Goal: Task Accomplishment & Management: Manage account settings

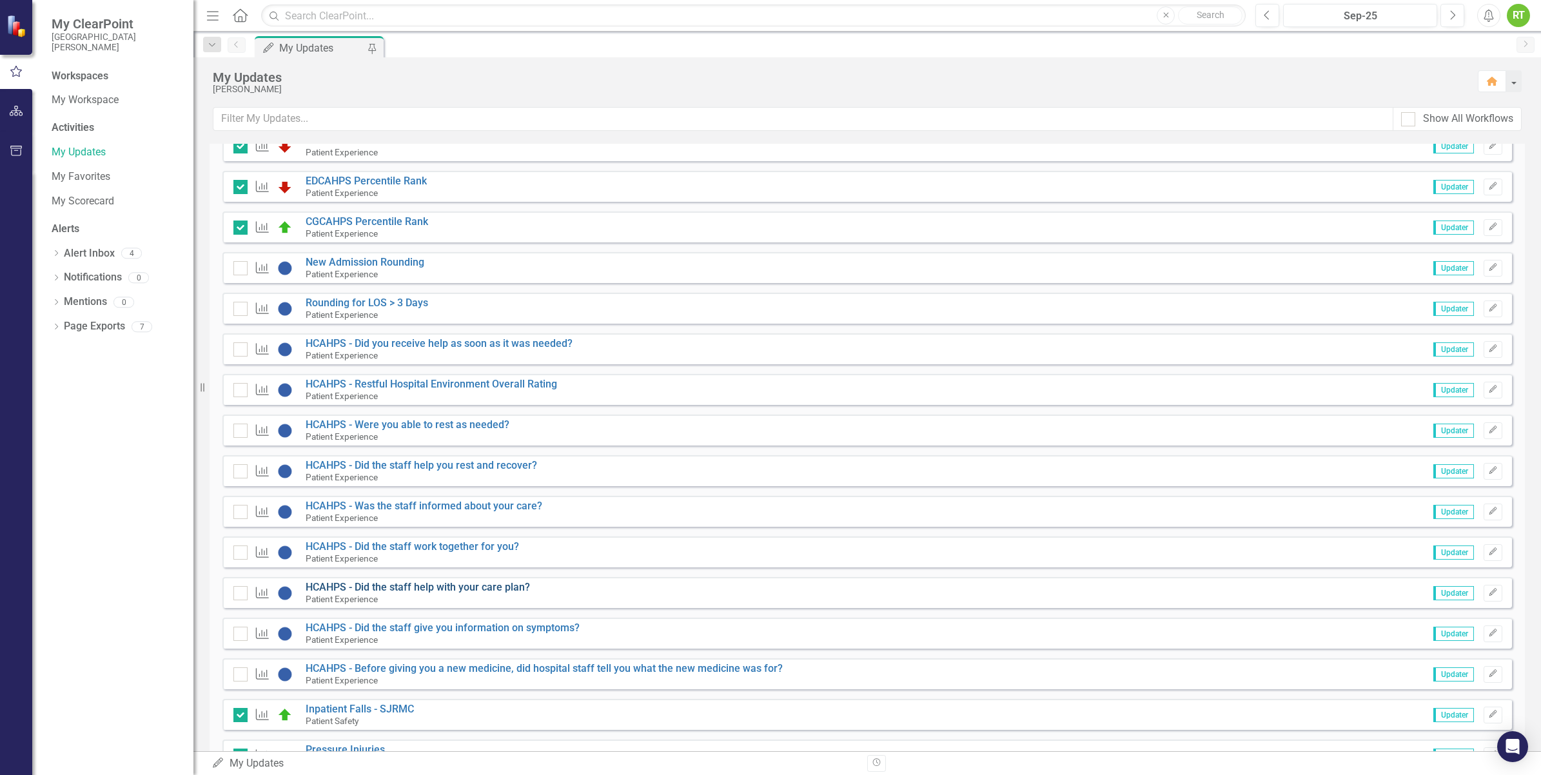
scroll to position [2015, 0]
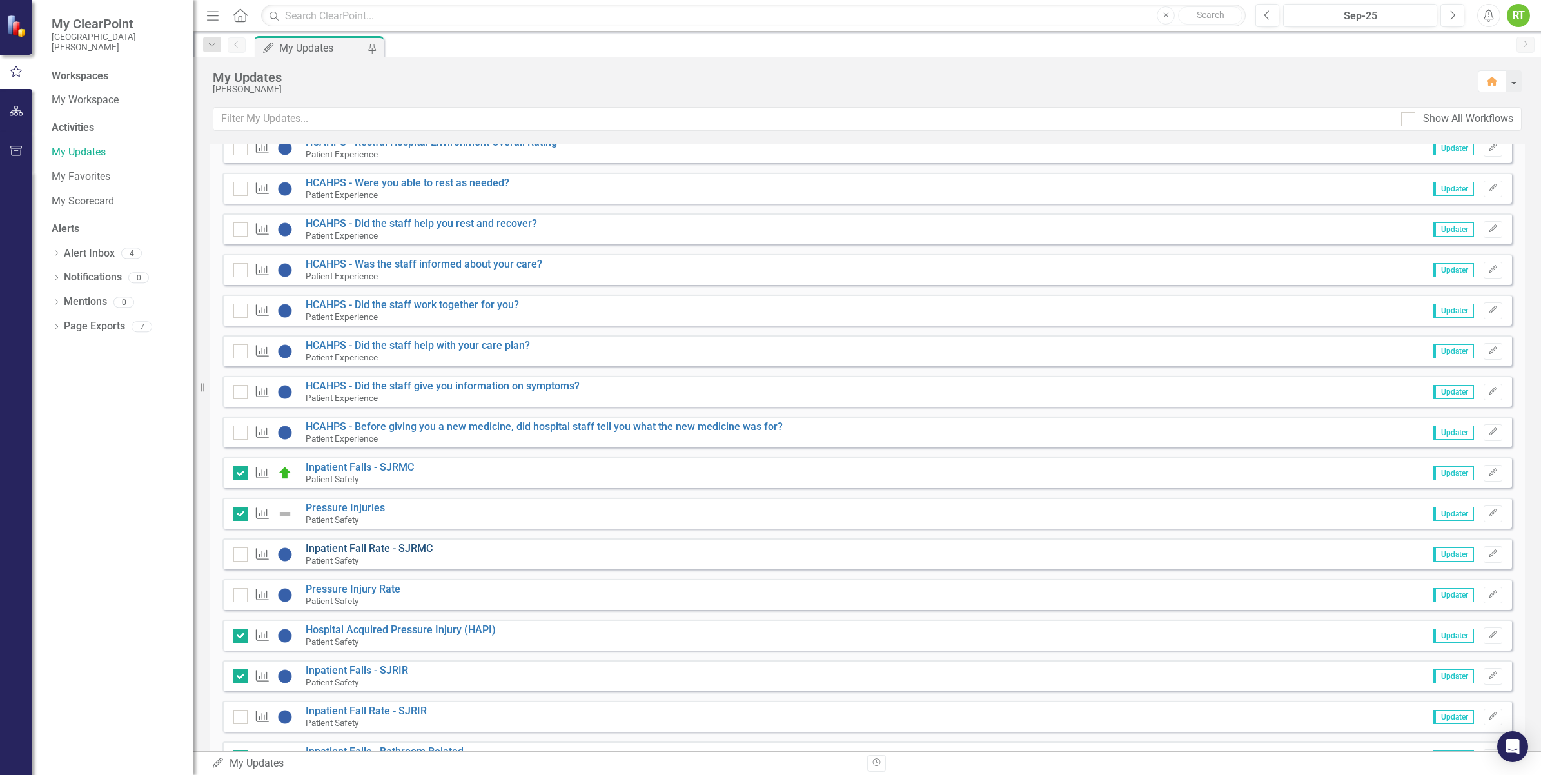
click at [364, 546] on link "Inpatient Fall Rate - SJRMC" at bounding box center [369, 548] width 127 height 12
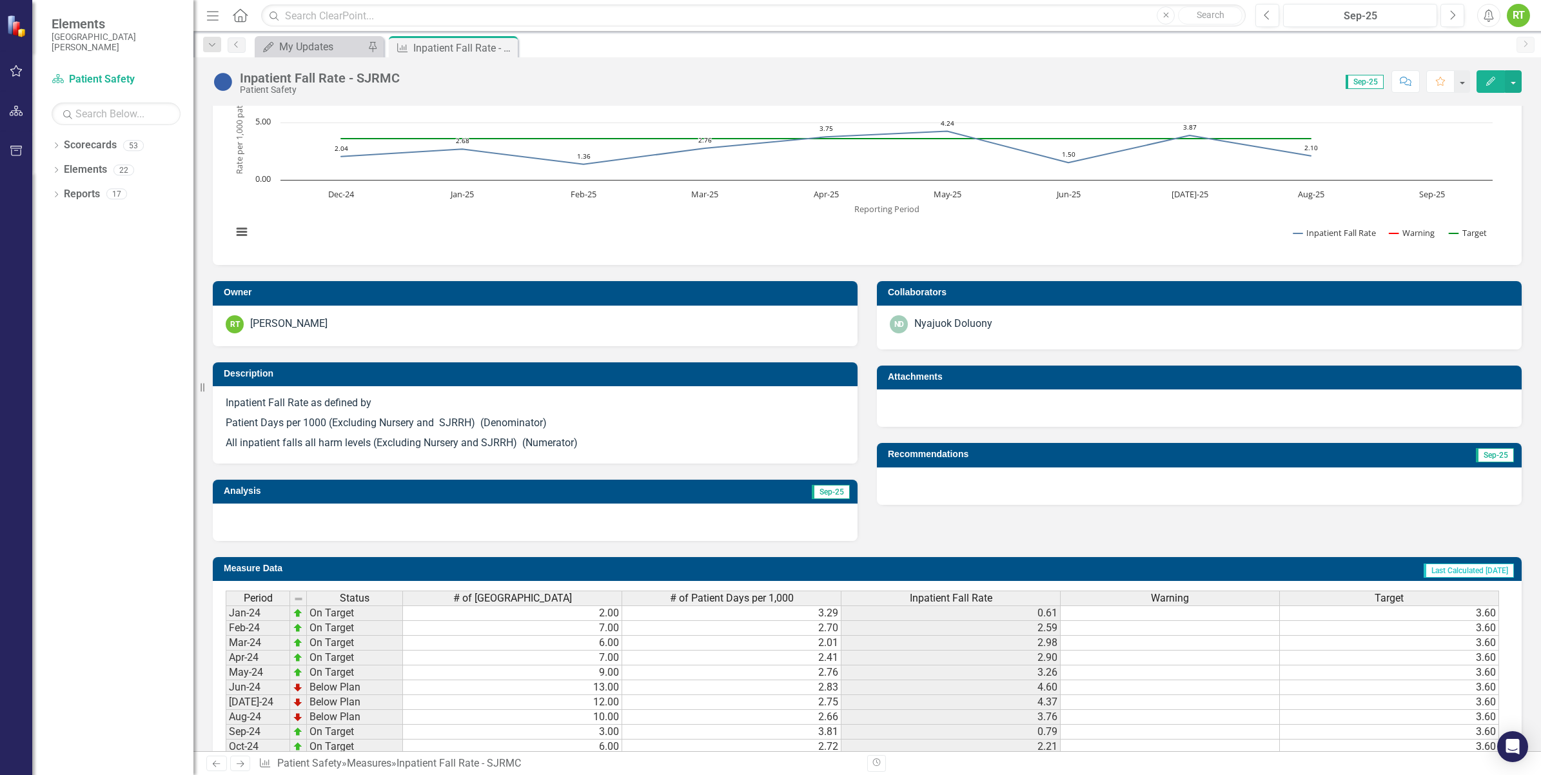
scroll to position [333, 0]
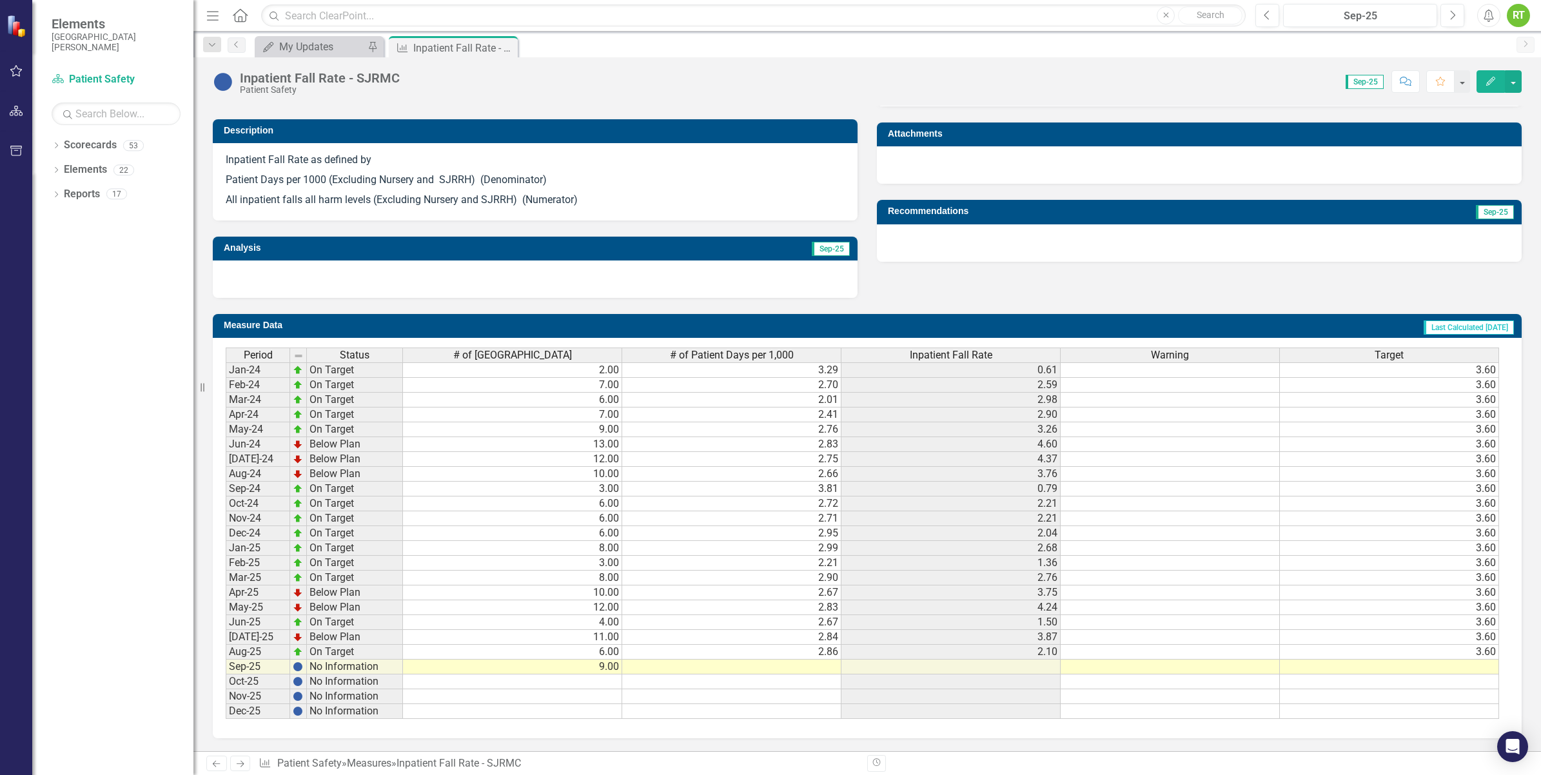
click at [790, 663] on td at bounding box center [731, 667] width 219 height 15
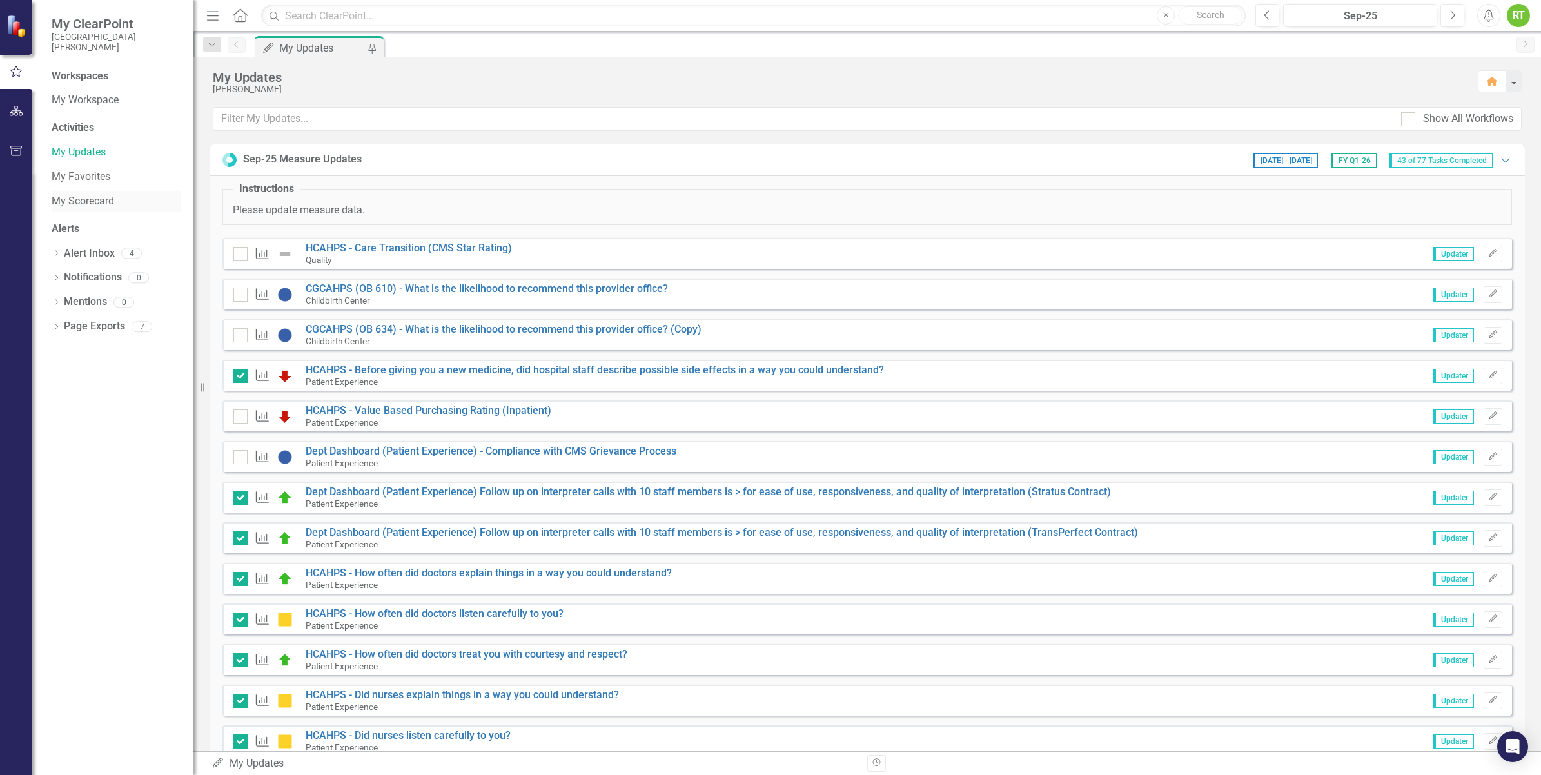
click at [74, 198] on link "My Scorecard" at bounding box center [116, 201] width 129 height 15
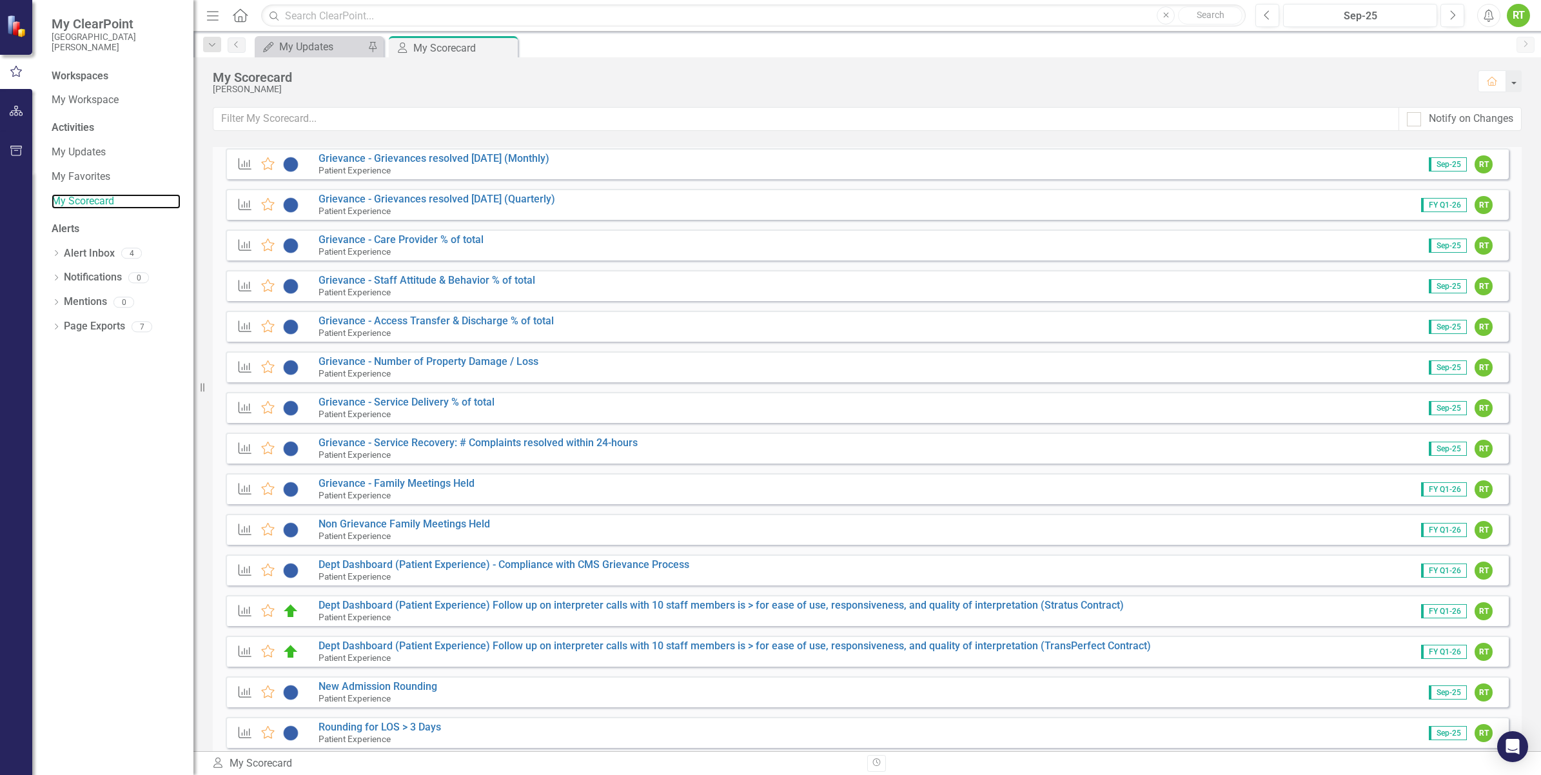
scroll to position [2096, 0]
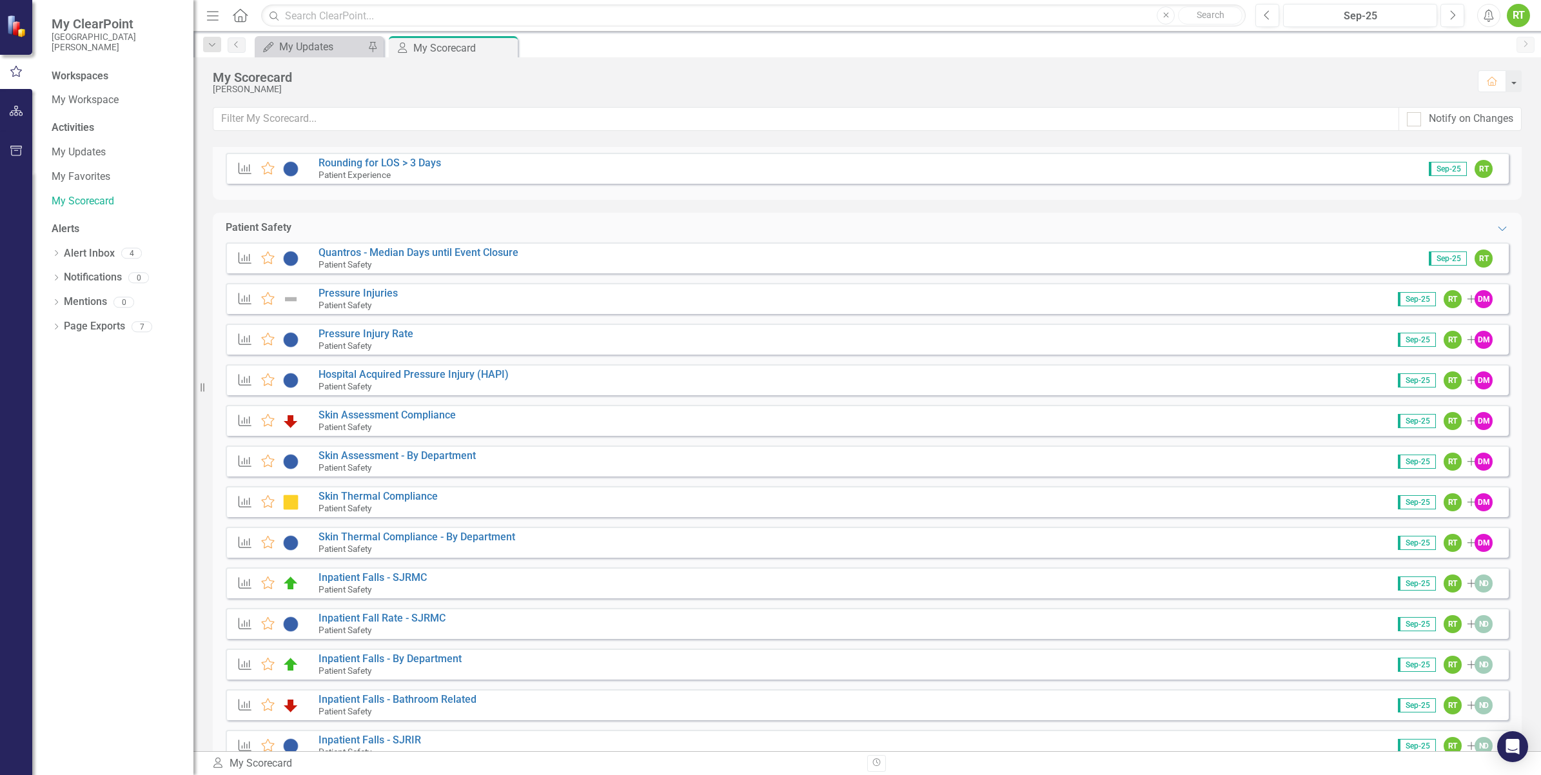
click at [350, 610] on div "Measure Favorite Inpatient Fall Rate - SJRMC Patient Safety Sep-25 RT Add ND" at bounding box center [867, 623] width 1283 height 31
click at [349, 621] on link "Inpatient Fall Rate - SJRMC" at bounding box center [382, 618] width 127 height 12
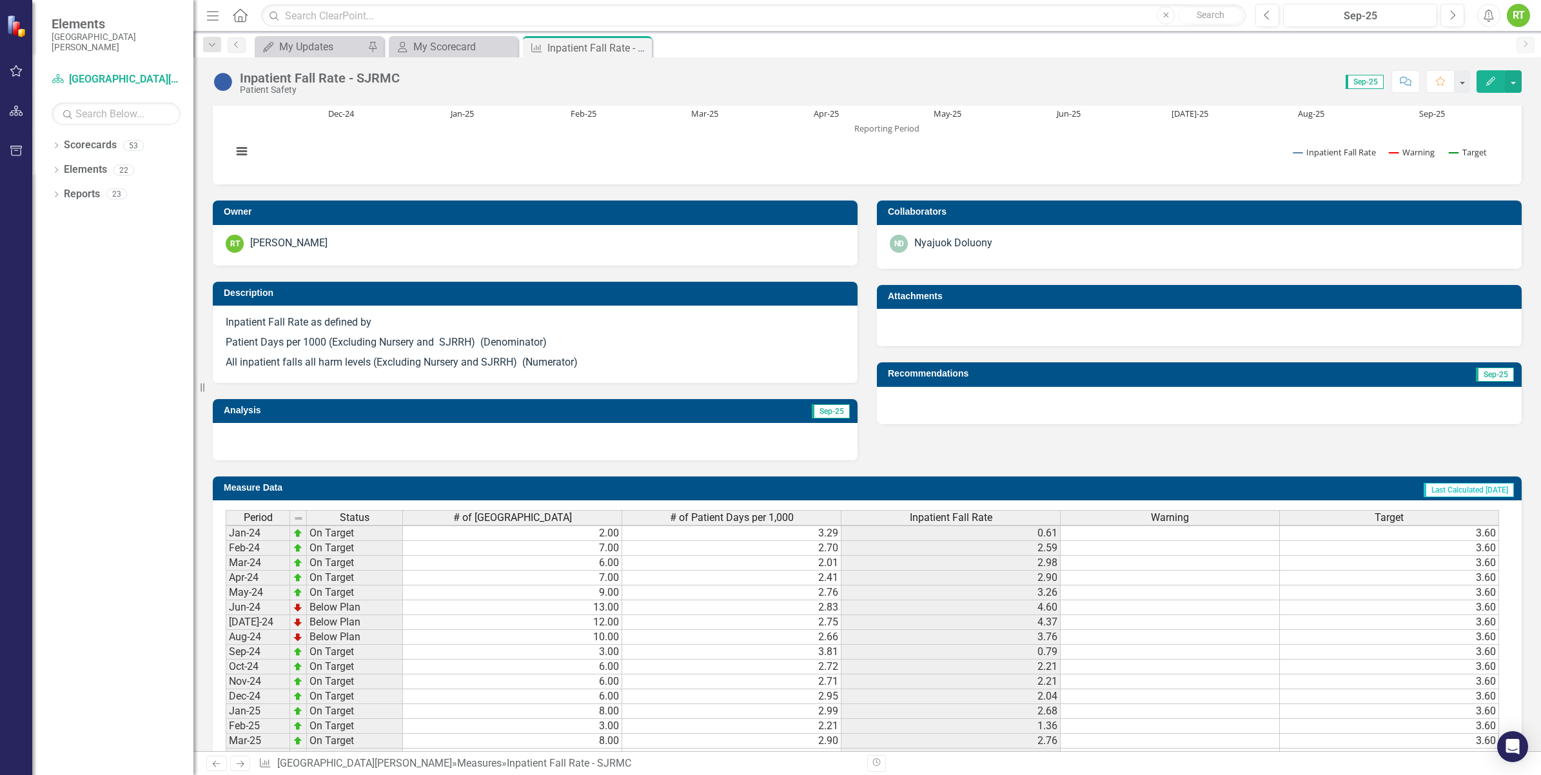
scroll to position [4, 0]
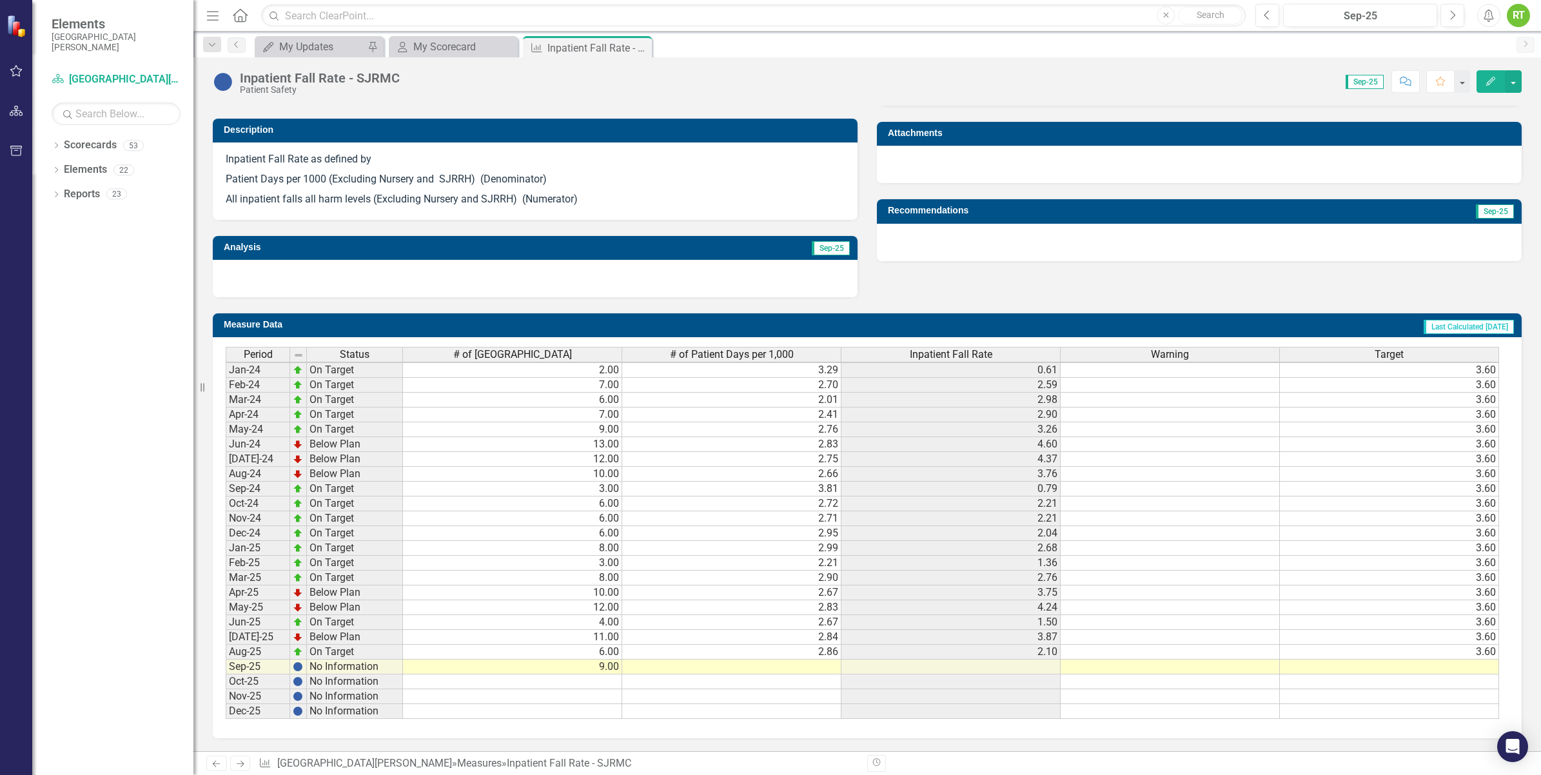
click at [816, 660] on td at bounding box center [731, 667] width 219 height 15
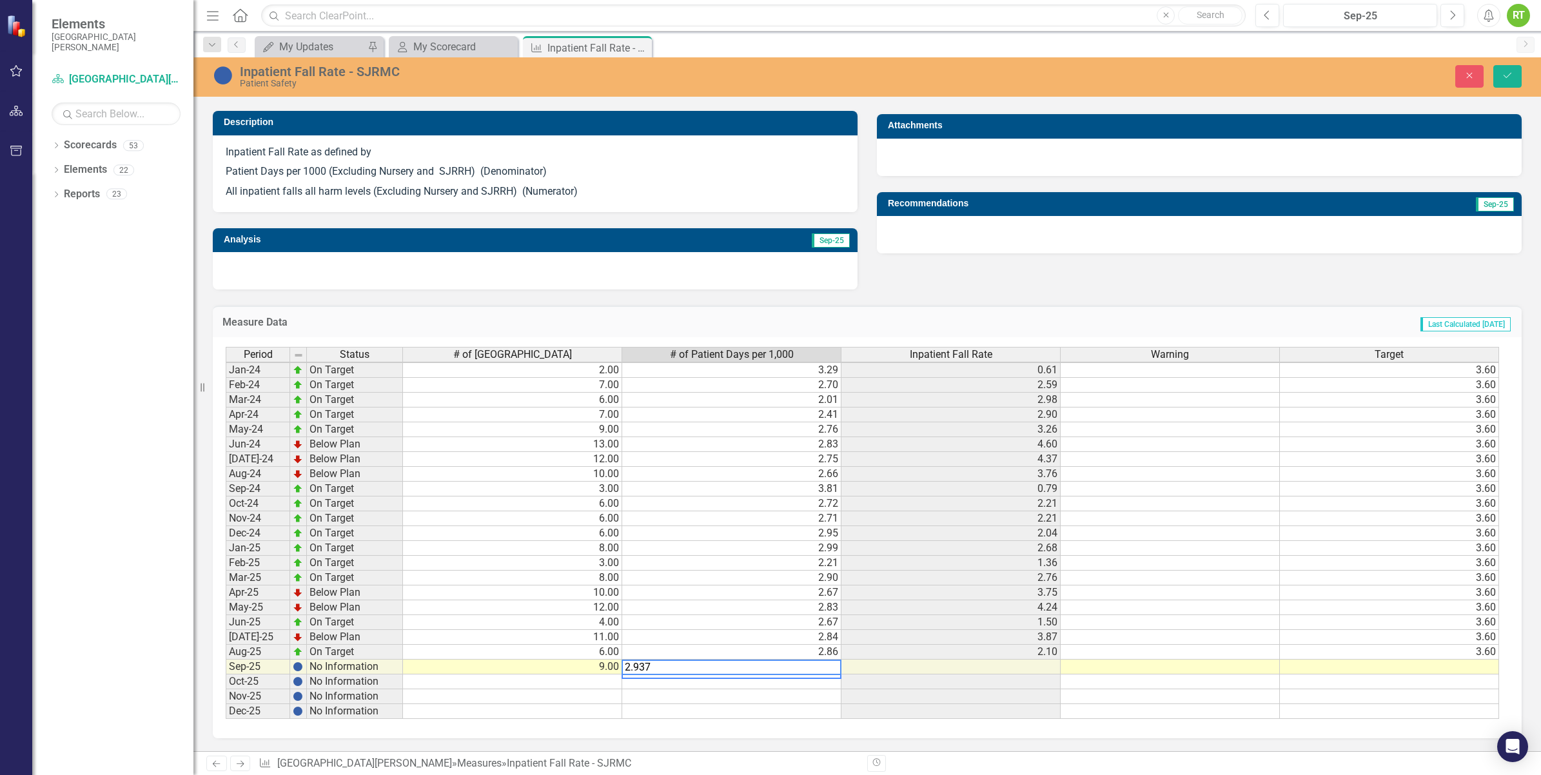
type textarea "2.937"
click at [566, 677] on td at bounding box center [512, 682] width 219 height 15
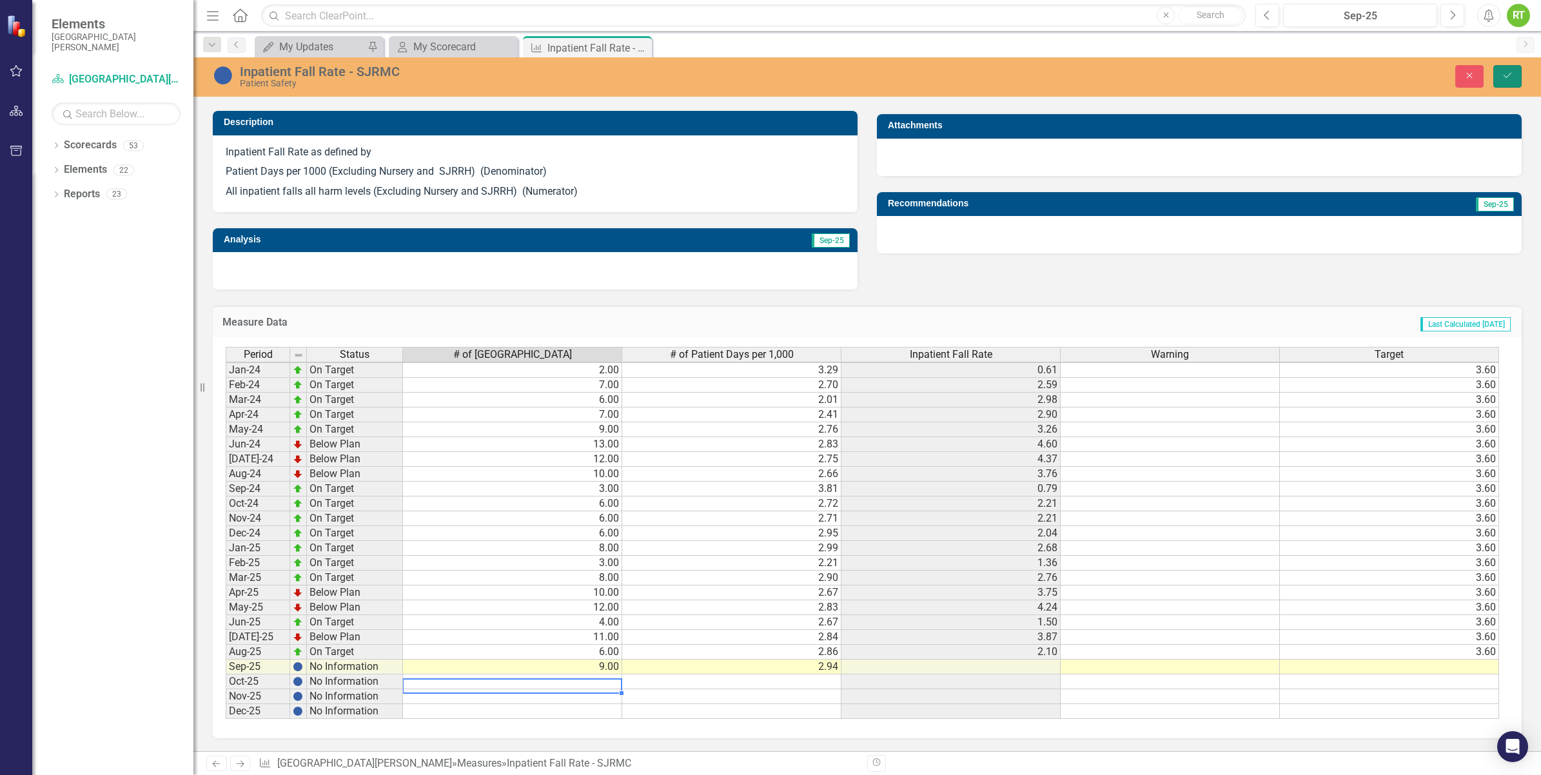
click at [1516, 73] on button "Save" at bounding box center [1508, 76] width 28 height 23
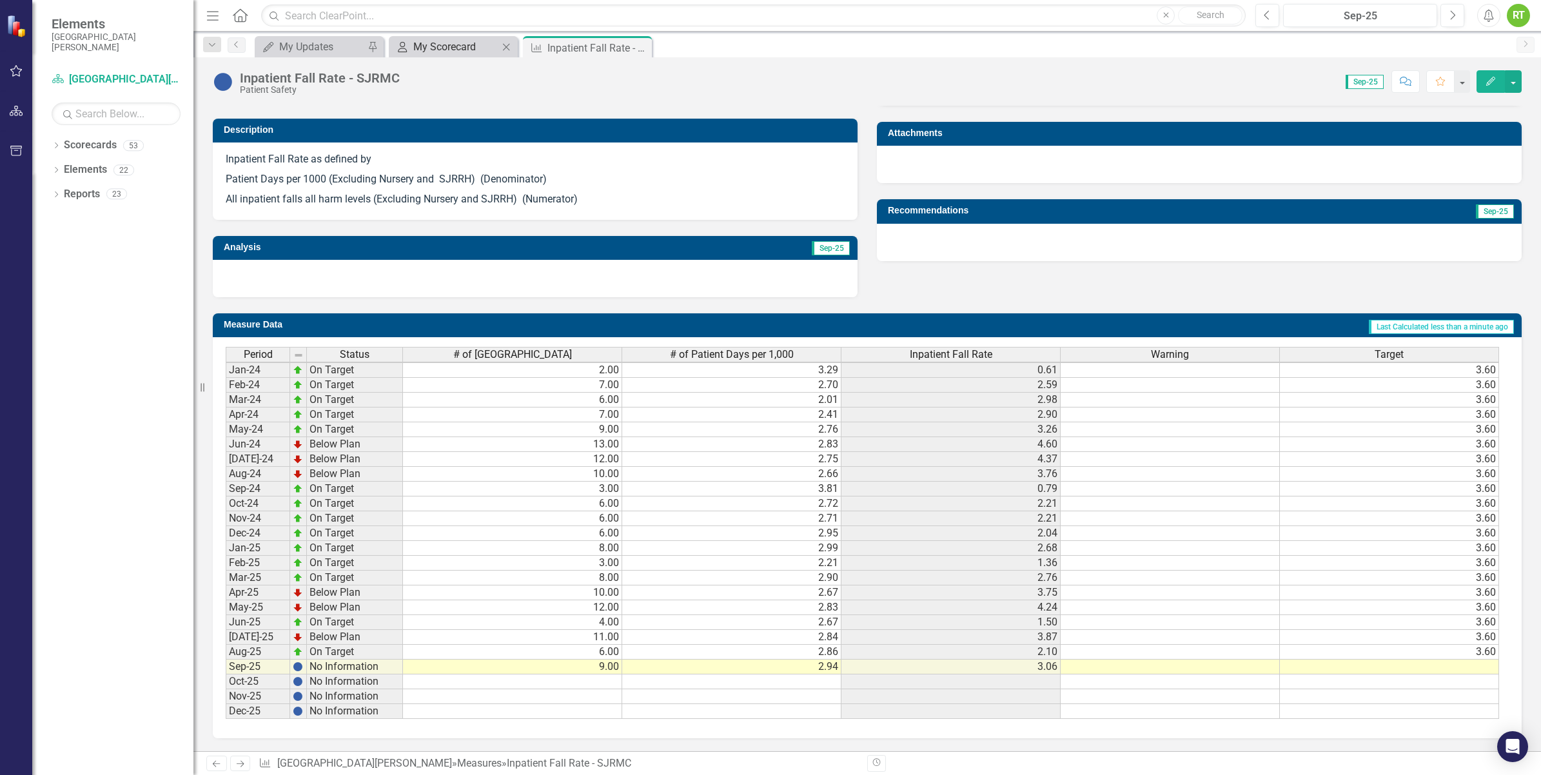
click at [422, 48] on div "My Scorecard" at bounding box center [455, 47] width 85 height 16
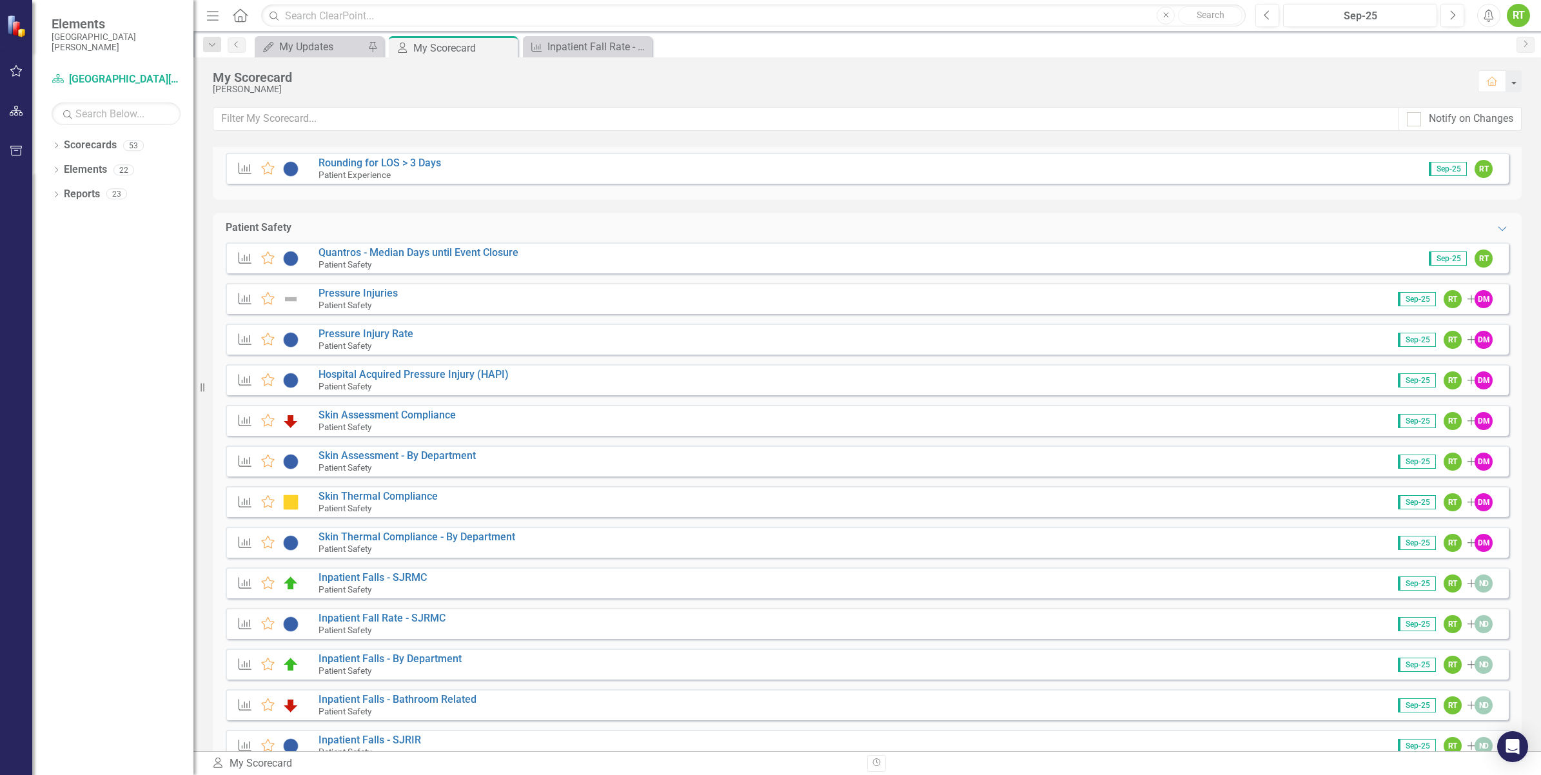
scroll to position [2257, 0]
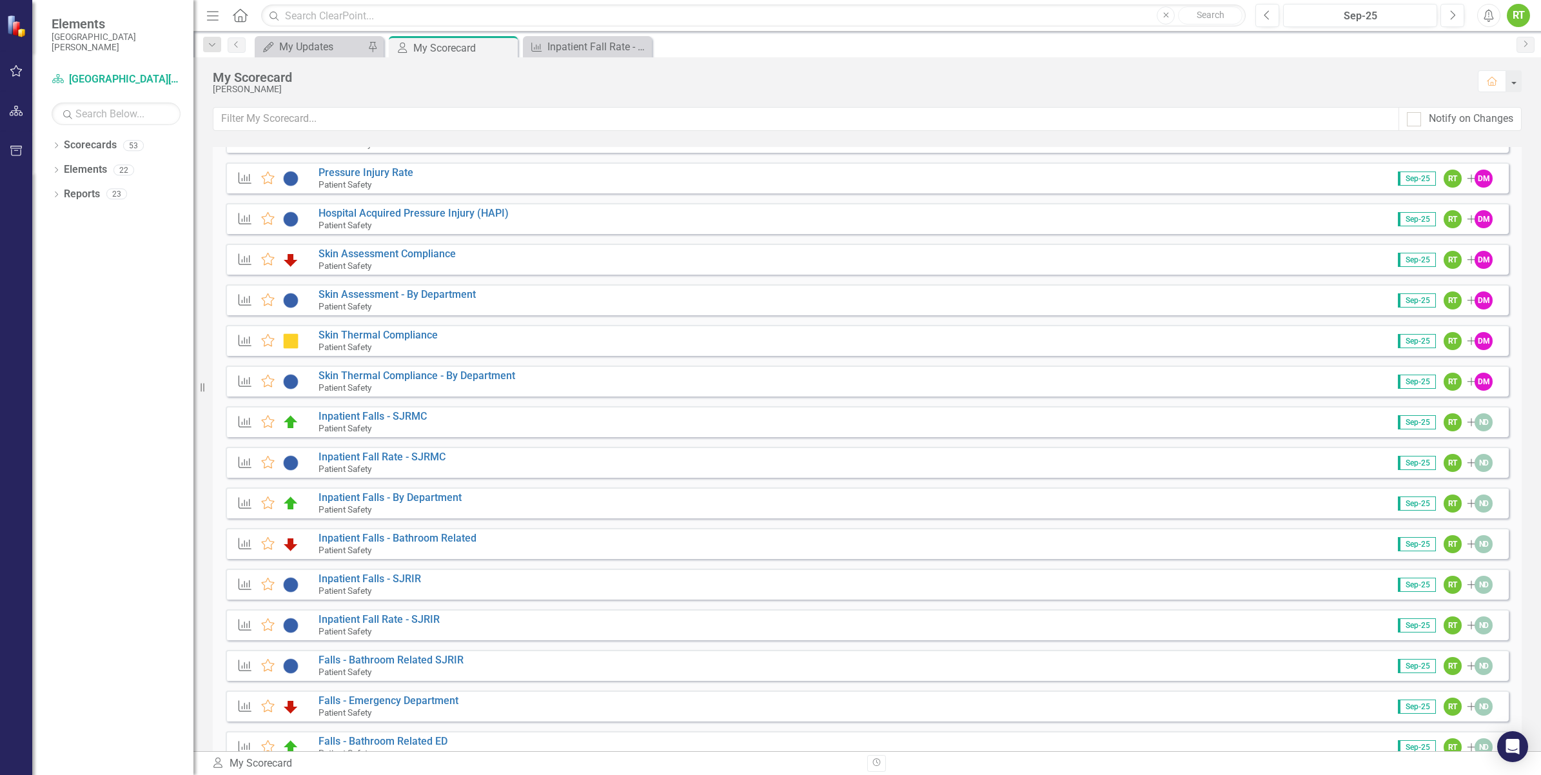
drag, startPoint x: 1394, startPoint y: 465, endPoint x: 1120, endPoint y: 437, distance: 274.8
click at [1120, 437] on div "Measure Favorite Quantros - Median Days until Event Closure Patient Safety Sep-…" at bounding box center [867, 531] width 1283 height 900
click at [293, 44] on div "My Updates" at bounding box center [321, 47] width 85 height 16
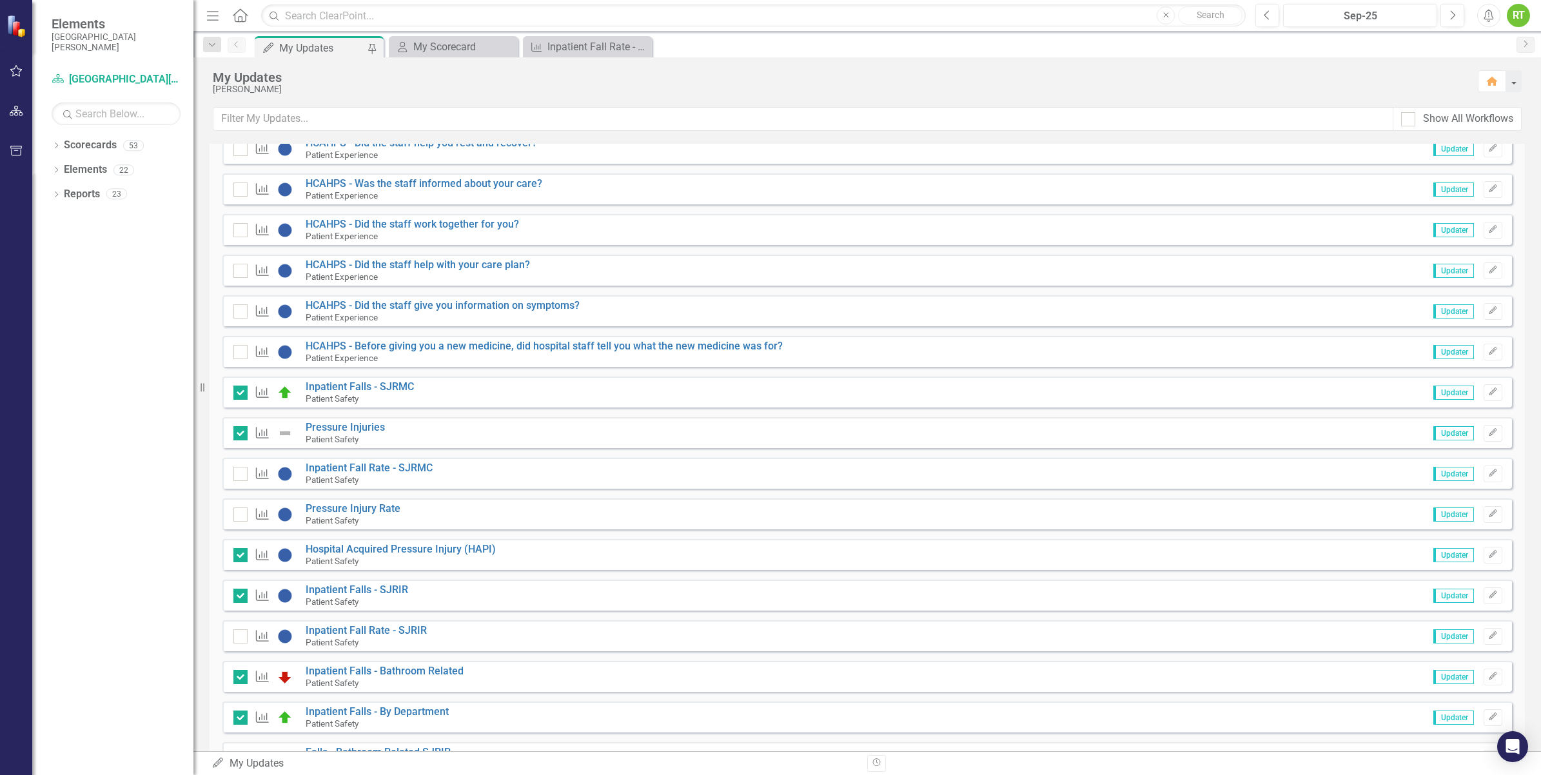
scroll to position [2177, 0]
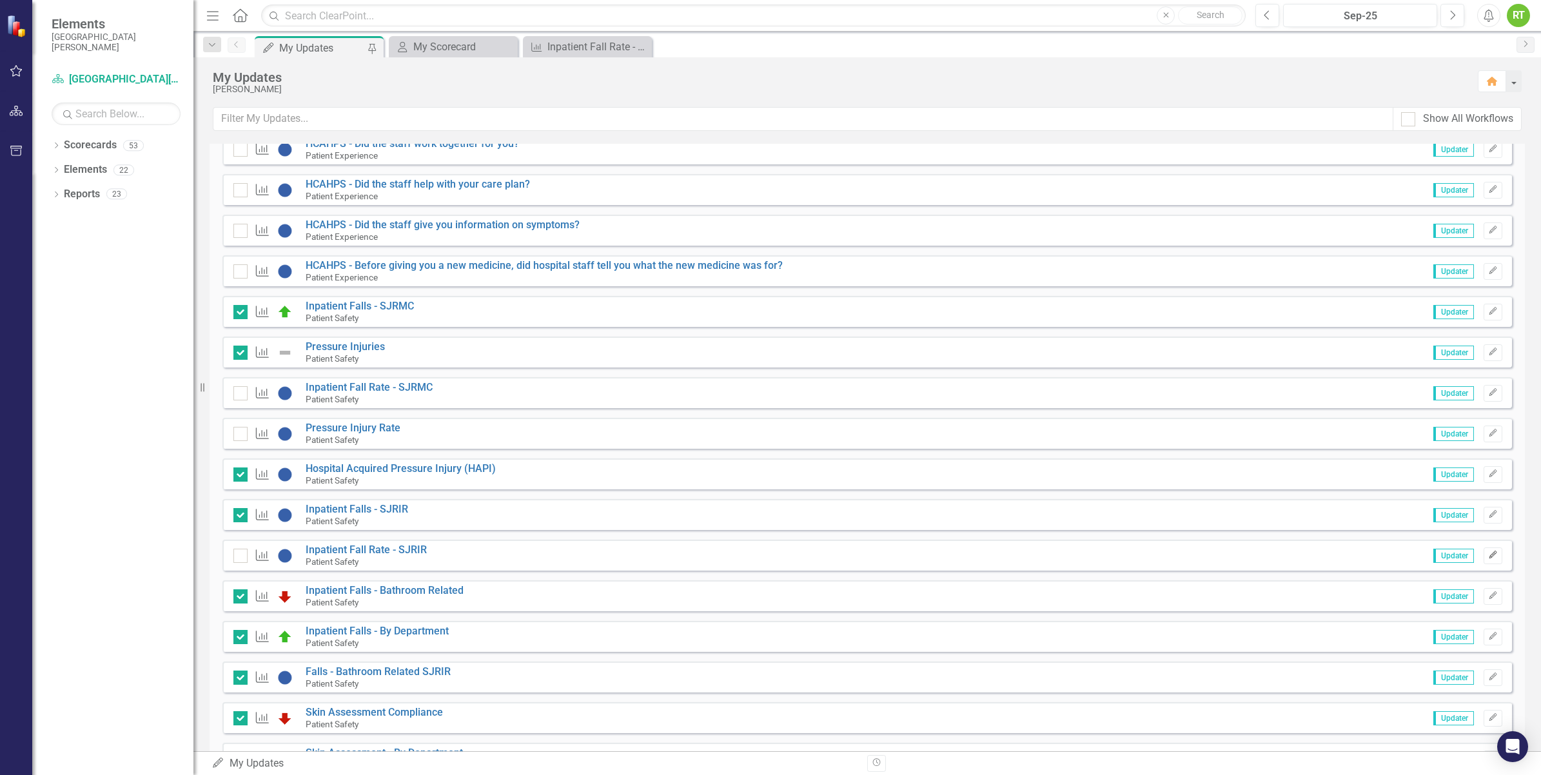
click at [1484, 559] on button "Edit" at bounding box center [1493, 556] width 19 height 17
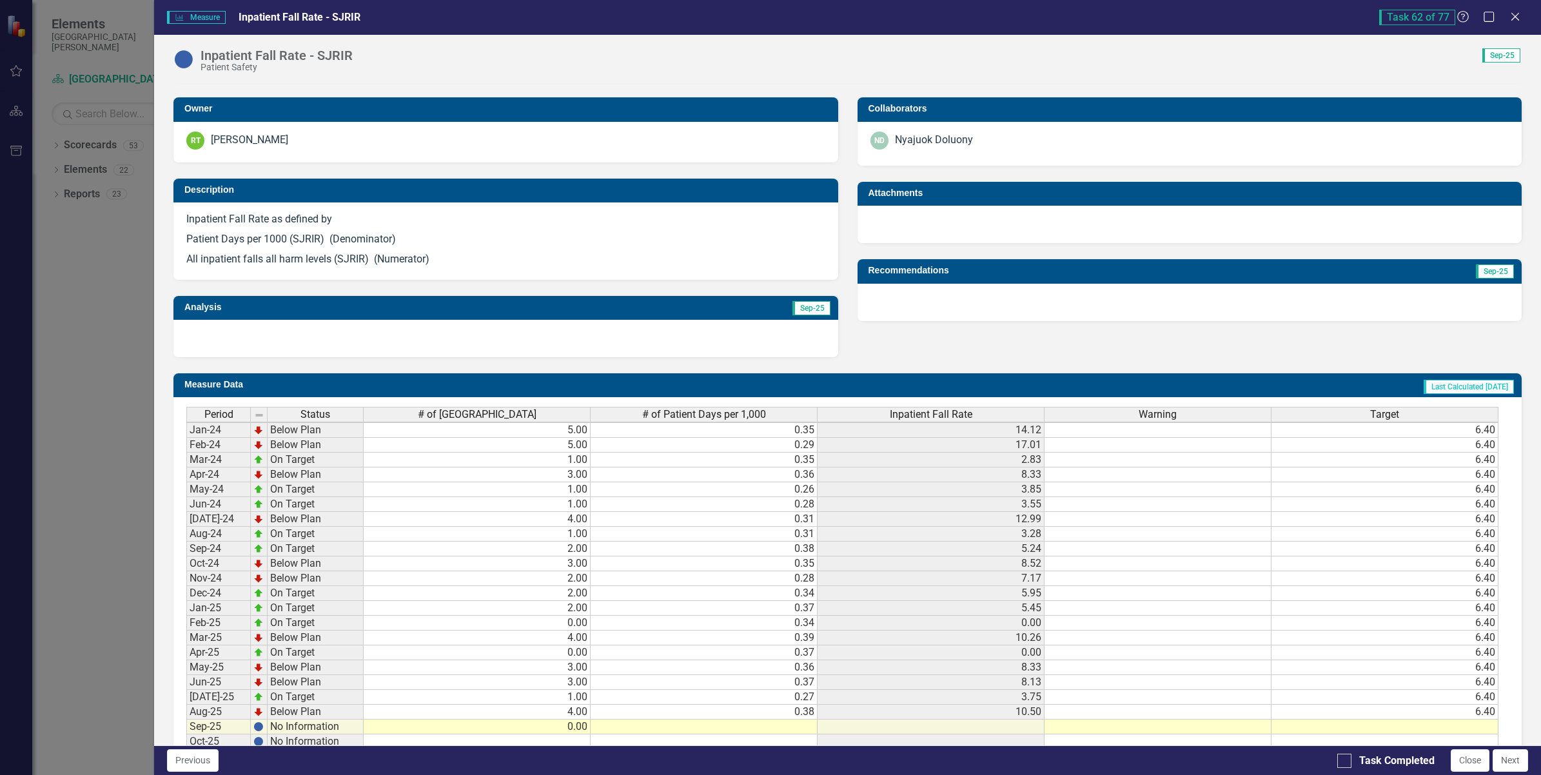
scroll to position [317, 0]
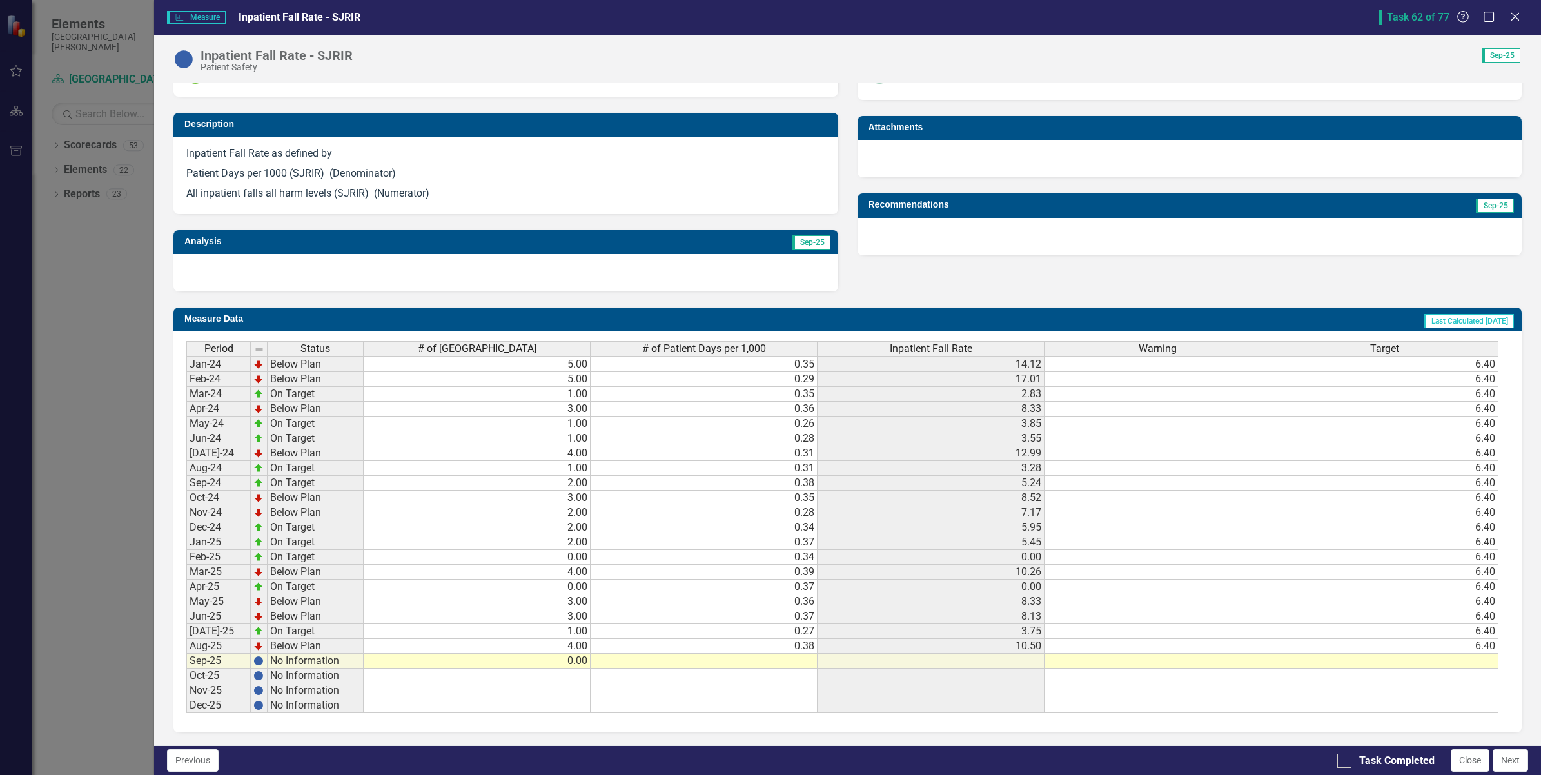
drag, startPoint x: 533, startPoint y: 659, endPoint x: 531, endPoint y: 650, distance: 9.4
click at [534, 658] on td "0.00" at bounding box center [477, 661] width 227 height 15
click at [789, 627] on td "0.27" at bounding box center [704, 631] width 227 height 15
click at [785, 609] on td "0.37" at bounding box center [704, 616] width 227 height 15
click at [784, 595] on td "0.36" at bounding box center [704, 602] width 227 height 15
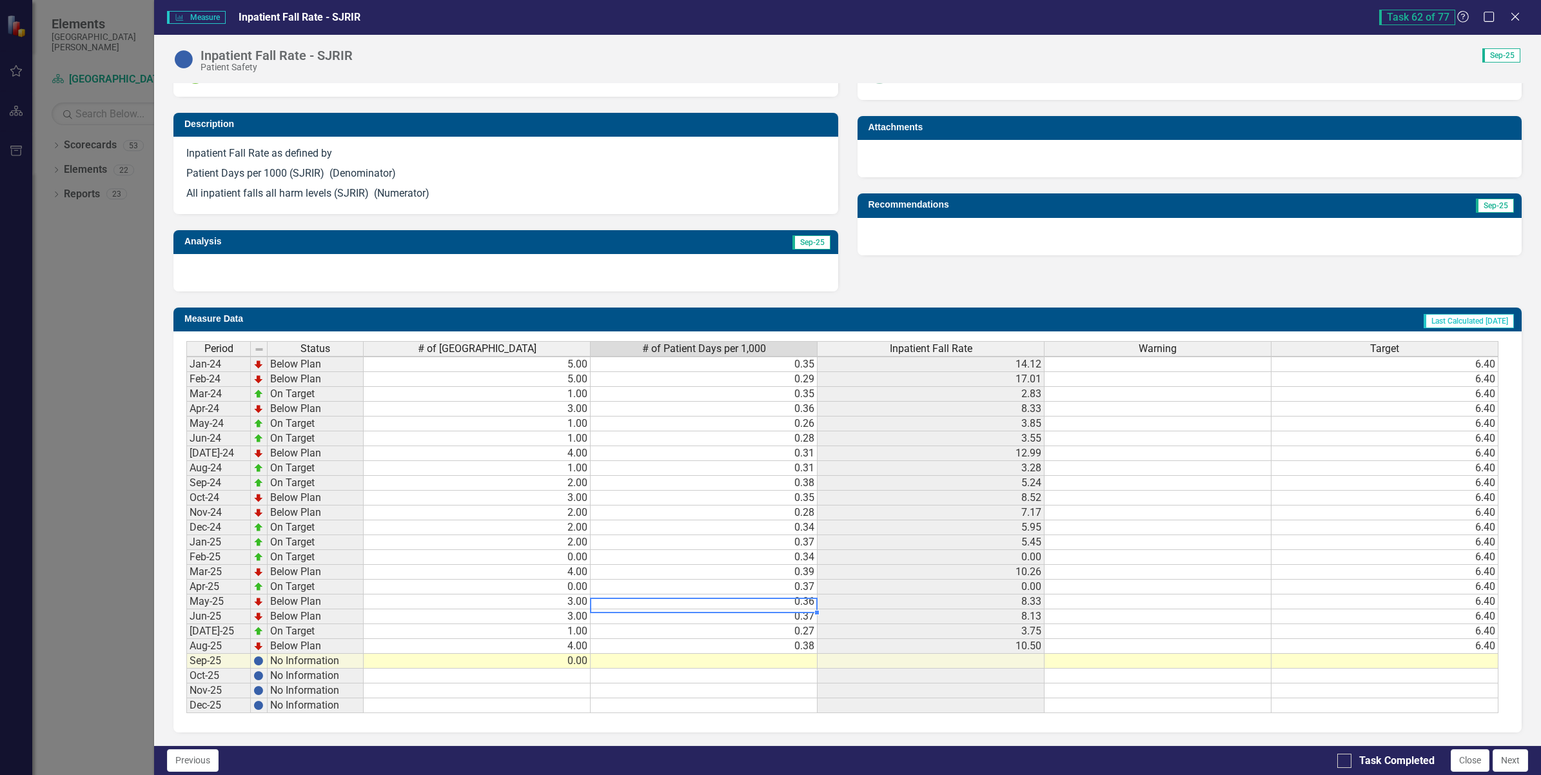
click at [785, 654] on td at bounding box center [704, 661] width 227 height 15
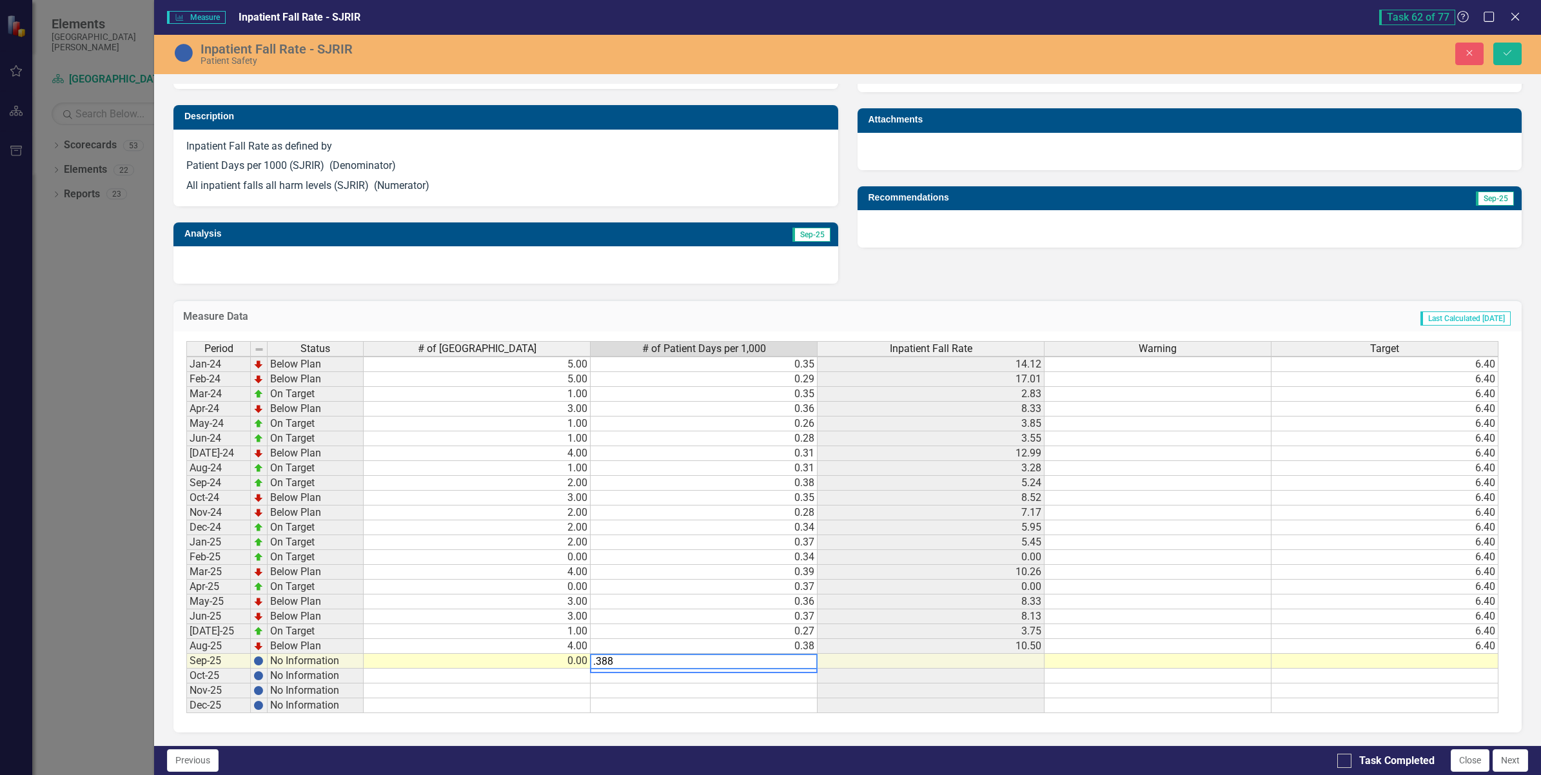
type textarea ".388"
click at [745, 669] on td at bounding box center [704, 676] width 227 height 15
click at [1339, 758] on input "Task Completed" at bounding box center [1342, 758] width 8 height 8
checkbox input "true"
click at [1516, 57] on button "Save" at bounding box center [1508, 54] width 28 height 23
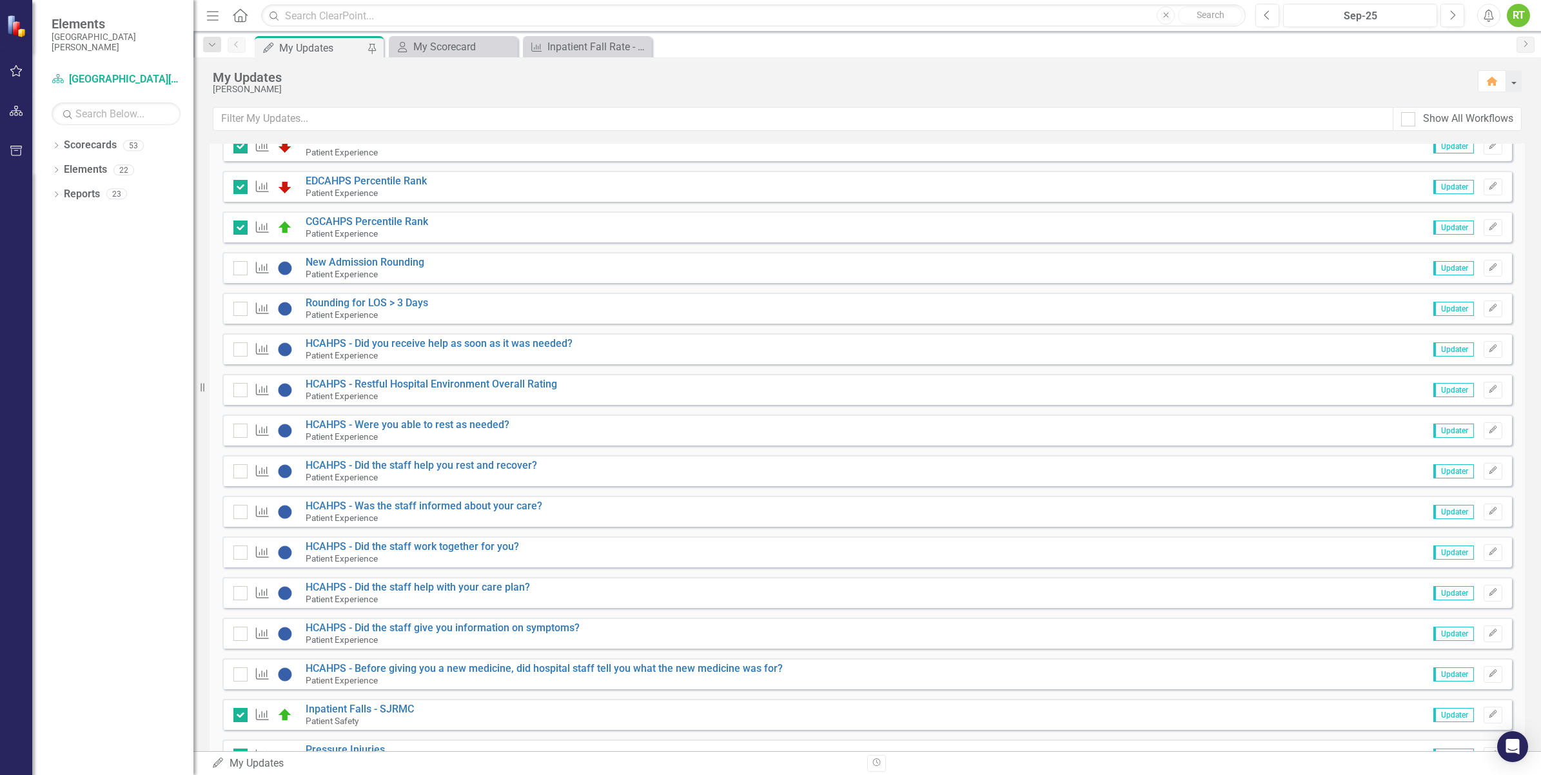
scroll to position [1854, 0]
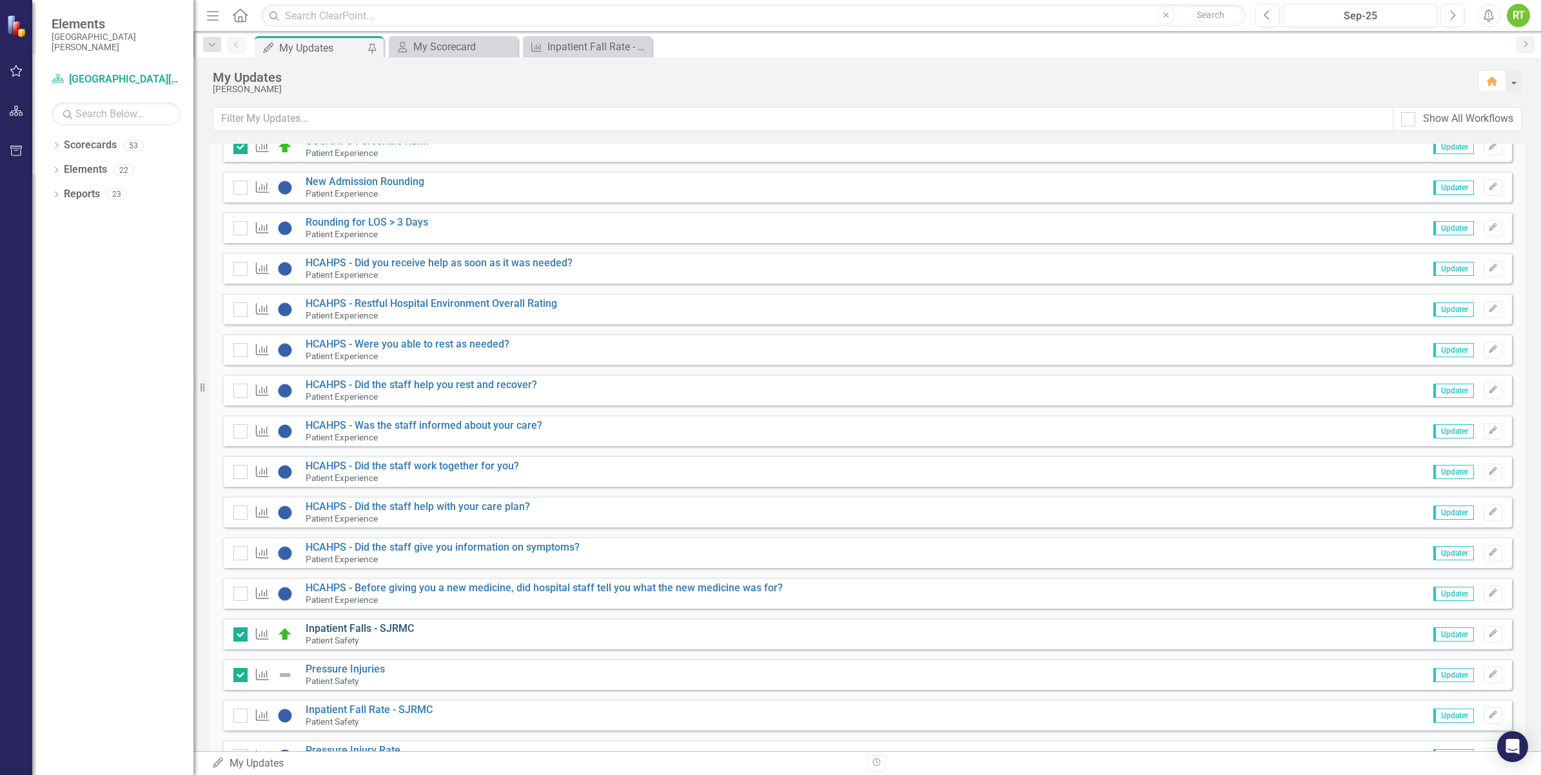
click at [337, 626] on link "Inpatient Falls - SJRMC" at bounding box center [360, 628] width 108 height 12
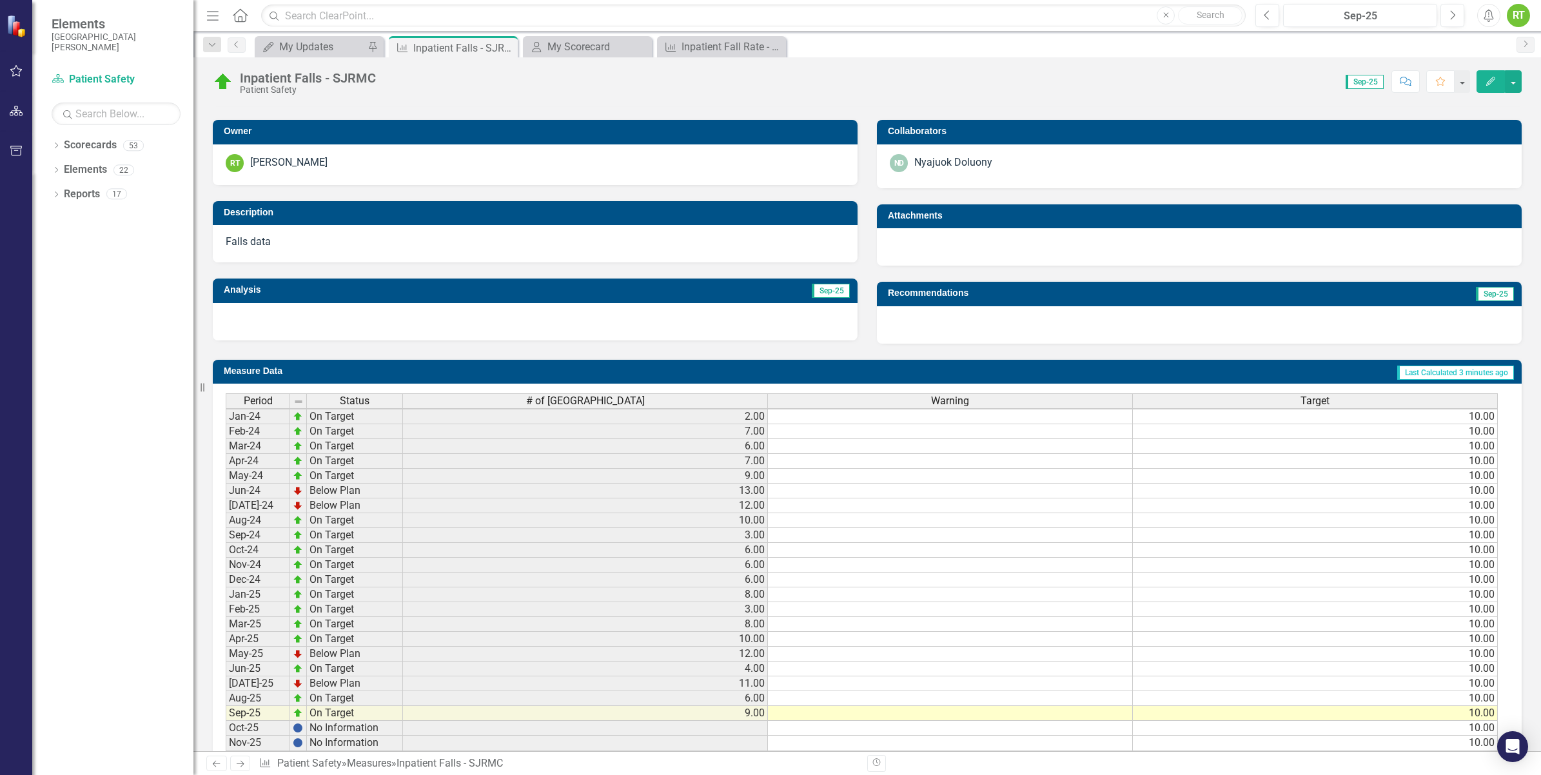
scroll to position [298, 0]
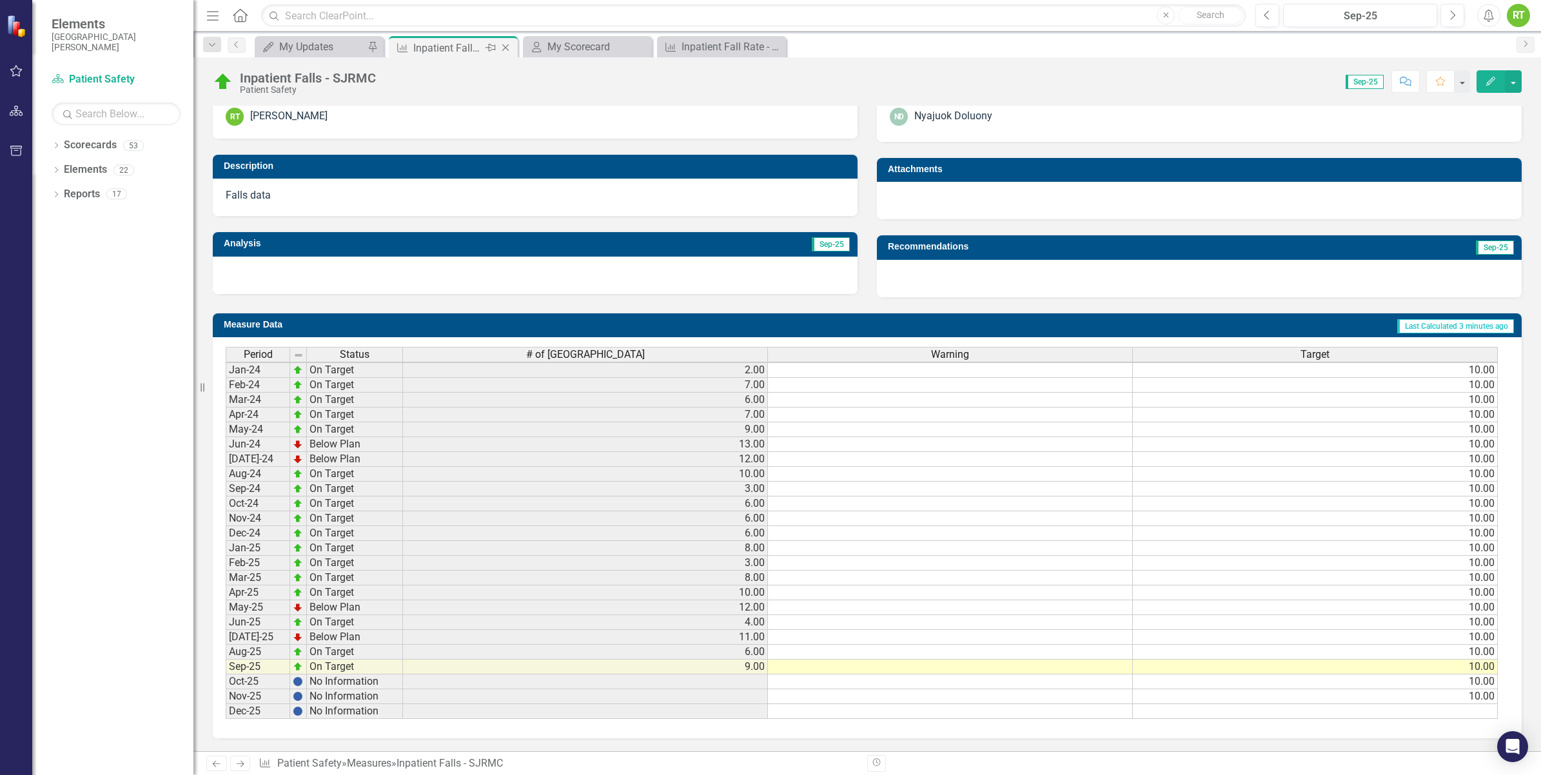
click at [508, 47] on icon "Close" at bounding box center [505, 48] width 13 height 10
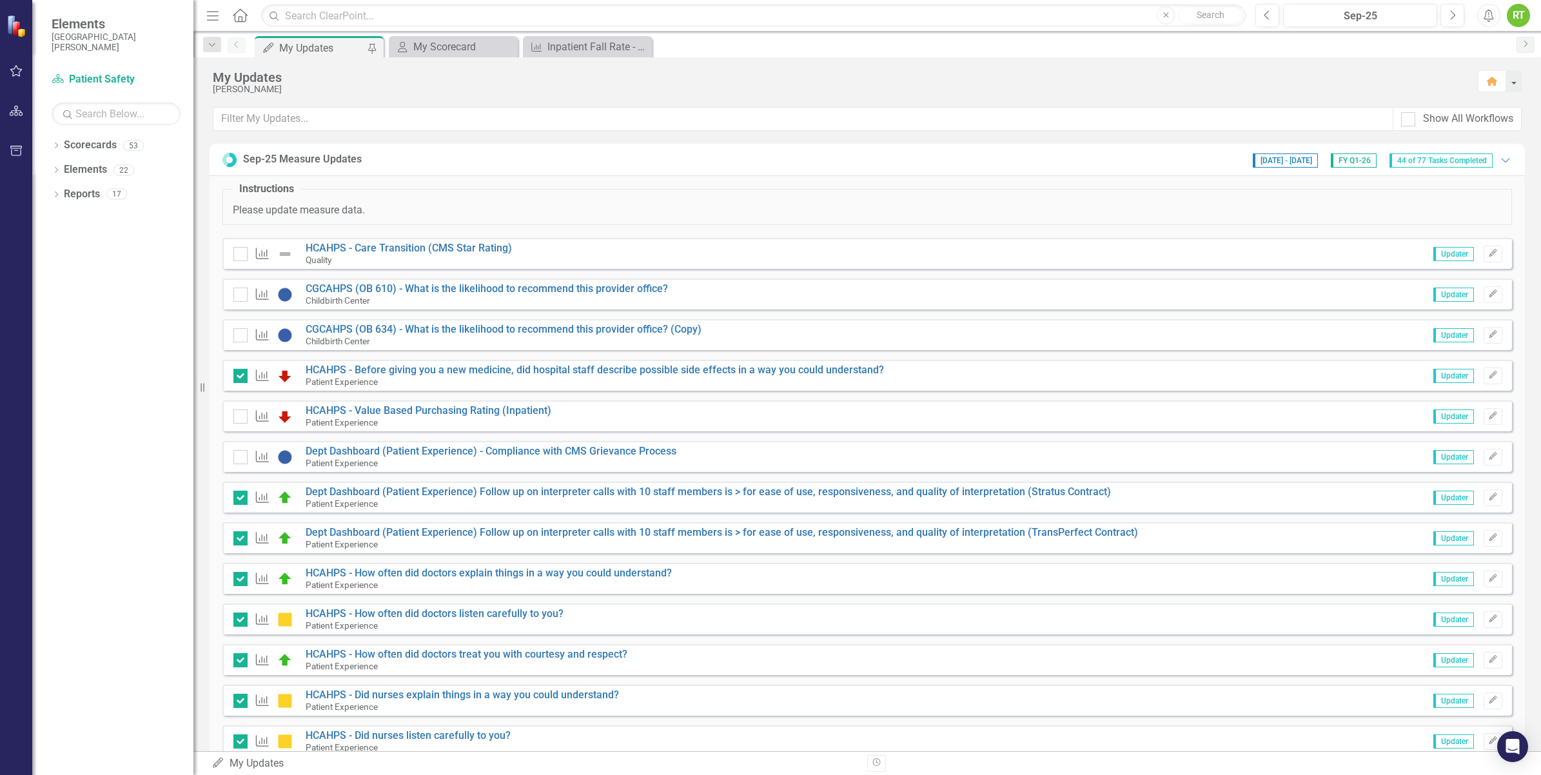
click at [341, 46] on div "My Updates" at bounding box center [321, 48] width 85 height 16
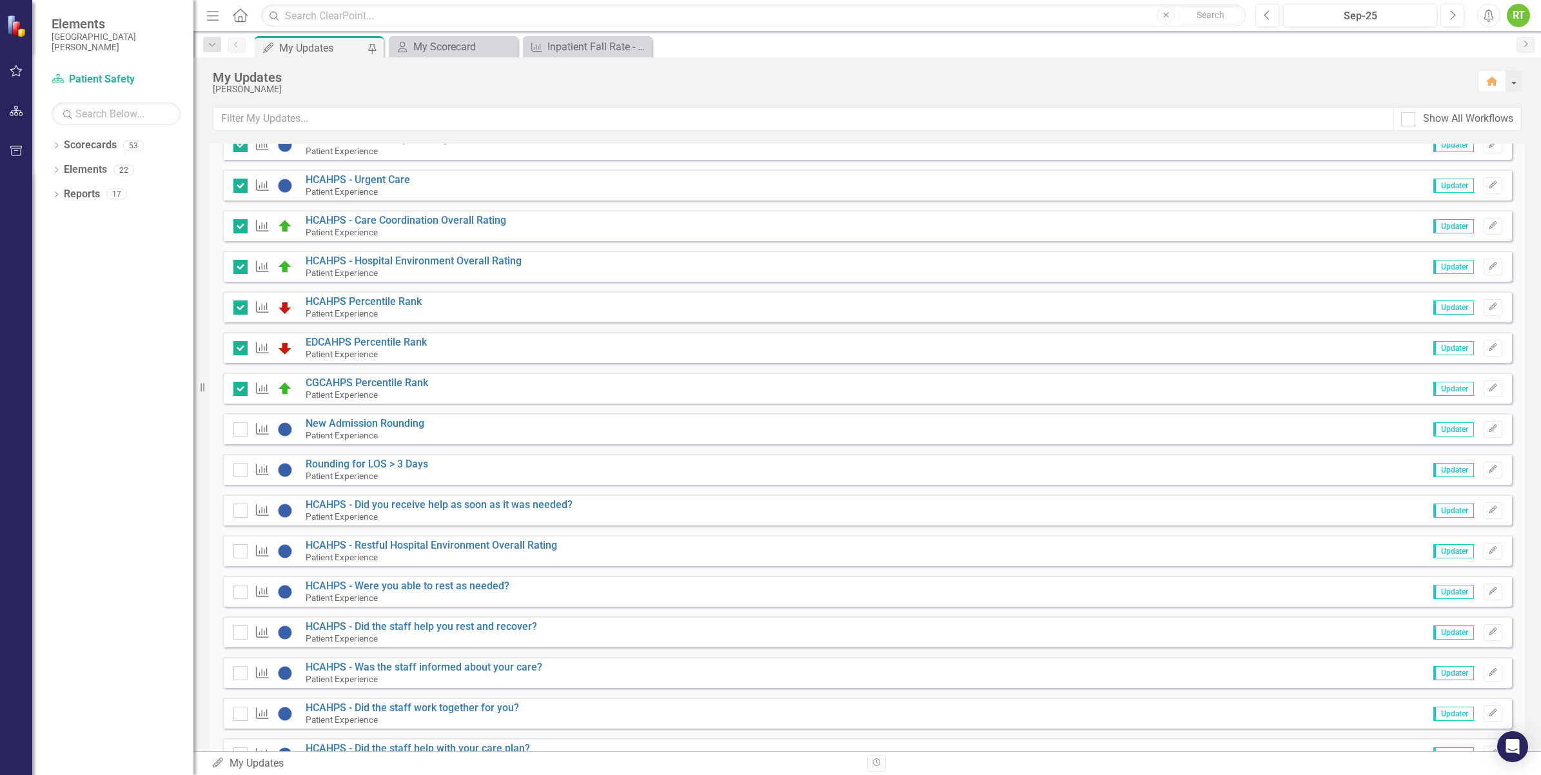
scroll to position [2177, 0]
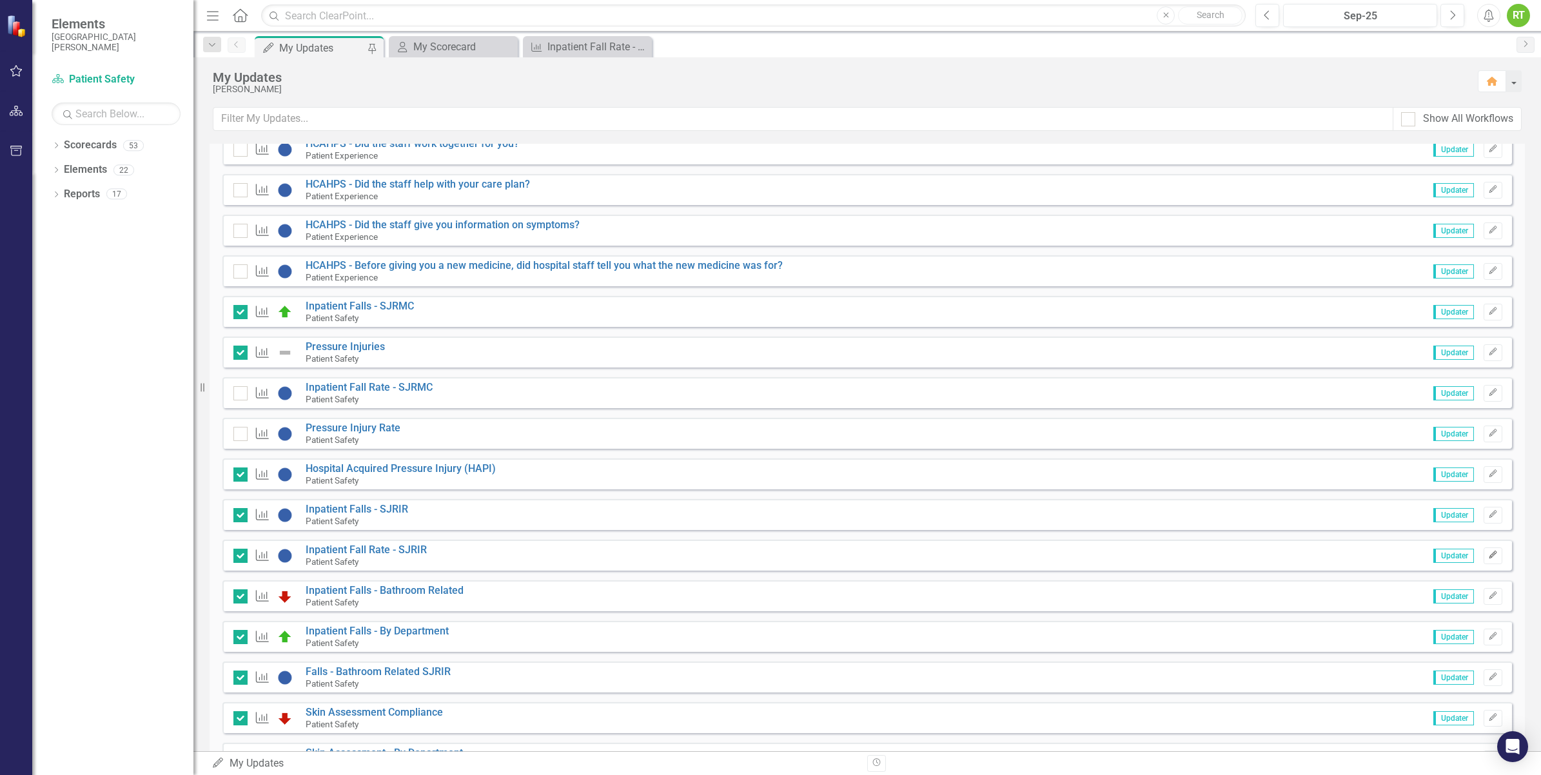
click at [1490, 555] on button "Edit" at bounding box center [1493, 556] width 19 height 17
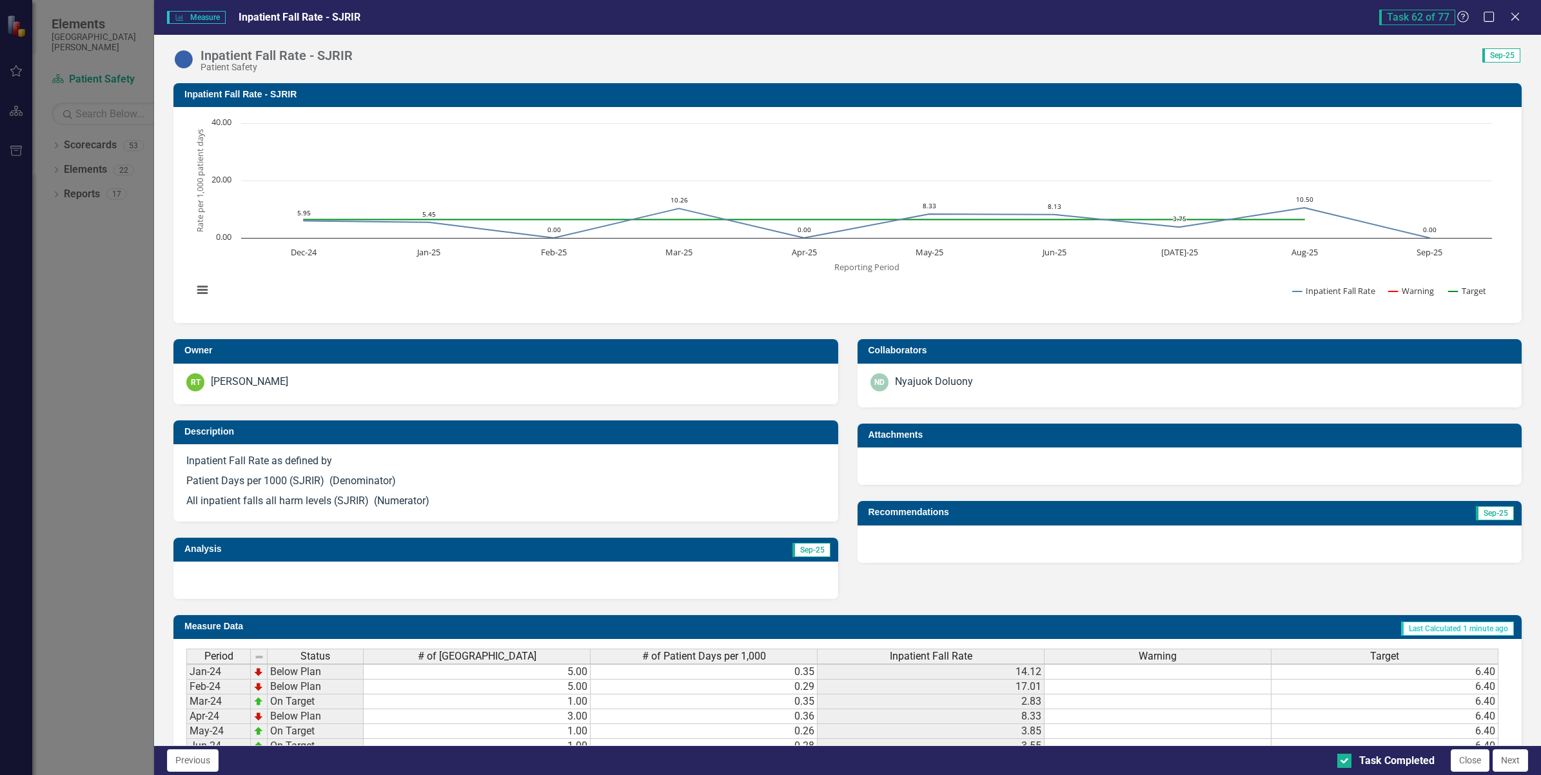
scroll to position [317, 0]
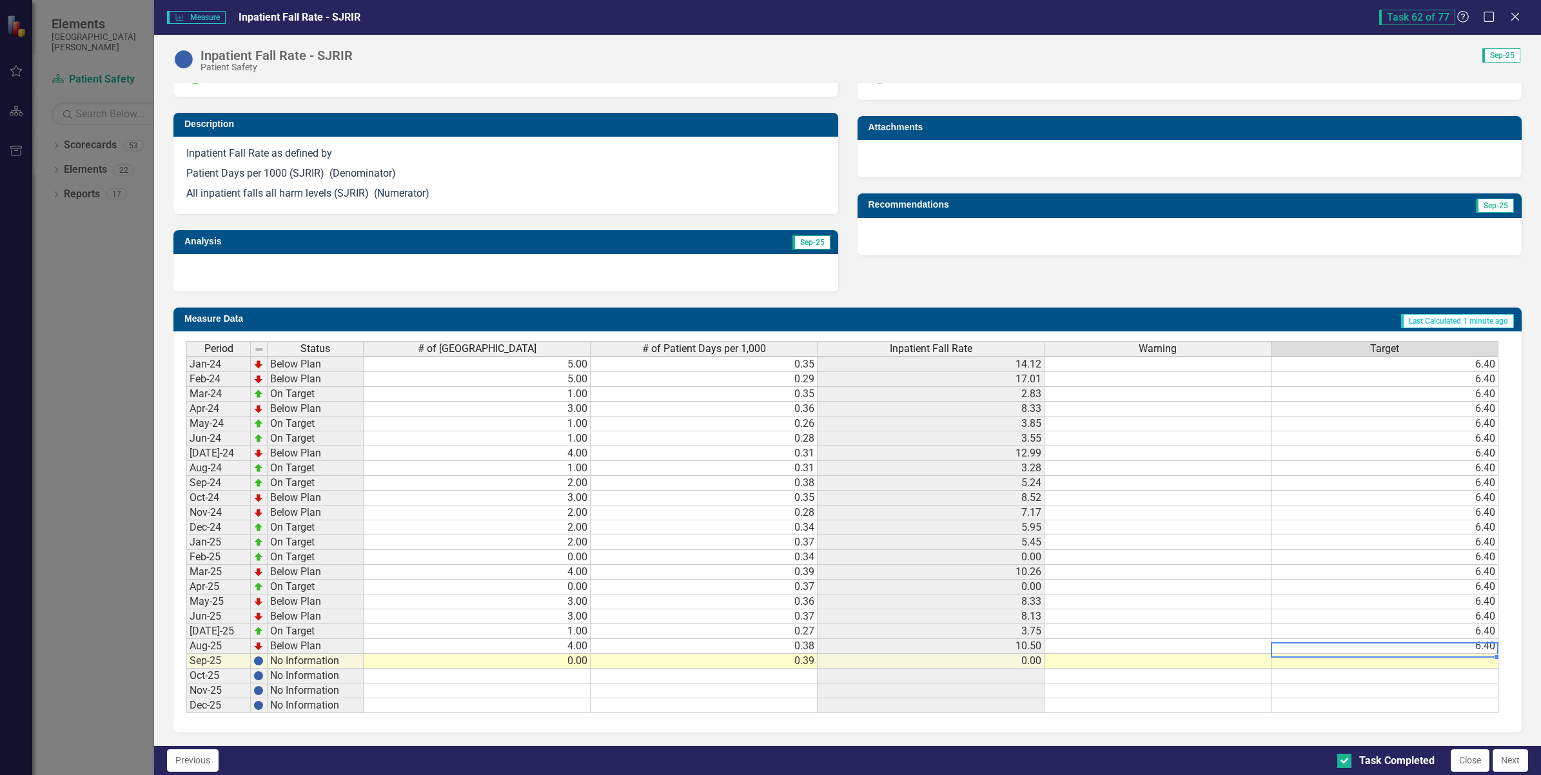
click at [1481, 639] on td "6.40" at bounding box center [1385, 646] width 227 height 15
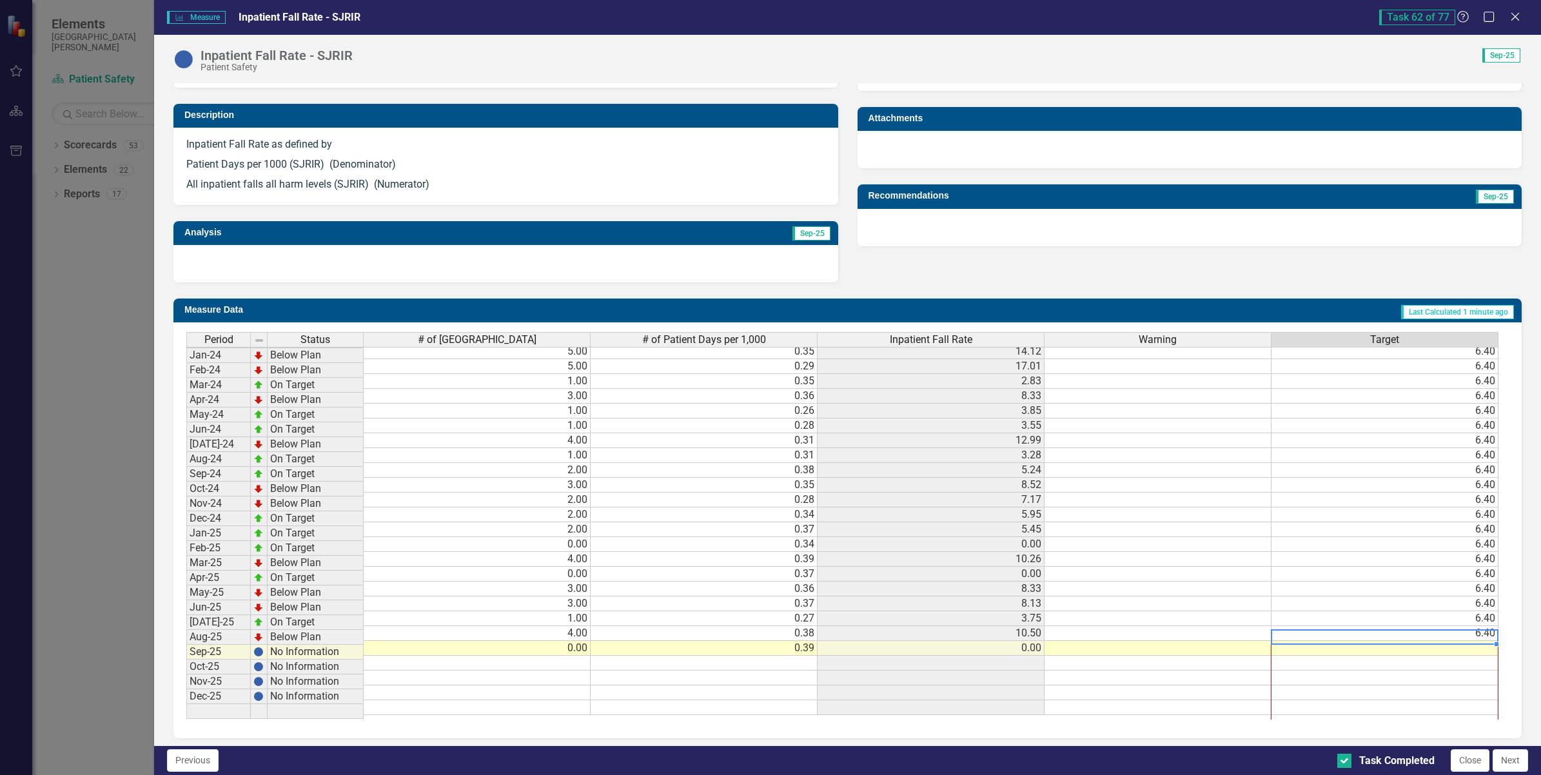
drag, startPoint x: 1488, startPoint y: 645, endPoint x: 1483, endPoint y: 705, distance: 60.1
click at [186, 709] on div "Period Status # of Inpatient Falls # of Patient Days per 1,000 Inpatient Fall R…" at bounding box center [186, 521] width 0 height 387
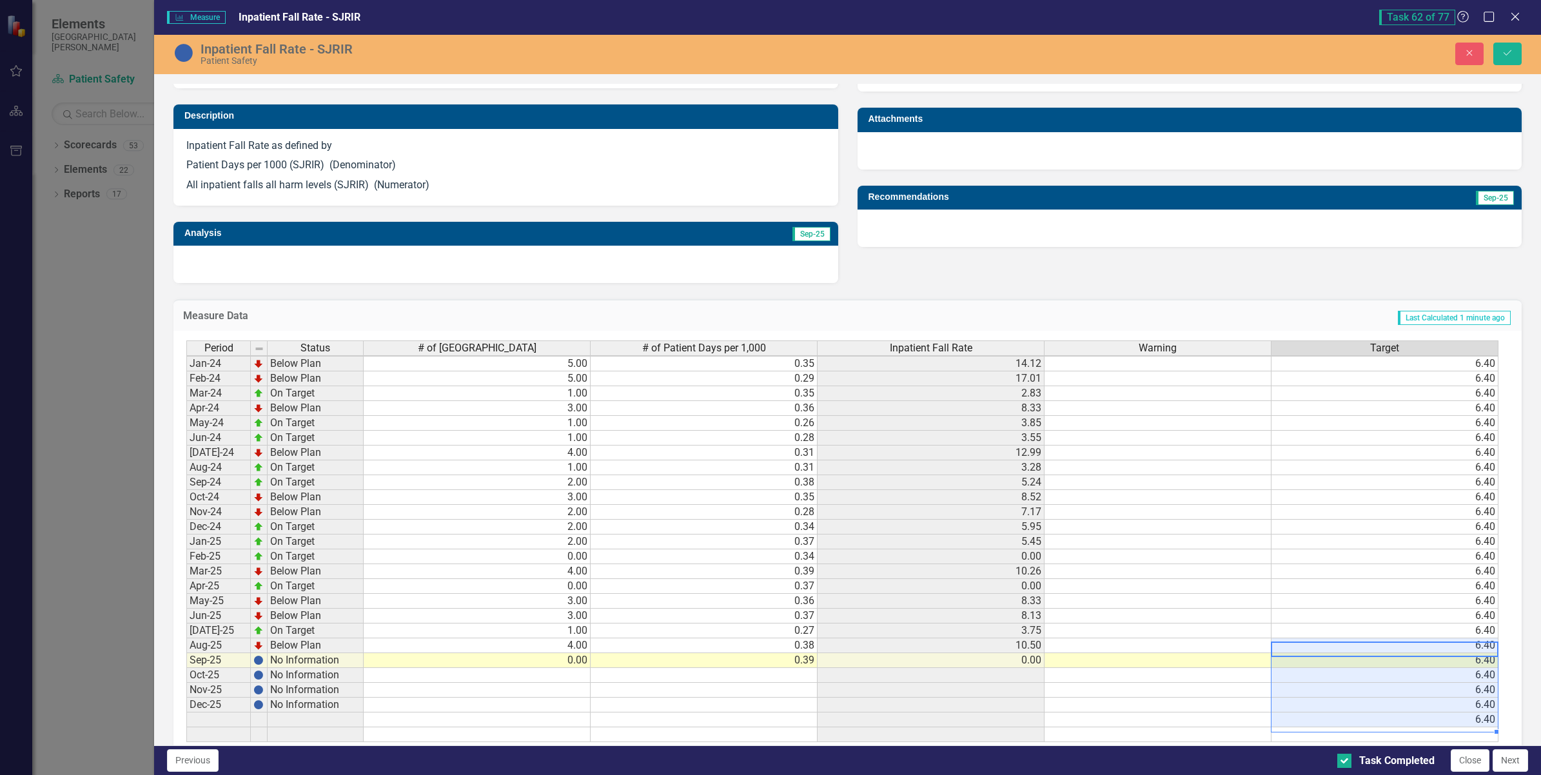
type textarea "6.4"
click at [1517, 56] on button "Save" at bounding box center [1508, 54] width 28 height 23
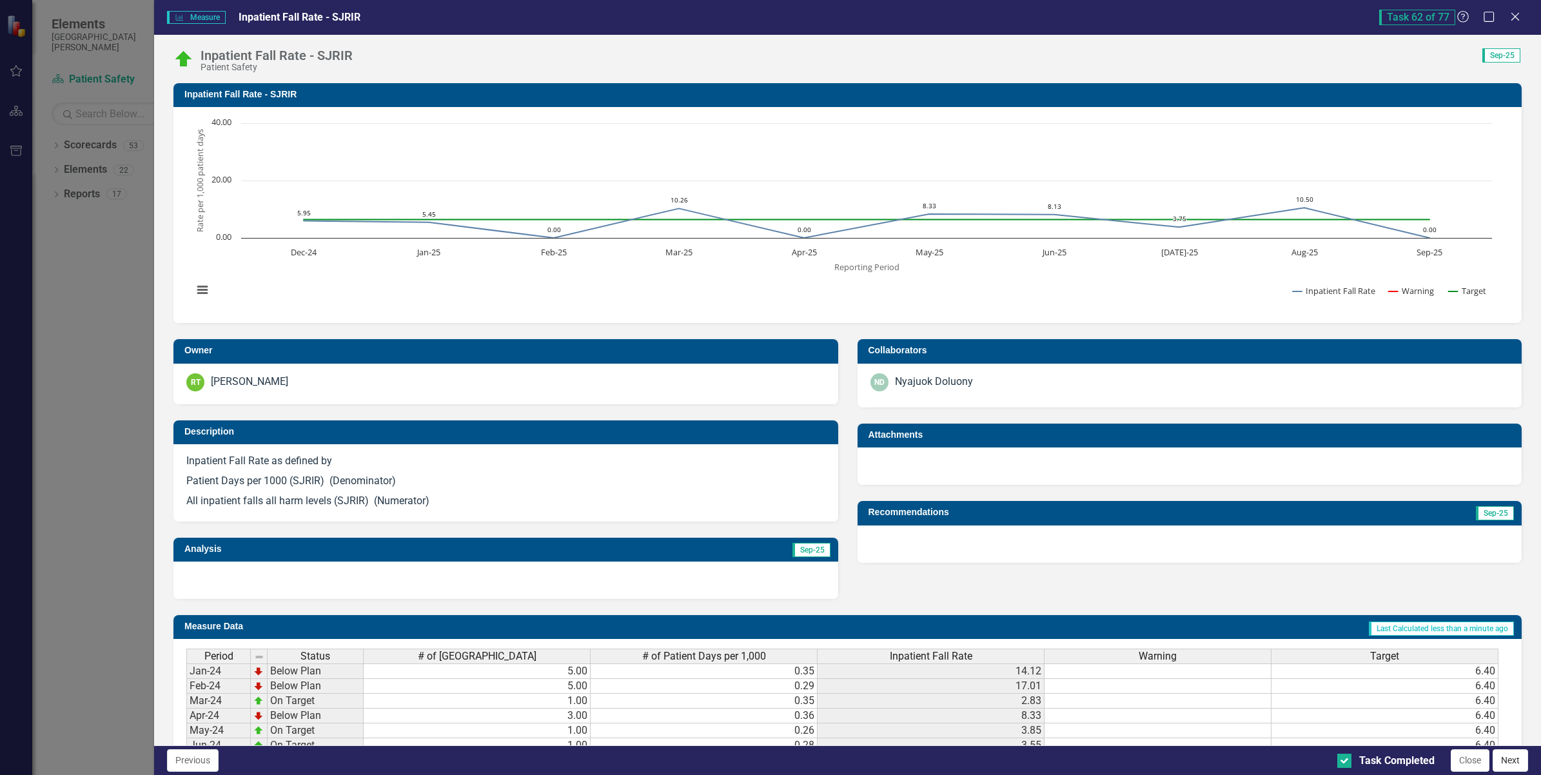
click at [1510, 753] on button "Next" at bounding box center [1510, 760] width 35 height 23
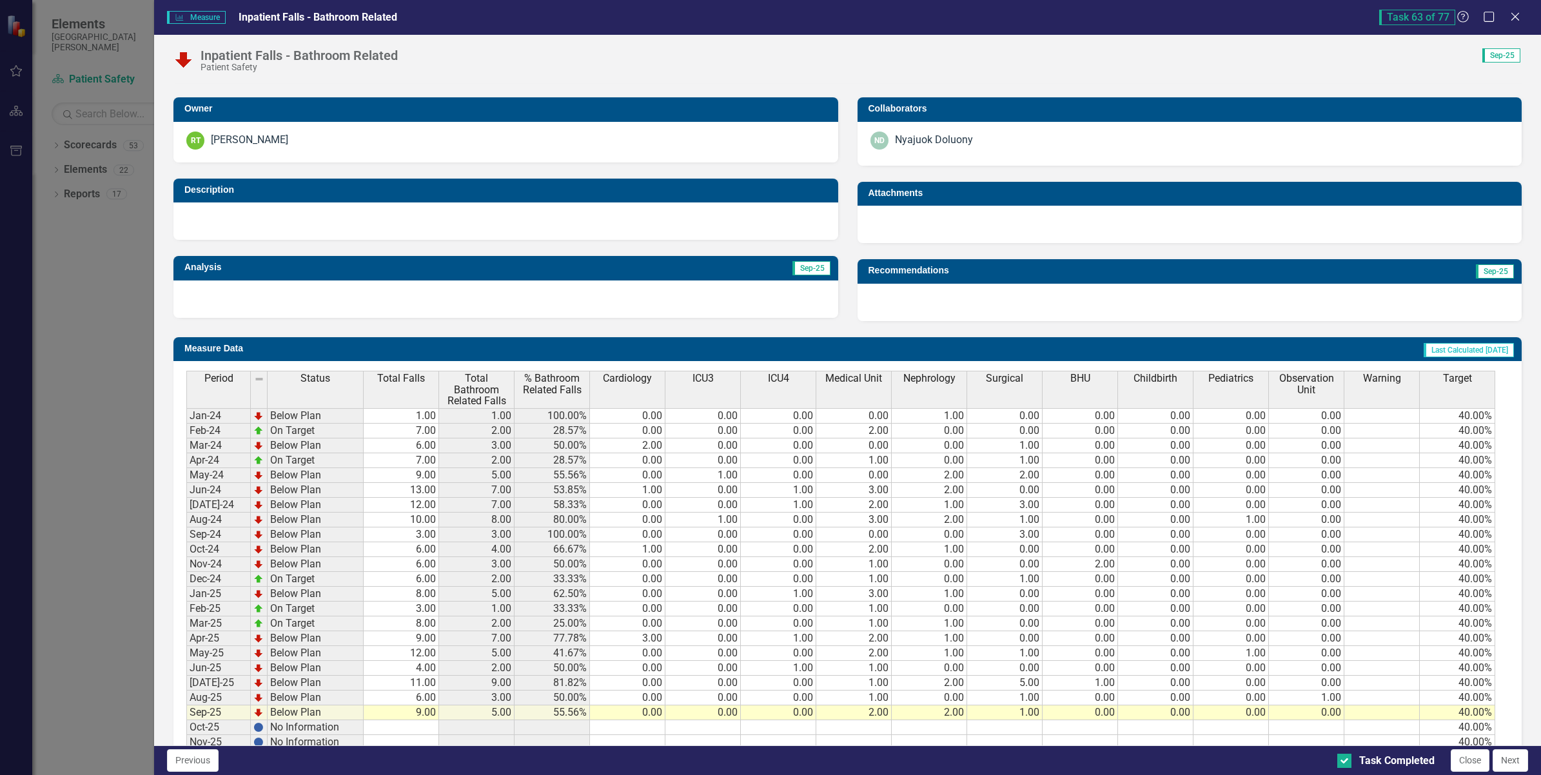
scroll to position [302, 0]
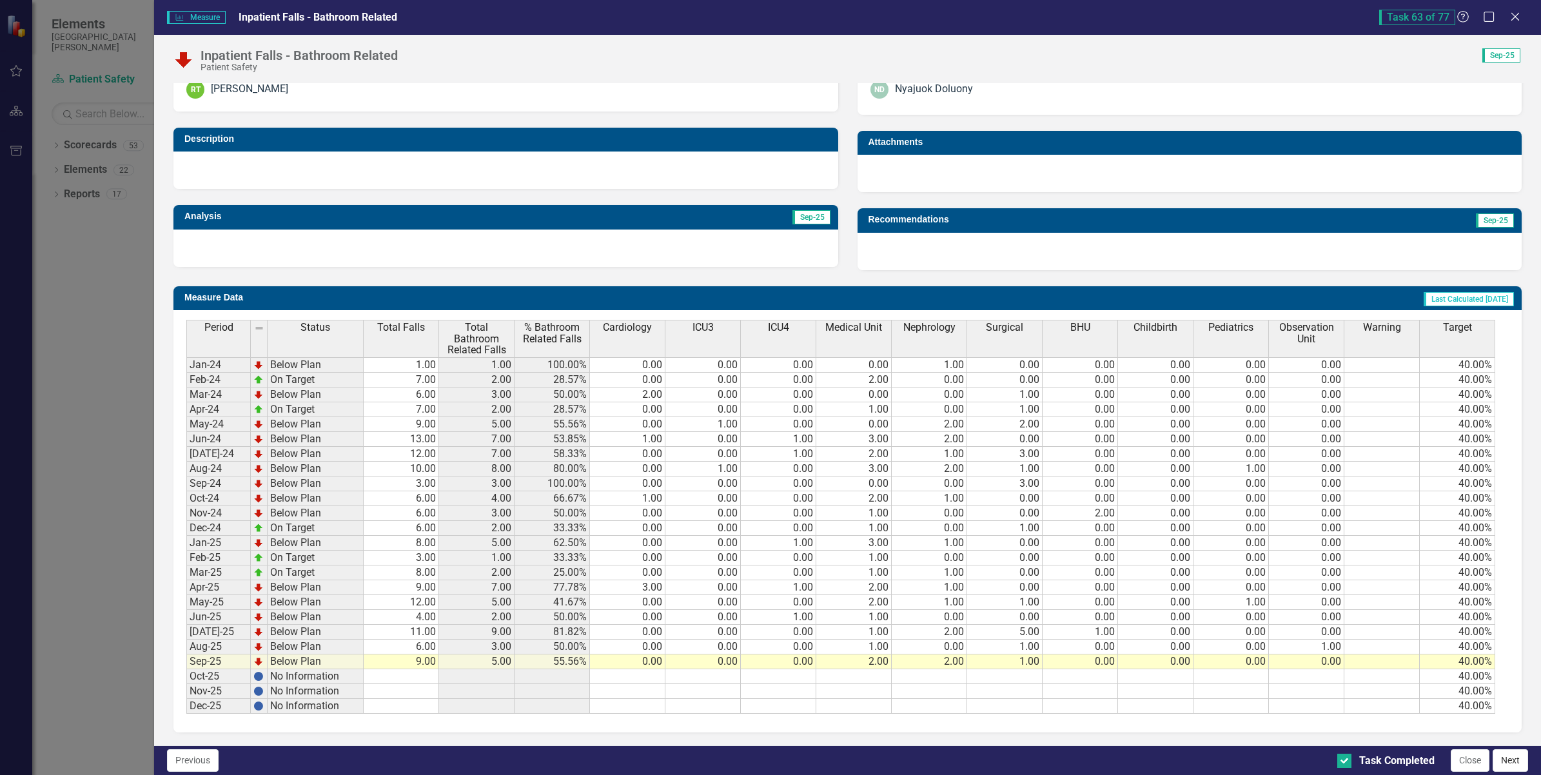
click at [1497, 753] on button "Next" at bounding box center [1510, 760] width 35 height 23
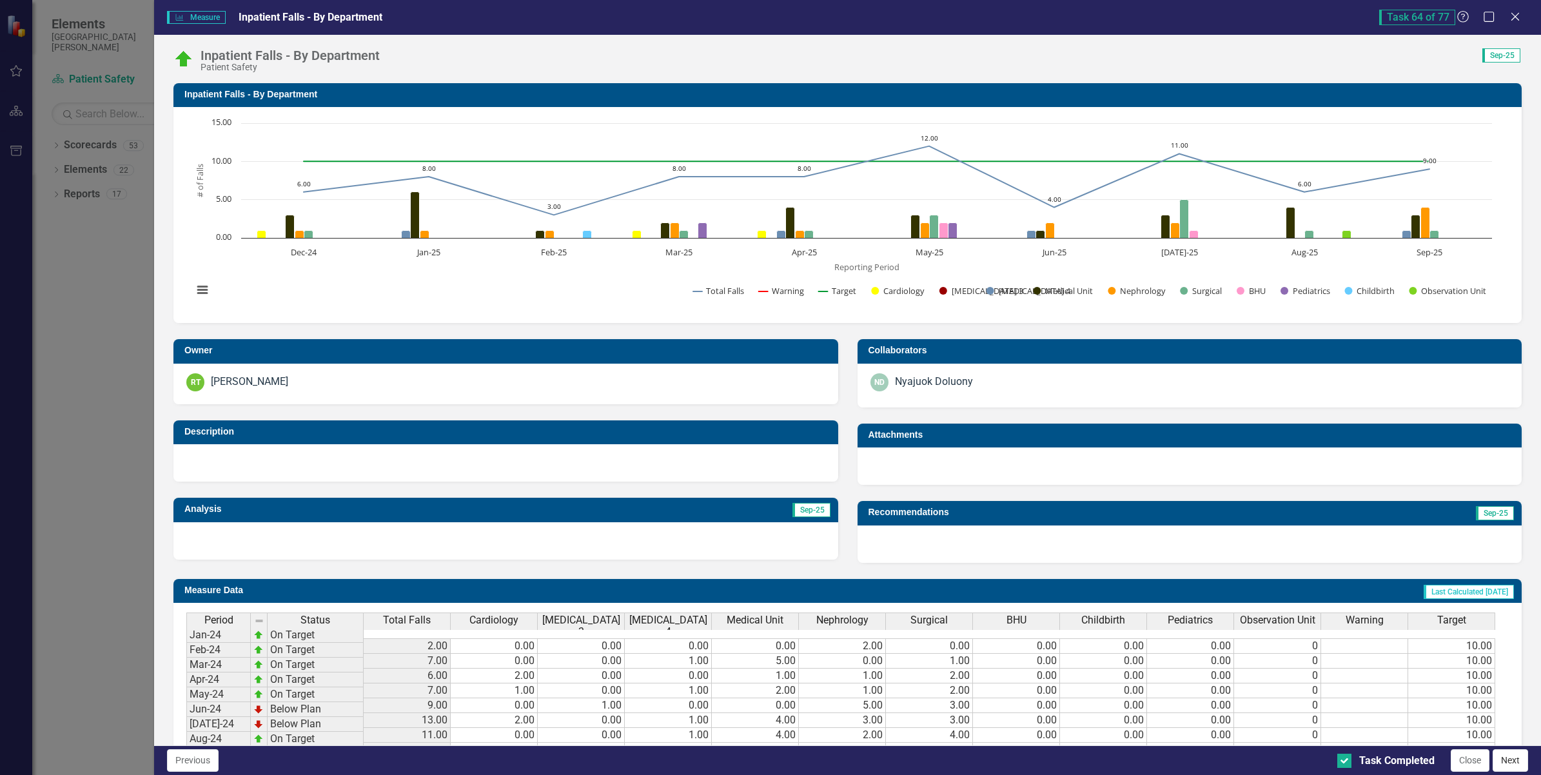
click at [1506, 765] on button "Next" at bounding box center [1510, 760] width 35 height 23
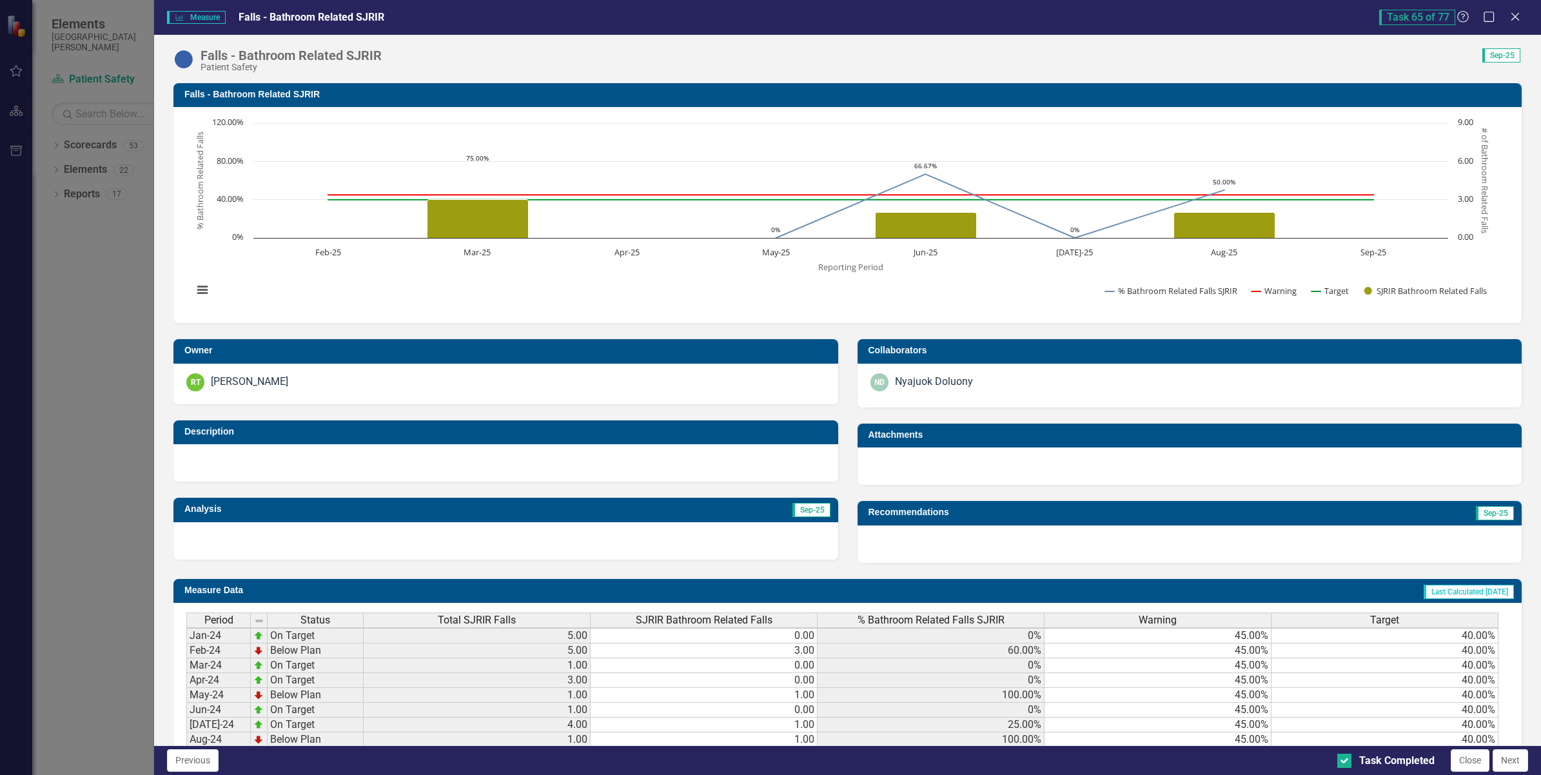
scroll to position [281, 0]
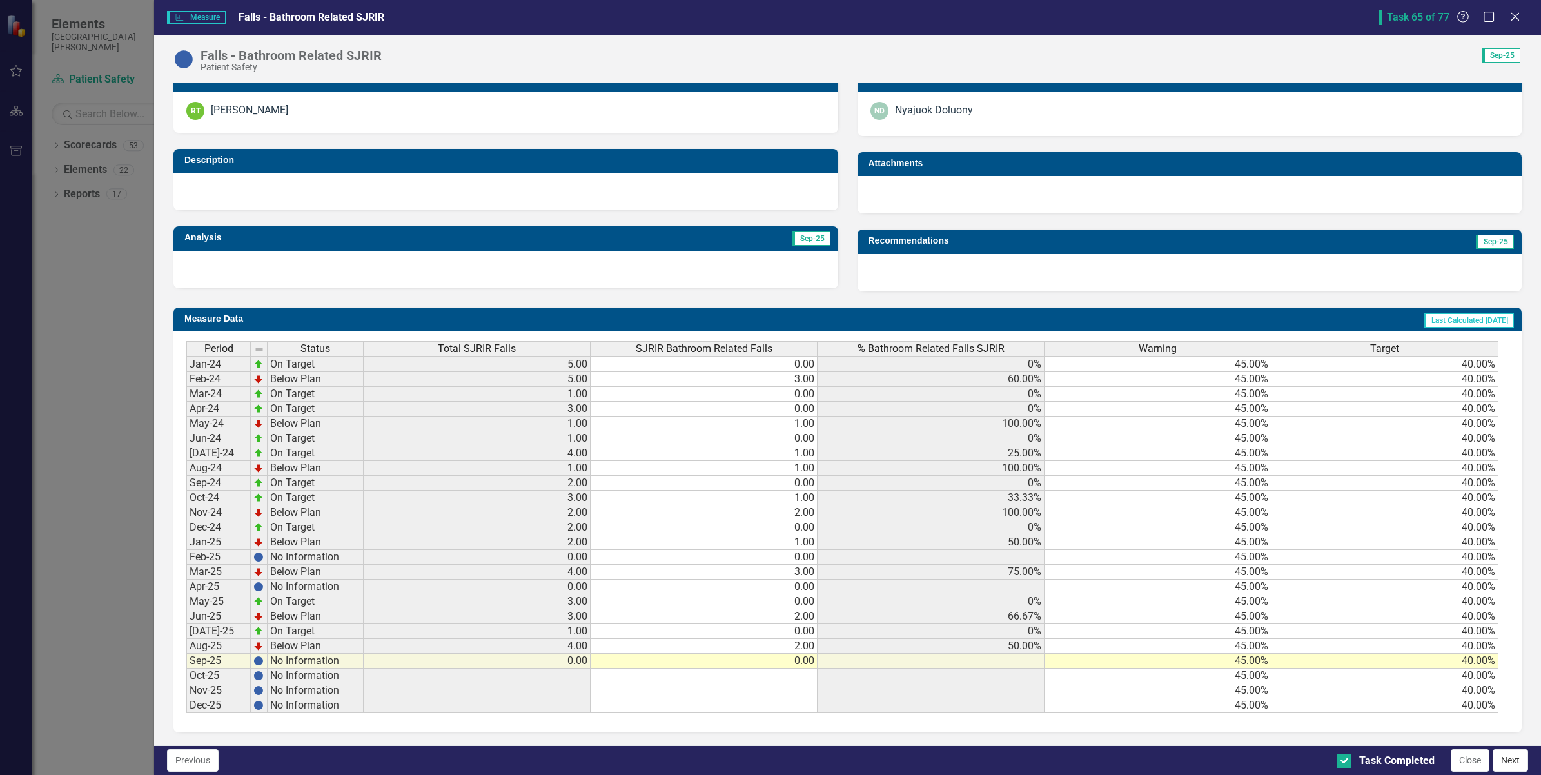
click at [1504, 760] on button "Next" at bounding box center [1510, 760] width 35 height 23
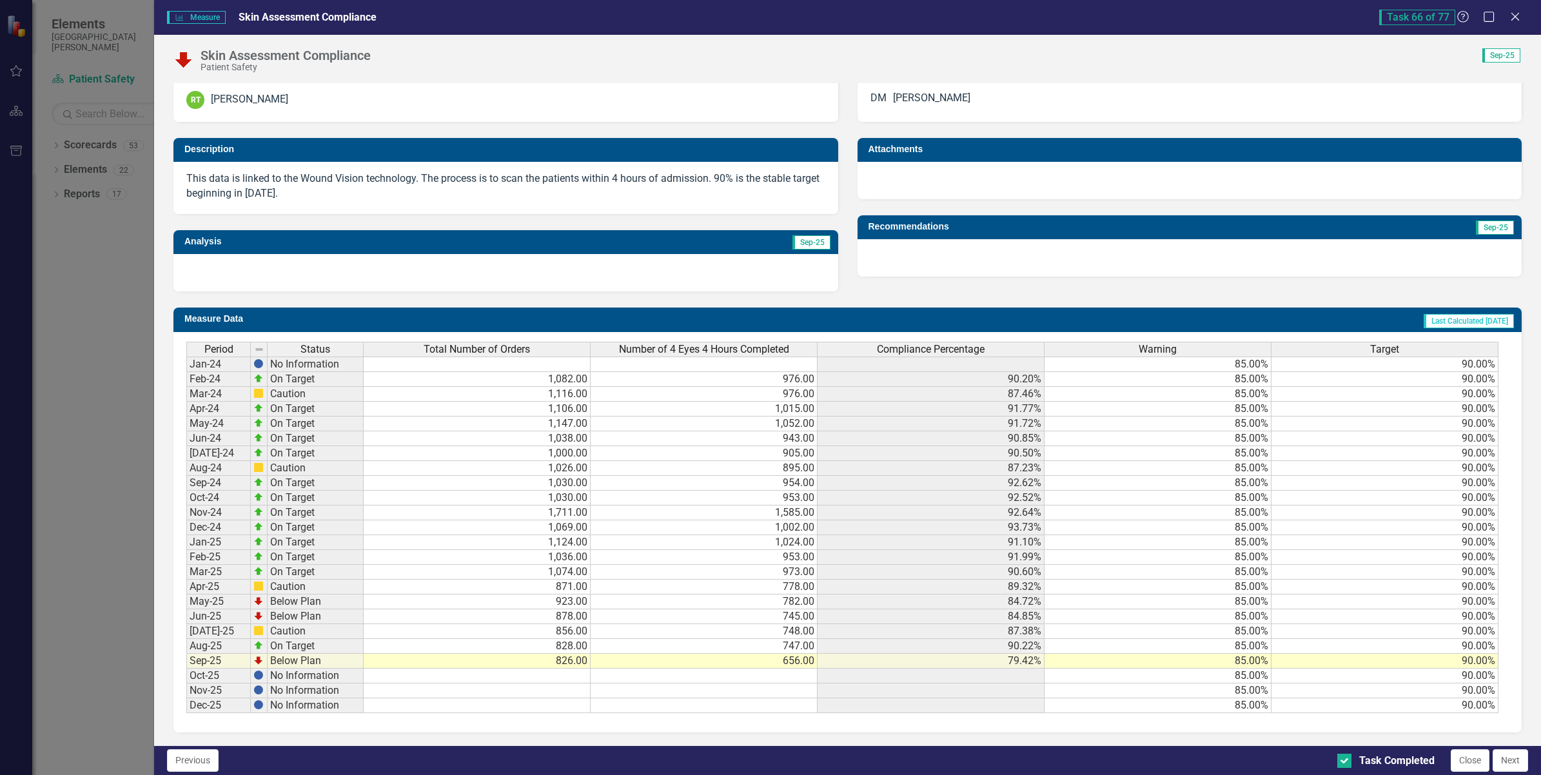
scroll to position [0, 0]
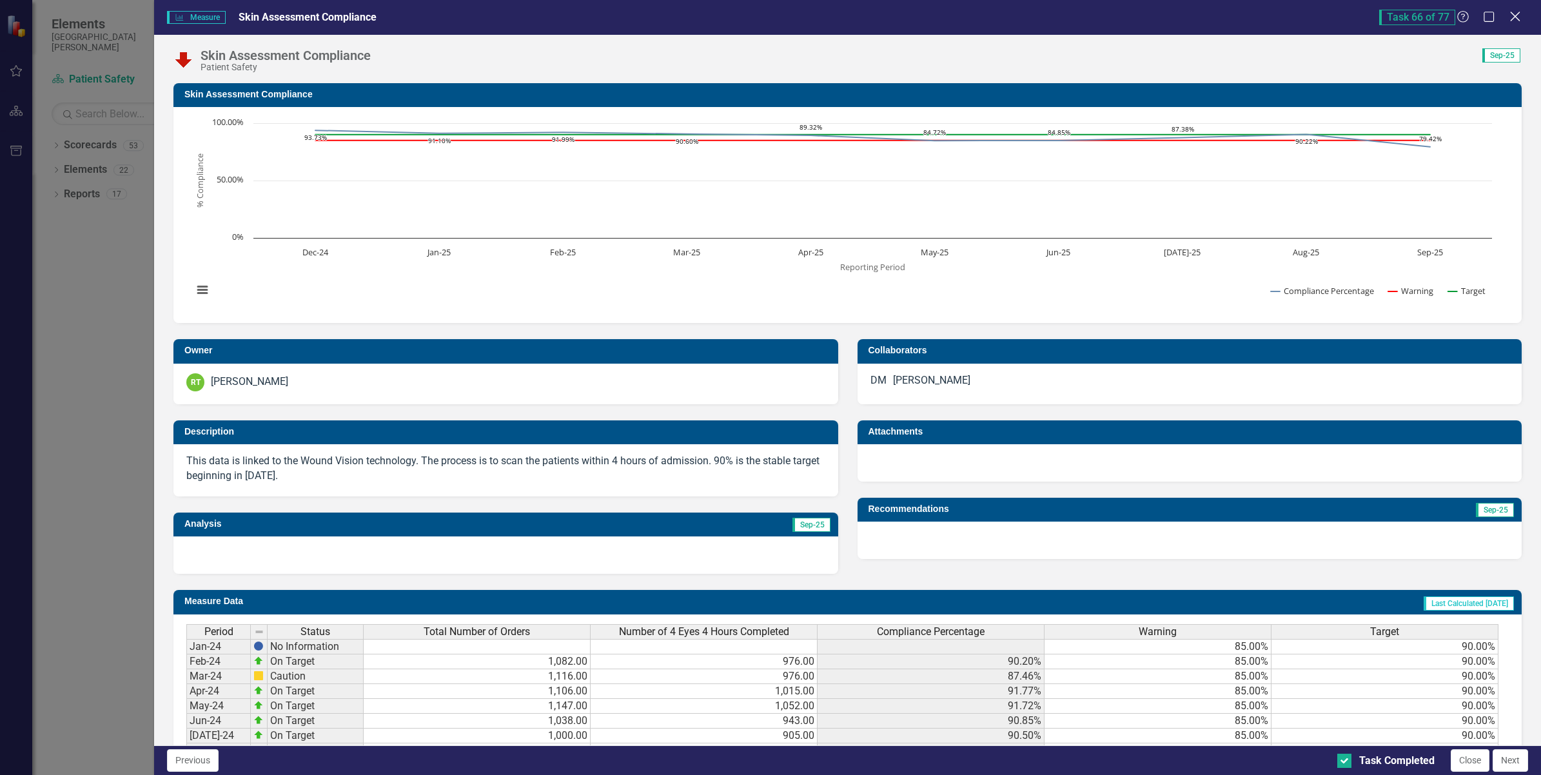
click at [1514, 14] on icon at bounding box center [1515, 17] width 10 height 10
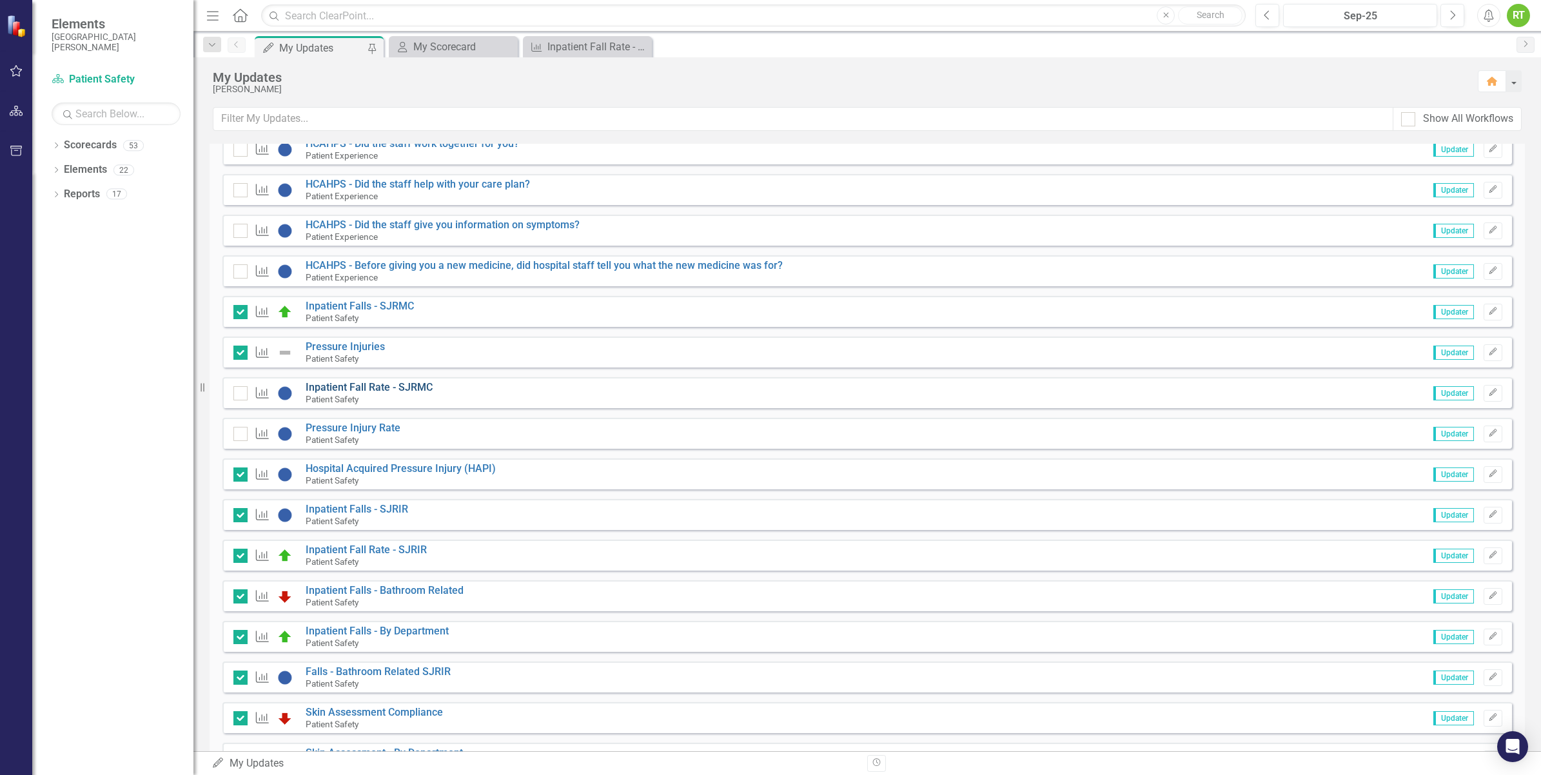
click at [368, 390] on link "Inpatient Fall Rate - SJRMC" at bounding box center [369, 387] width 127 height 12
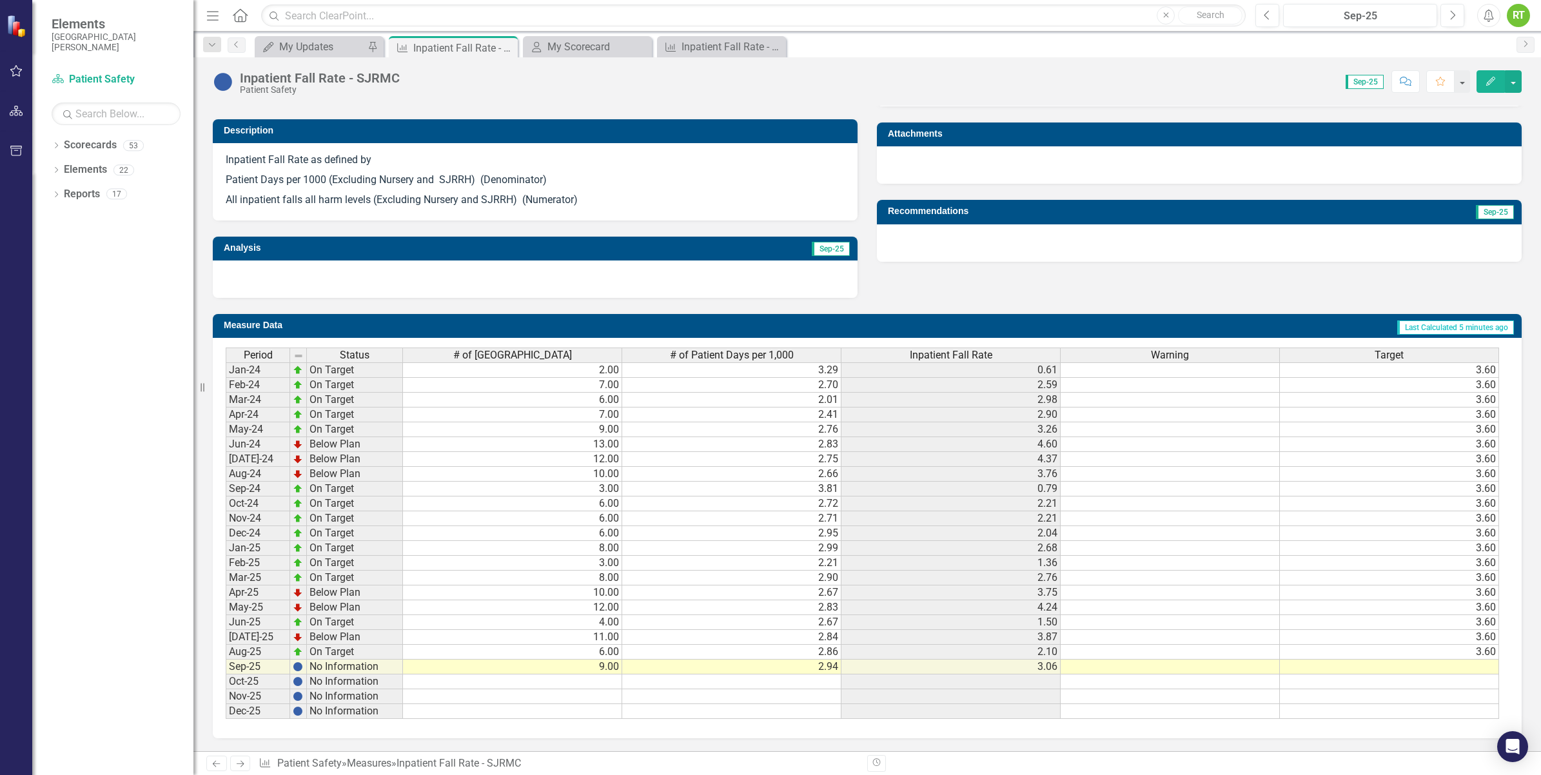
scroll to position [0, 10]
click at [1420, 645] on td "3.60" at bounding box center [1389, 652] width 219 height 15
drag, startPoint x: 1487, startPoint y: 655, endPoint x: 1483, endPoint y: 711, distance: 55.6
click at [226, 711] on div "Period Status # of Inpatient Falls # of Patient Days per 1,000 Inpatient Fall R…" at bounding box center [226, 533] width 0 height 371
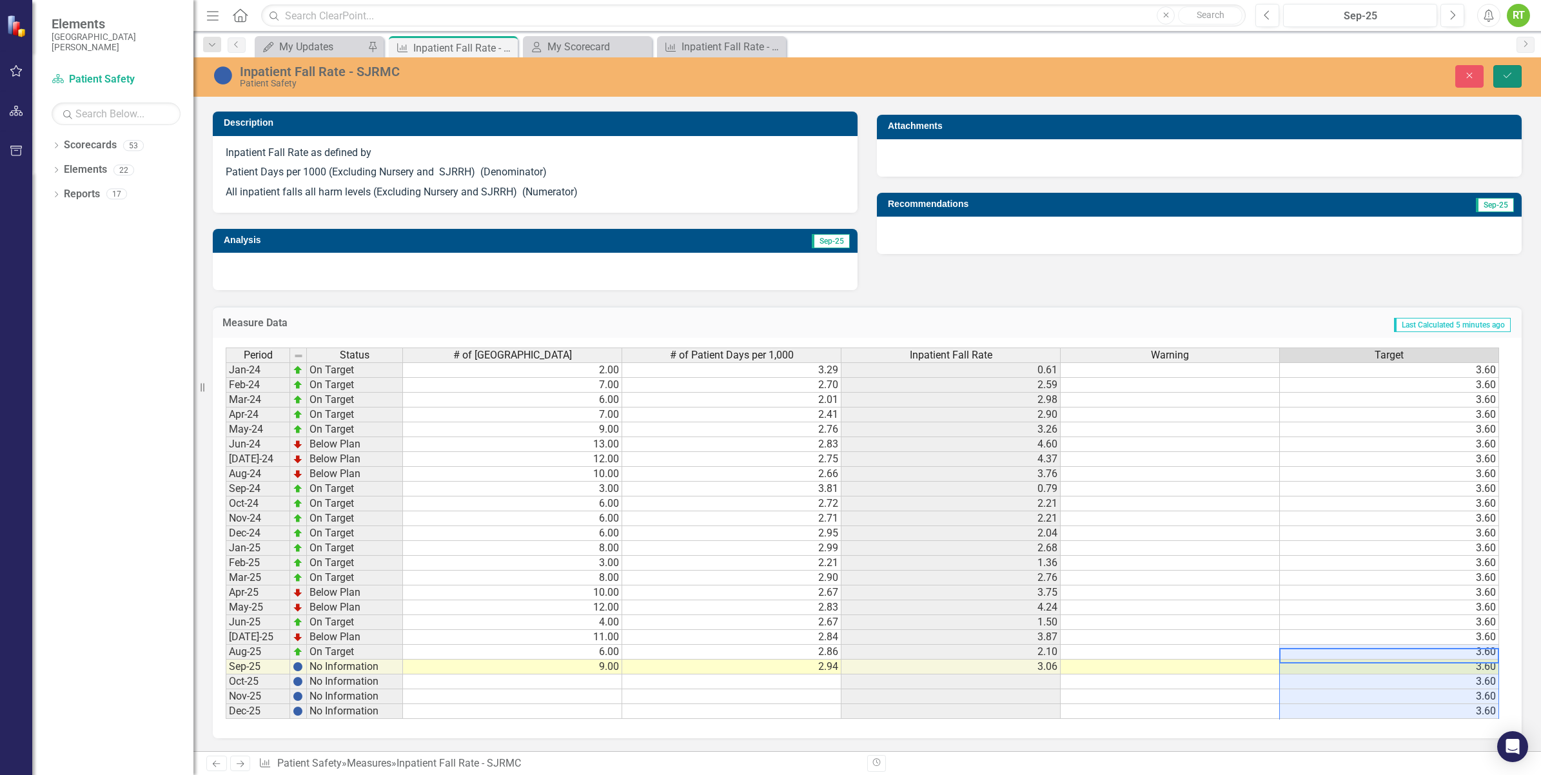
click at [1505, 77] on icon "Save" at bounding box center [1508, 75] width 12 height 9
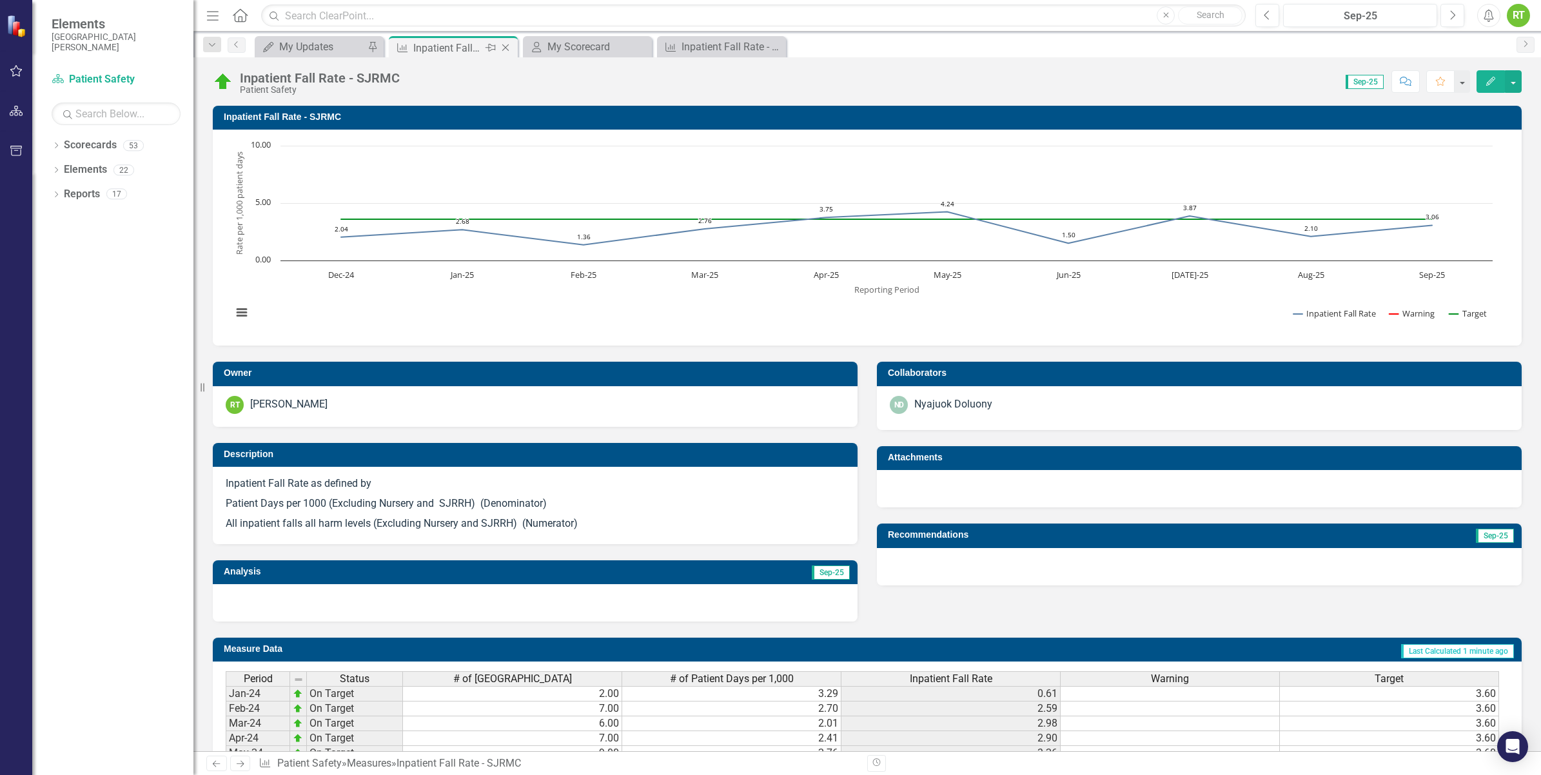
click at [504, 43] on icon "Close" at bounding box center [505, 48] width 13 height 10
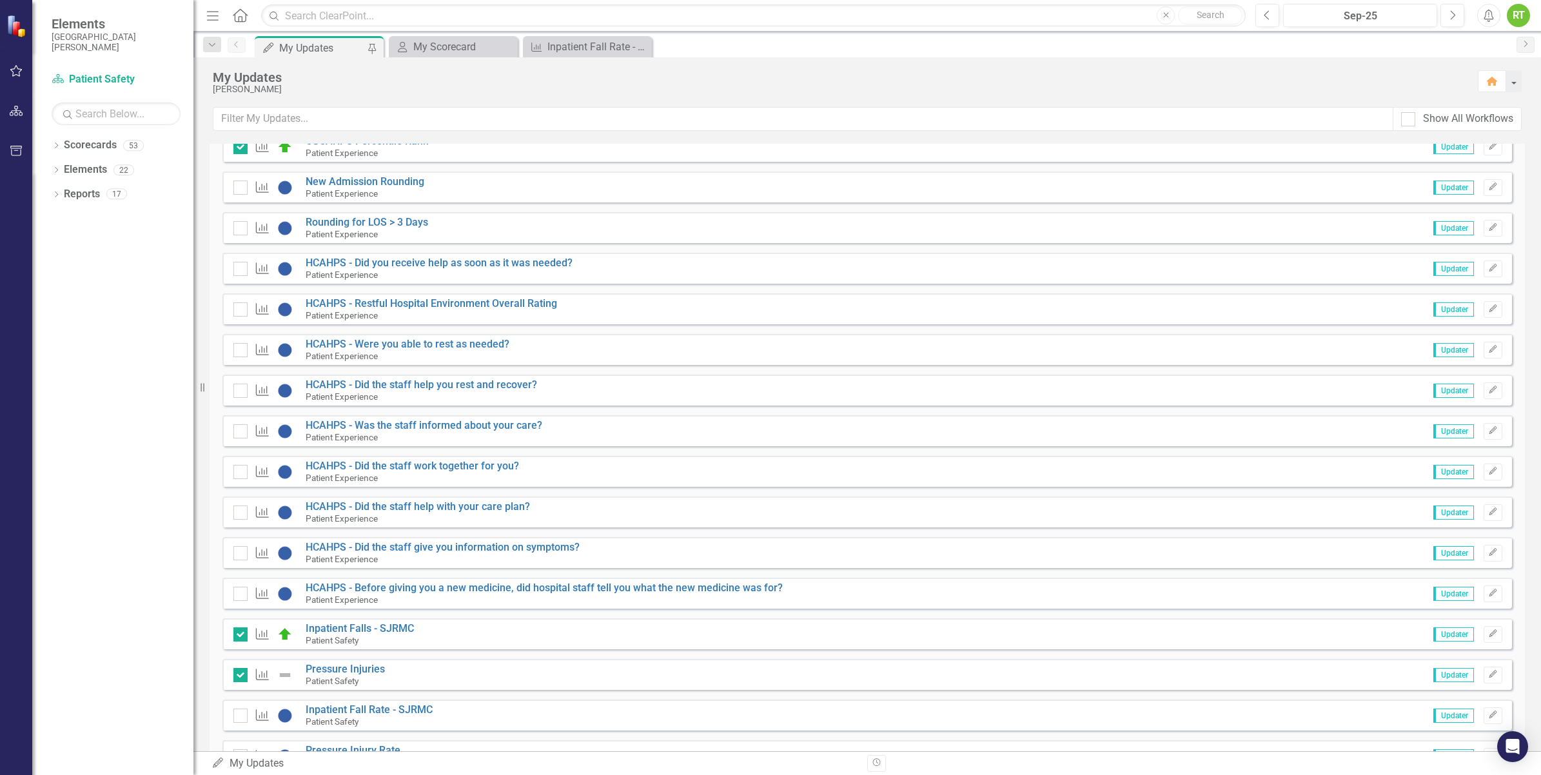
scroll to position [1935, 0]
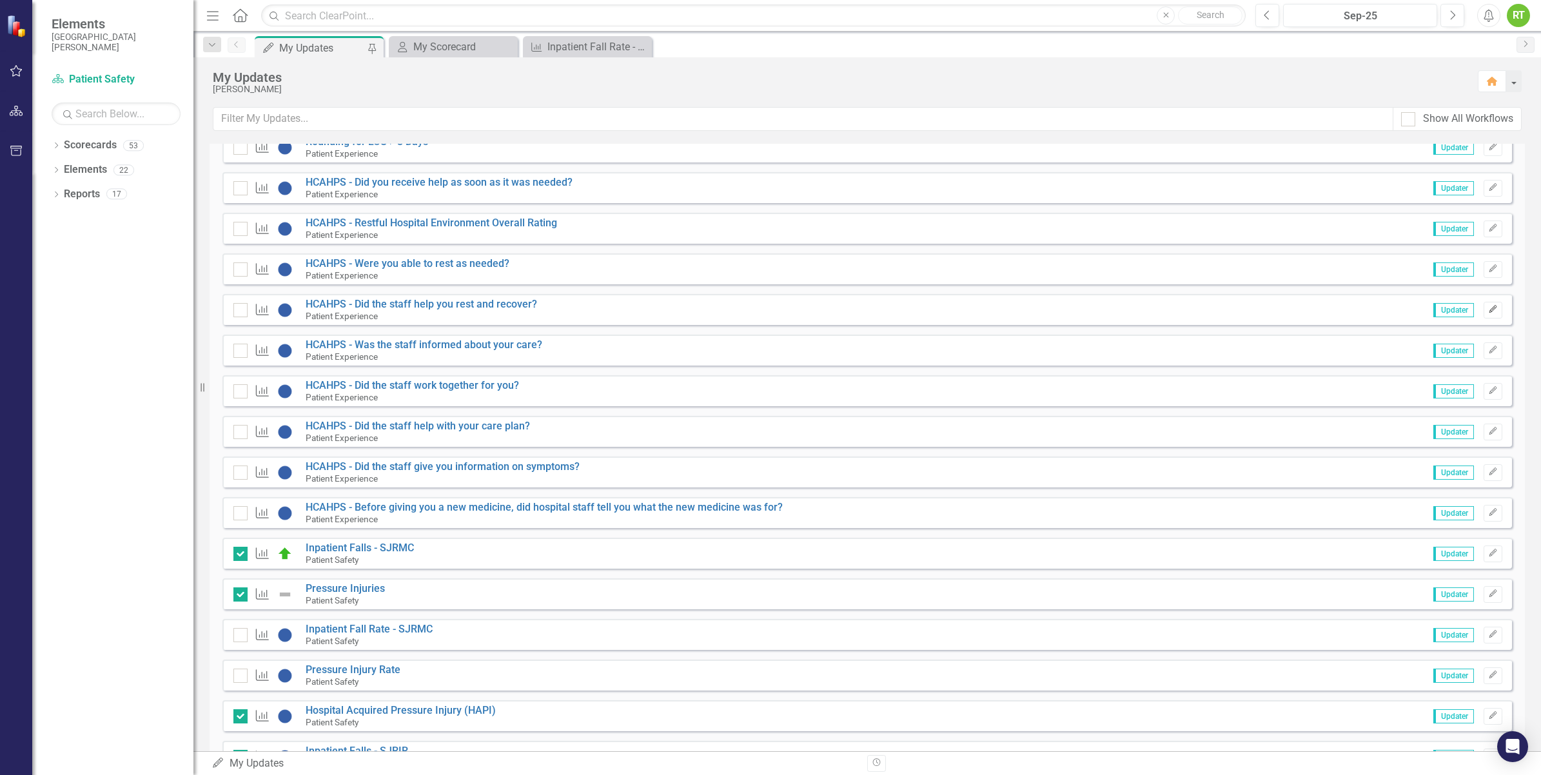
click at [1492, 311] on button "Edit" at bounding box center [1493, 310] width 19 height 17
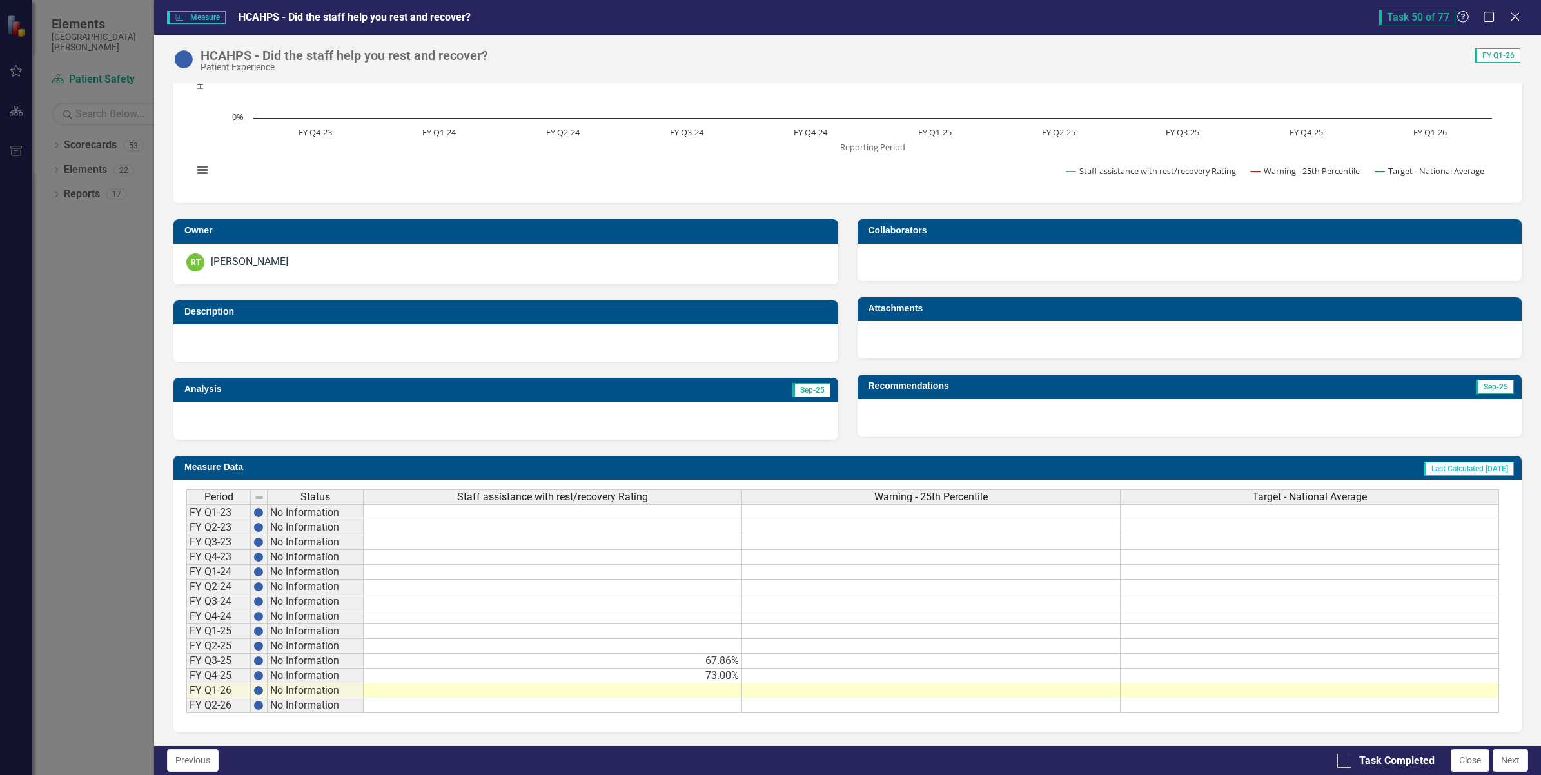
scroll to position [129, 0]
click at [1347, 762] on div at bounding box center [1345, 761] width 14 height 14
click at [1346, 762] on input "Task Completed" at bounding box center [1342, 758] width 8 height 8
checkbox input "true"
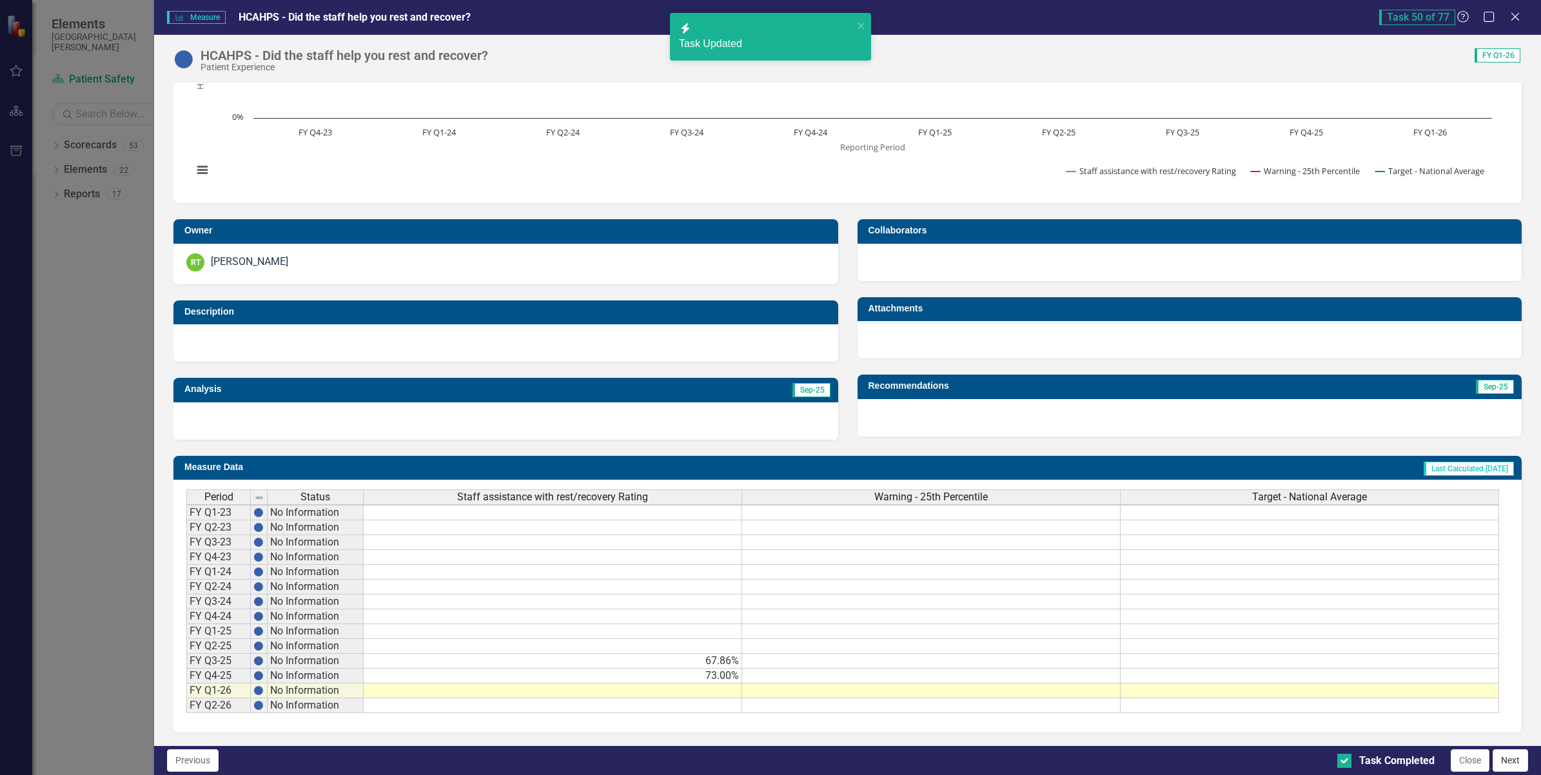
click at [1514, 762] on button "Next" at bounding box center [1510, 760] width 35 height 23
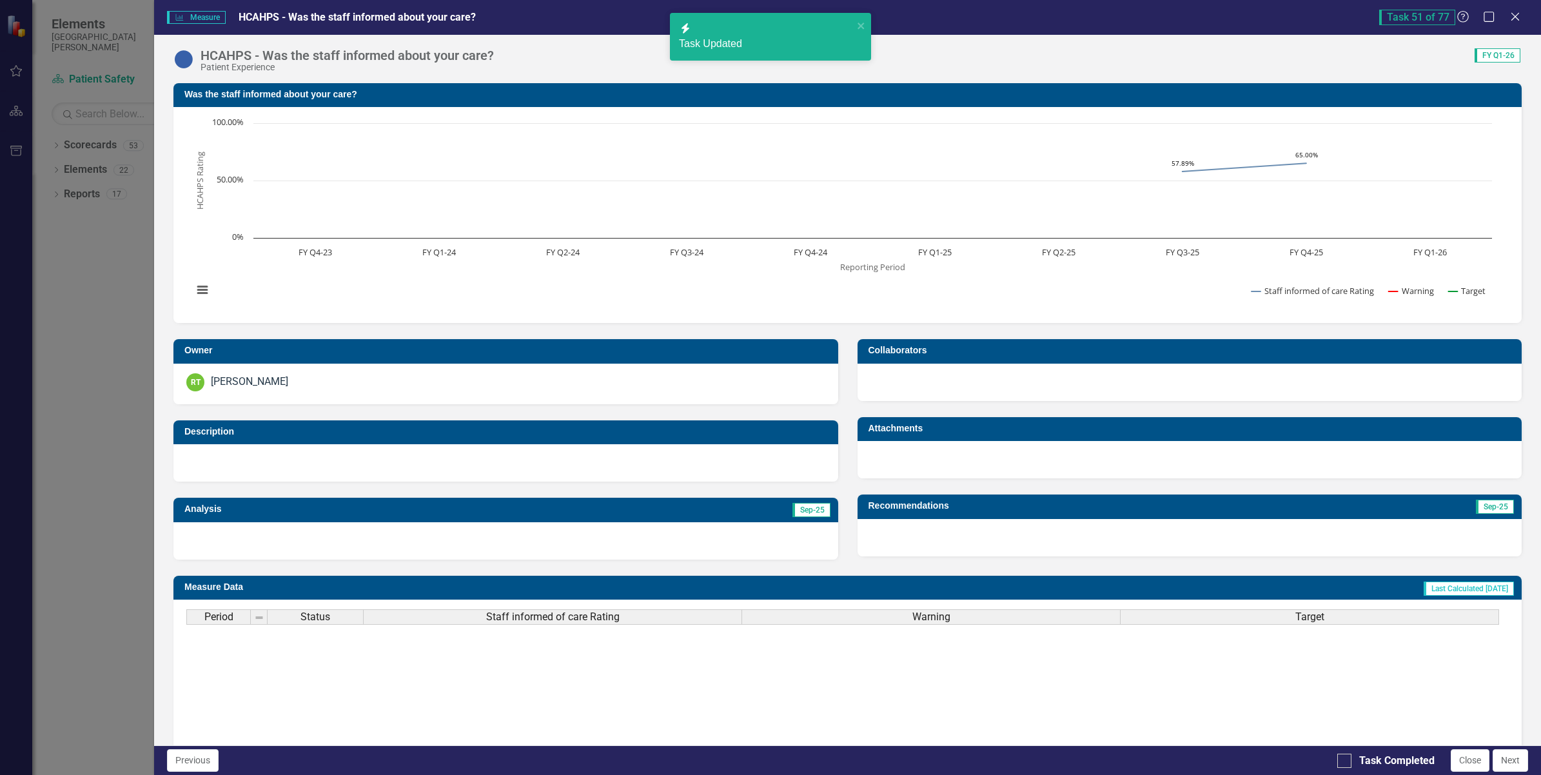
checkbox input "true"
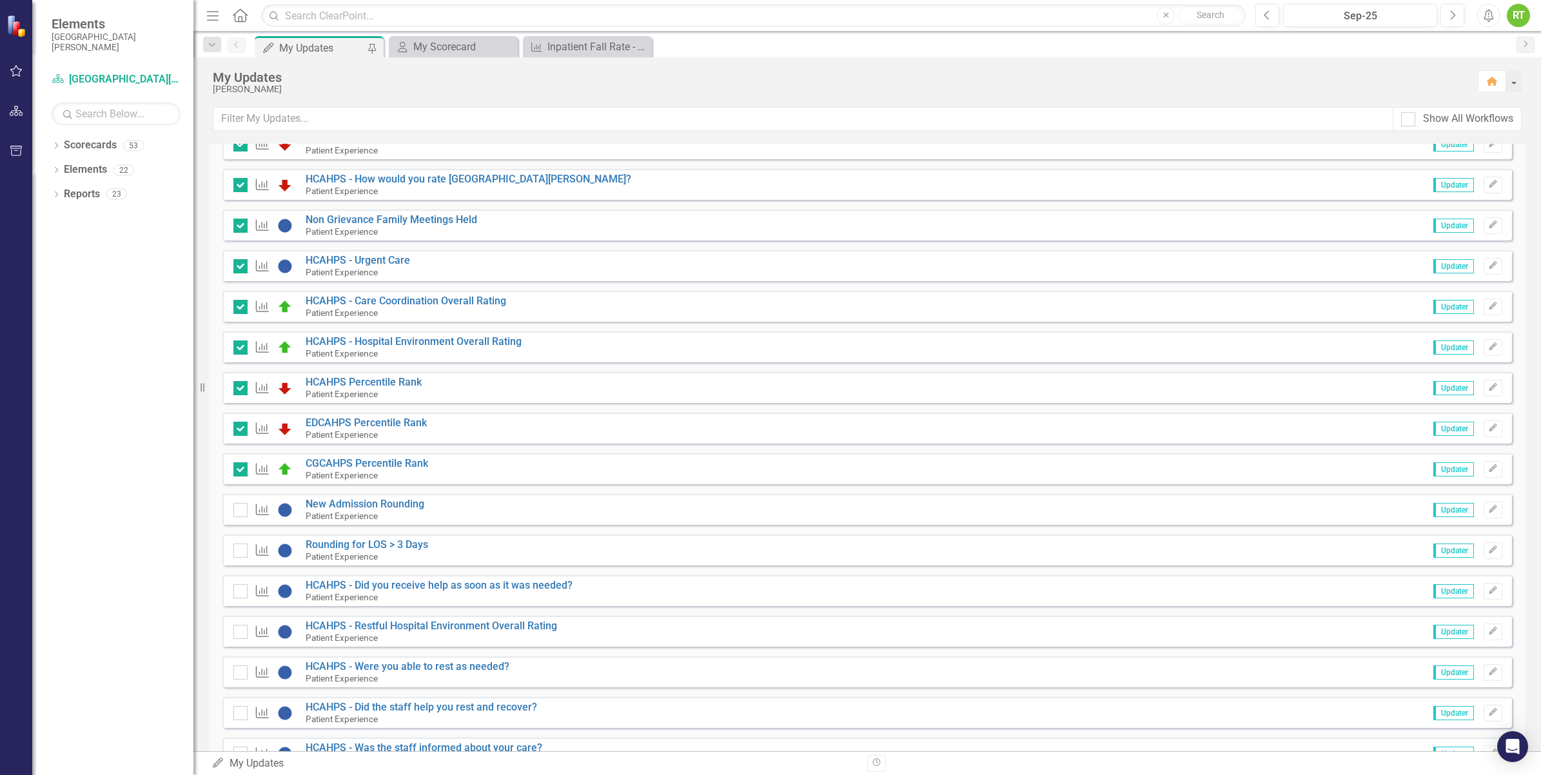
scroll to position [1451, 0]
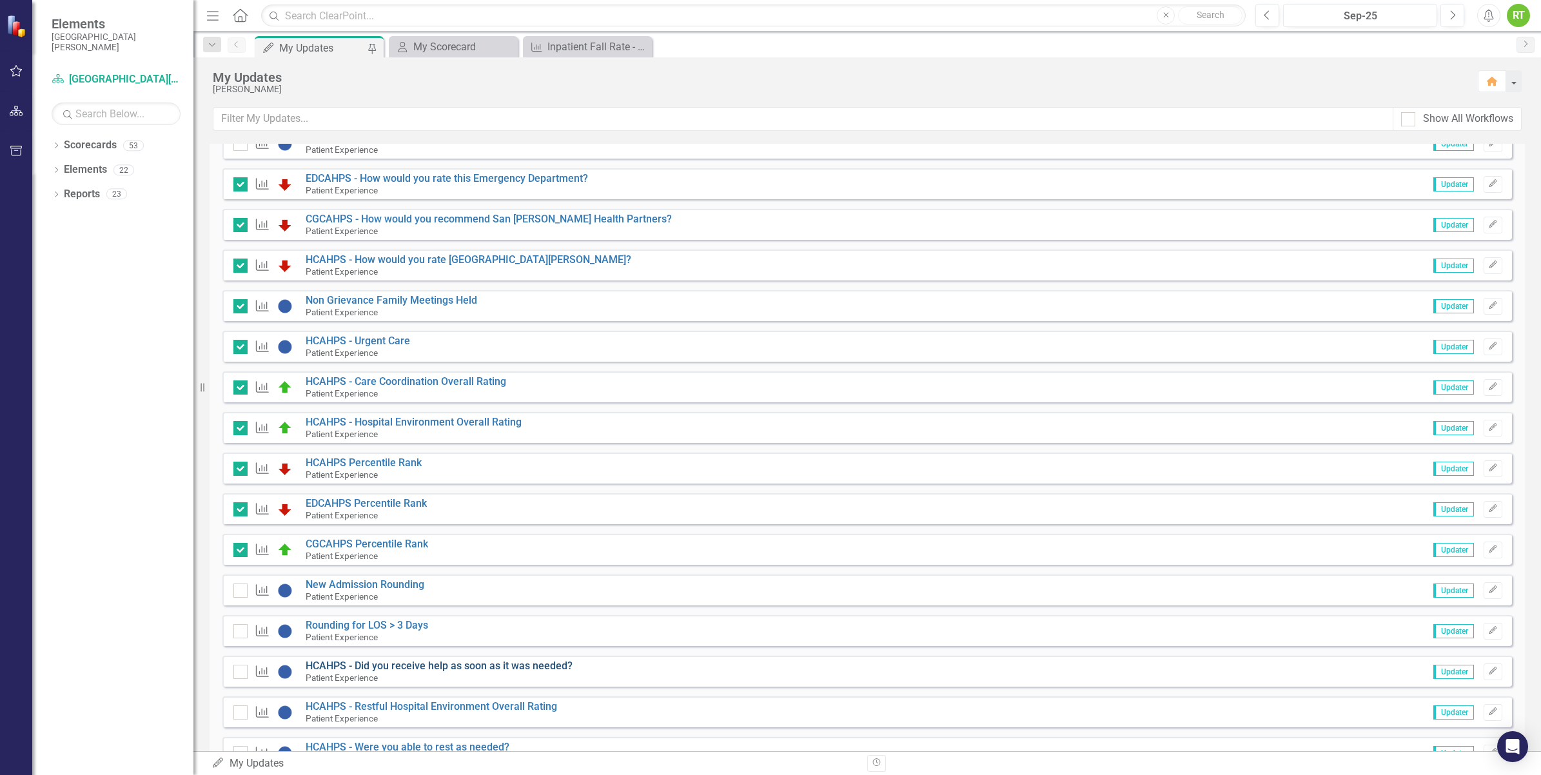
click at [389, 663] on link "HCAHPS - Did you receive help as soon as it was needed?" at bounding box center [439, 666] width 267 height 12
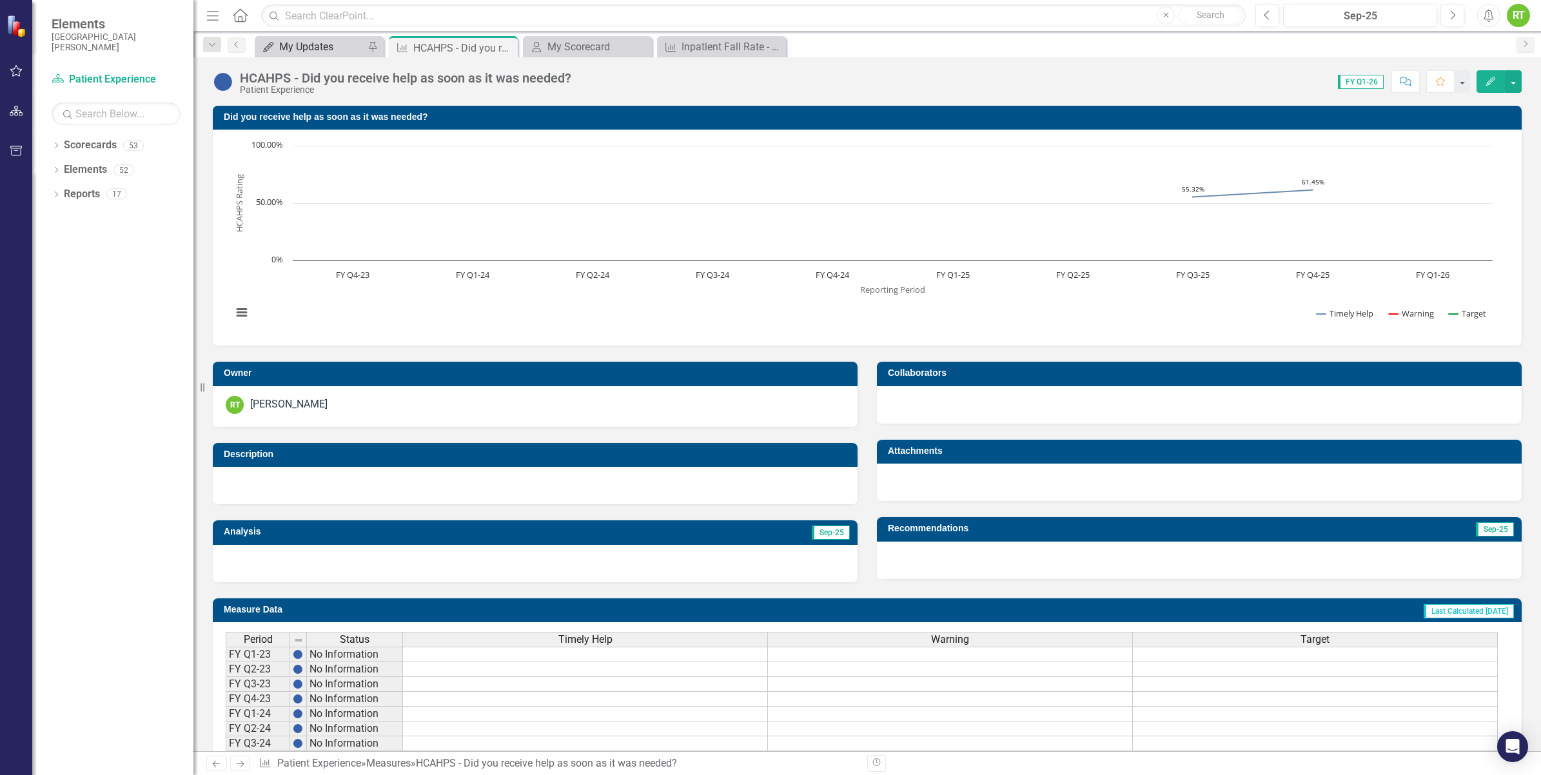
click at [301, 45] on div "My Updates" at bounding box center [321, 47] width 85 height 16
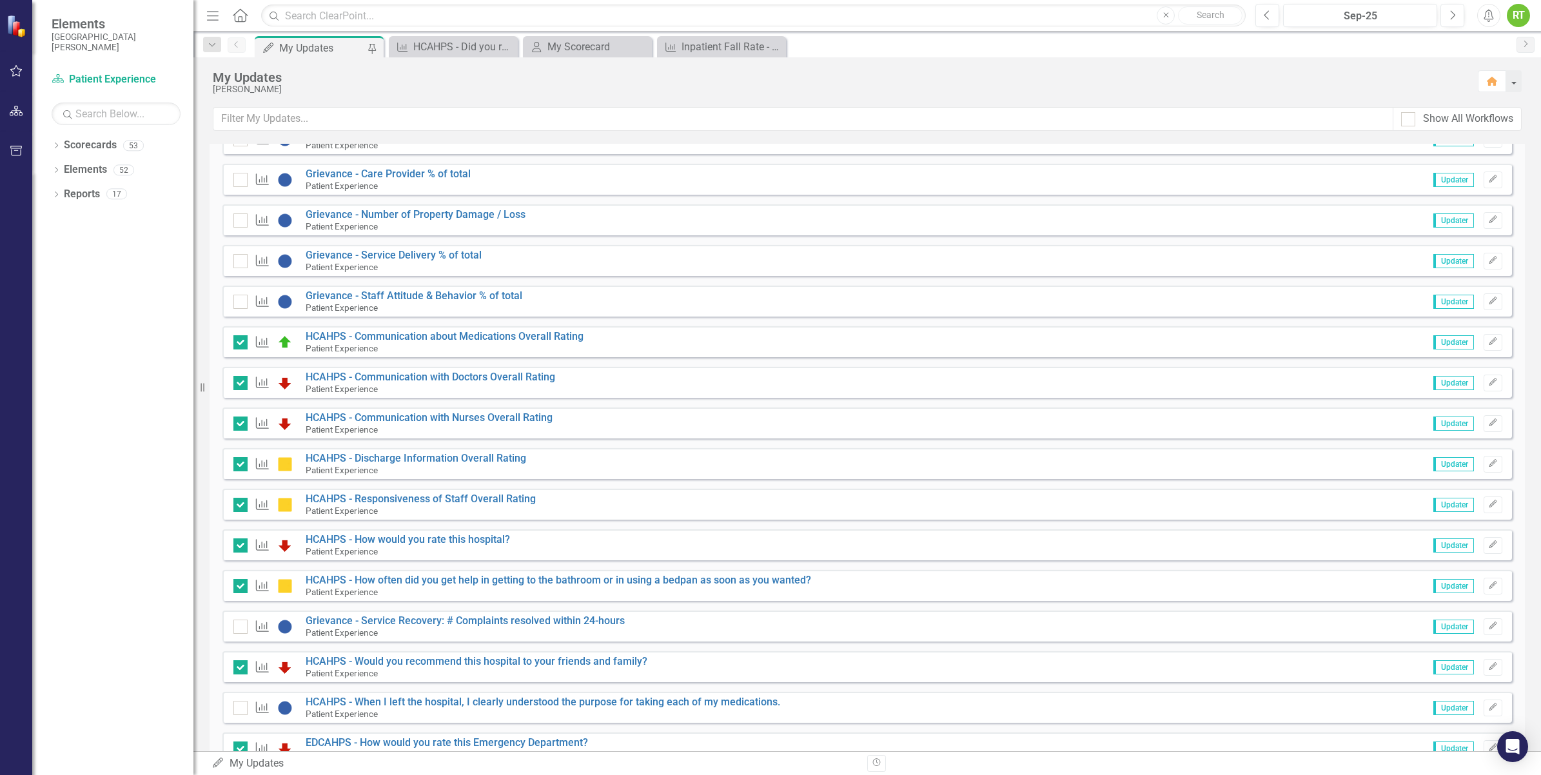
scroll to position [967, 0]
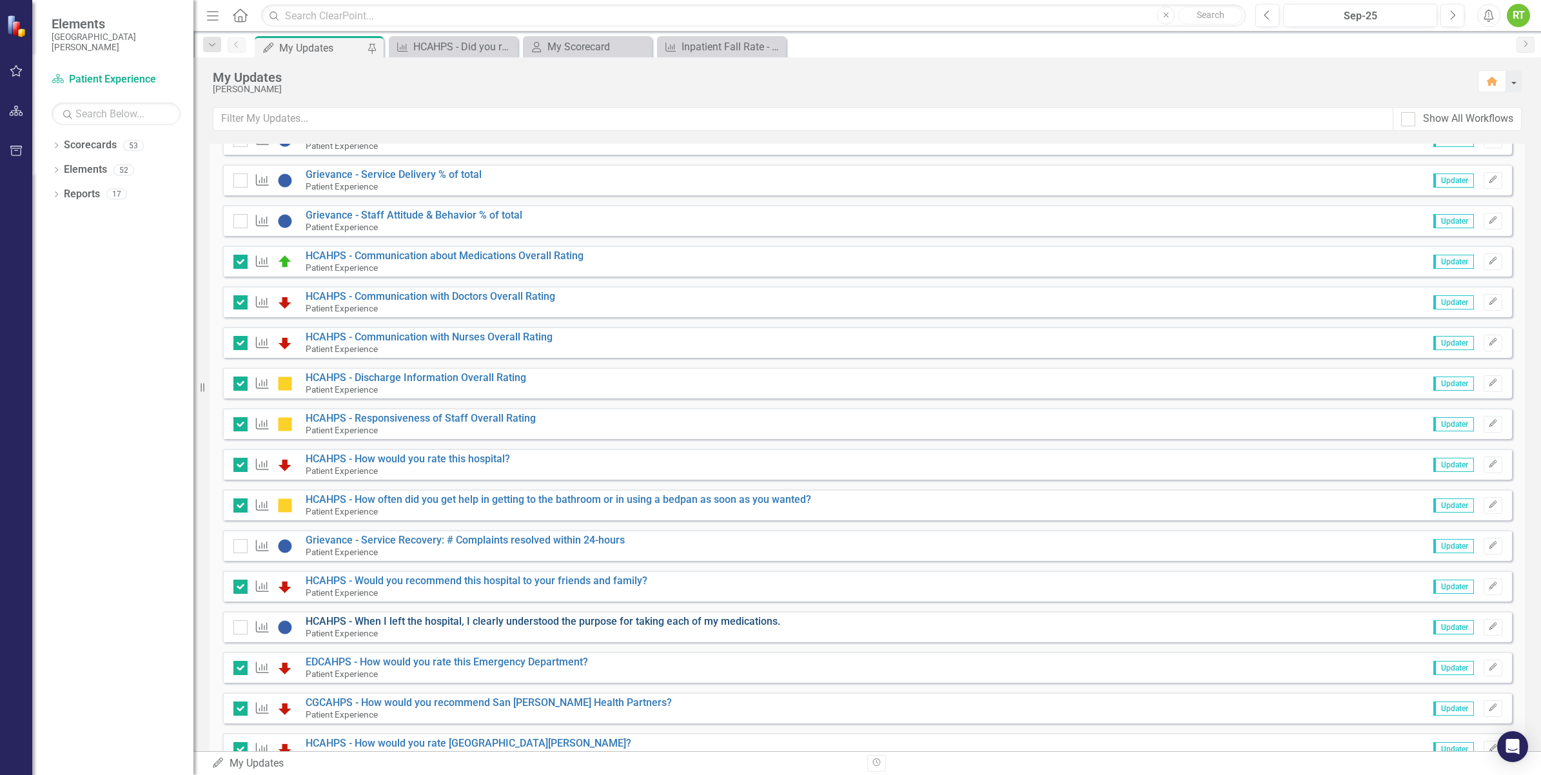
click at [406, 619] on link "HCAHPS - When I left the hospital, I clearly understood the purpose for taking …" at bounding box center [543, 621] width 475 height 12
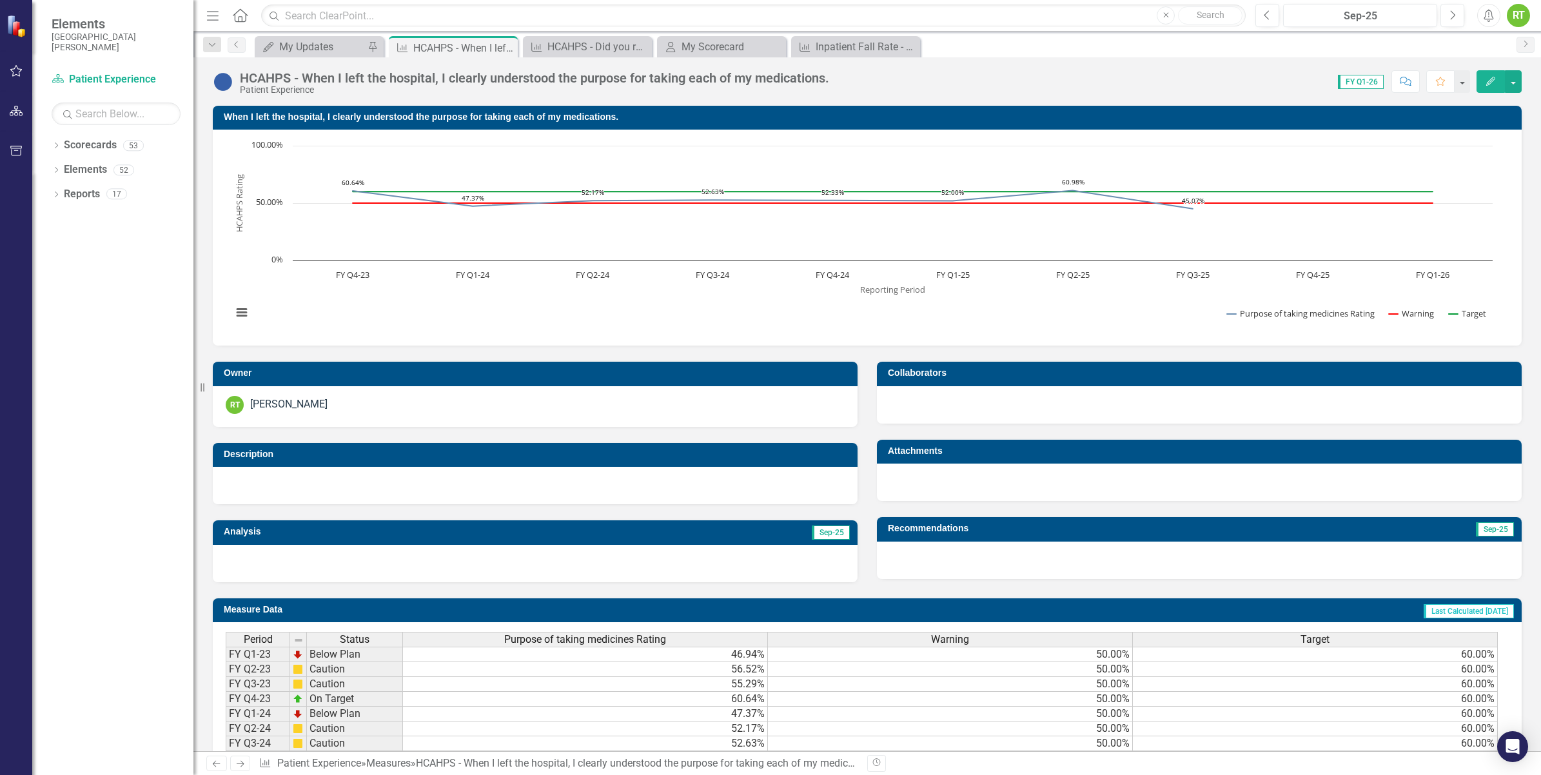
scroll to position [146, 0]
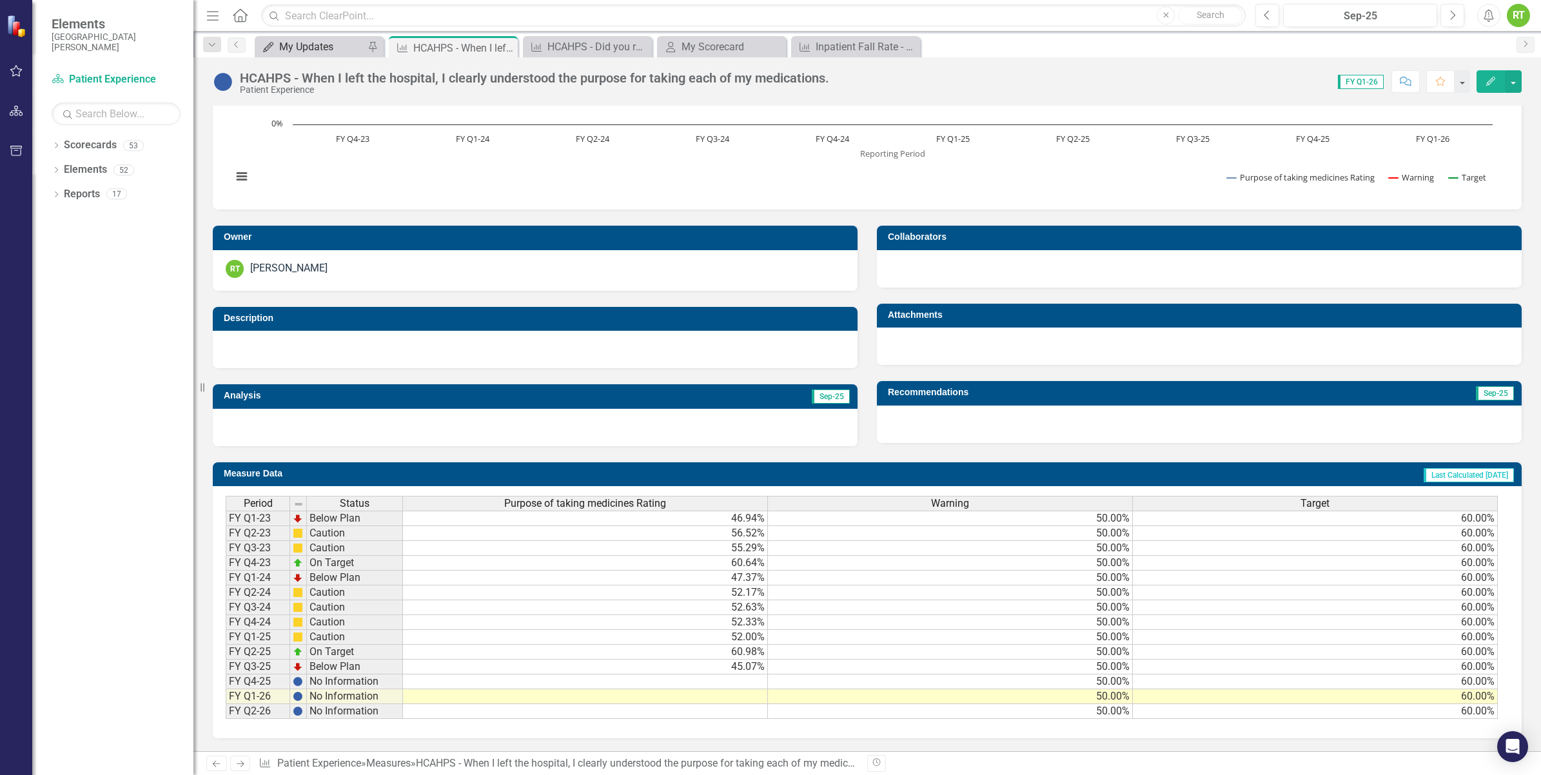
click at [335, 48] on div "My Updates" at bounding box center [321, 47] width 85 height 16
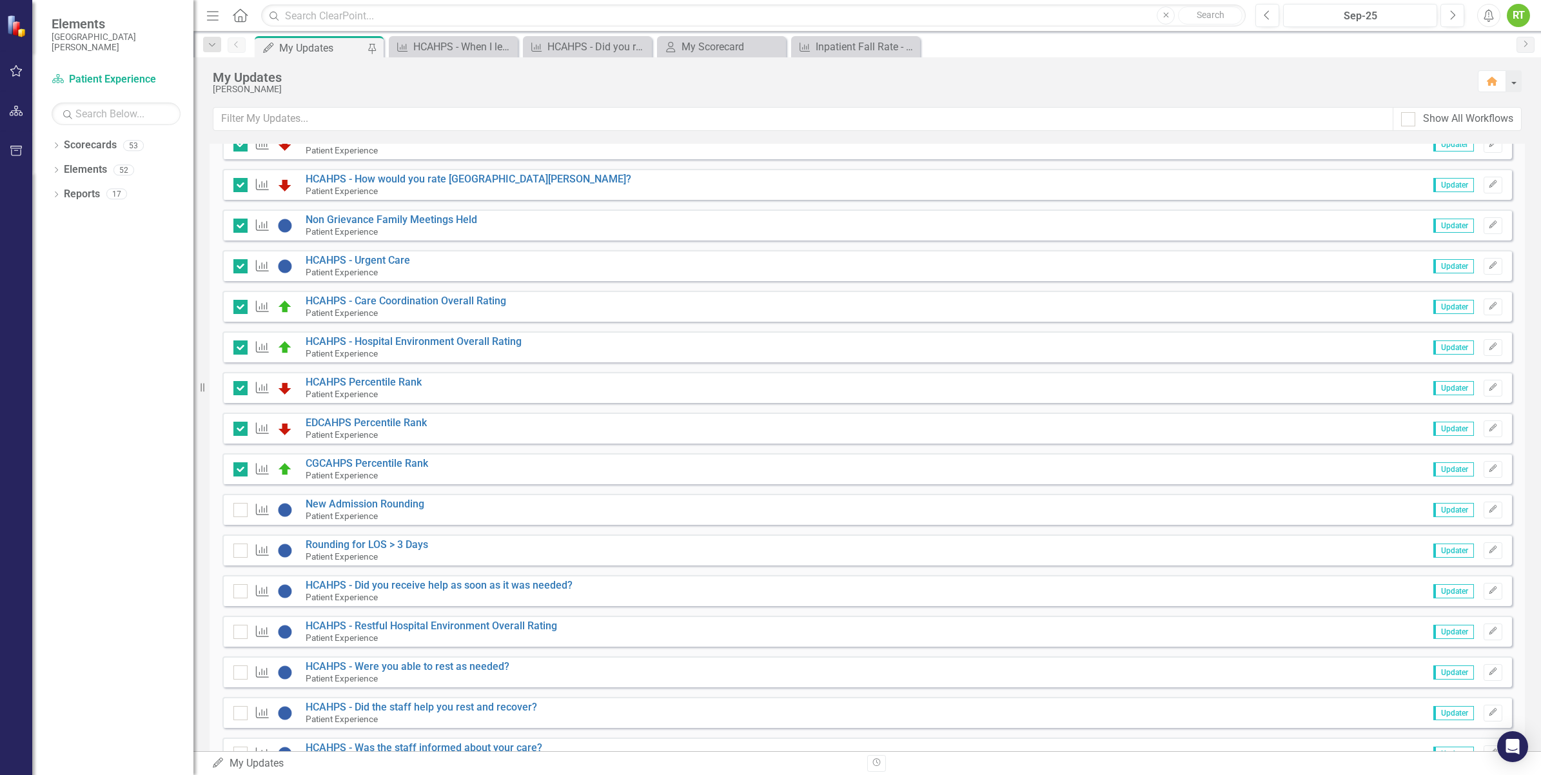
scroll to position [1612, 0]
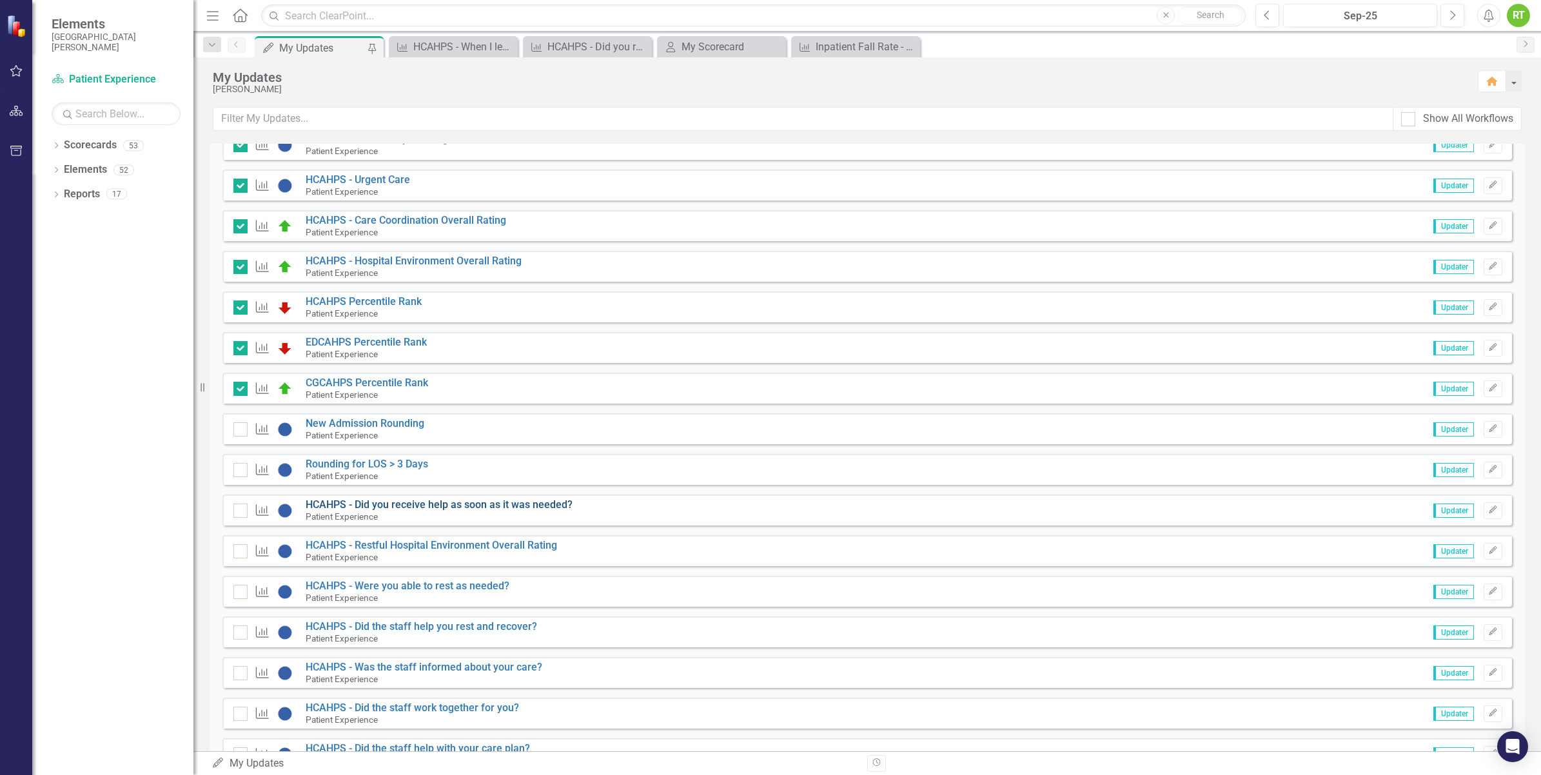
click at [403, 503] on link "HCAHPS - Did you receive help as soon as it was needed?" at bounding box center [439, 505] width 267 height 12
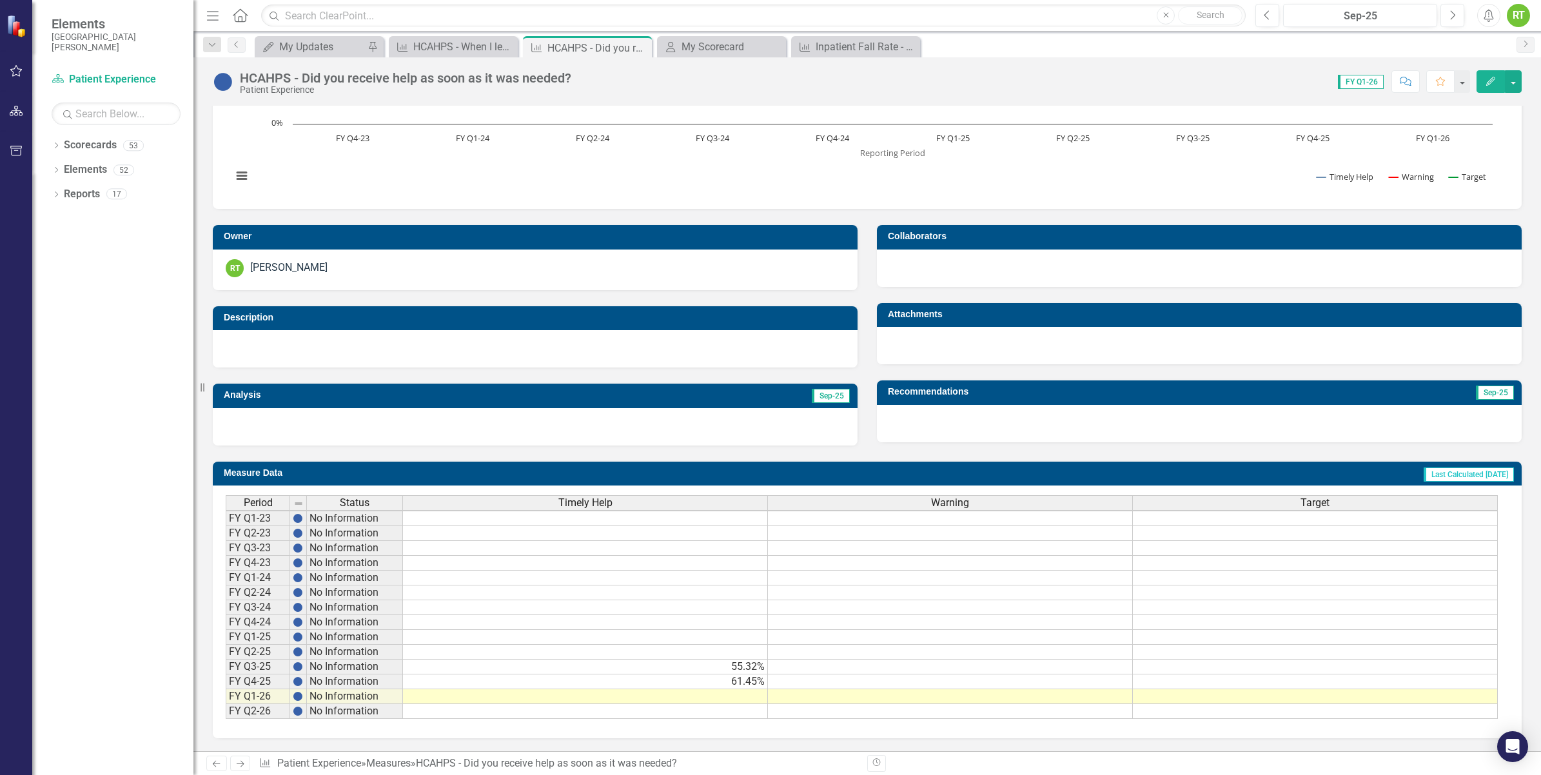
scroll to position [2, 0]
click at [684, 689] on td at bounding box center [585, 696] width 365 height 15
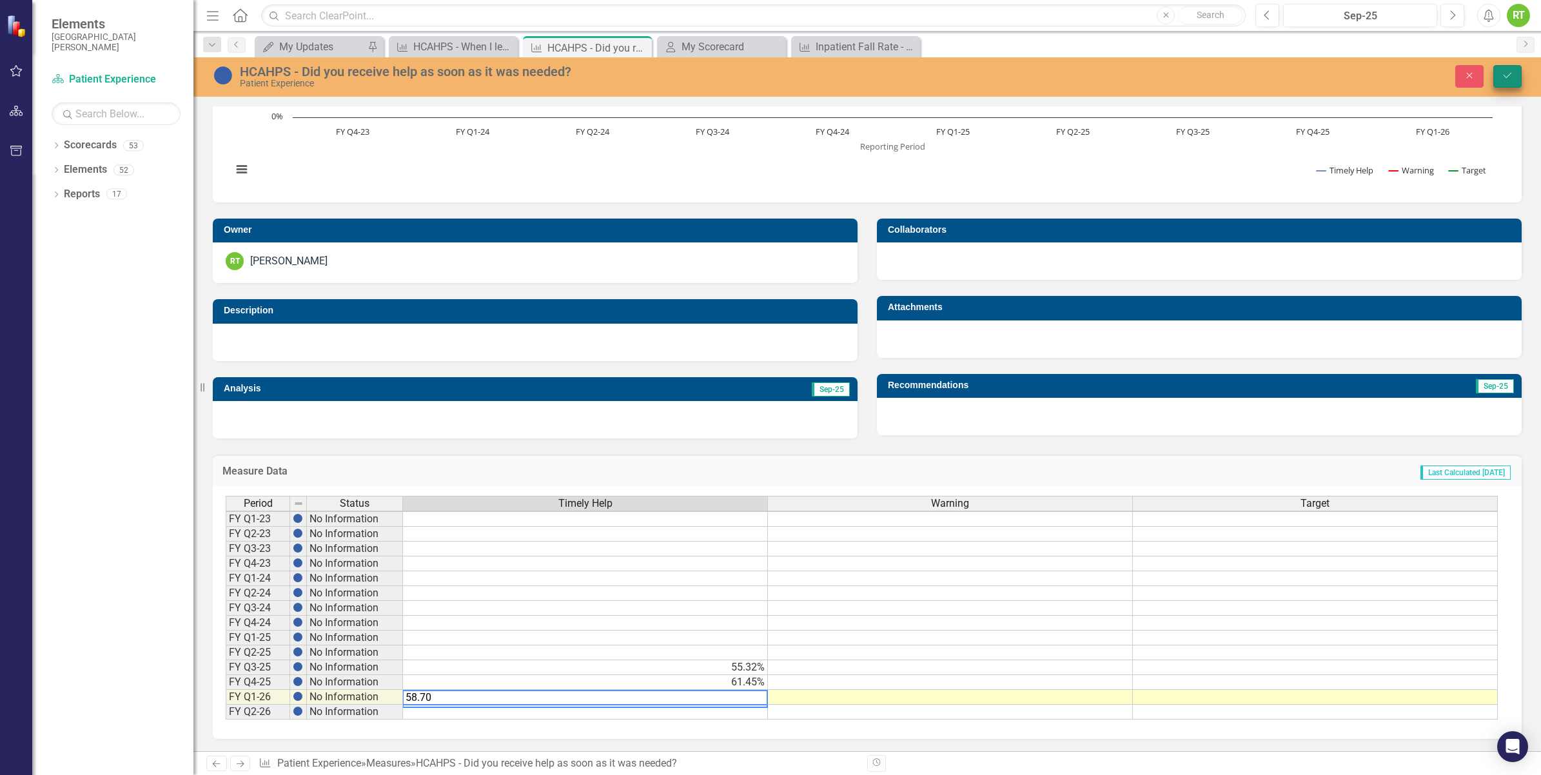
type textarea "58.70"
click at [1505, 78] on icon "Save" at bounding box center [1508, 75] width 12 height 9
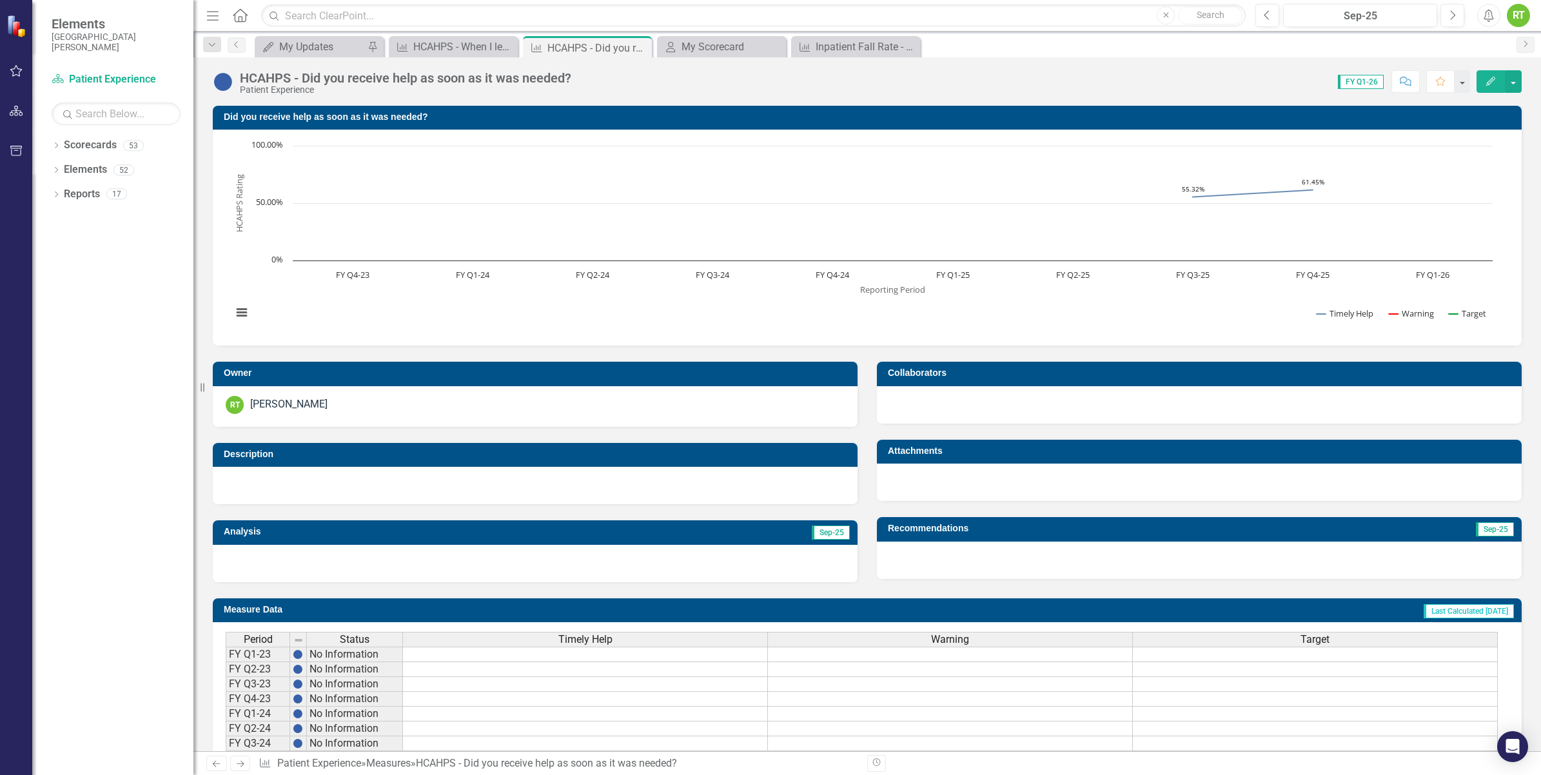
scroll to position [0, 0]
click at [320, 50] on div "My Updates" at bounding box center [321, 47] width 85 height 16
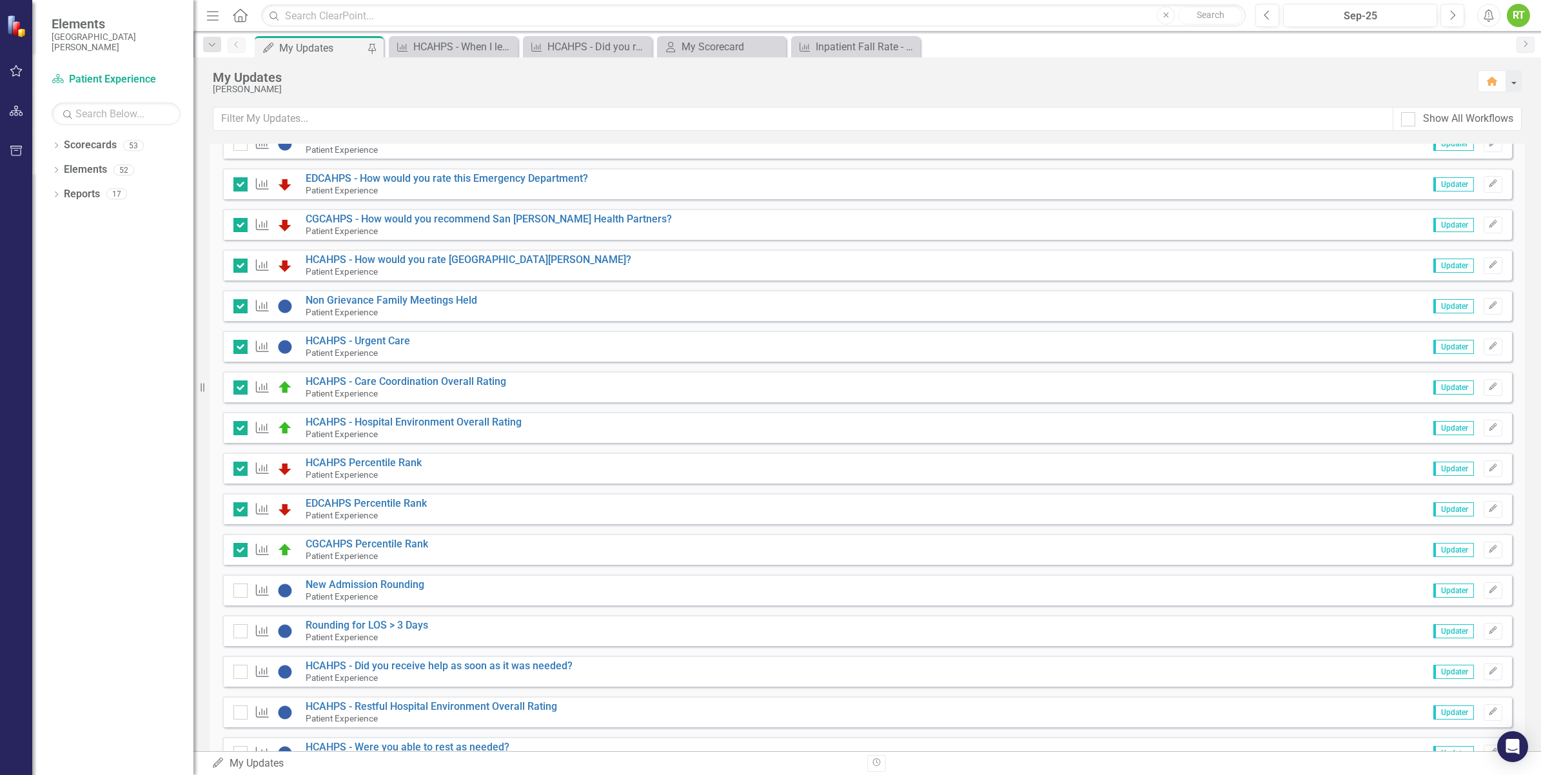
scroll to position [1532, 0]
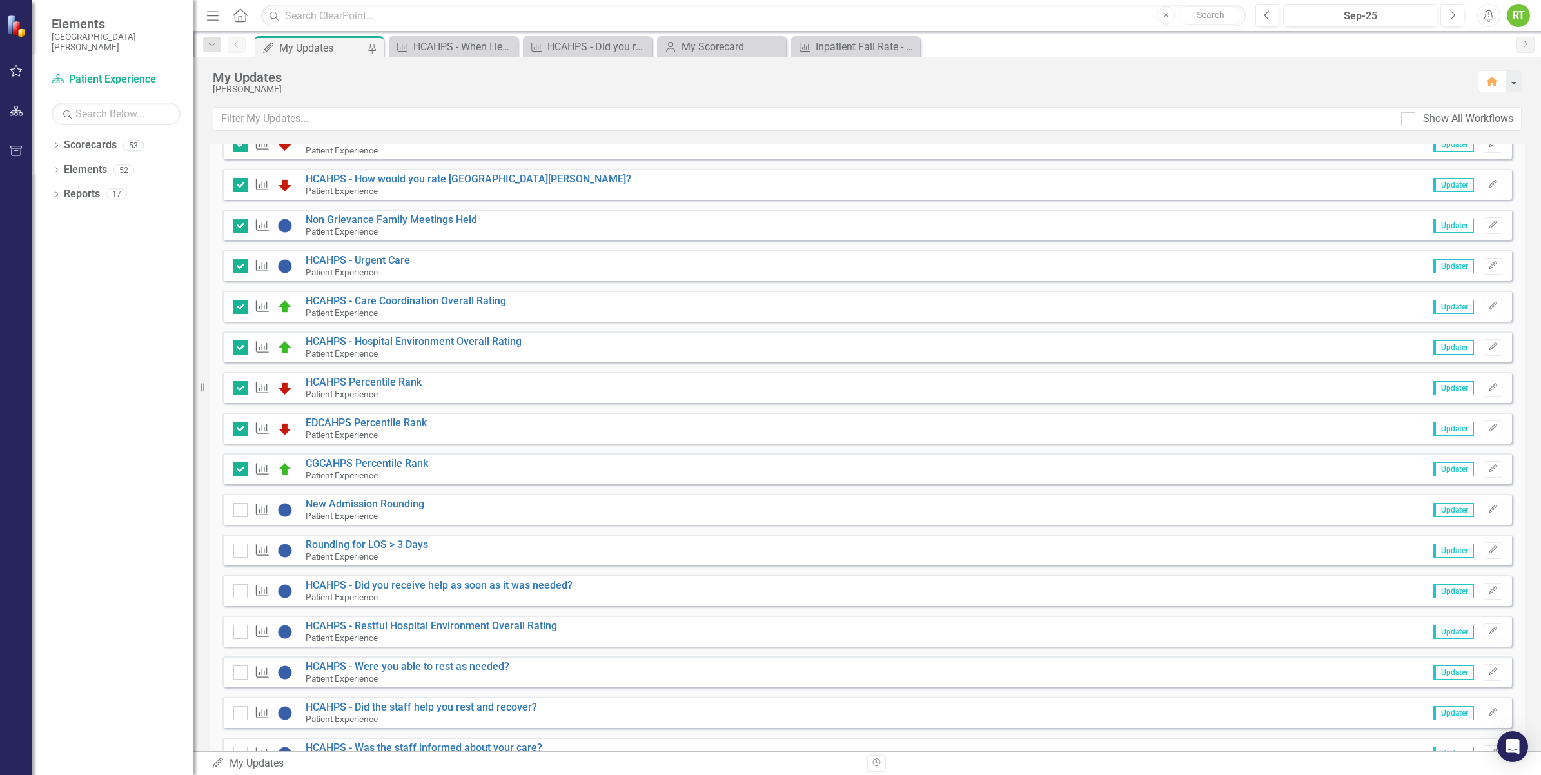
click at [1497, 591] on div "Measure HCAHPS - Did you receive help as soon as it was needed? Patient Experie…" at bounding box center [867, 590] width 1290 height 31
click at [1491, 597] on button "Edit" at bounding box center [1493, 591] width 19 height 17
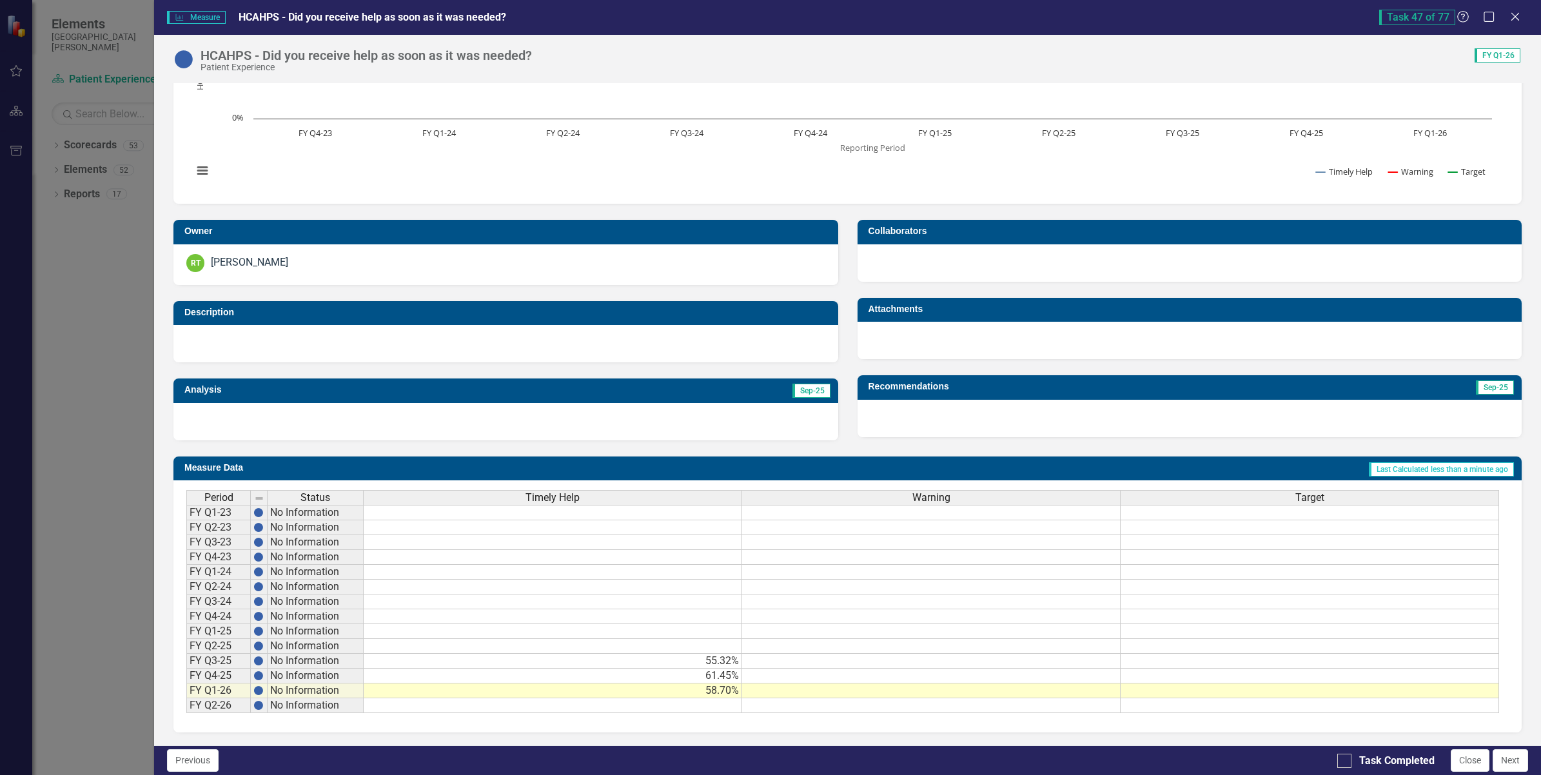
scroll to position [2, 0]
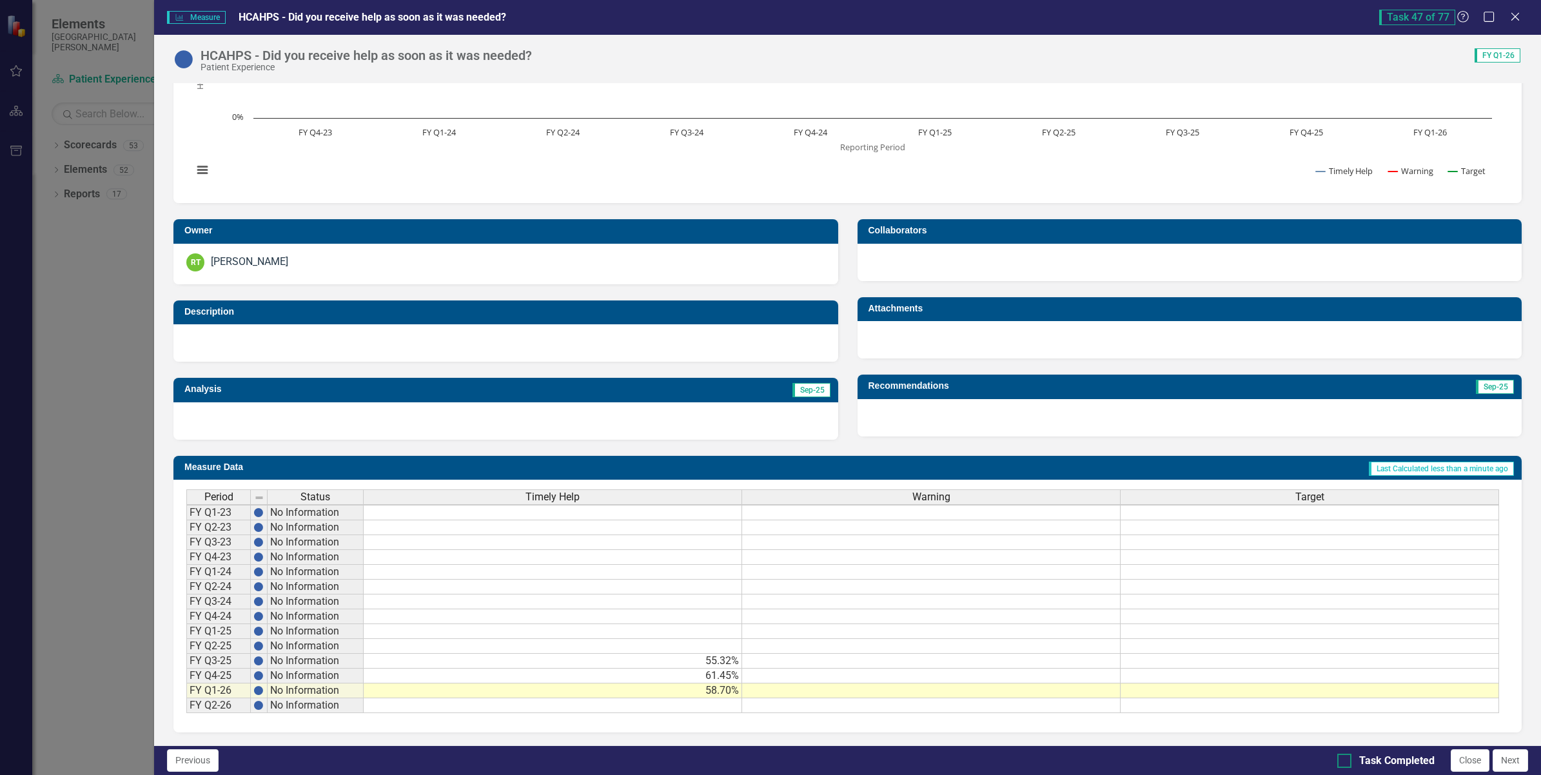
click at [1341, 762] on input "Task Completed" at bounding box center [1342, 758] width 8 height 8
checkbox input "true"
click at [1511, 756] on button "Next" at bounding box center [1510, 760] width 35 height 23
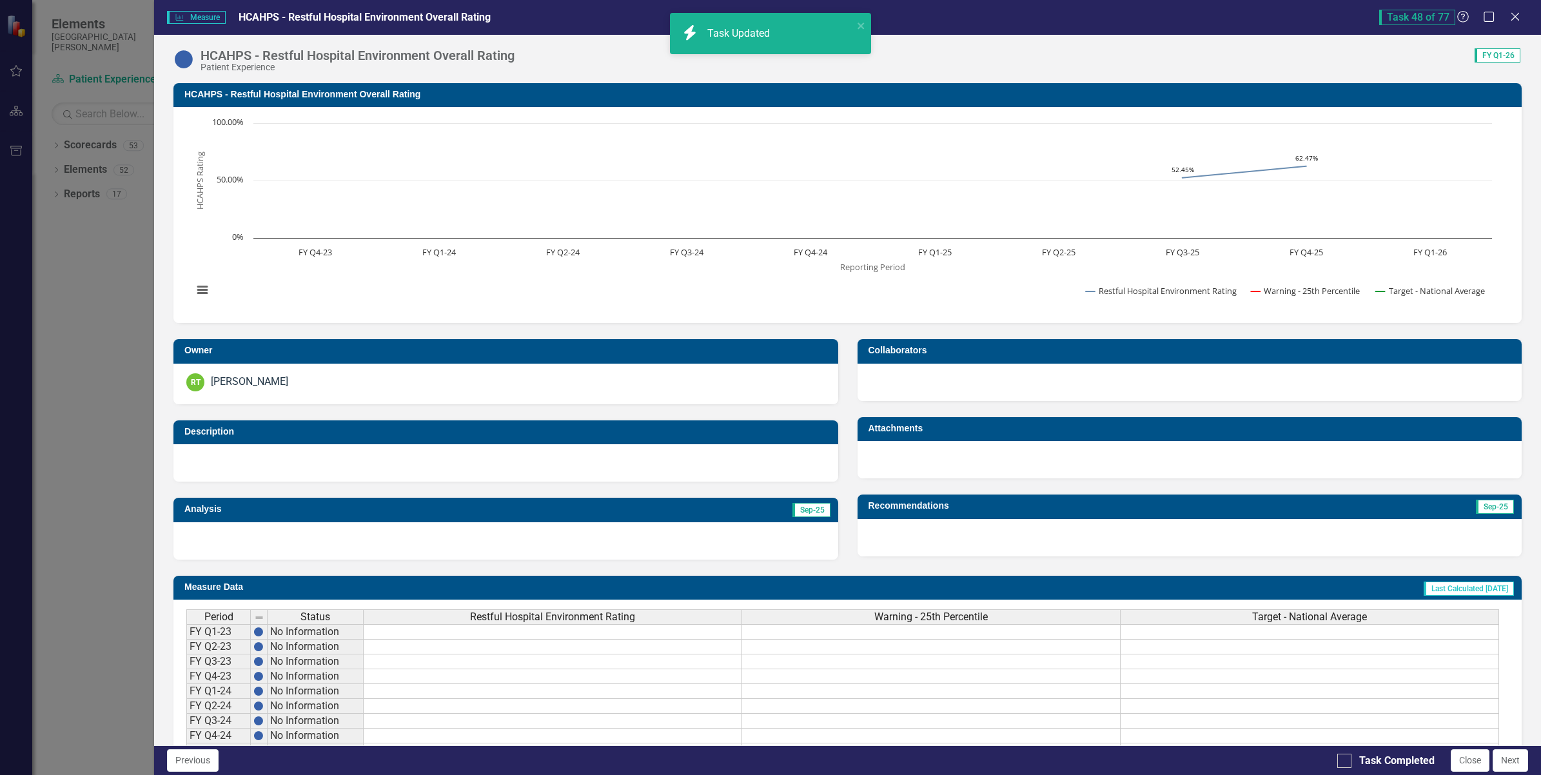
checkbox input "true"
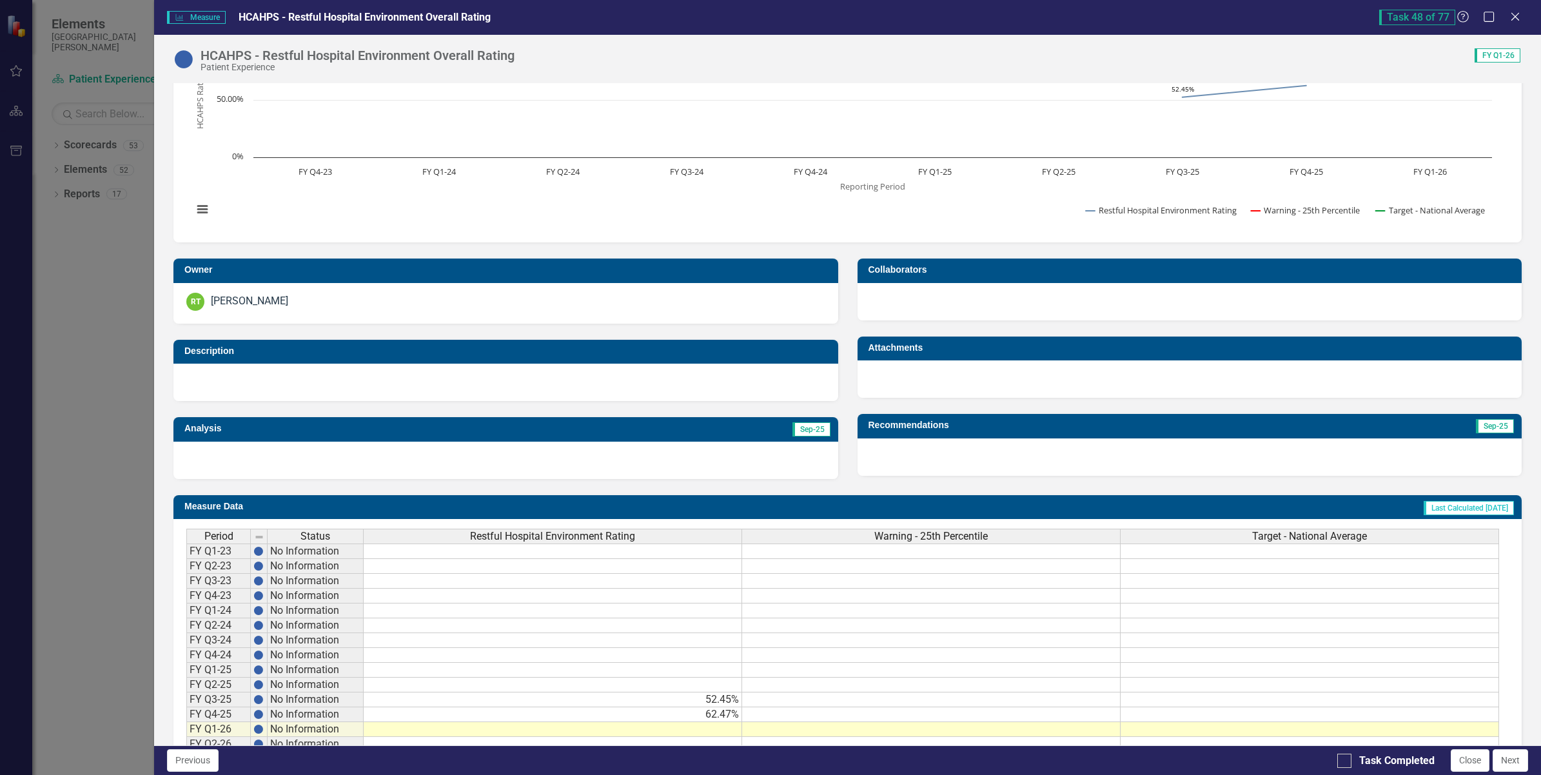
scroll to position [0, 0]
click at [716, 732] on td at bounding box center [553, 729] width 379 height 15
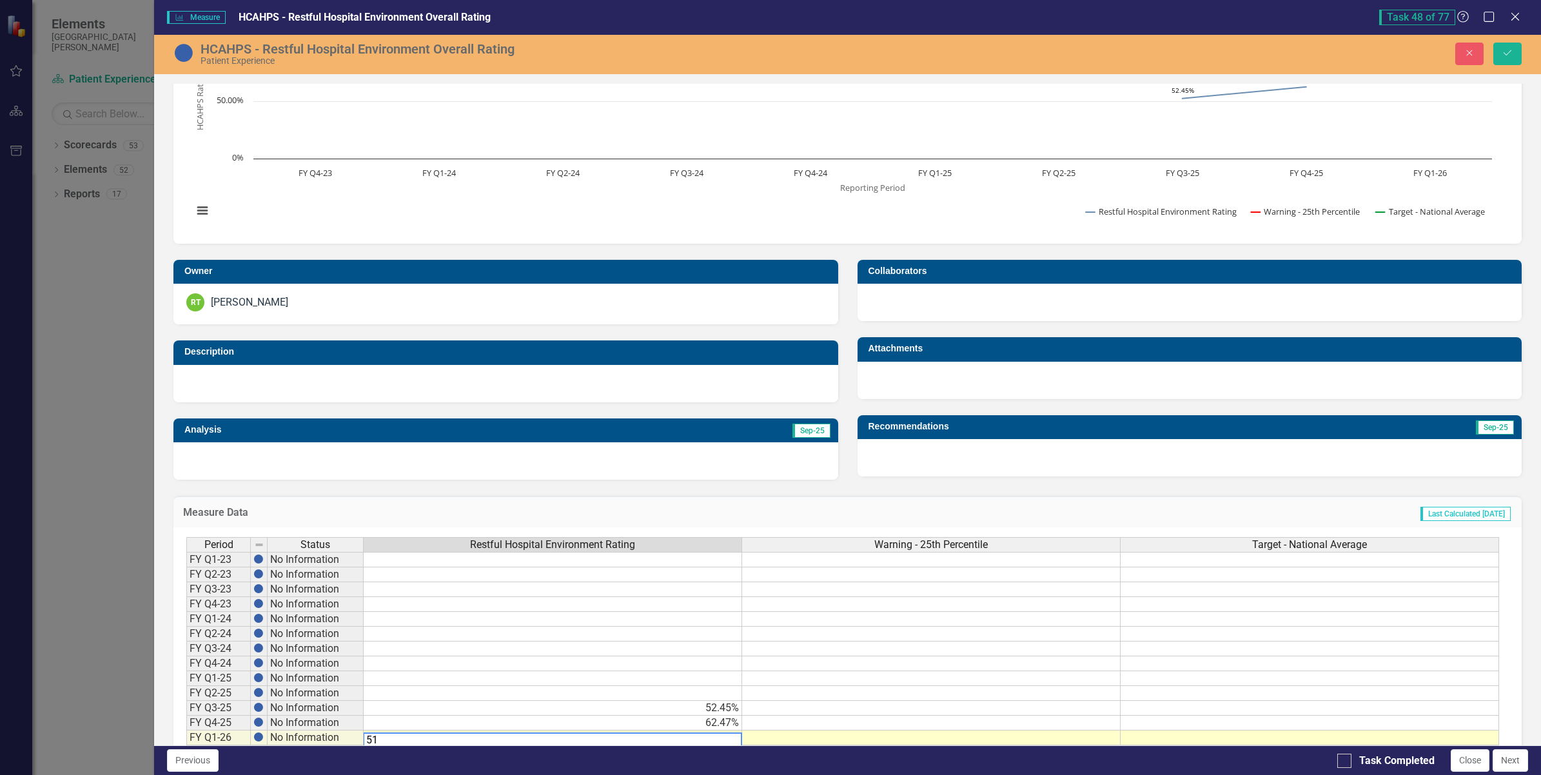
scroll to position [81, 0]
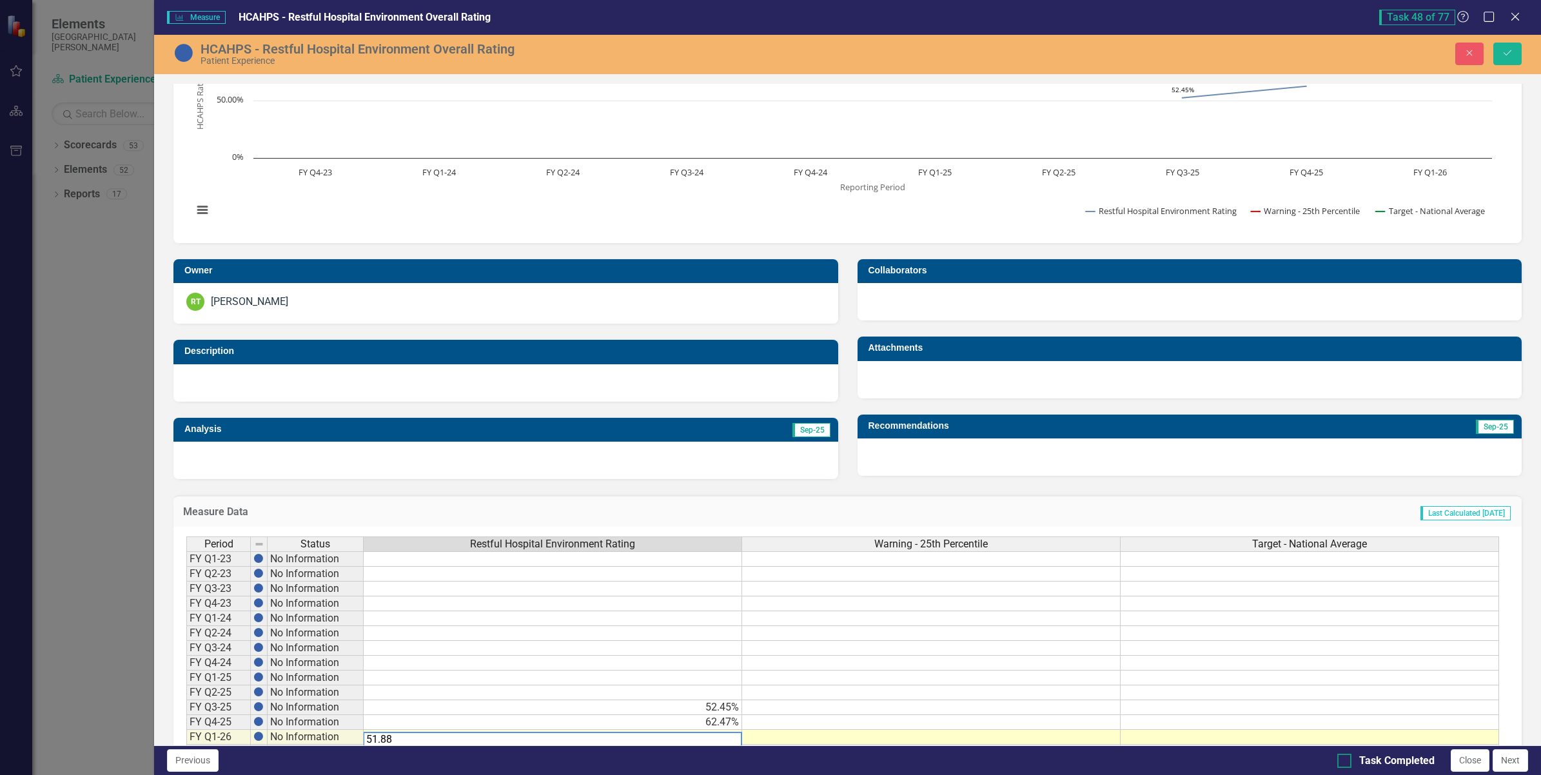
type textarea "51.88"
click at [1341, 762] on input "Task Completed" at bounding box center [1342, 758] width 8 height 8
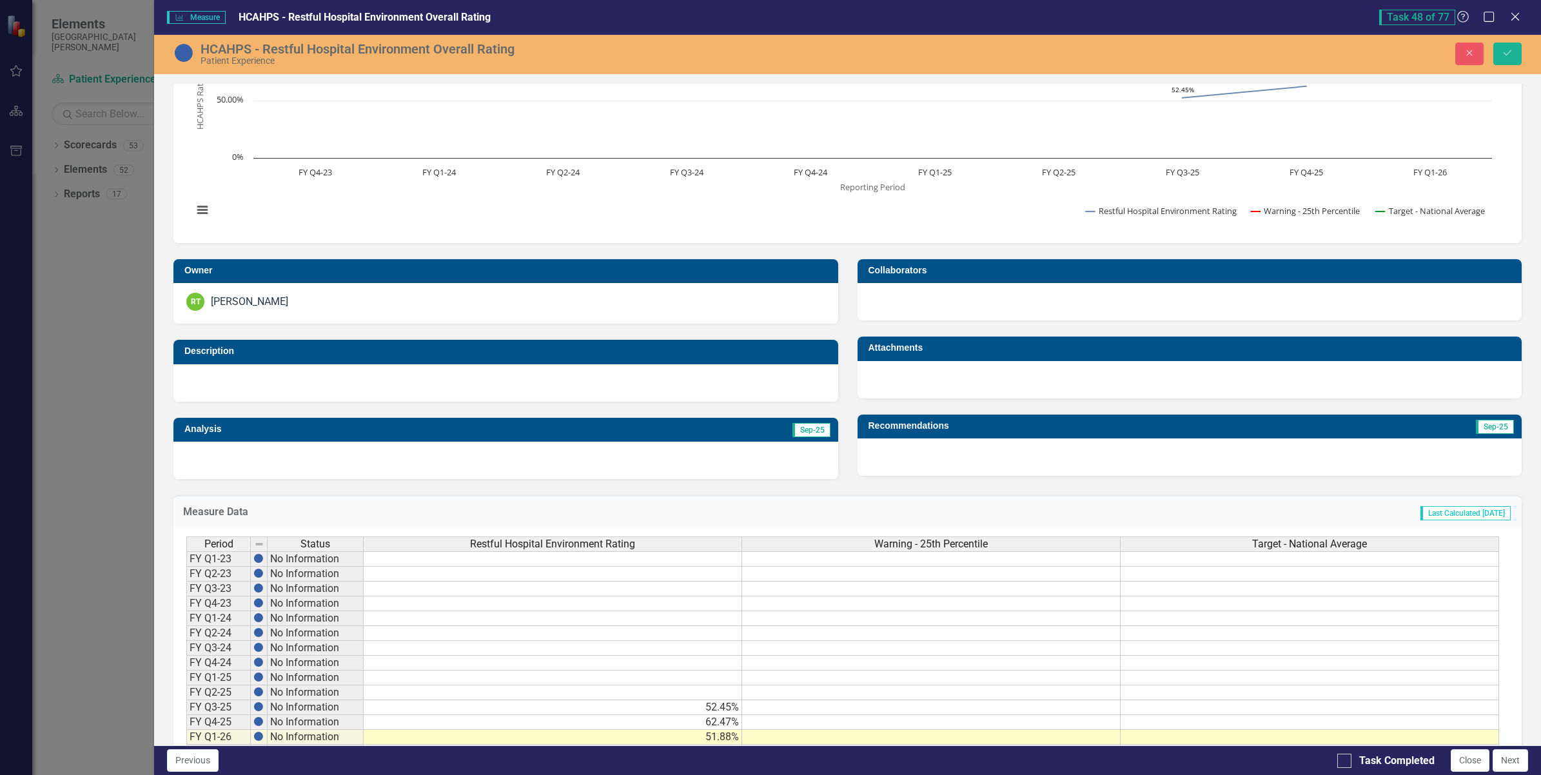
checkbox input "true"
click at [1507, 49] on icon "Save" at bounding box center [1508, 52] width 12 height 9
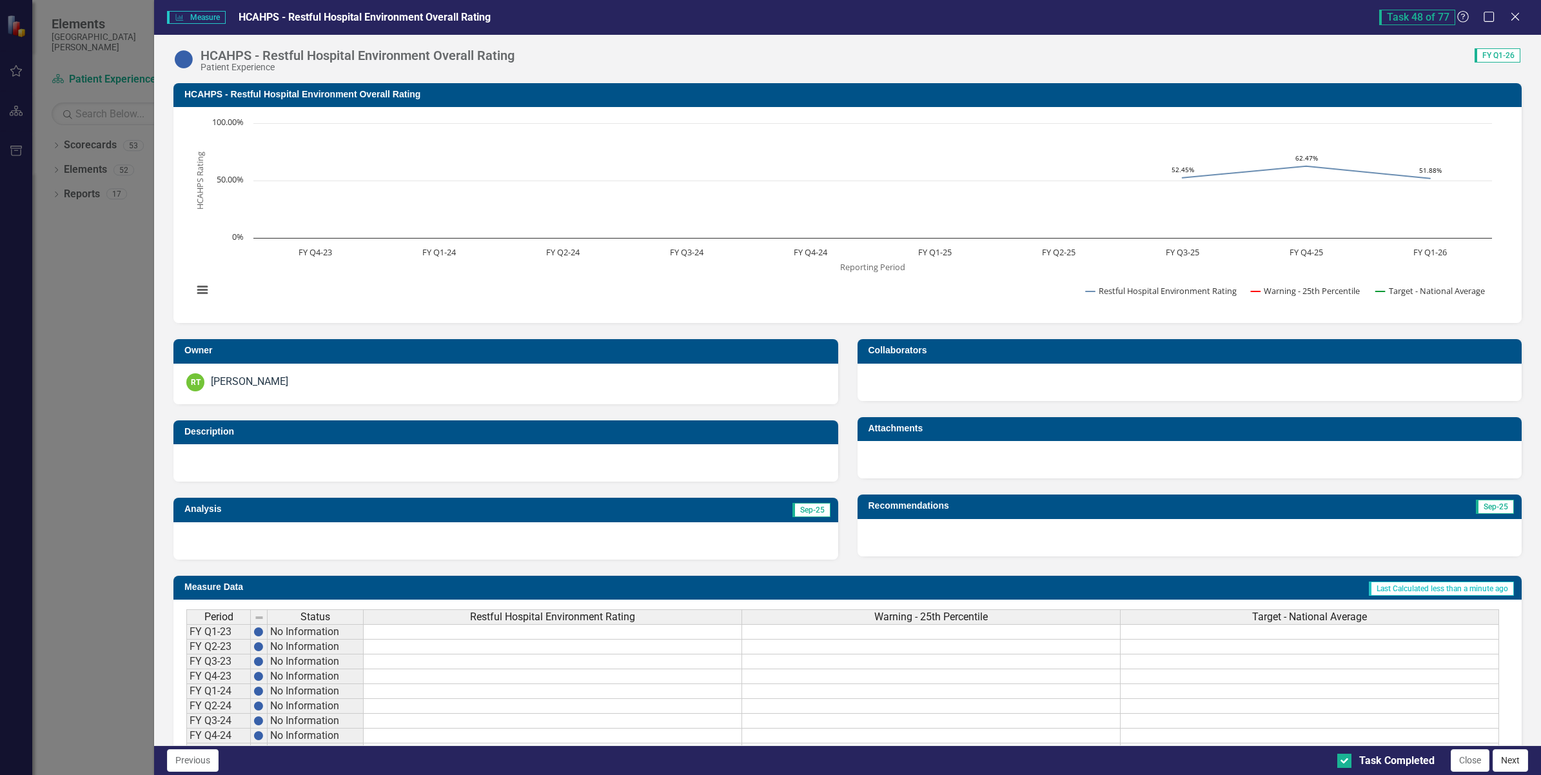
click at [1514, 762] on button "Next" at bounding box center [1510, 760] width 35 height 23
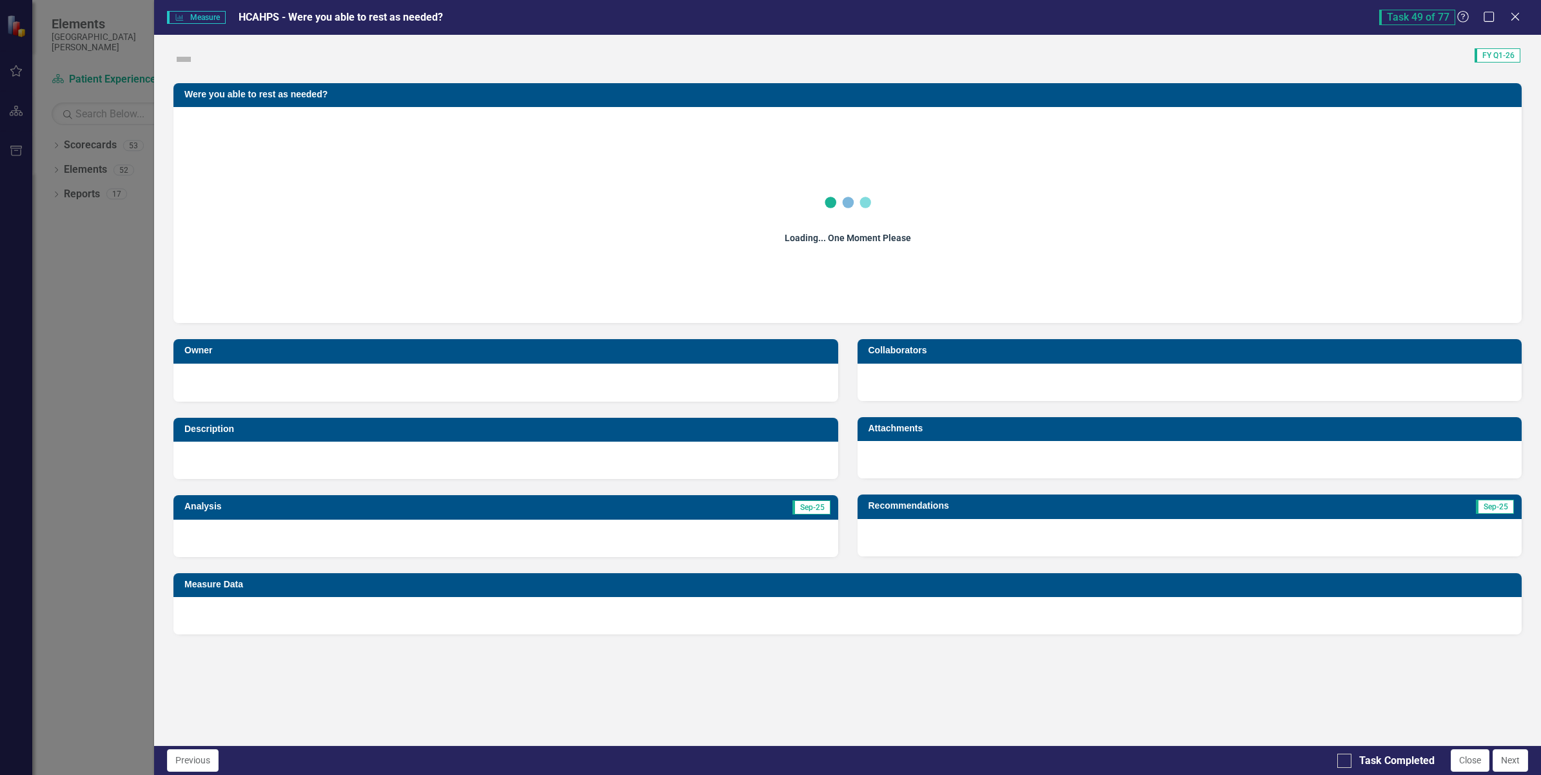
checkbox input "true"
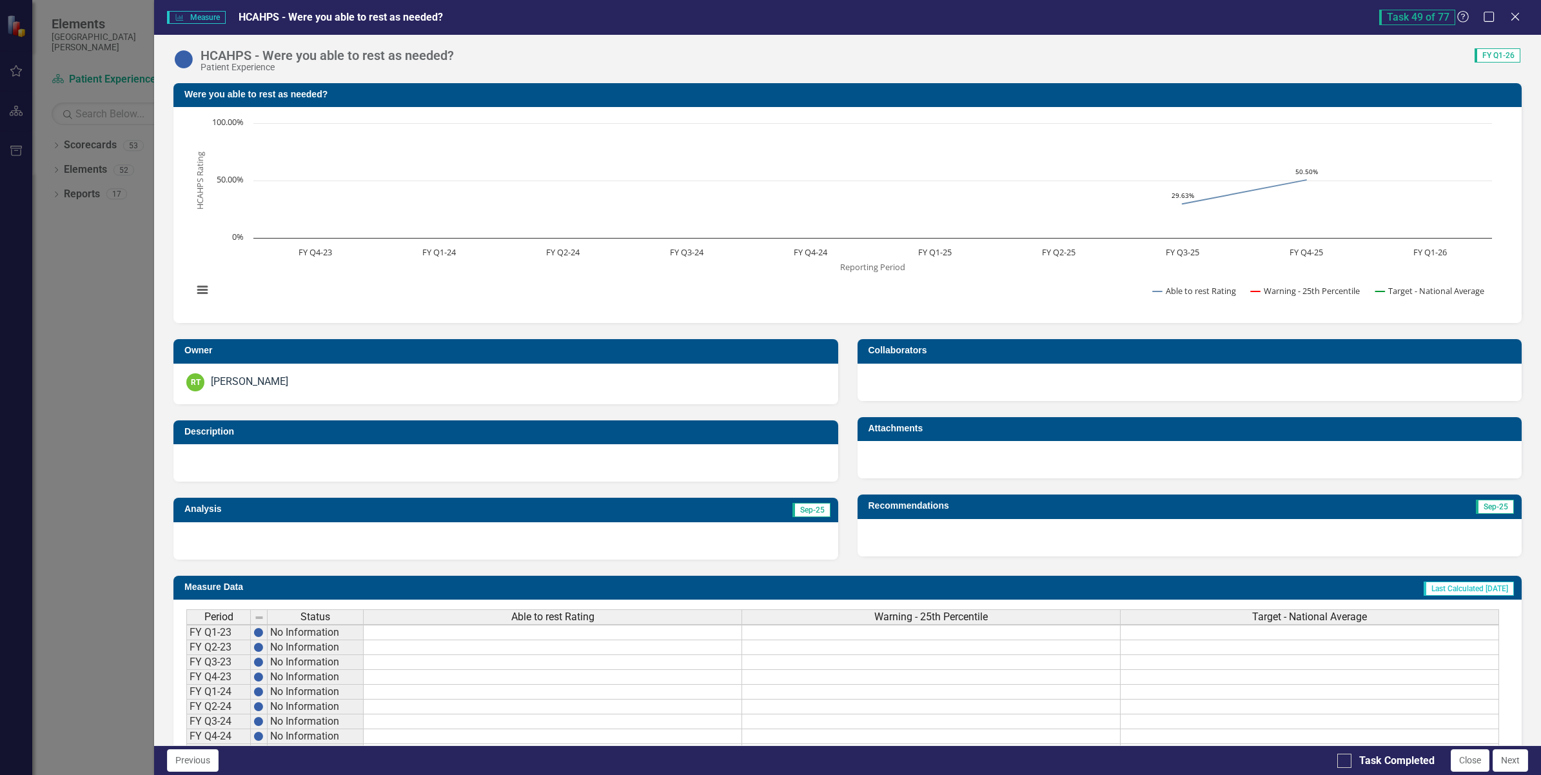
scroll to position [129, 0]
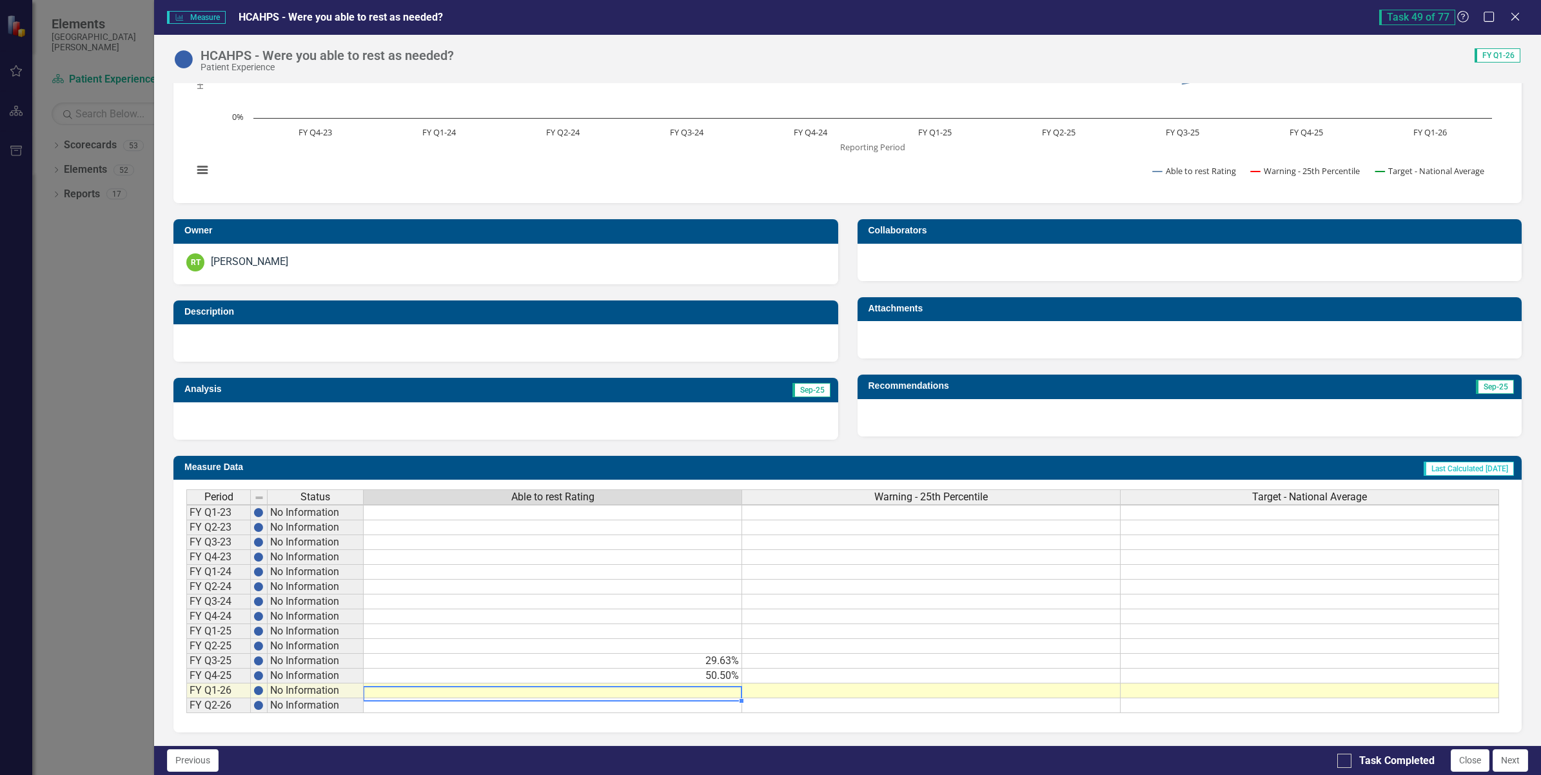
click at [186, 687] on div "Period Status Able to rest Rating Warning - 25th Percentile Target - National A…" at bounding box center [186, 601] width 0 height 224
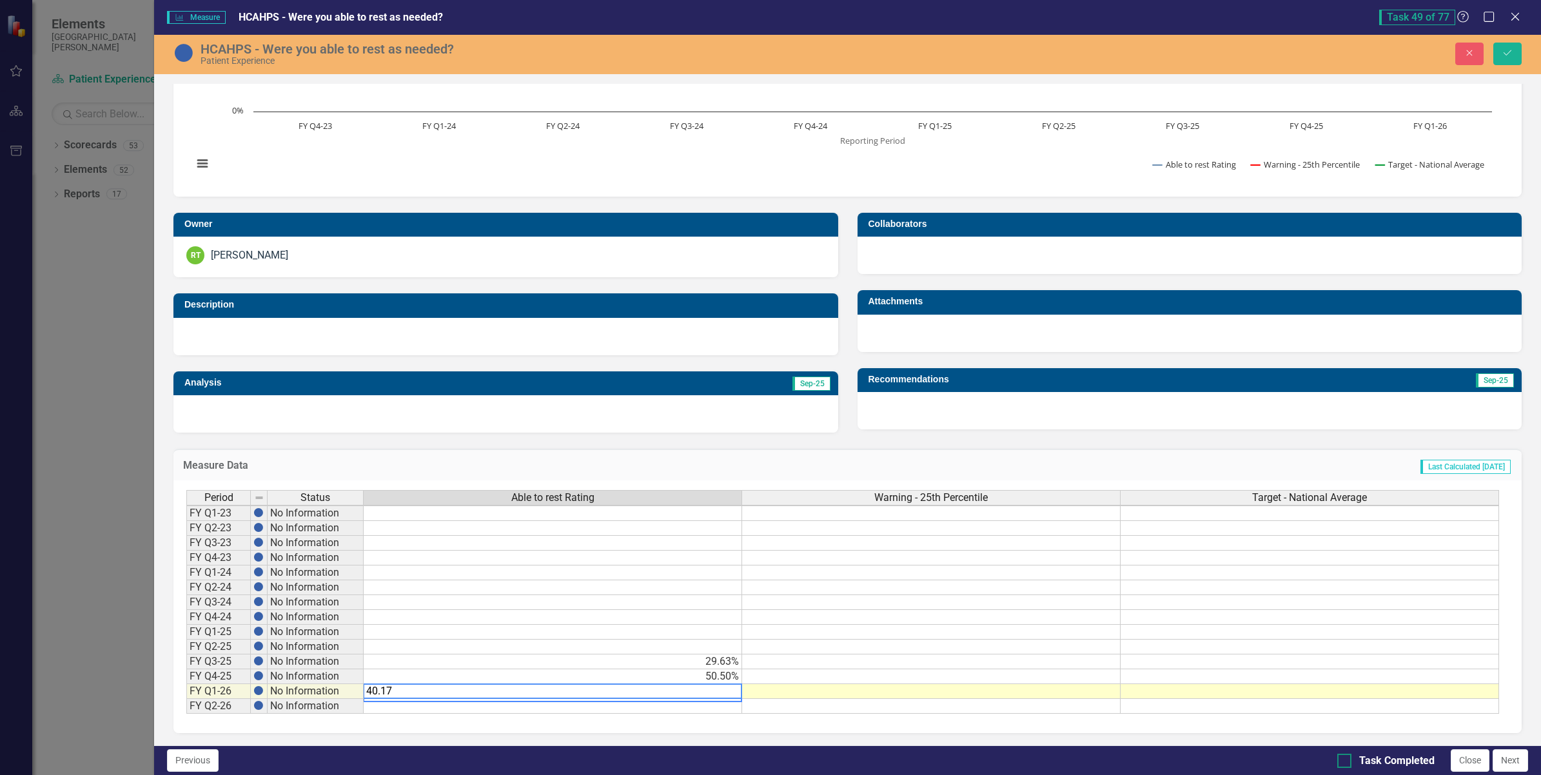
type textarea "40.17"
click at [1343, 758] on input "Task Completed" at bounding box center [1342, 758] width 8 height 8
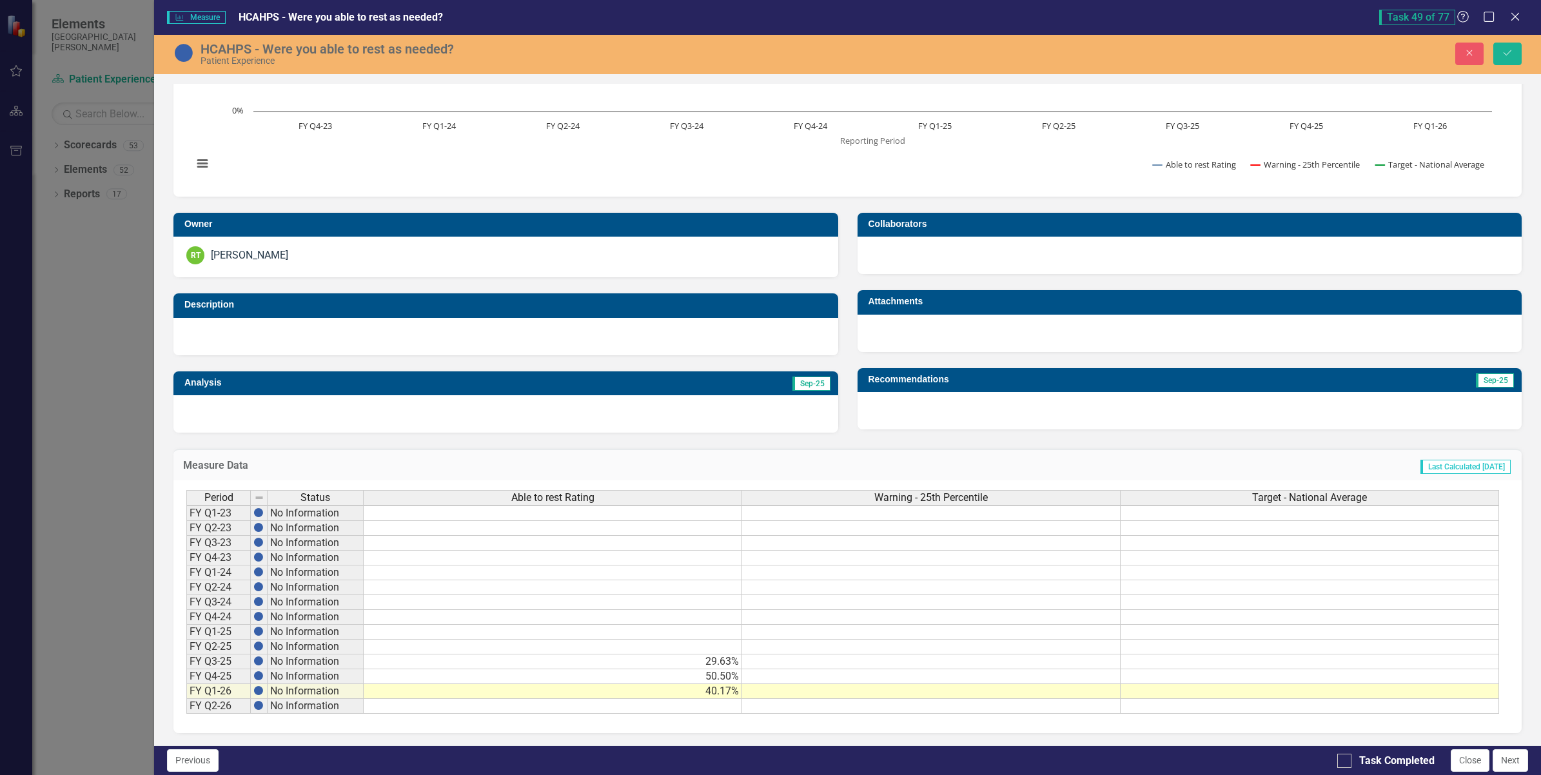
checkbox input "true"
click at [1503, 54] on icon "Save" at bounding box center [1508, 52] width 12 height 9
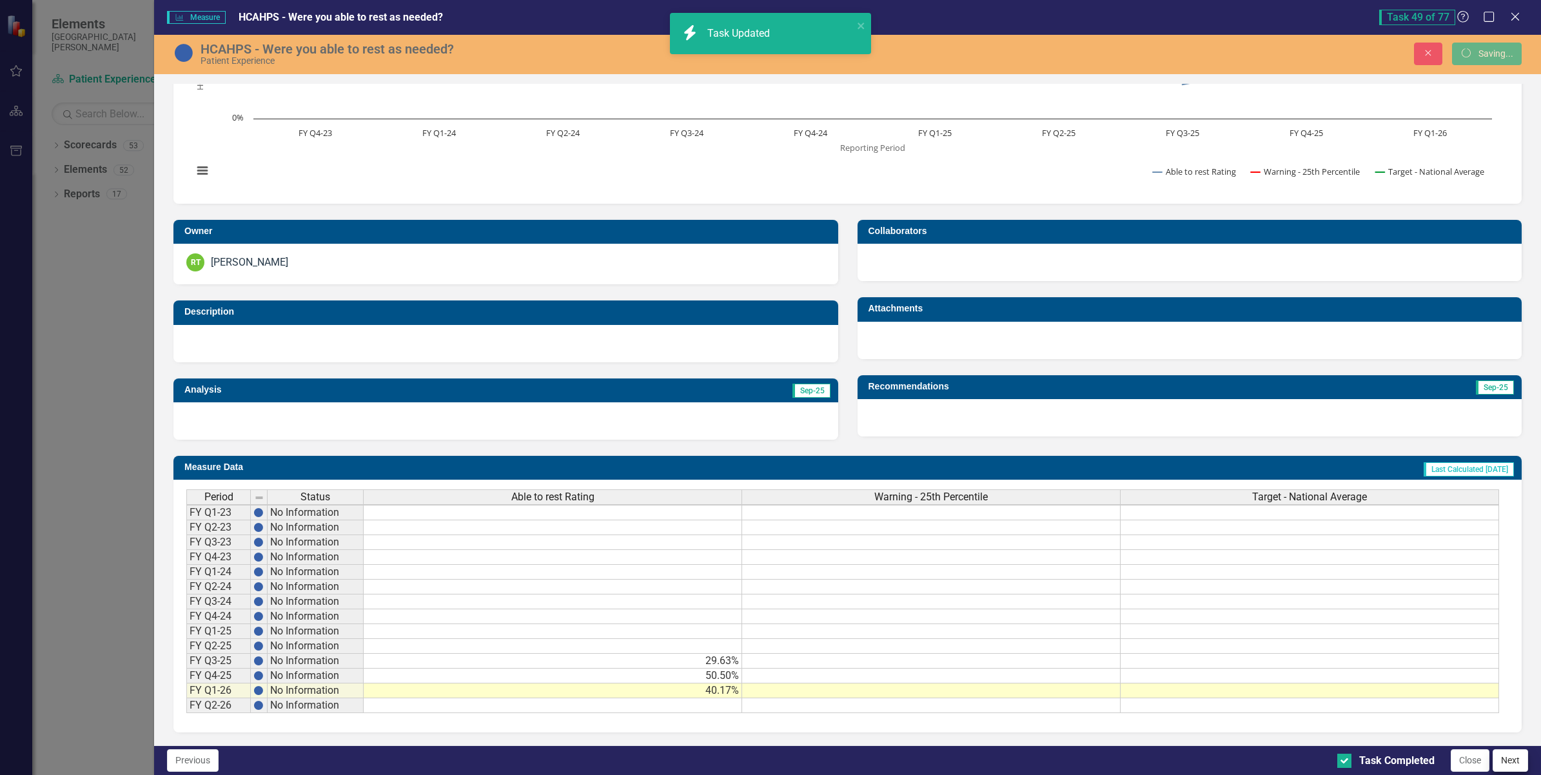
scroll to position [0, 0]
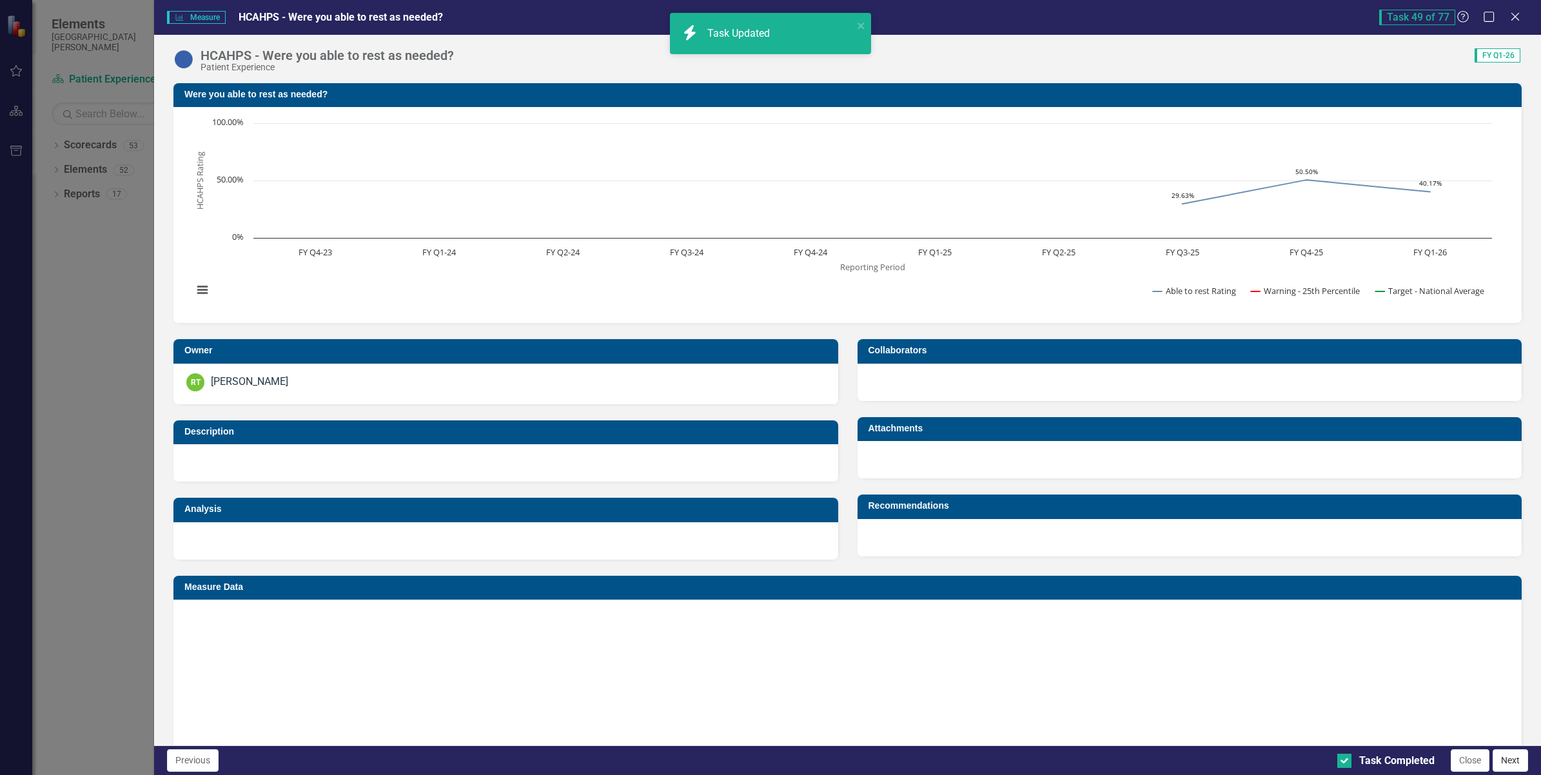
click at [1513, 758] on button "Next" at bounding box center [1510, 760] width 35 height 23
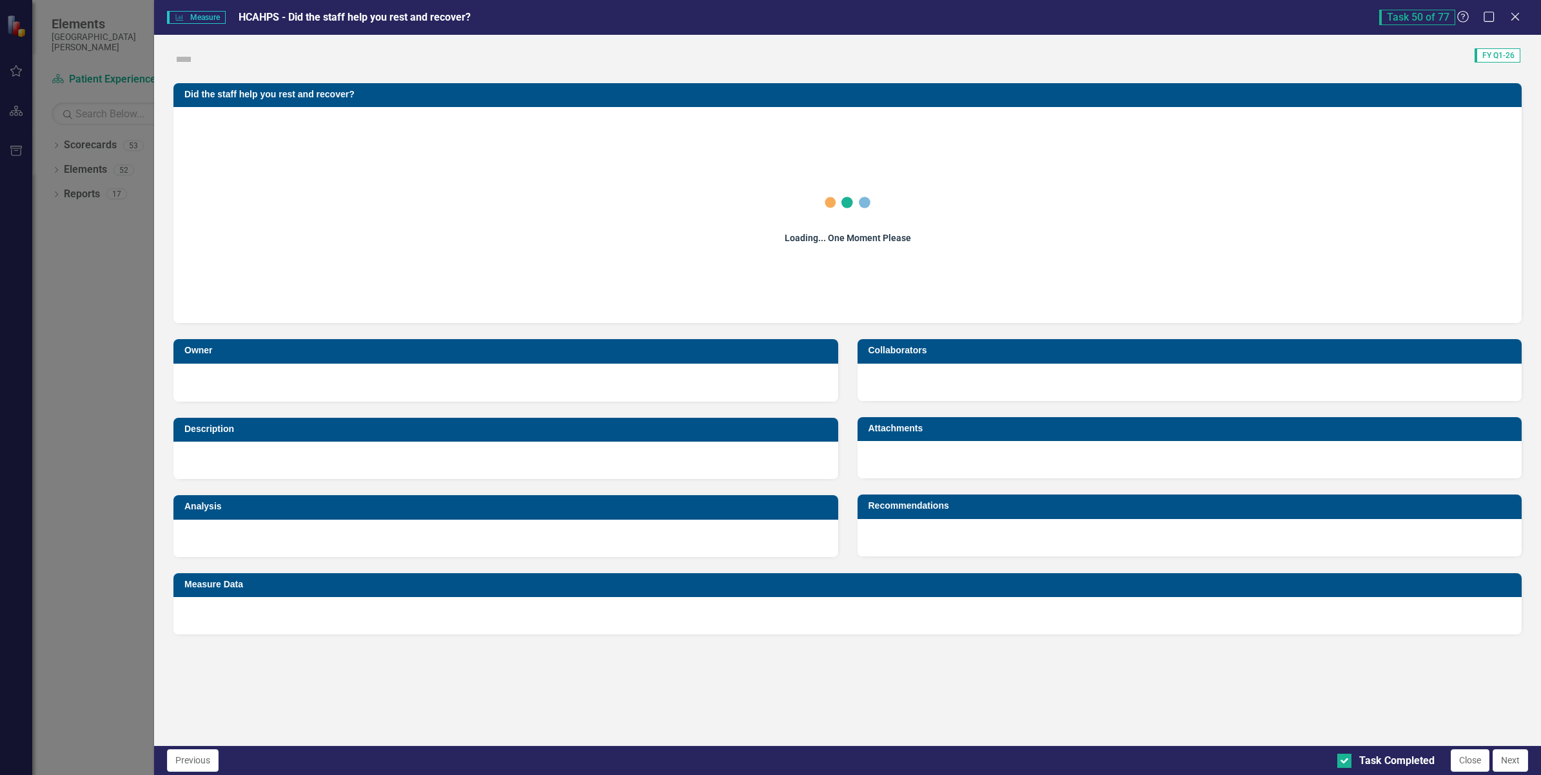
checkbox input "true"
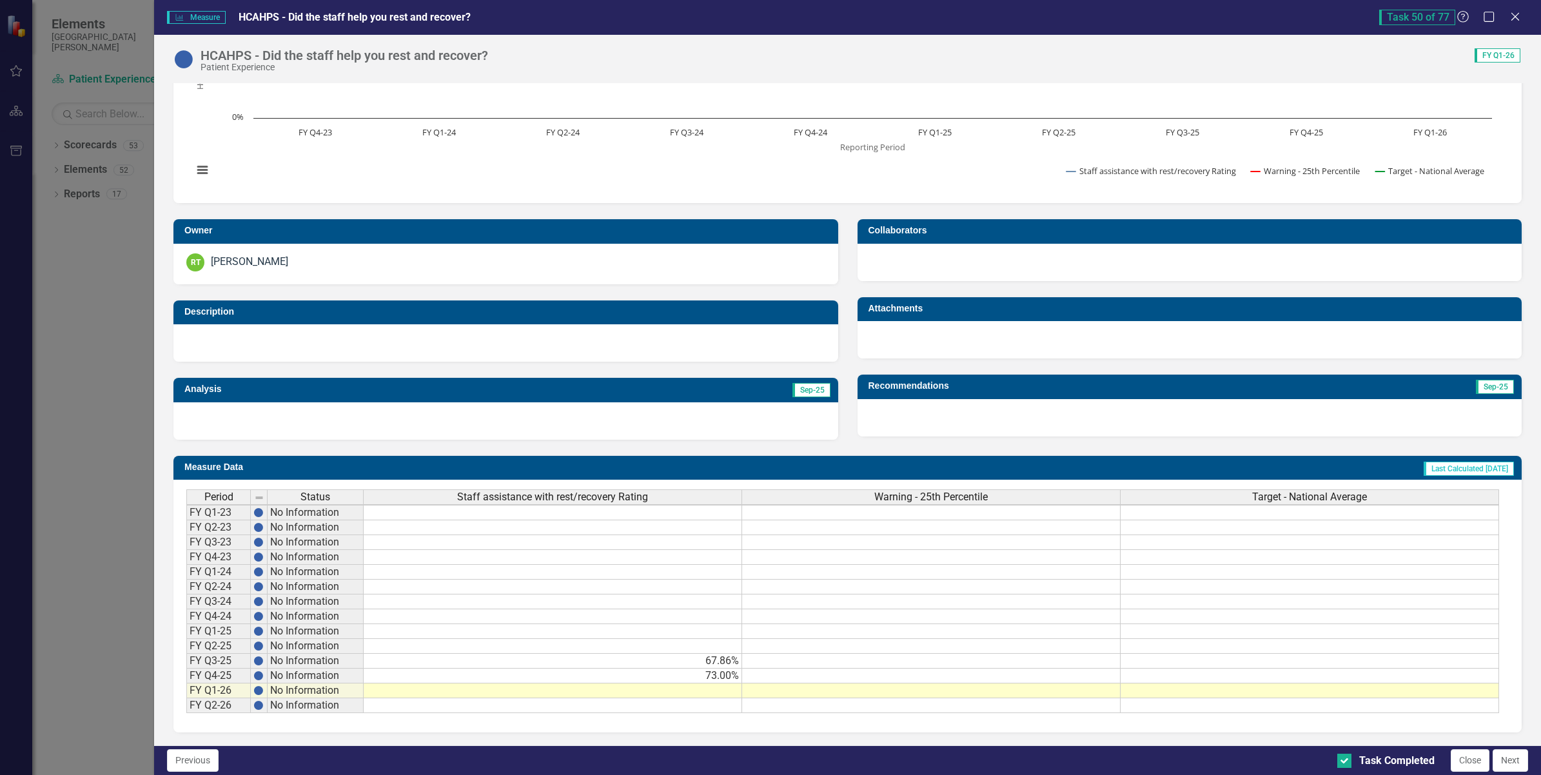
scroll to position [2, 0]
click at [709, 684] on td at bounding box center [553, 691] width 379 height 15
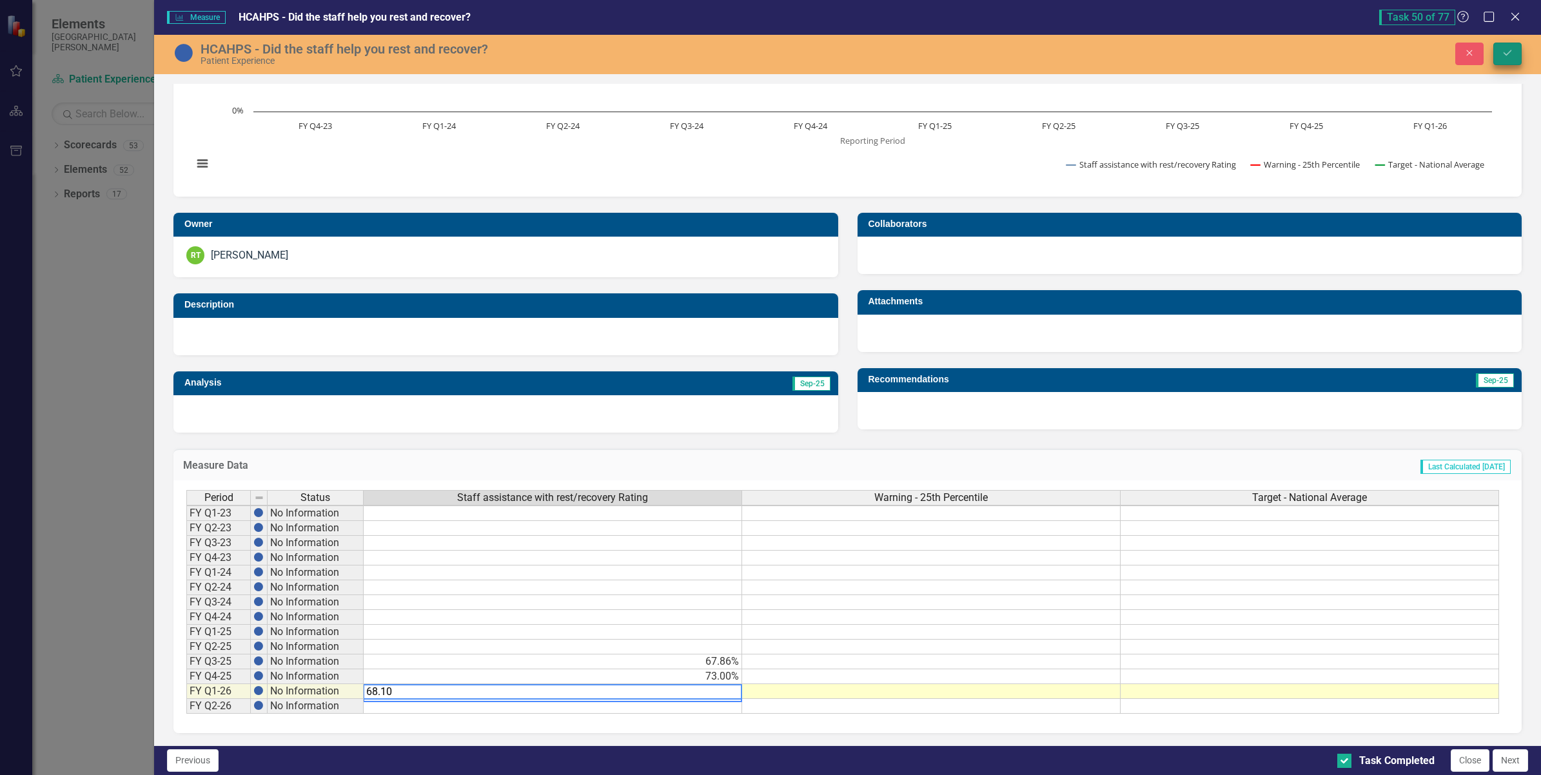
type textarea "68.10"
click at [1516, 50] on button "Save" at bounding box center [1508, 54] width 28 height 23
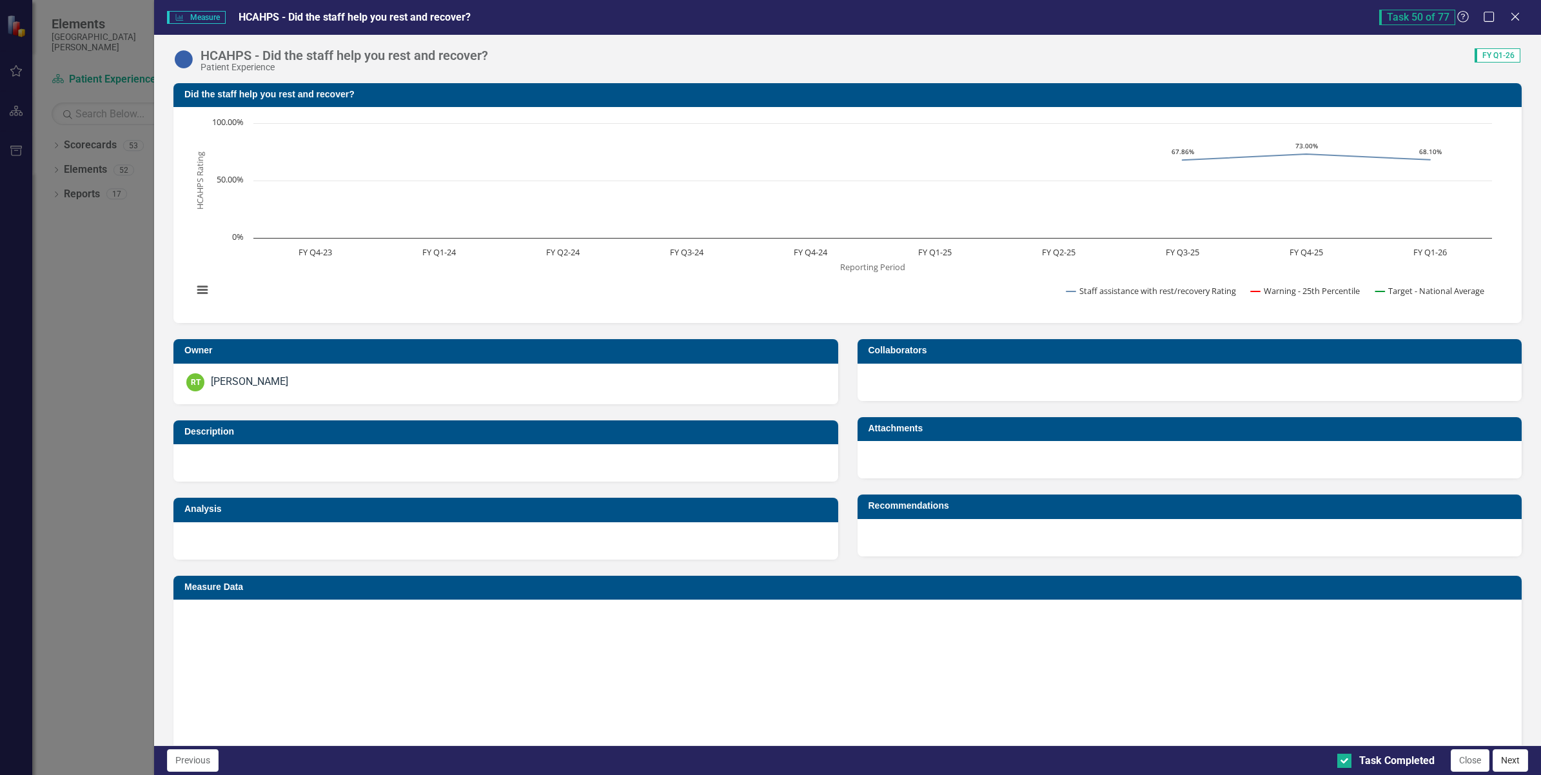
click at [1514, 763] on button "Next" at bounding box center [1510, 760] width 35 height 23
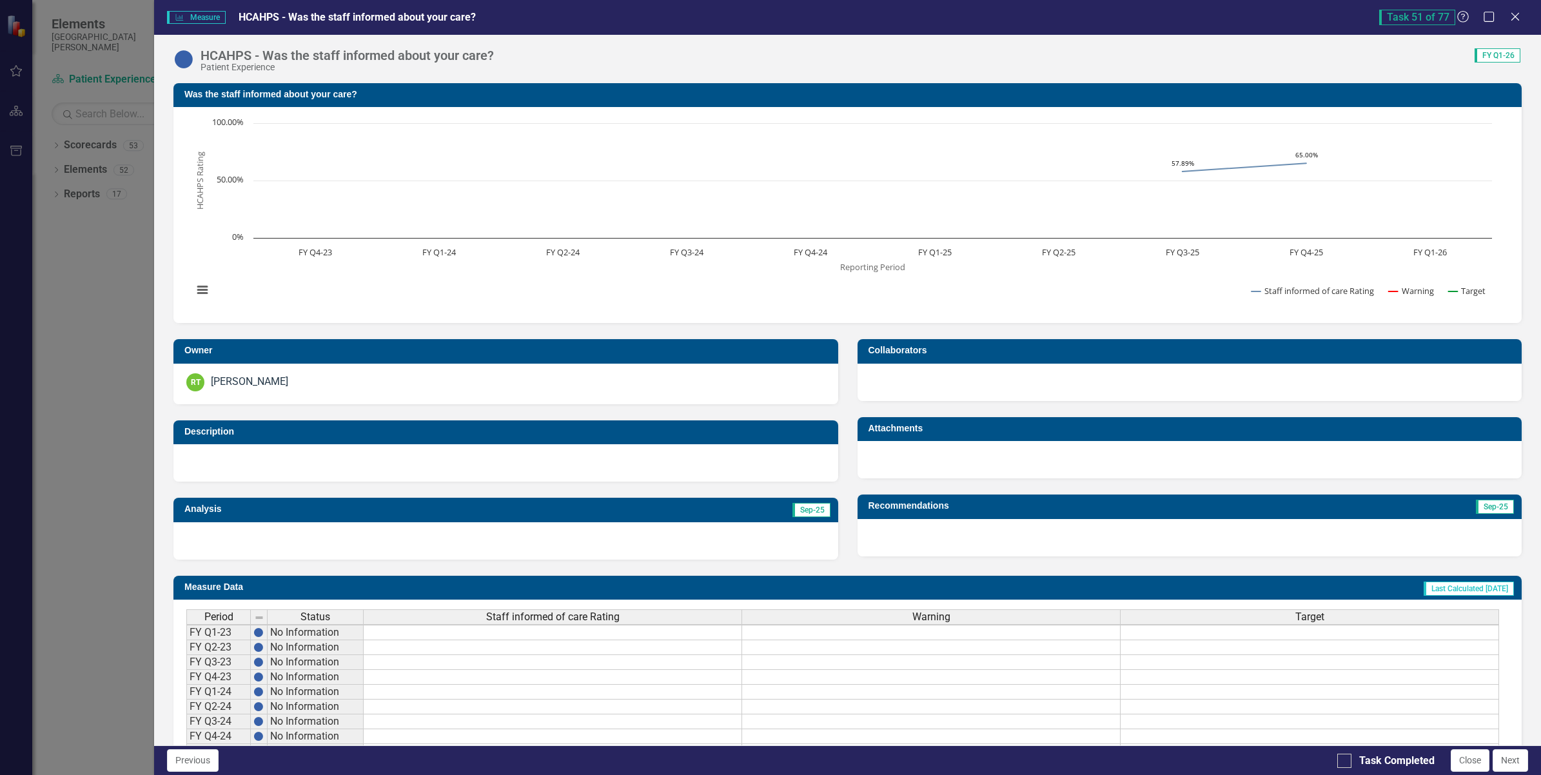
scroll to position [129, 0]
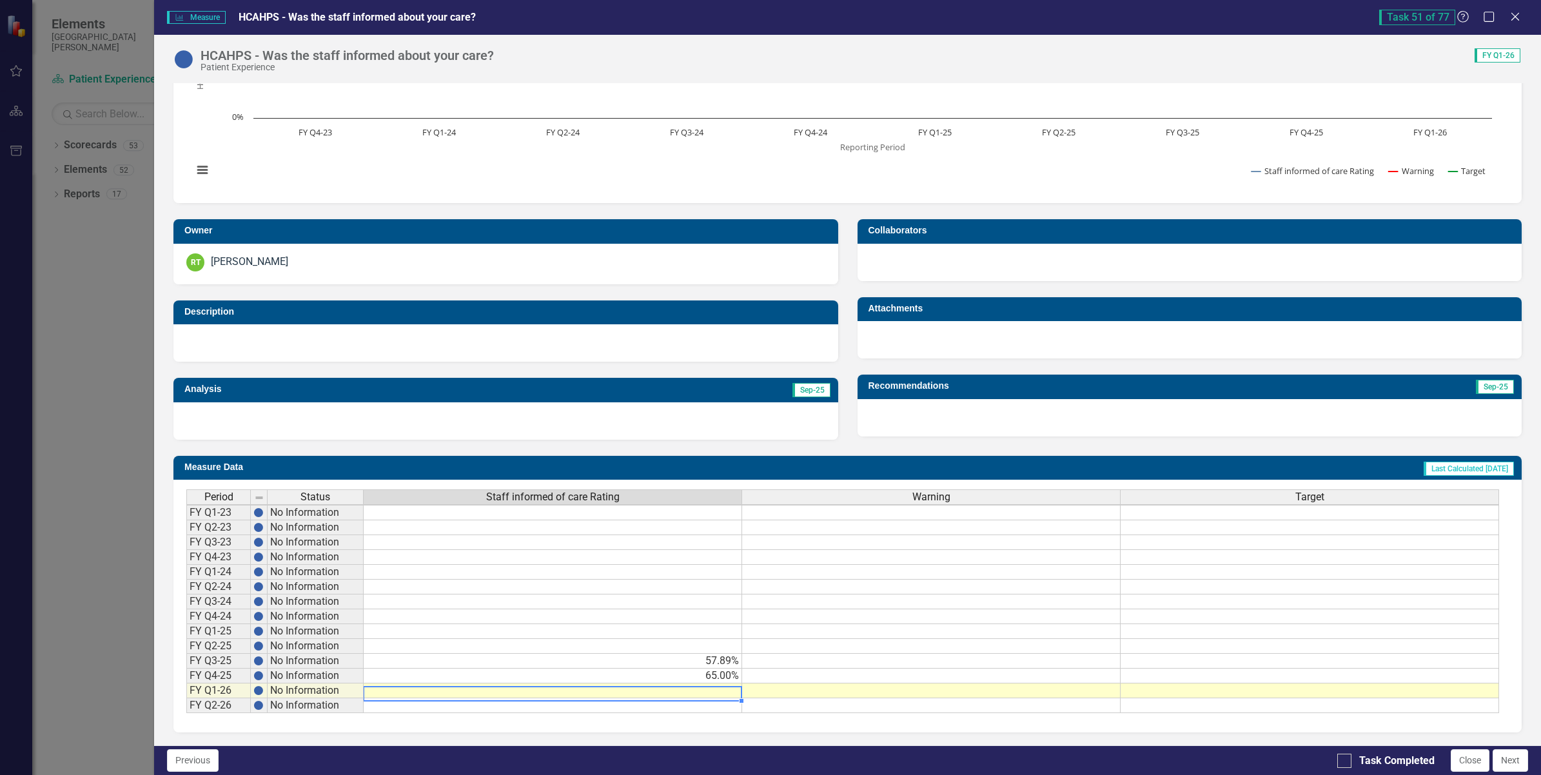
click at [708, 684] on td at bounding box center [553, 691] width 379 height 15
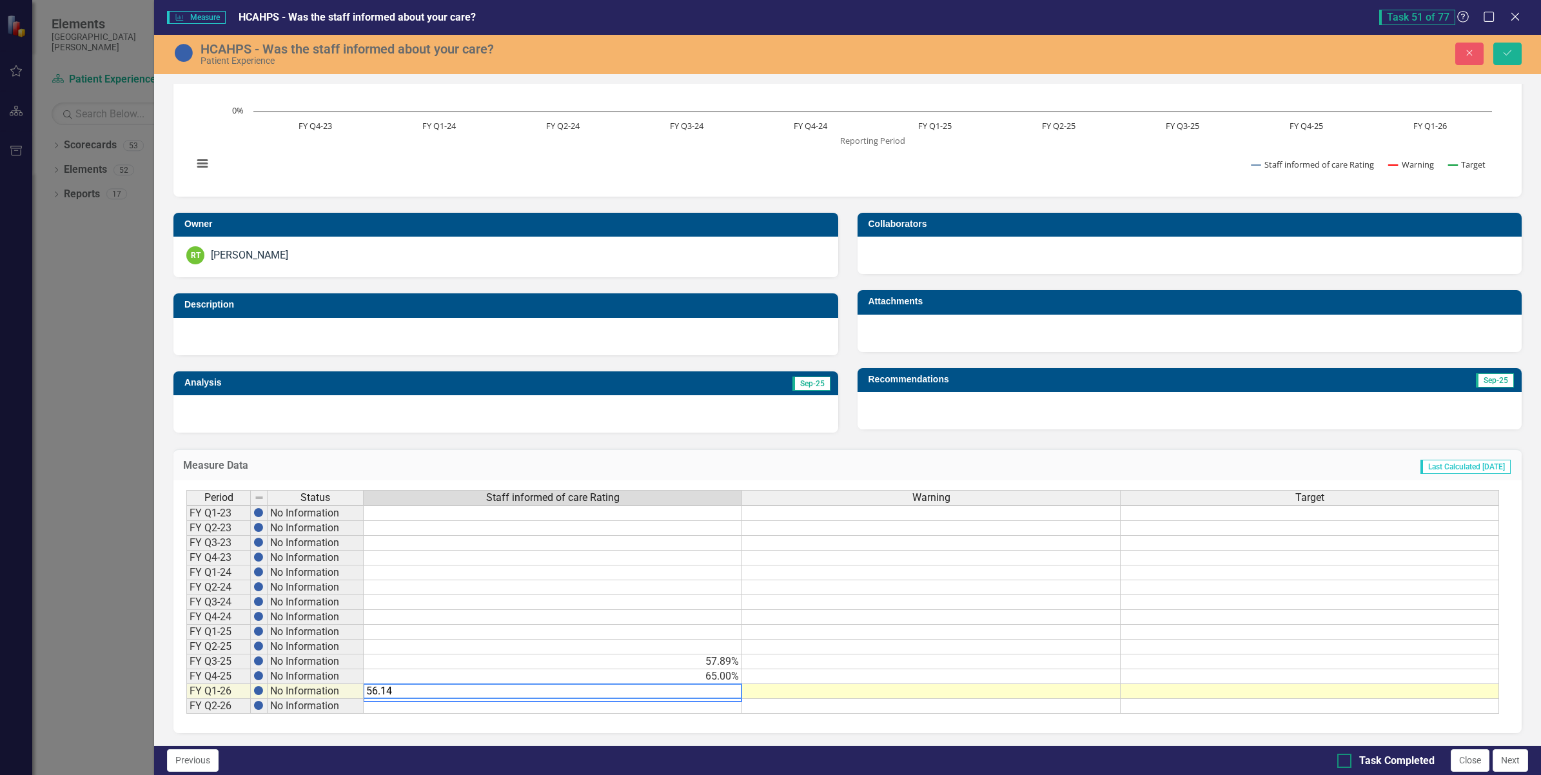
type textarea "56.14"
click at [1346, 759] on div at bounding box center [1345, 761] width 14 height 14
click at [1346, 759] on input "Task Completed" at bounding box center [1342, 758] width 8 height 8
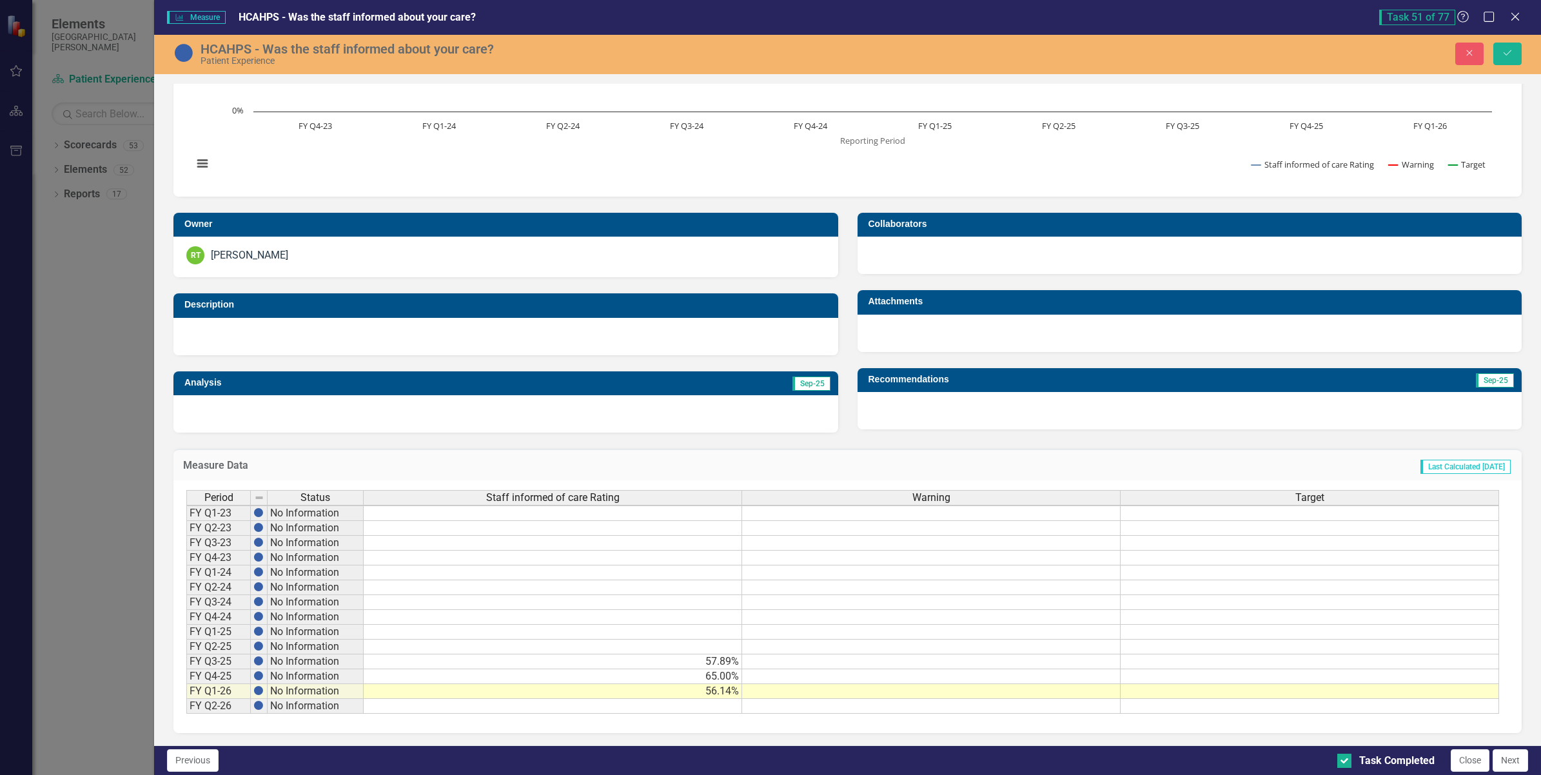
checkbox input "true"
click at [1506, 52] on icon "Save" at bounding box center [1508, 52] width 12 height 9
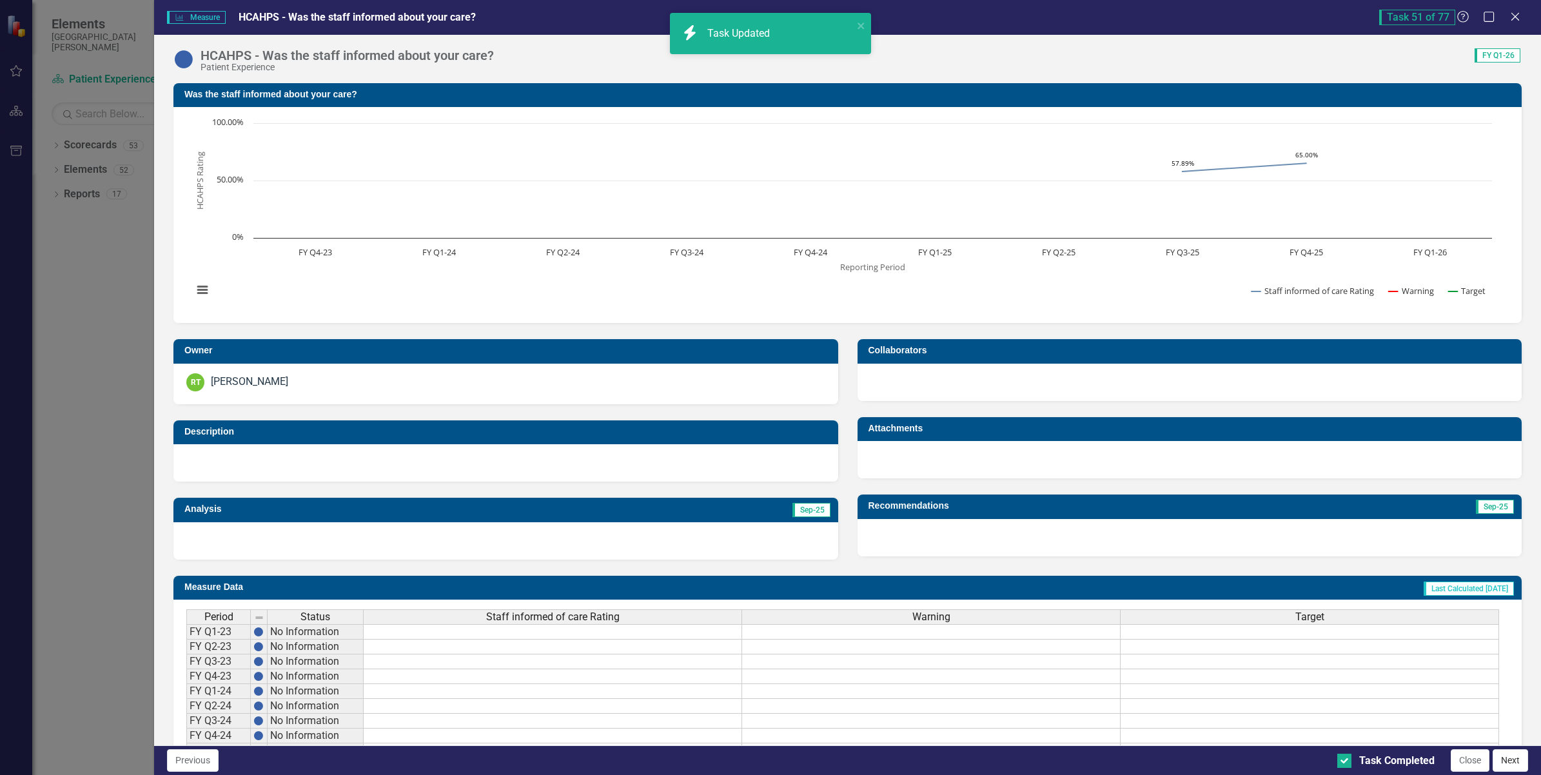
drag, startPoint x: 1510, startPoint y: 759, endPoint x: 17, endPoint y: 562, distance: 1505.9
click at [1507, 759] on button "Next" at bounding box center [1510, 760] width 35 height 23
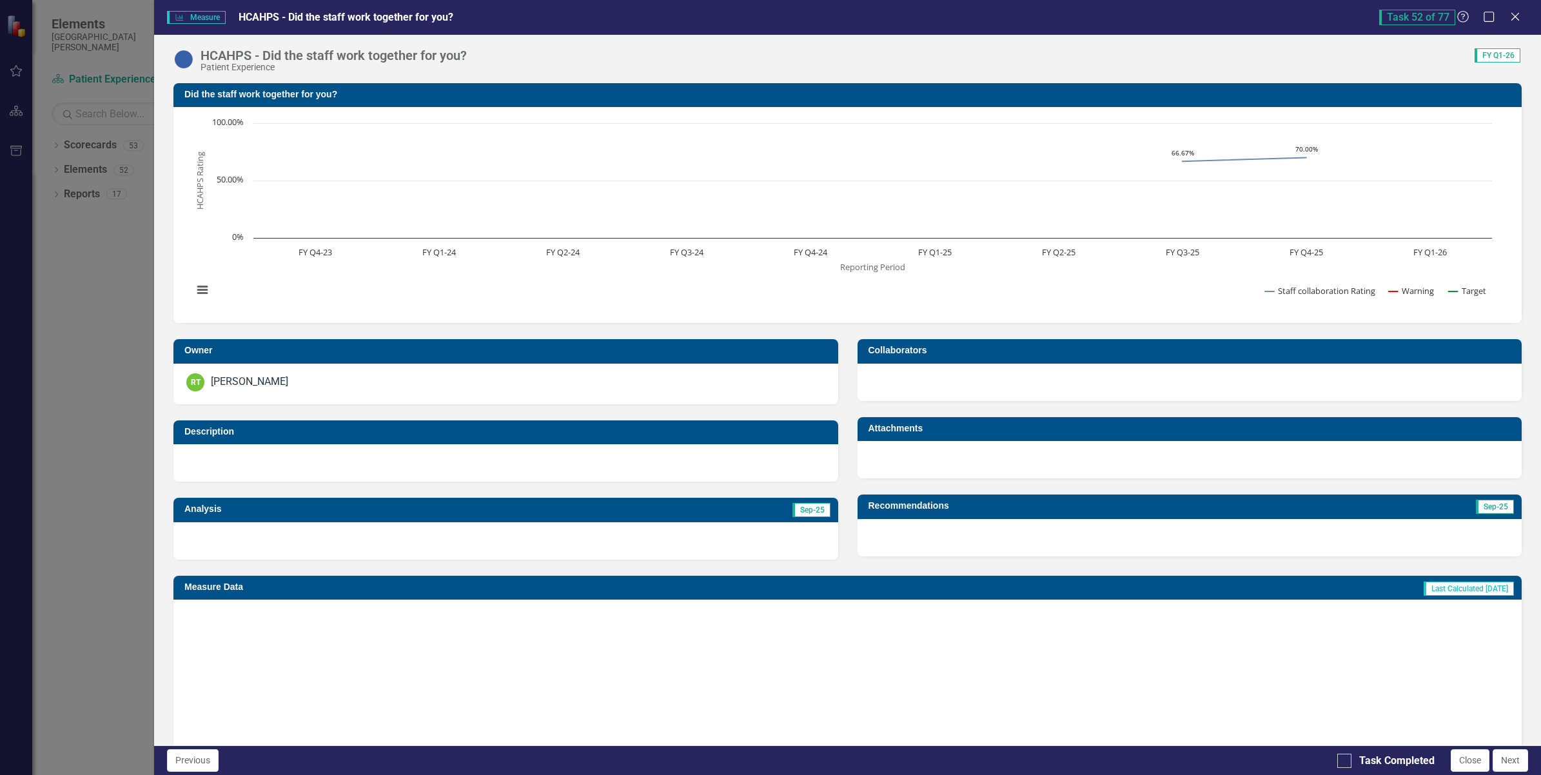
checkbox input "true"
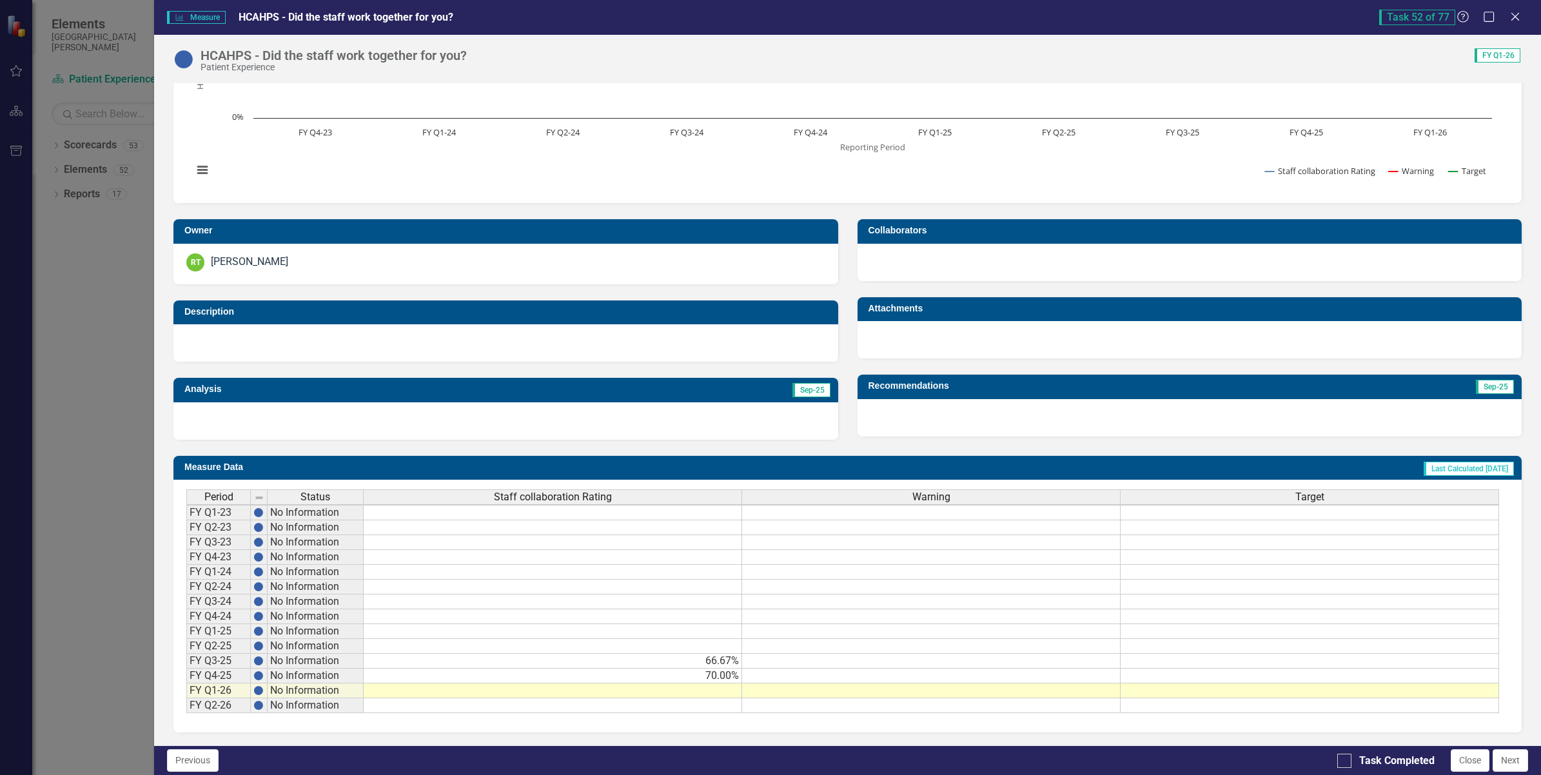
scroll to position [2, 0]
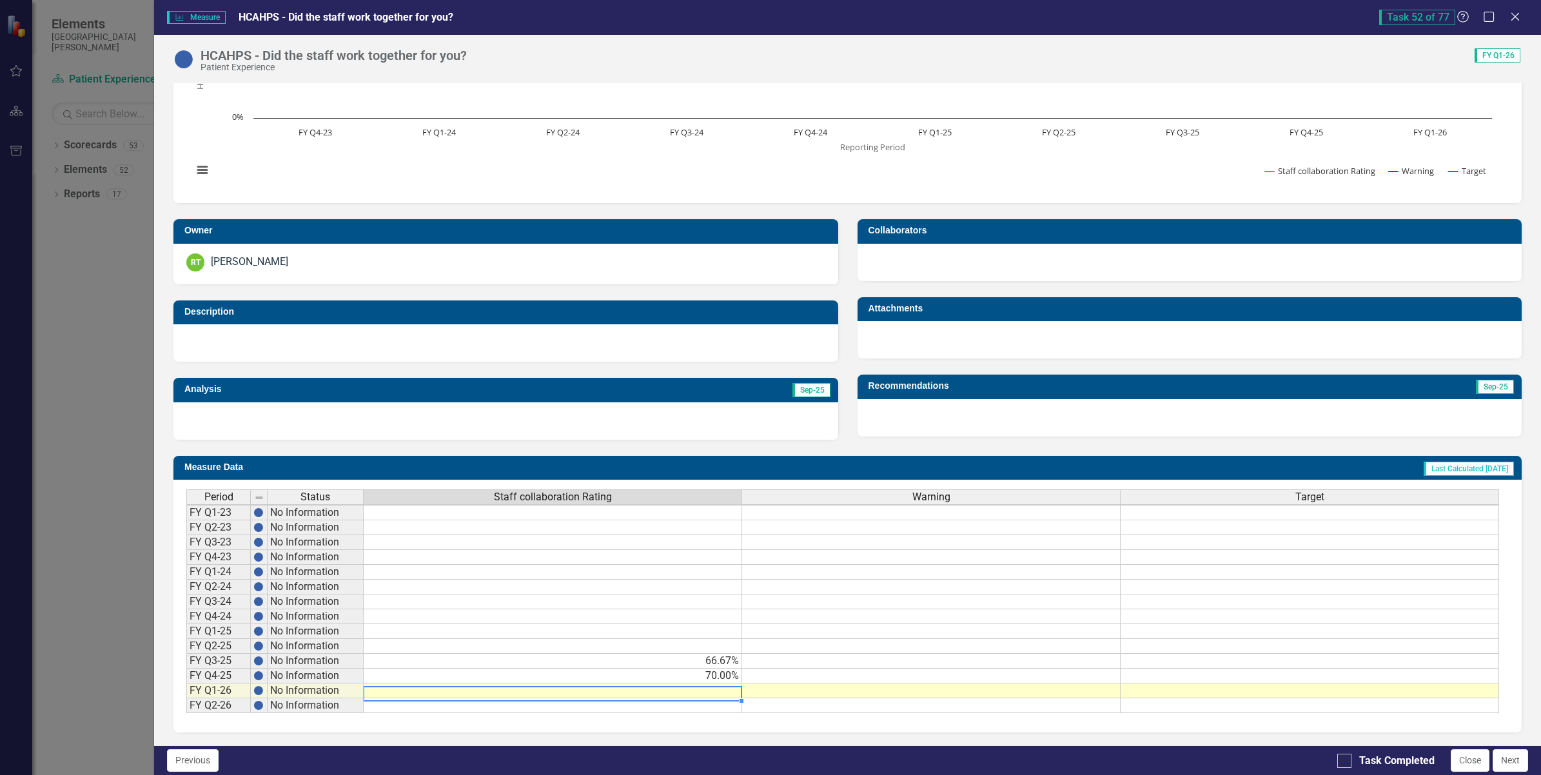
click at [694, 684] on td at bounding box center [553, 691] width 379 height 15
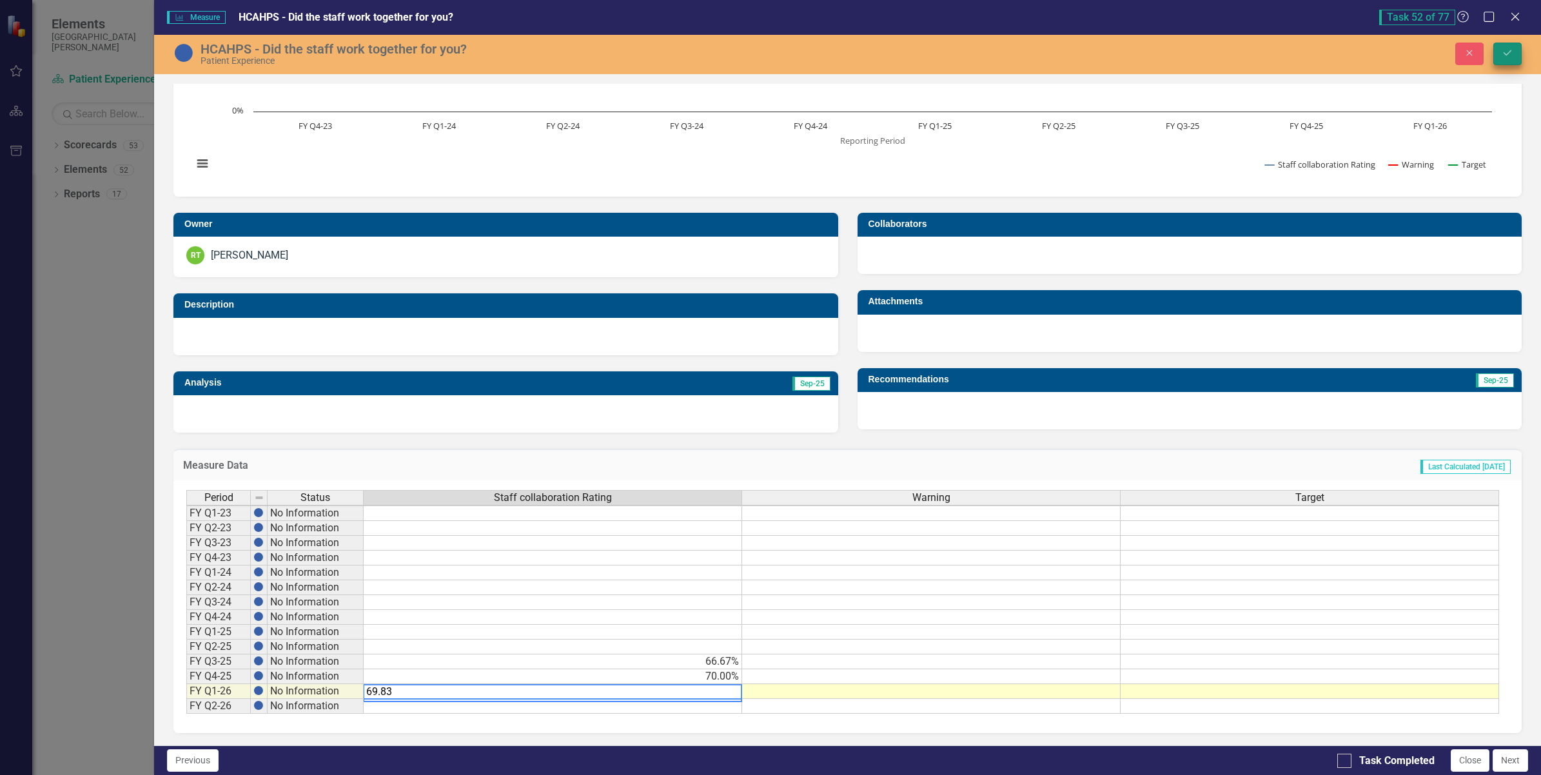
type textarea "69.83"
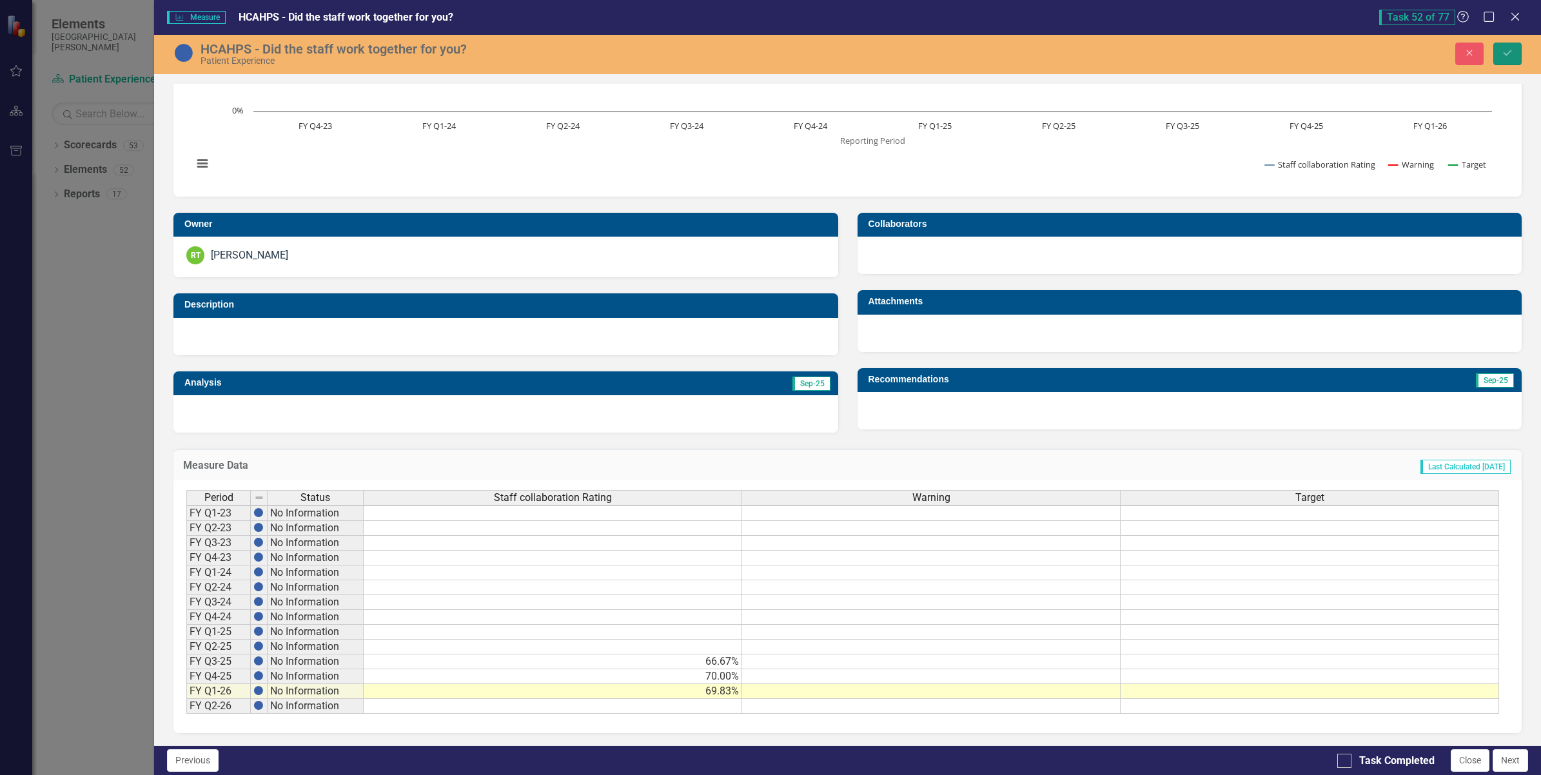
click at [1514, 49] on button "Save" at bounding box center [1508, 54] width 28 height 23
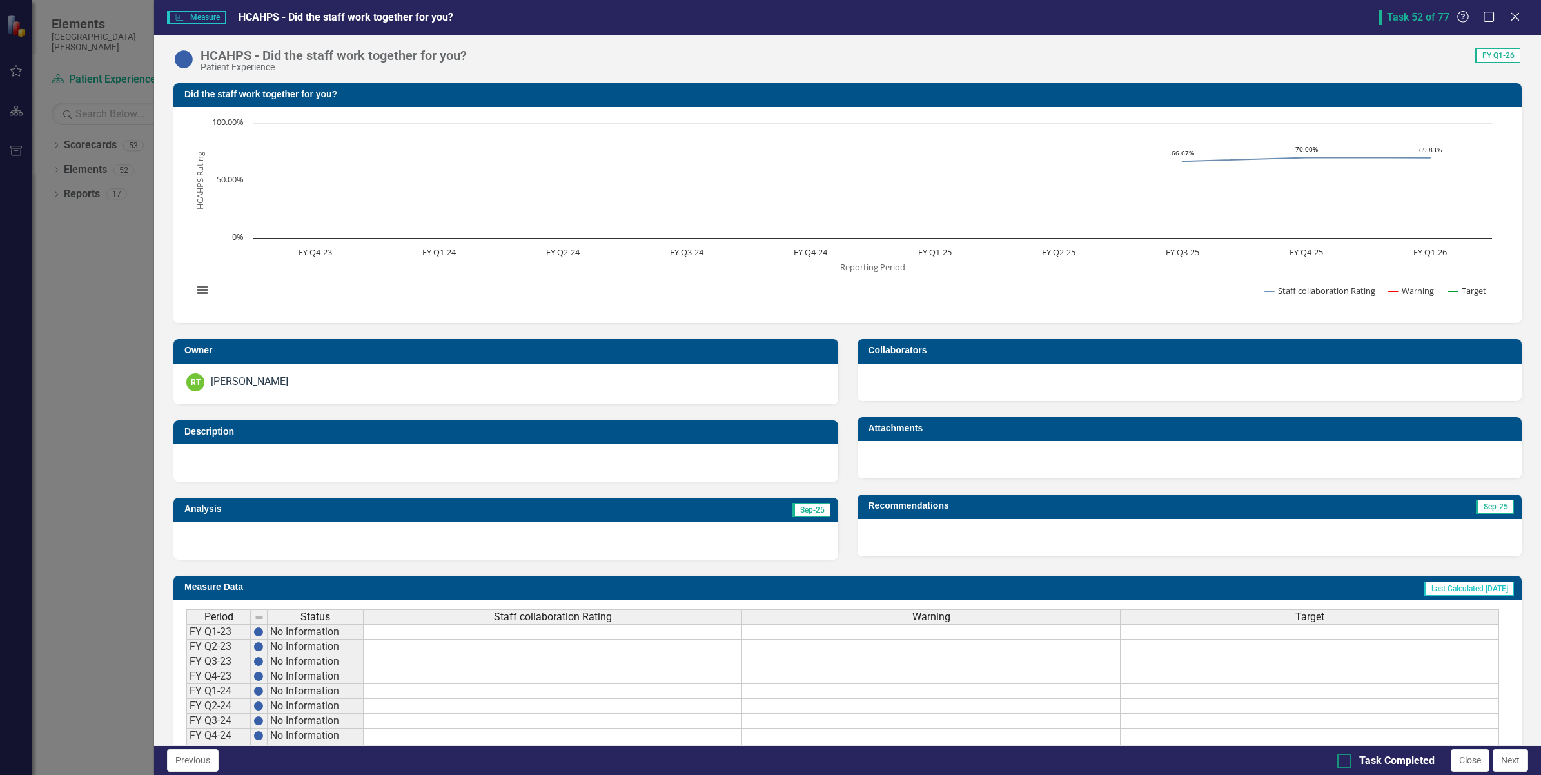
click at [1343, 763] on div at bounding box center [1345, 761] width 14 height 14
click at [1343, 762] on input "Task Completed" at bounding box center [1342, 758] width 8 height 8
click at [1338, 763] on div at bounding box center [1345, 761] width 14 height 14
click at [1338, 762] on input "Task Completed" at bounding box center [1342, 758] width 8 height 8
click at [1338, 763] on div at bounding box center [1345, 761] width 14 height 14
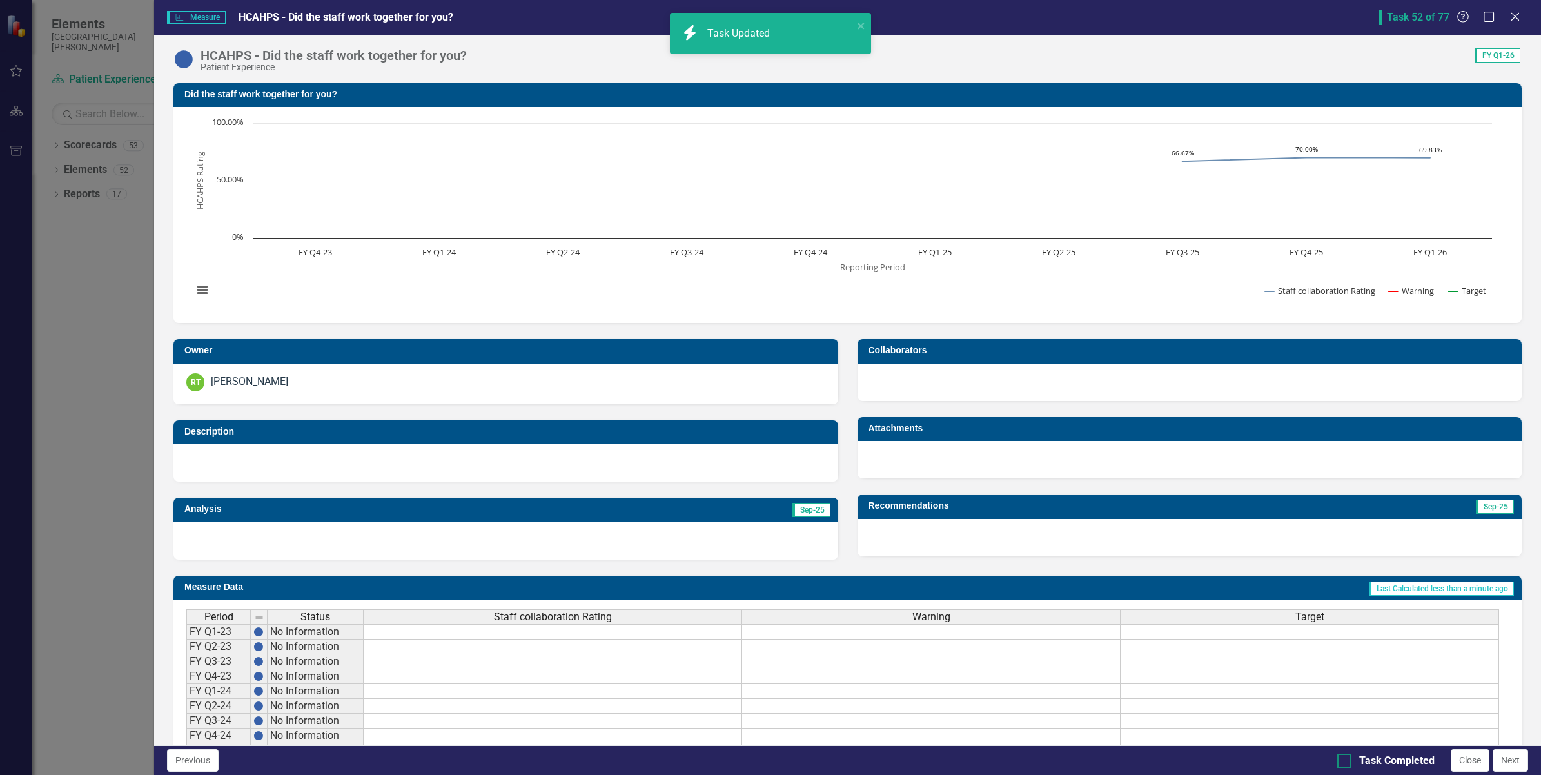
click at [1338, 762] on input "Task Completed" at bounding box center [1342, 758] width 8 height 8
checkbox input "true"
click at [1510, 760] on button "Next" at bounding box center [1510, 760] width 35 height 23
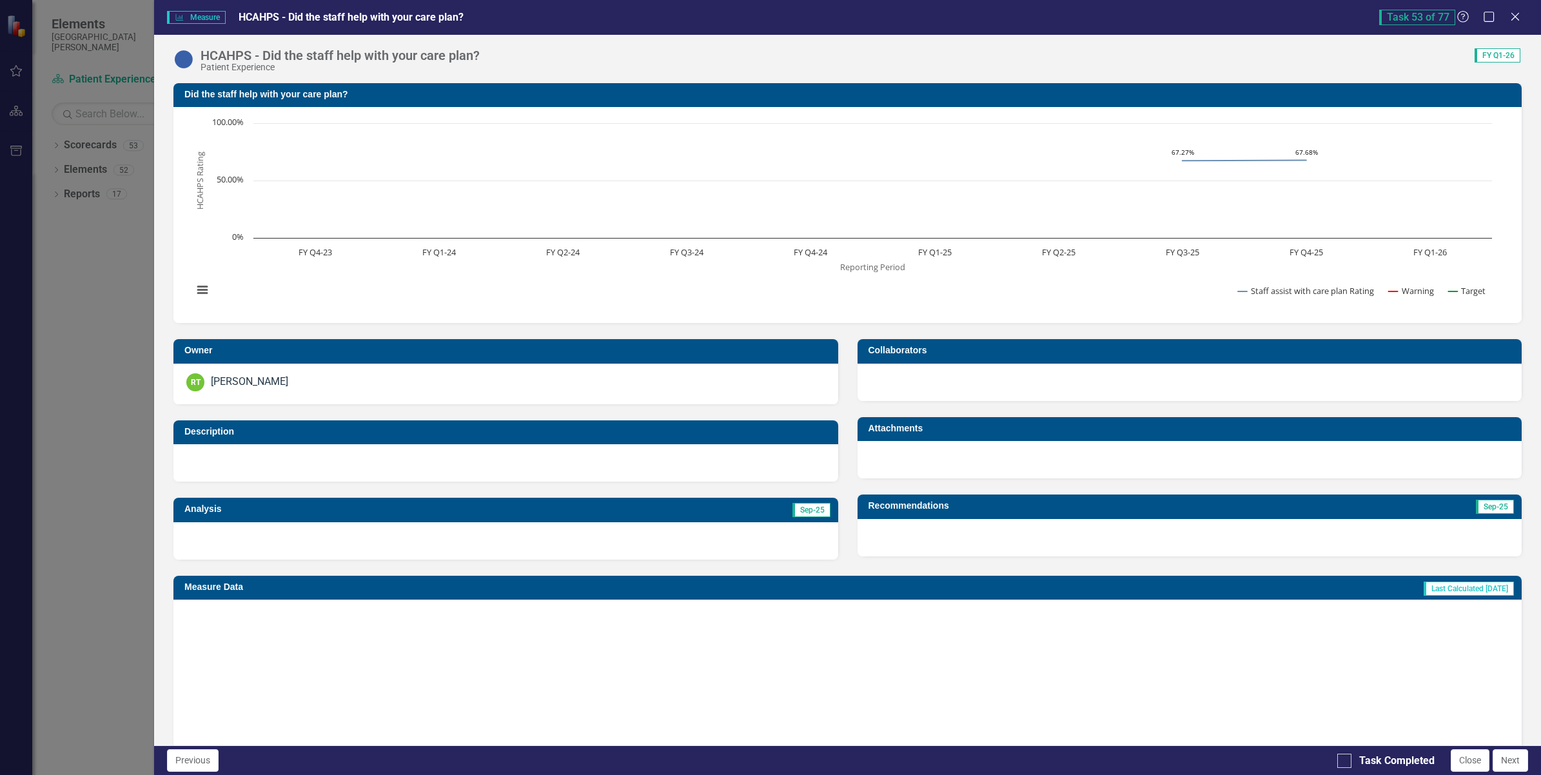
checkbox input "true"
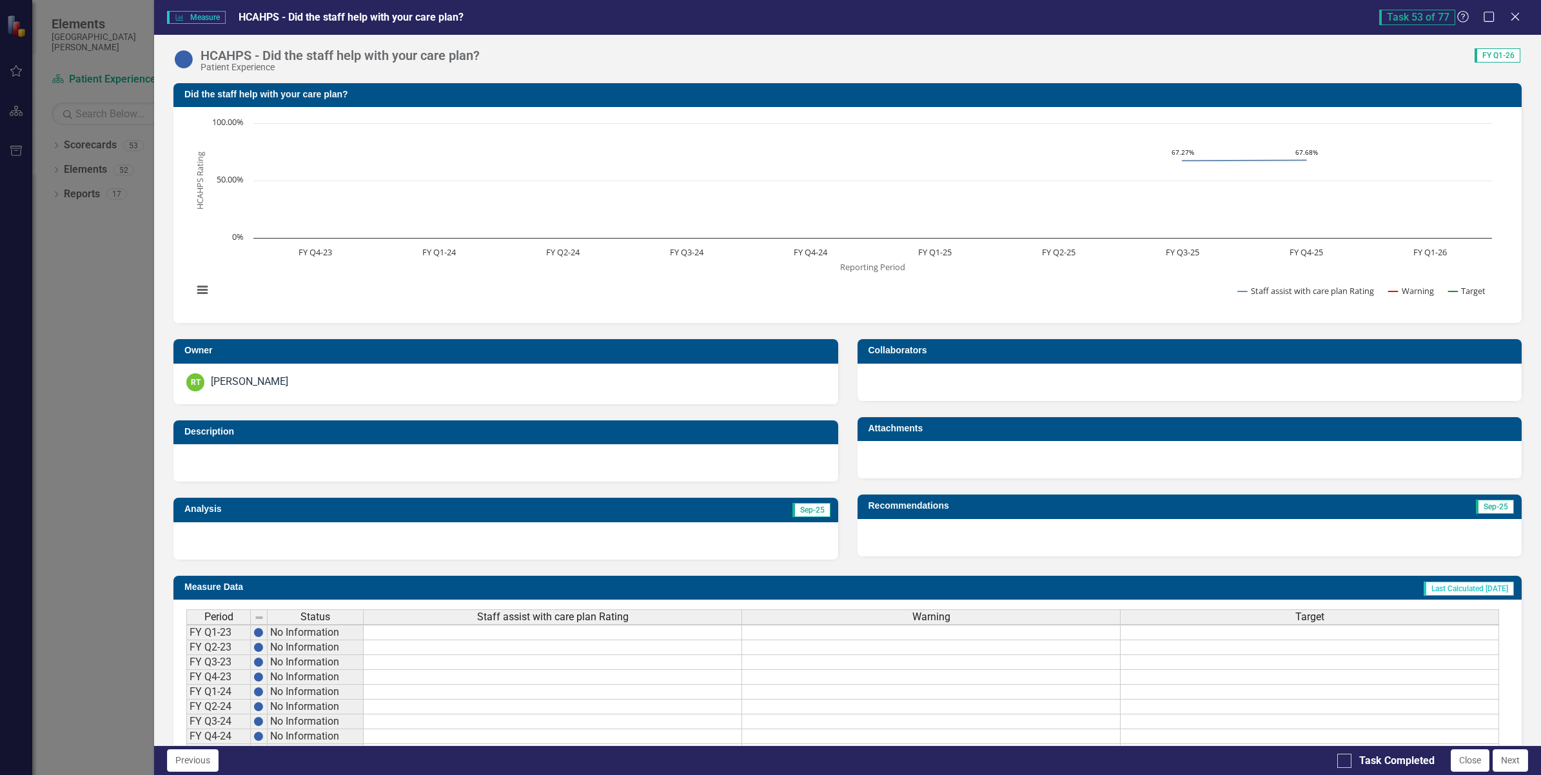
scroll to position [129, 0]
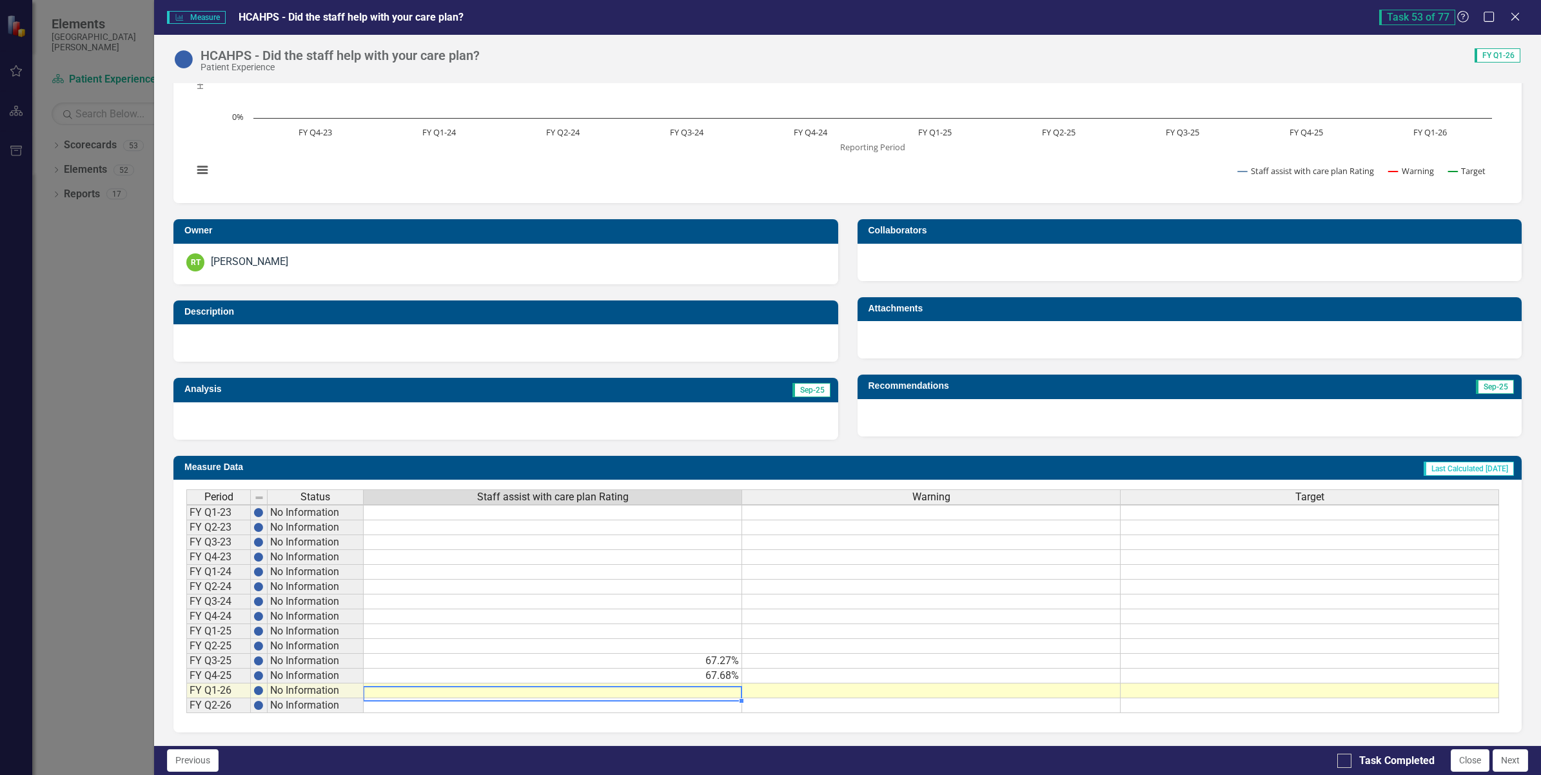
click at [677, 684] on td at bounding box center [553, 691] width 379 height 15
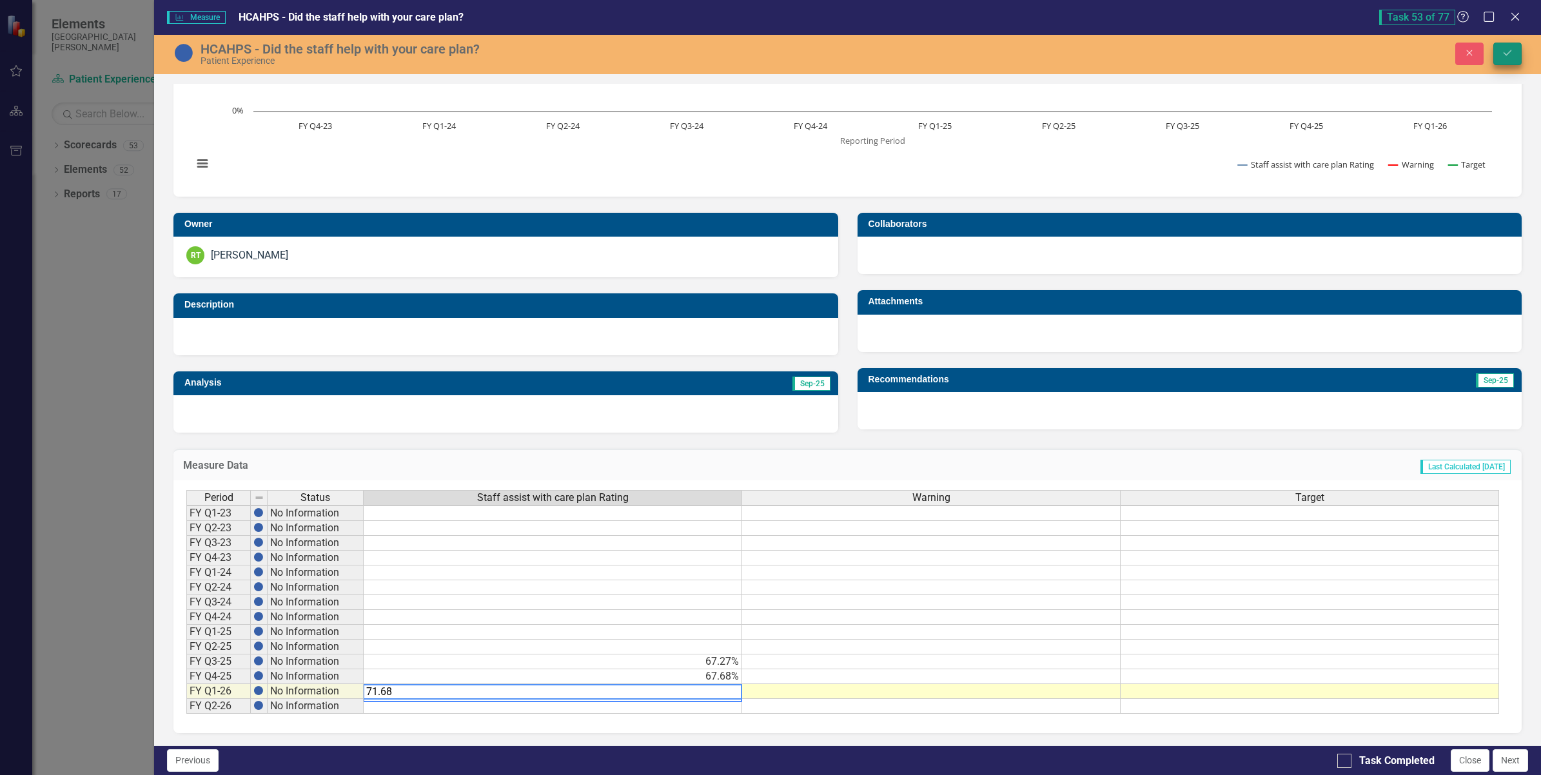
type textarea "71.68"
click at [1510, 52] on icon "submit" at bounding box center [1508, 52] width 8 height 5
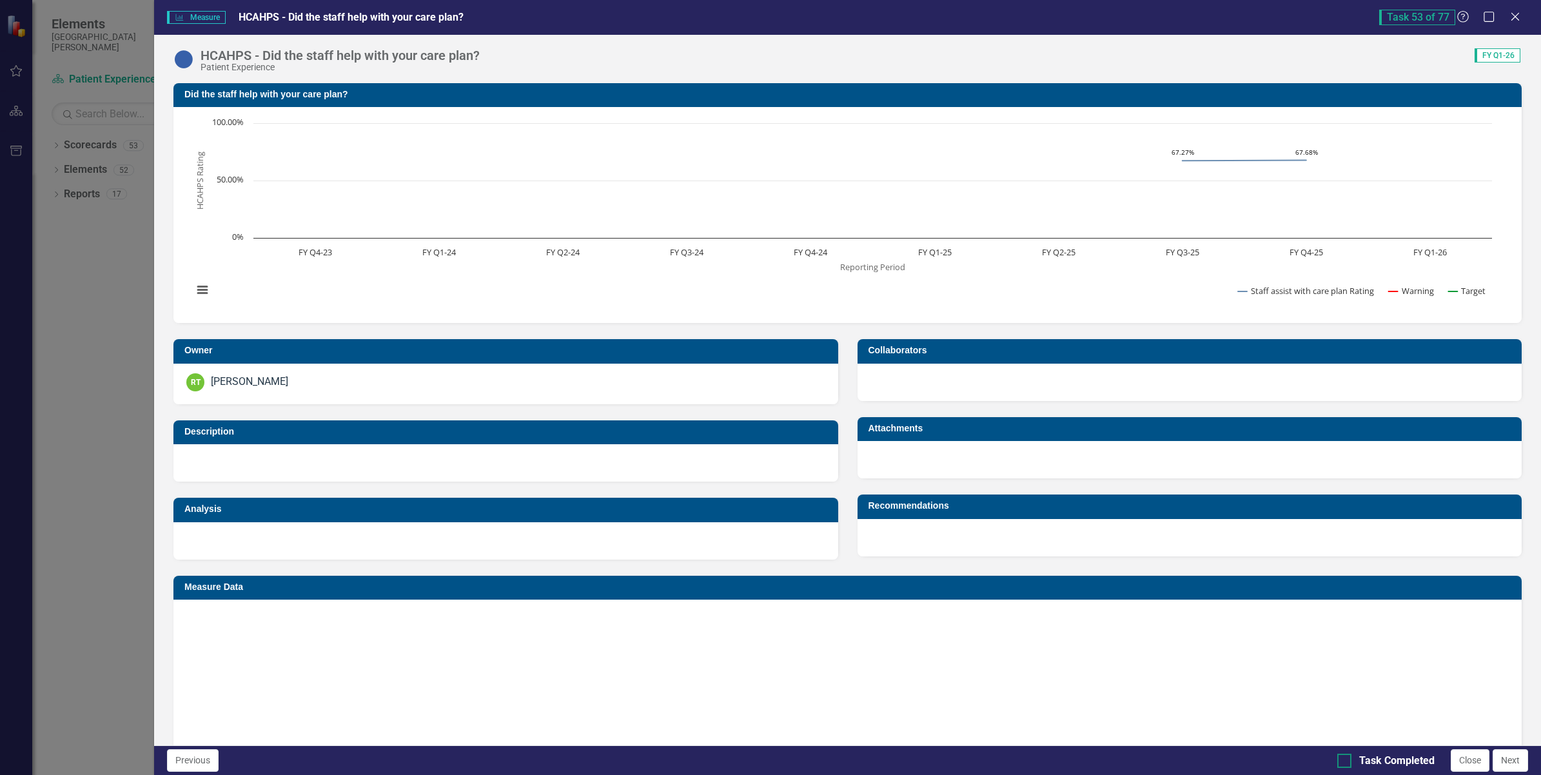
click at [1343, 761] on input "Task Completed" at bounding box center [1342, 758] width 8 height 8
checkbox input "false"
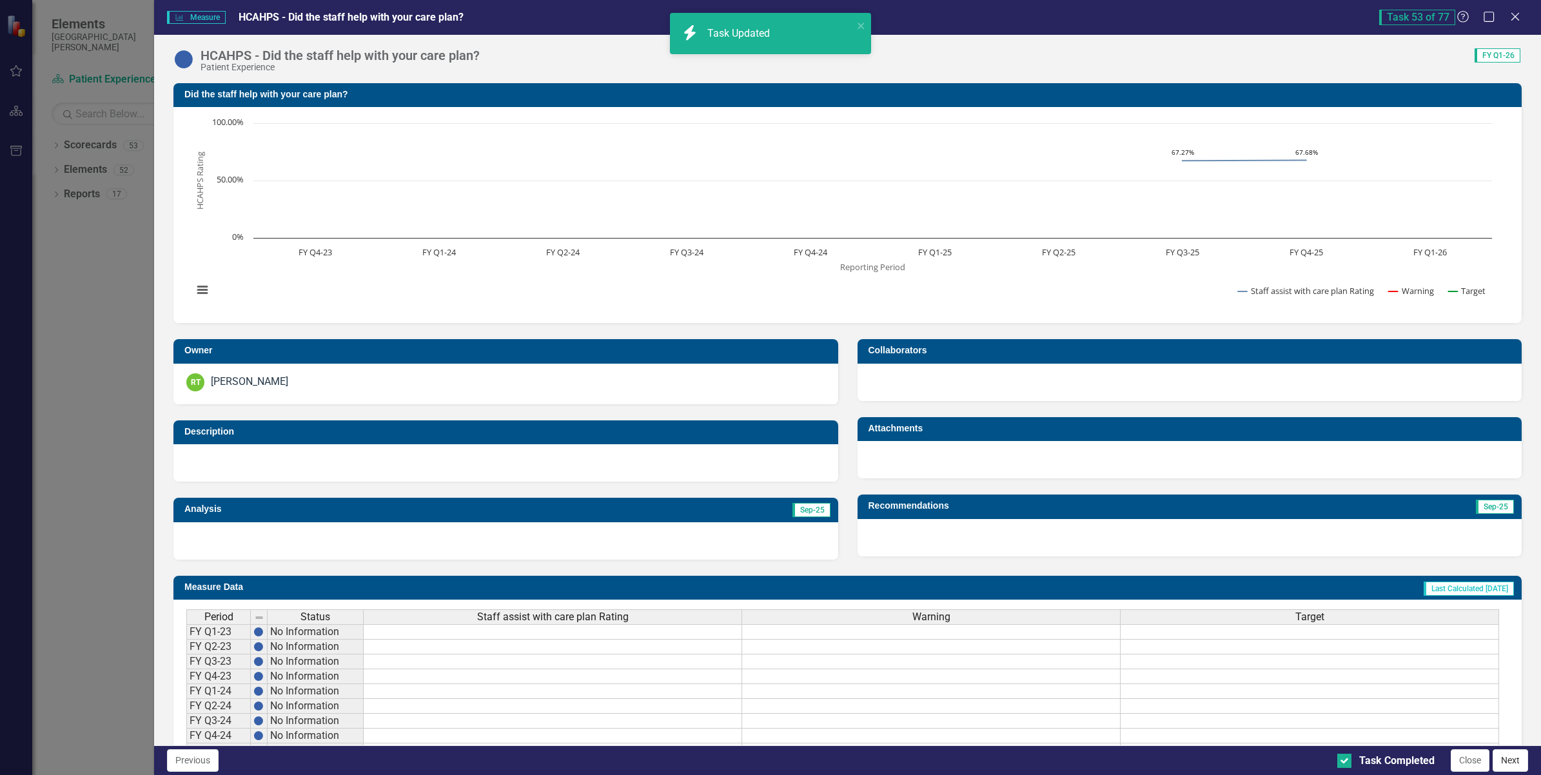
click at [1523, 762] on button "Next" at bounding box center [1510, 760] width 35 height 23
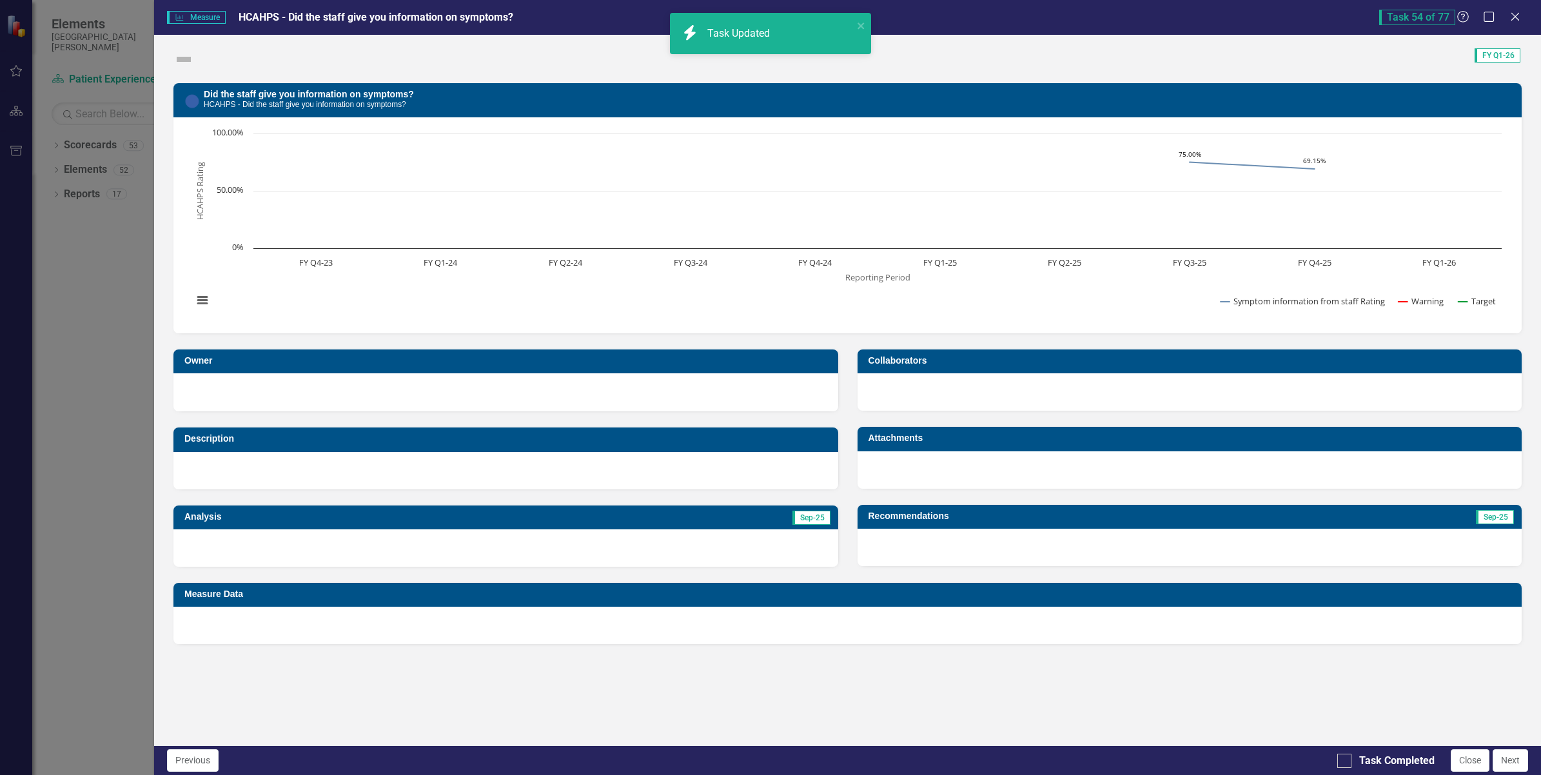
checkbox input "true"
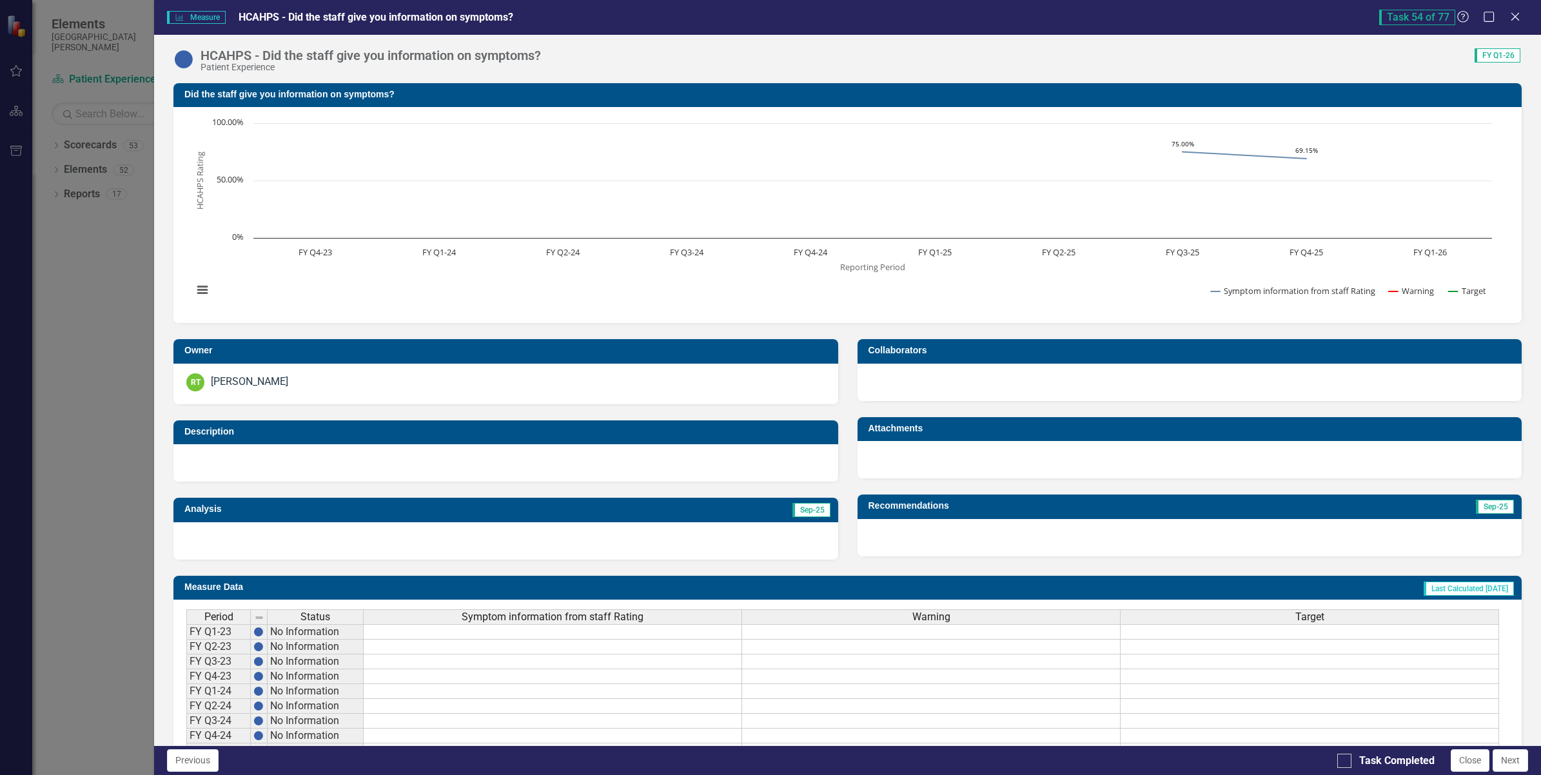
scroll to position [128, 0]
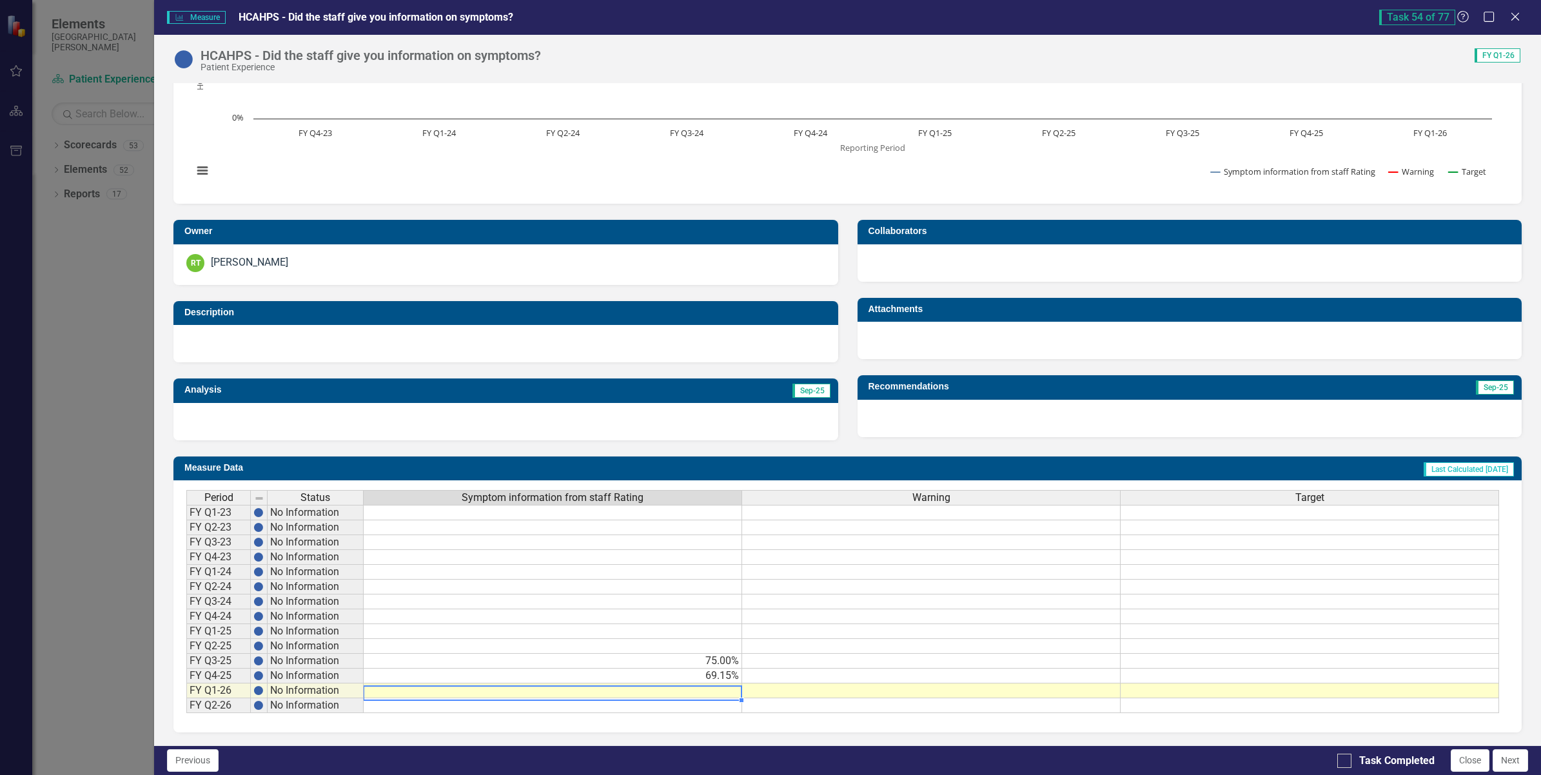
click at [697, 684] on td at bounding box center [553, 691] width 379 height 15
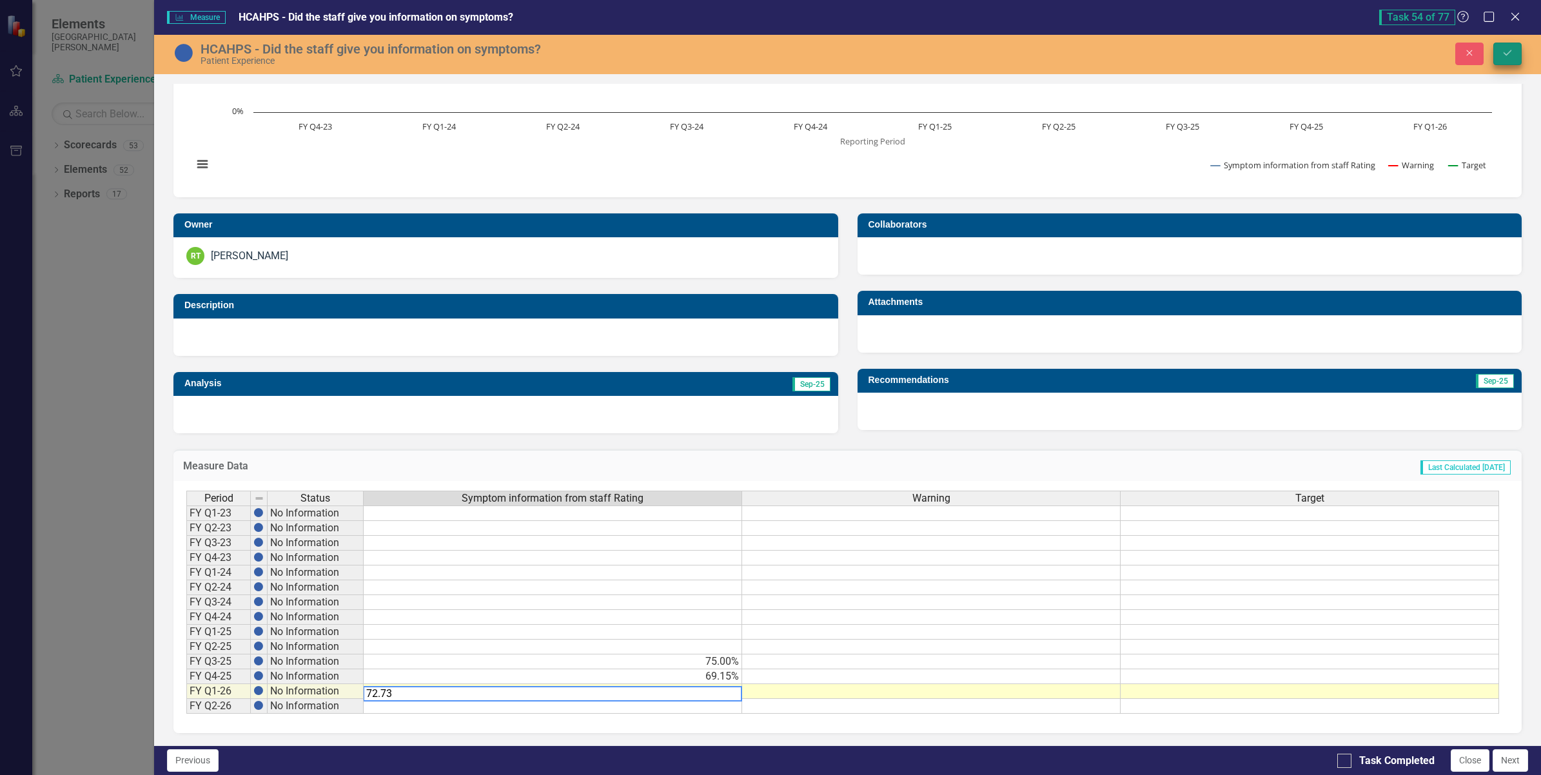
type textarea "72.73"
click at [1507, 56] on icon "Save" at bounding box center [1508, 52] width 12 height 9
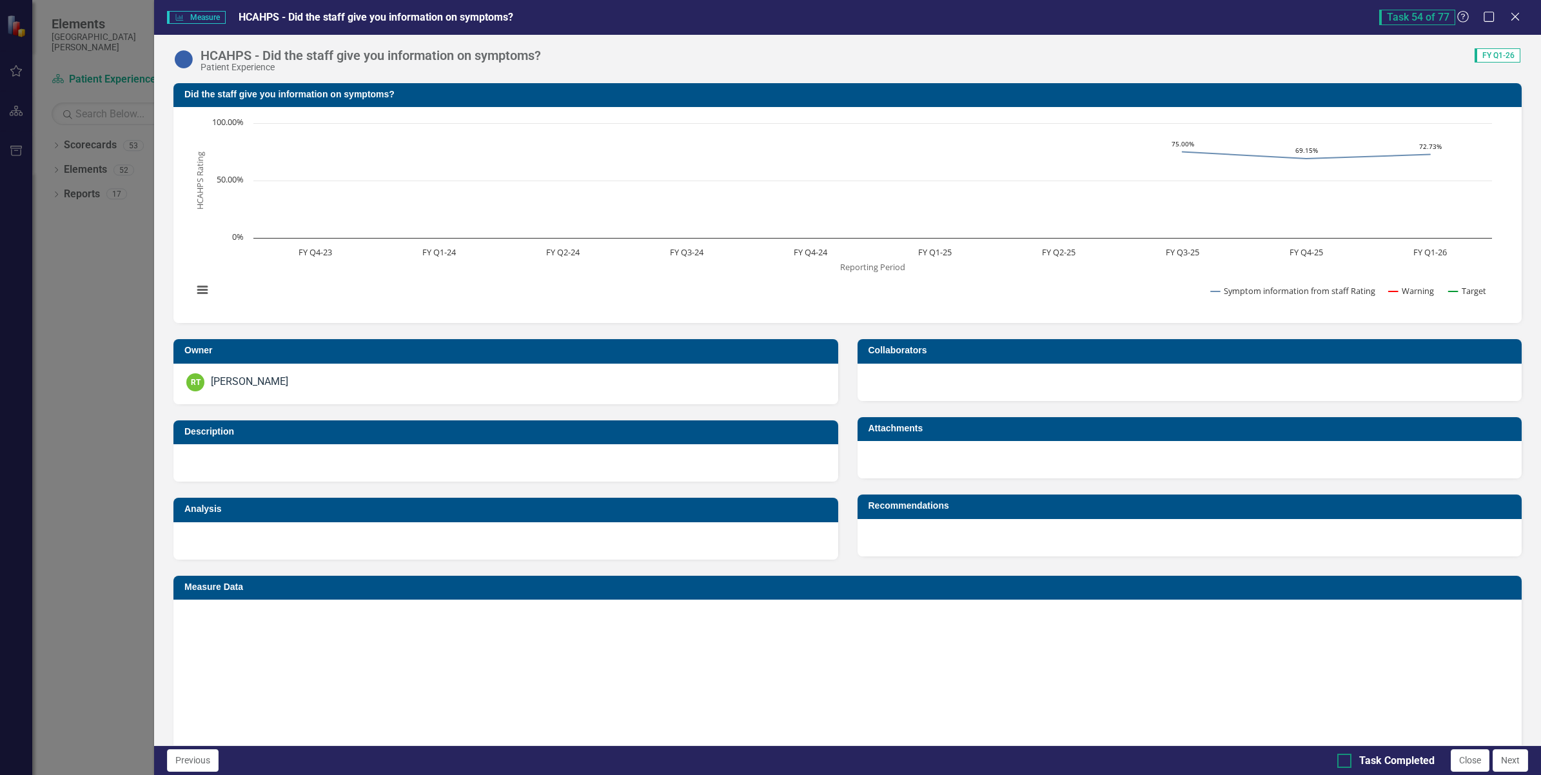
click at [1342, 762] on input "Task Completed" at bounding box center [1342, 758] width 8 height 8
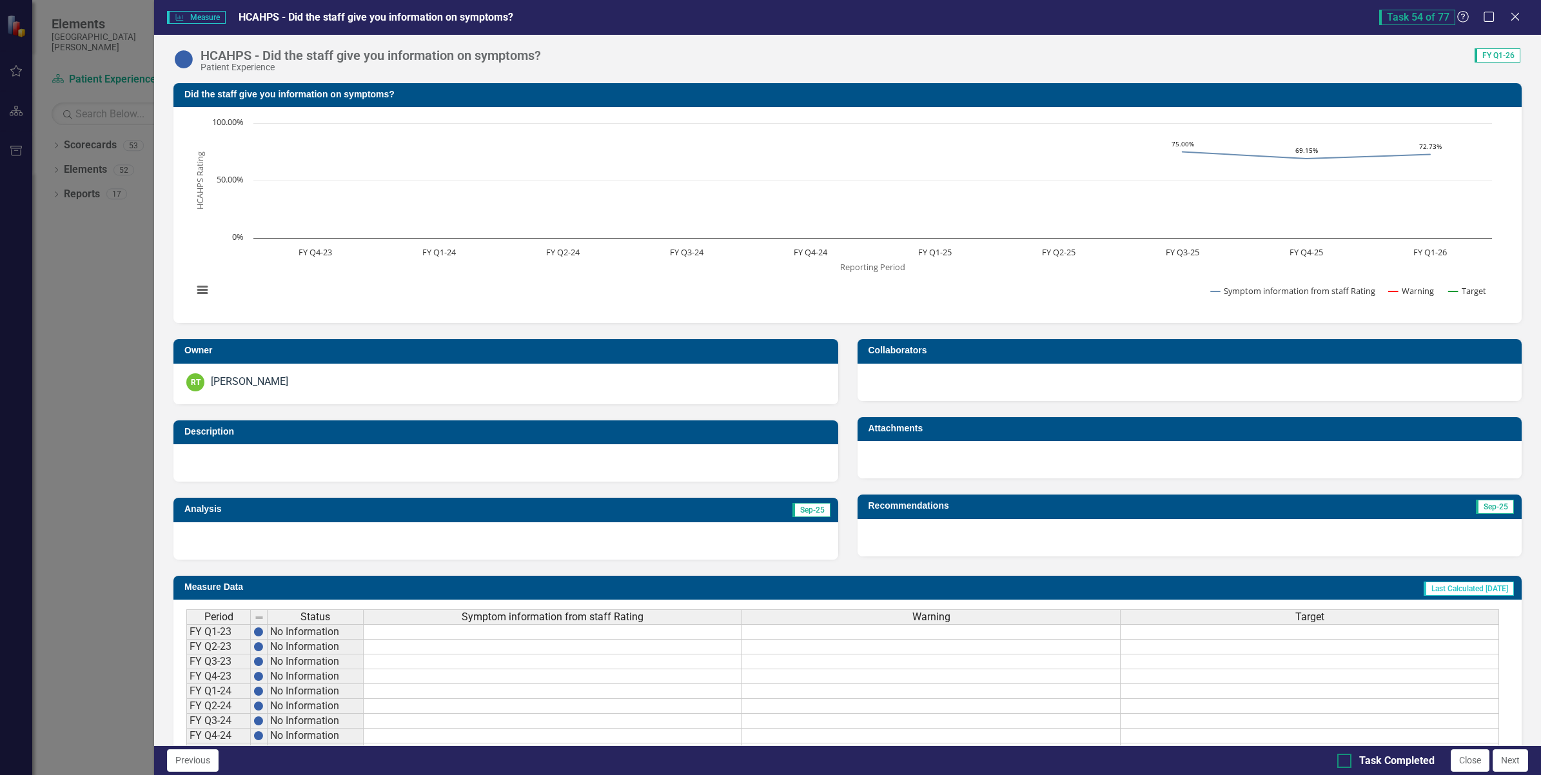
checkbox input "true"
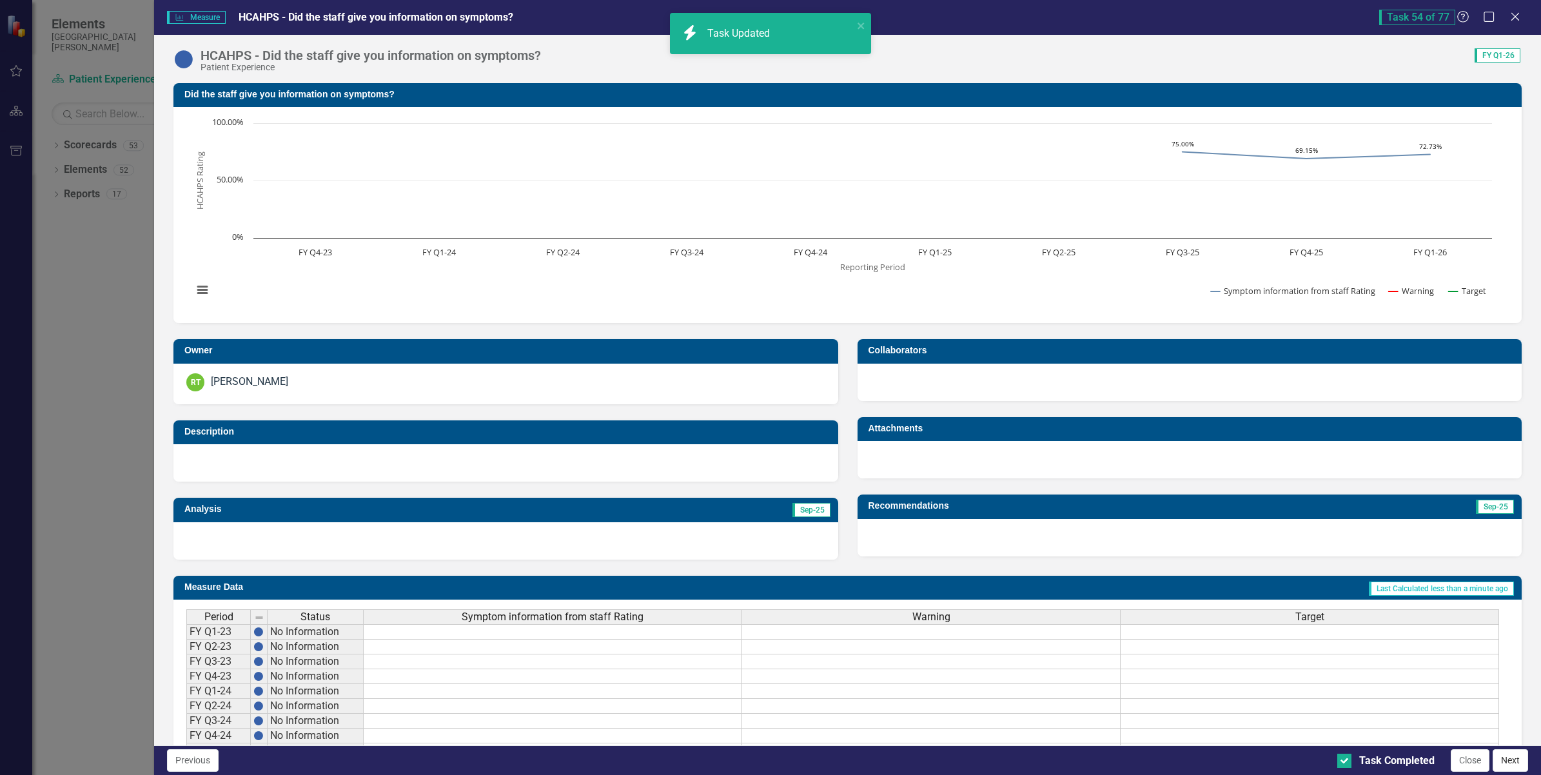
click at [1516, 767] on button "Next" at bounding box center [1510, 760] width 35 height 23
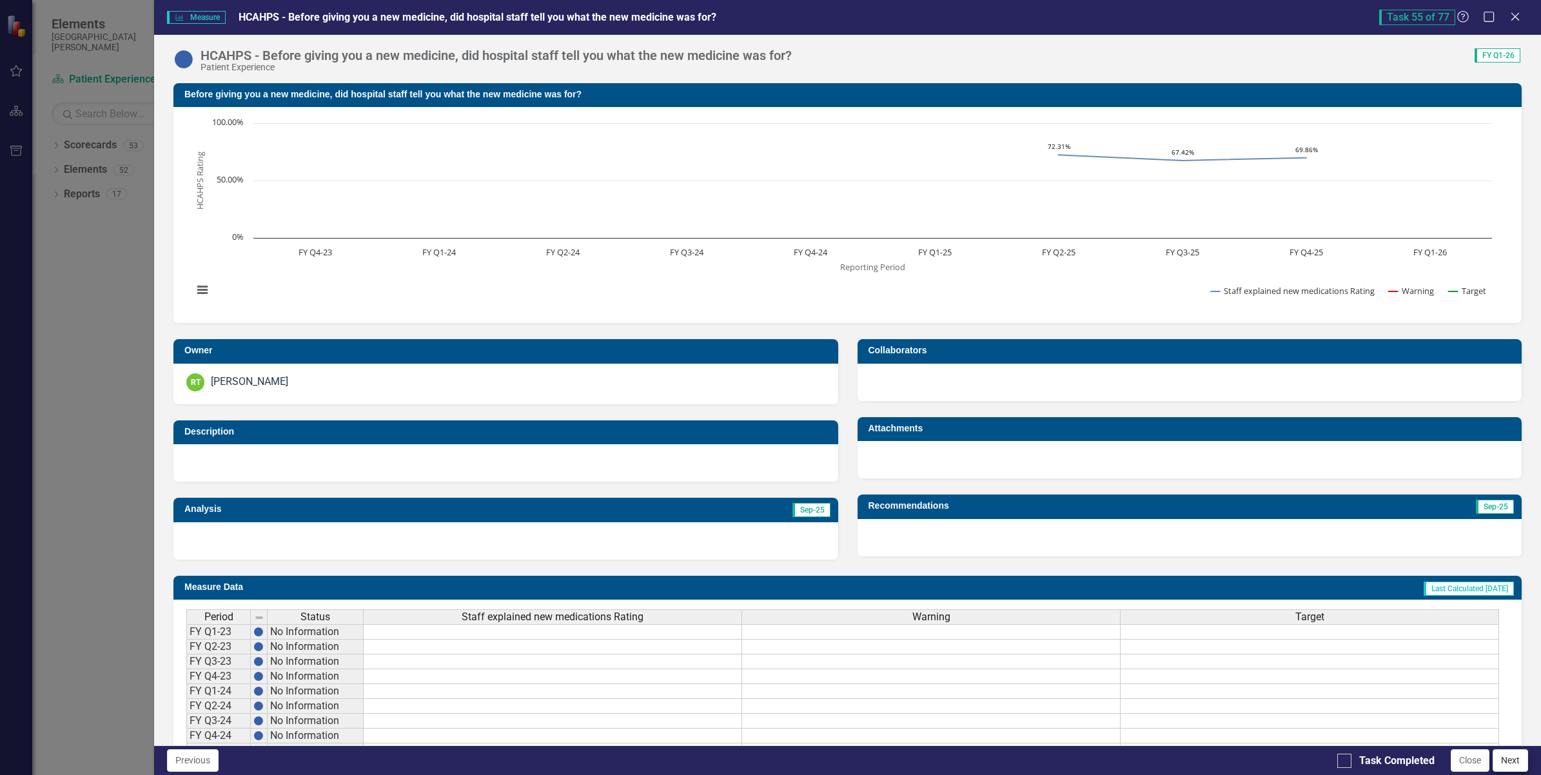
checkbox input "true"
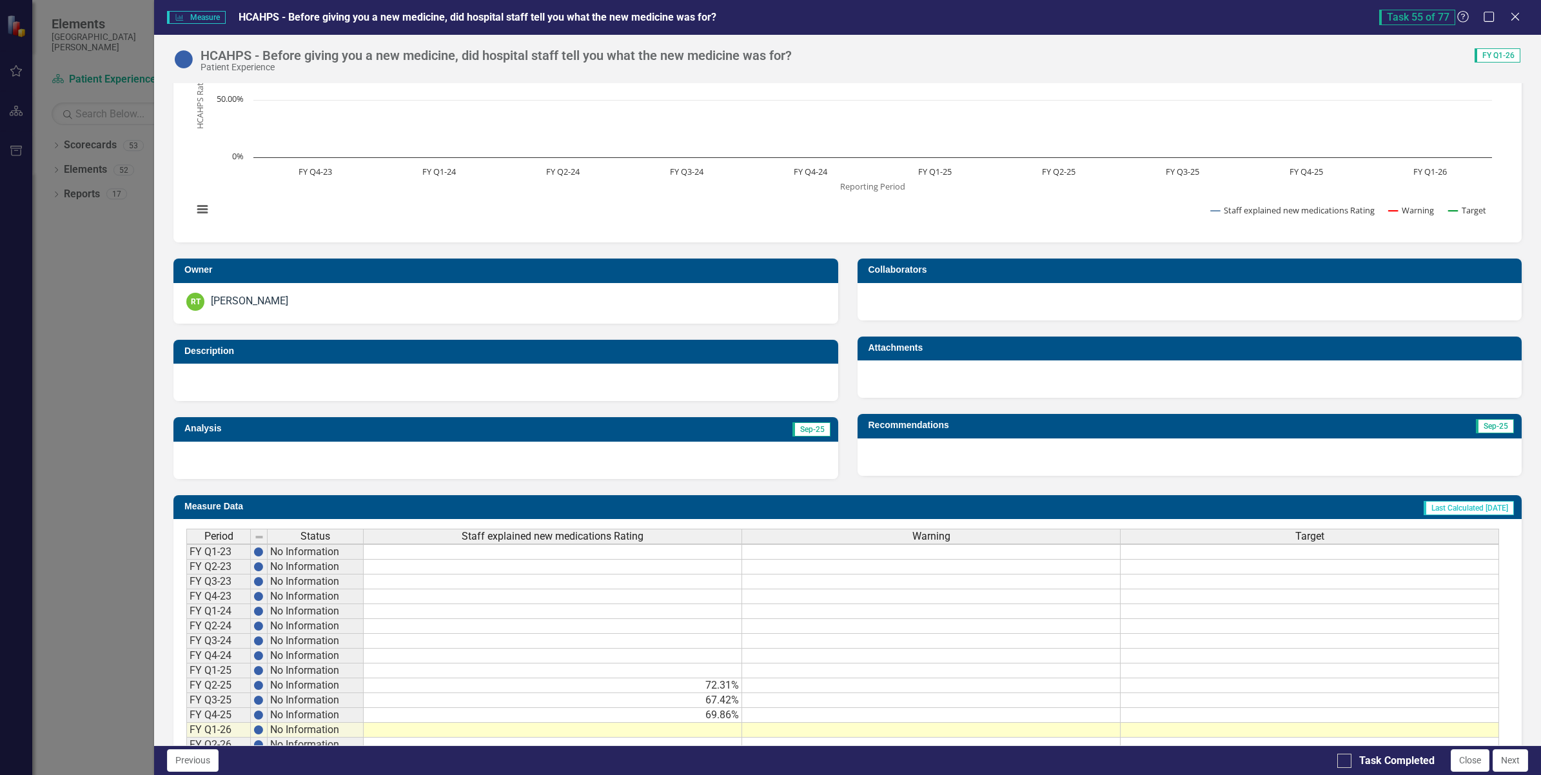
click at [698, 736] on td at bounding box center [553, 730] width 379 height 15
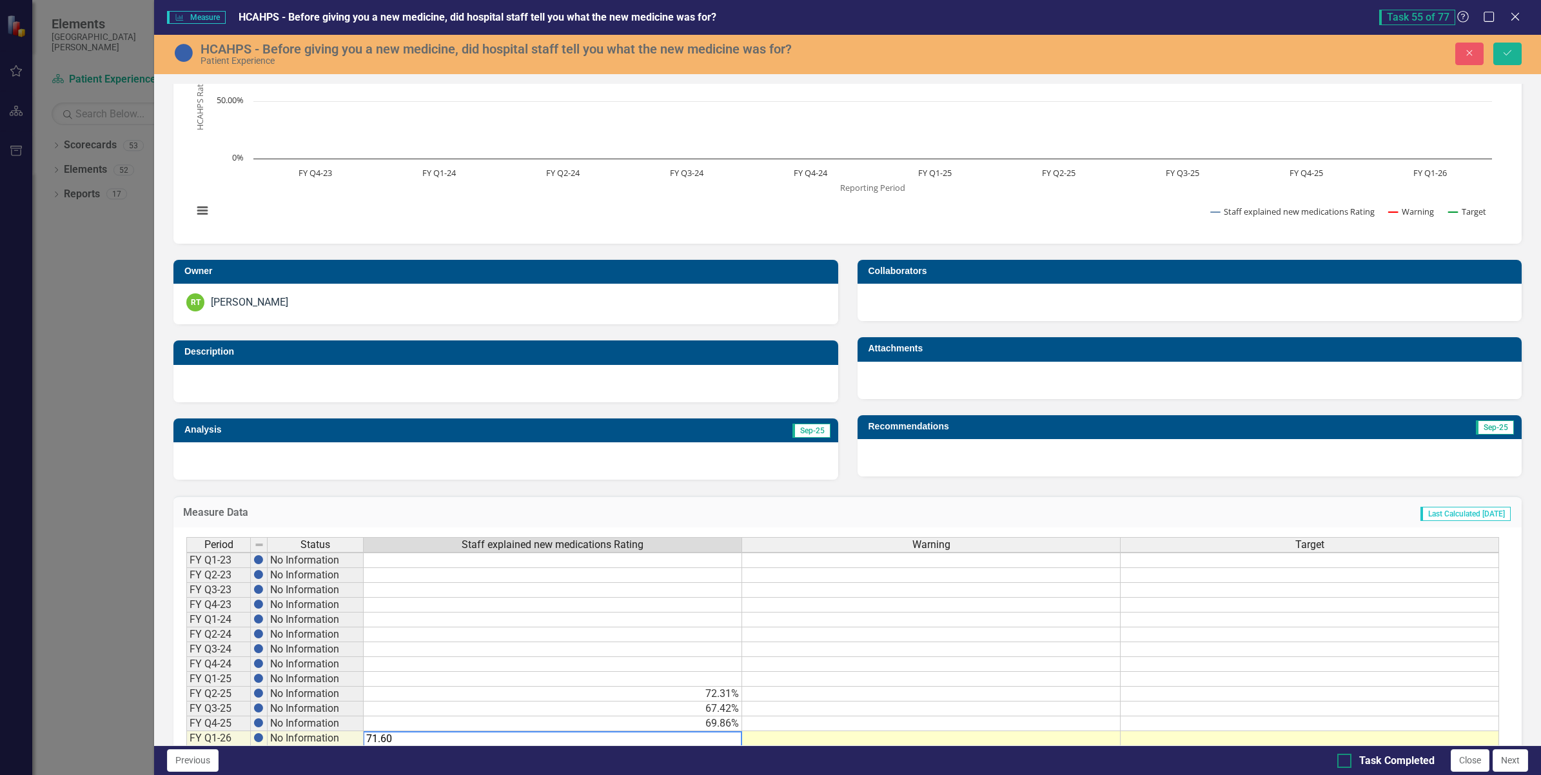
type textarea "71.60"
click at [1347, 758] on div at bounding box center [1345, 761] width 14 height 14
click at [1346, 758] on input "Task Completed" at bounding box center [1342, 758] width 8 height 8
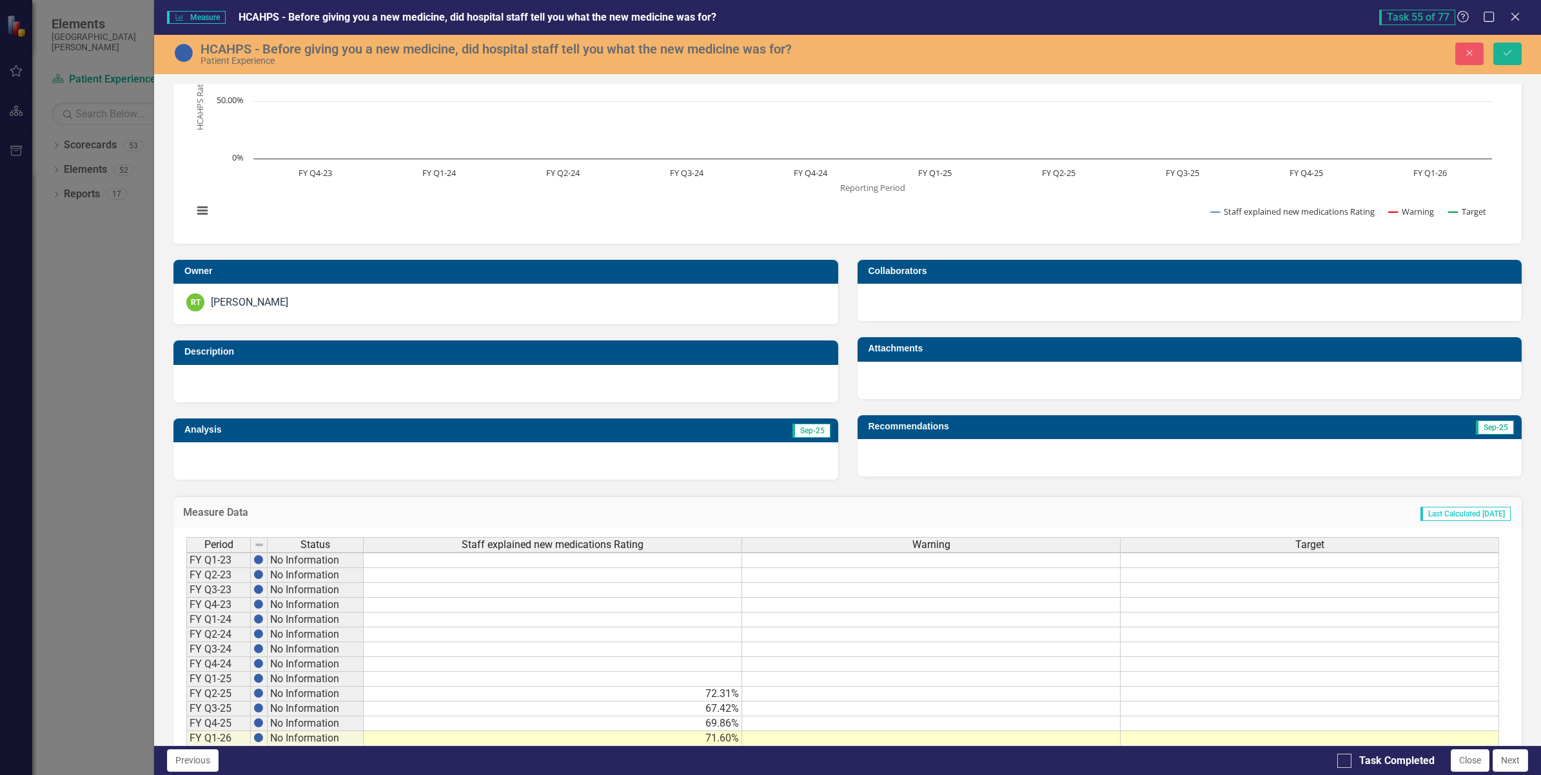
checkbox input "true"
click at [1510, 55] on icon "Save" at bounding box center [1508, 52] width 12 height 9
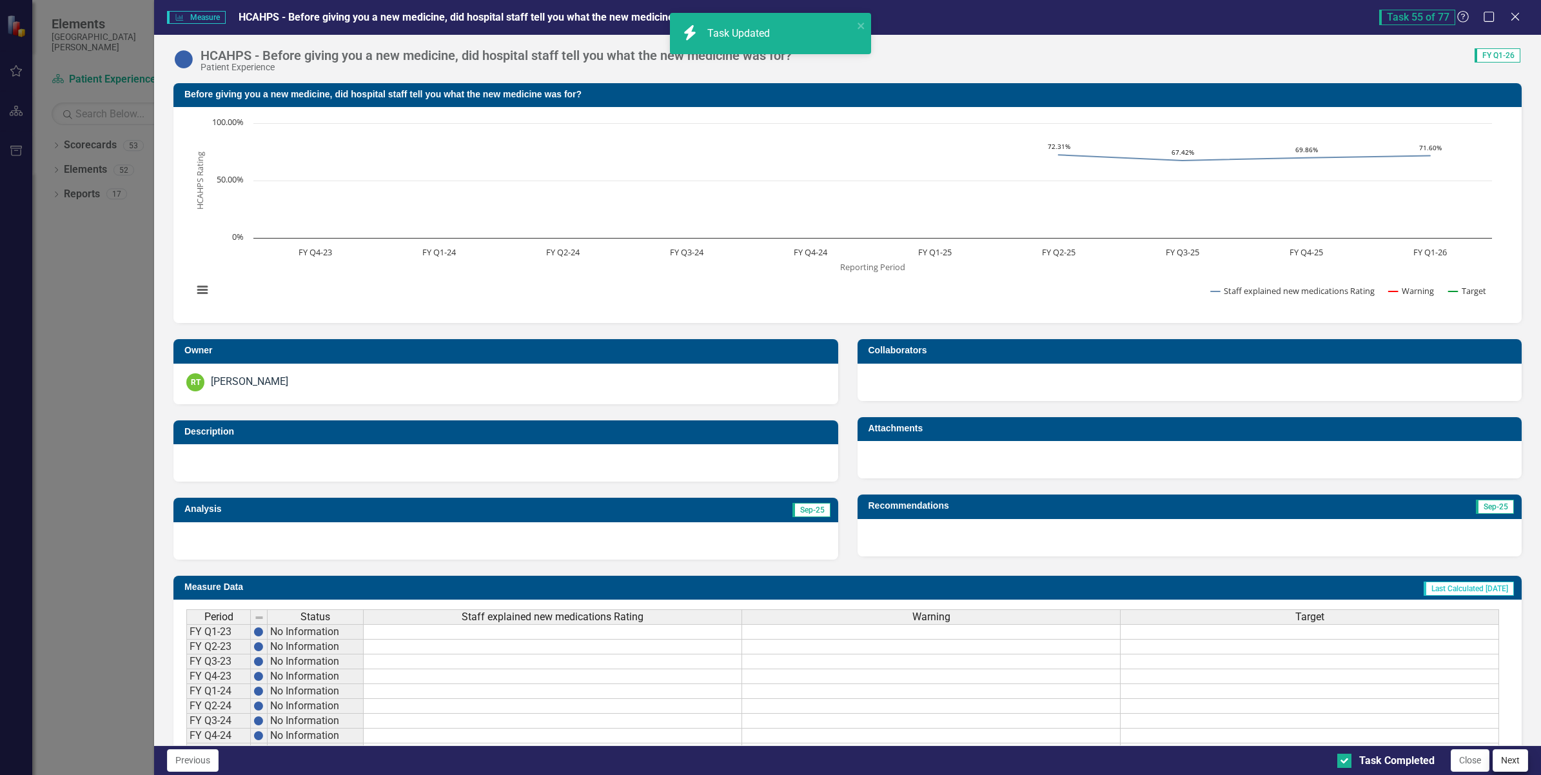
click at [1509, 762] on button "Next" at bounding box center [1510, 760] width 35 height 23
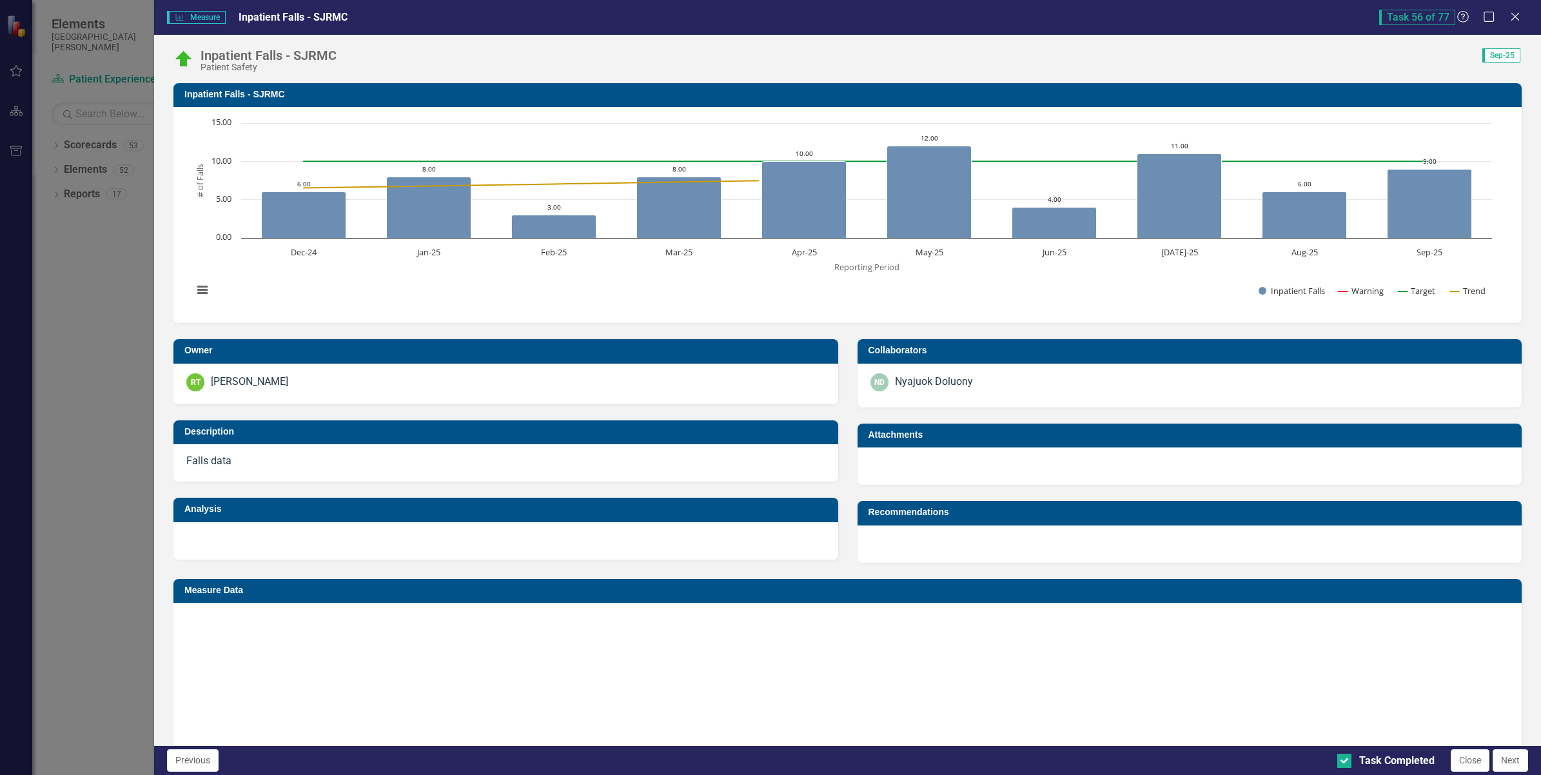
checkbox input "true"
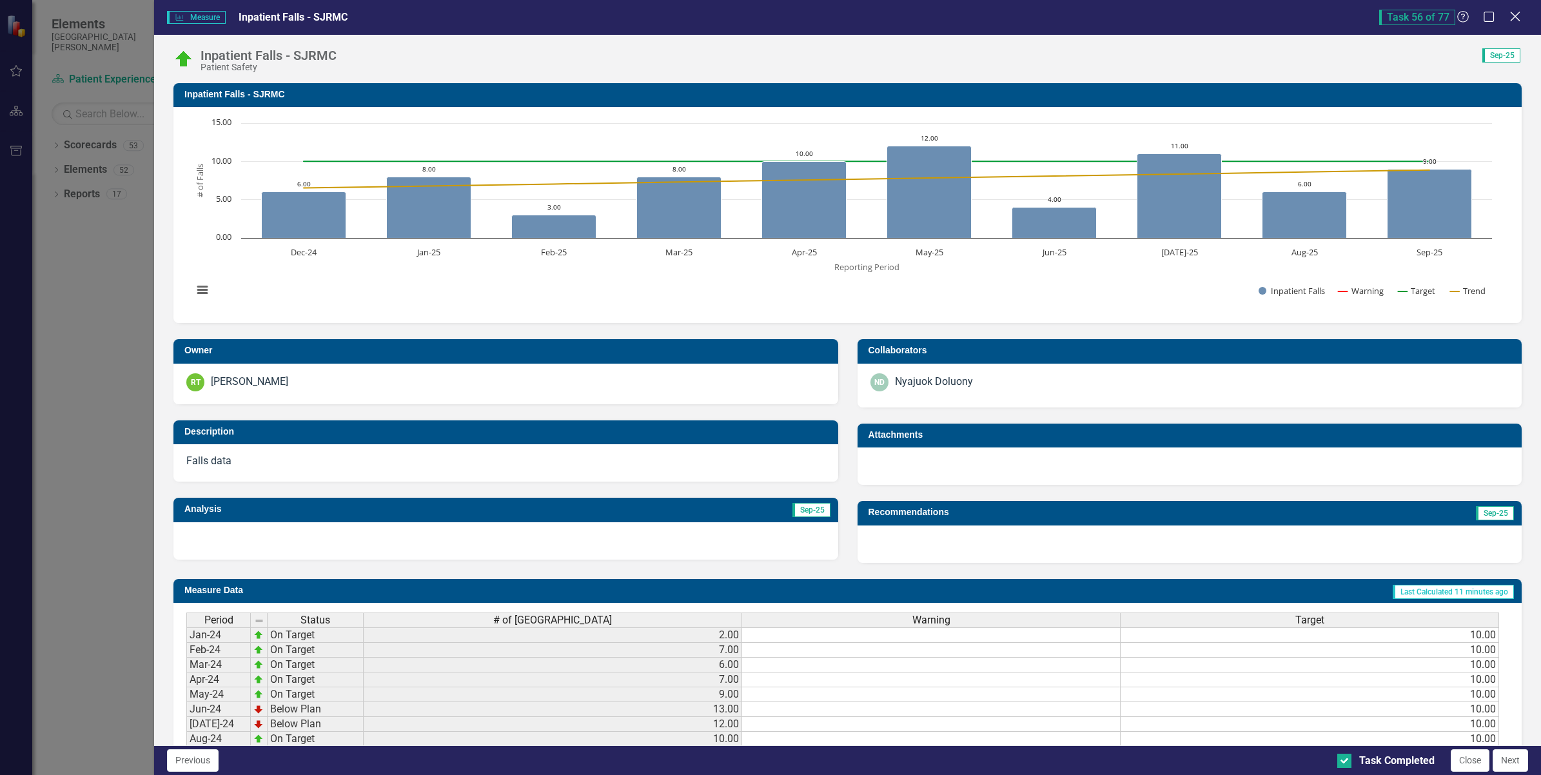
click at [1513, 17] on icon "Close" at bounding box center [1515, 16] width 16 height 12
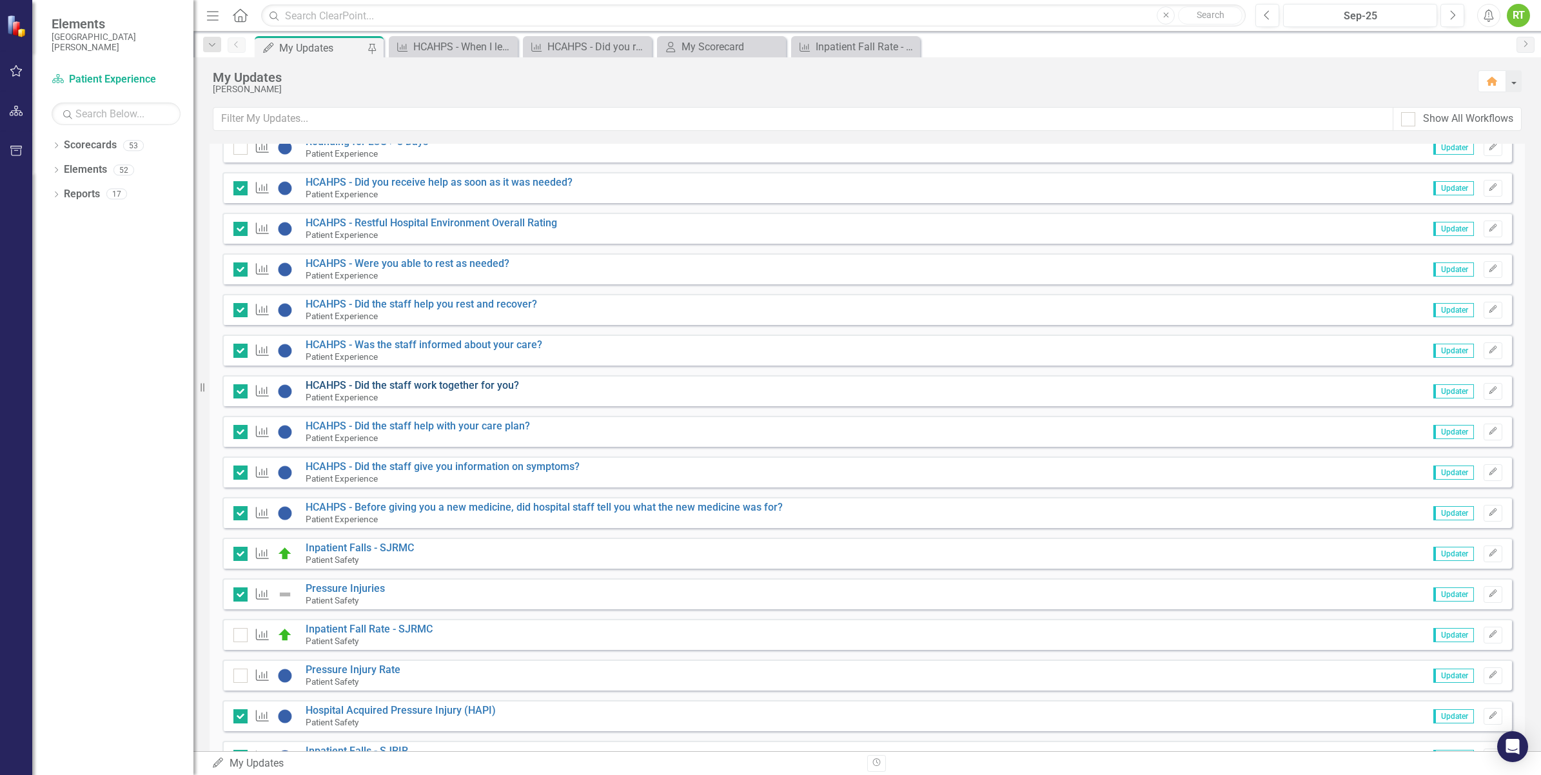
scroll to position [2015, 0]
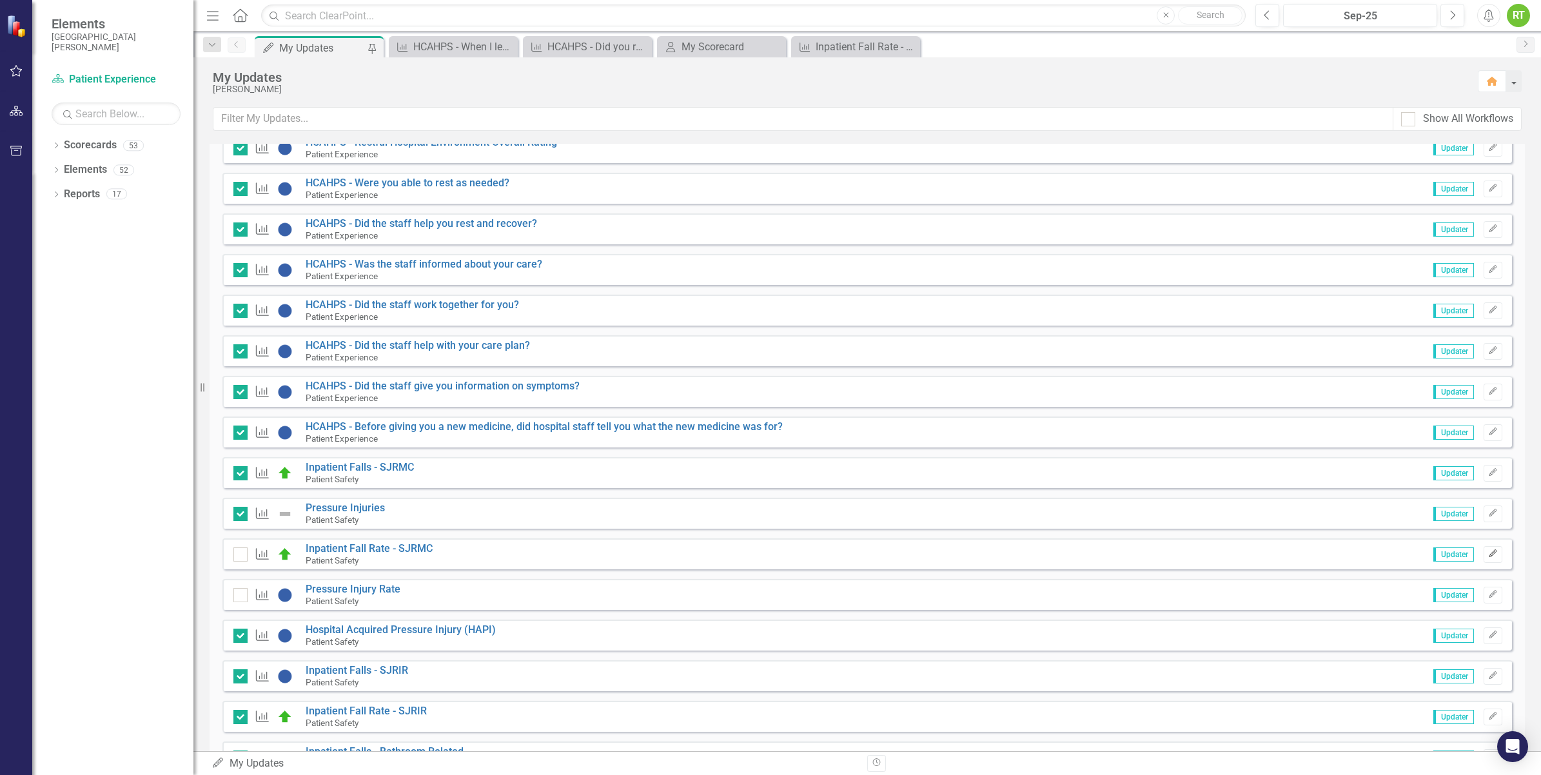
click at [1488, 552] on icon "Edit" at bounding box center [1493, 554] width 10 height 8
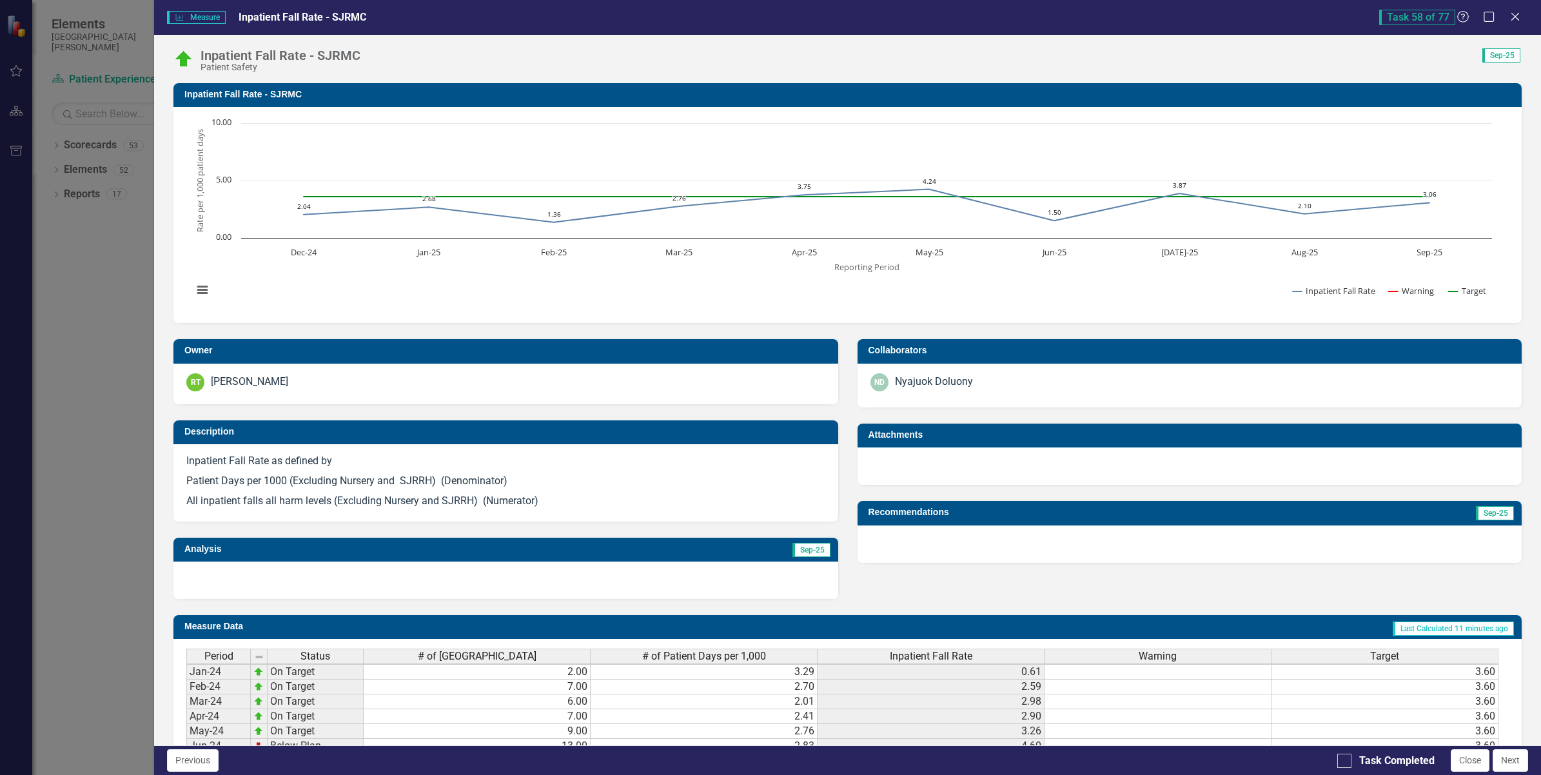
scroll to position [5, 0]
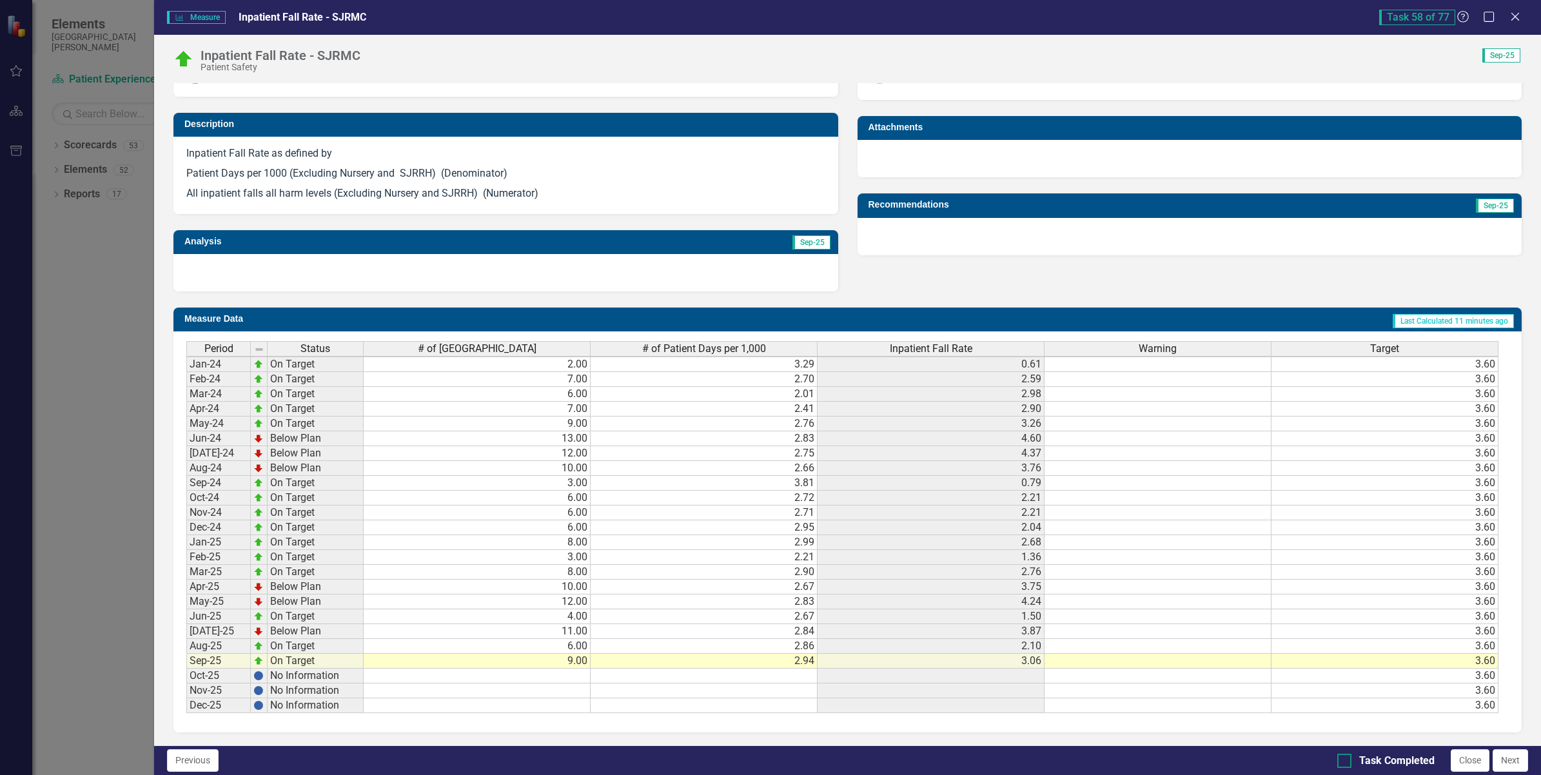
click at [1343, 760] on input "Task Completed" at bounding box center [1342, 758] width 8 height 8
checkbox input "true"
click at [1512, 760] on button "Next" at bounding box center [1510, 760] width 35 height 23
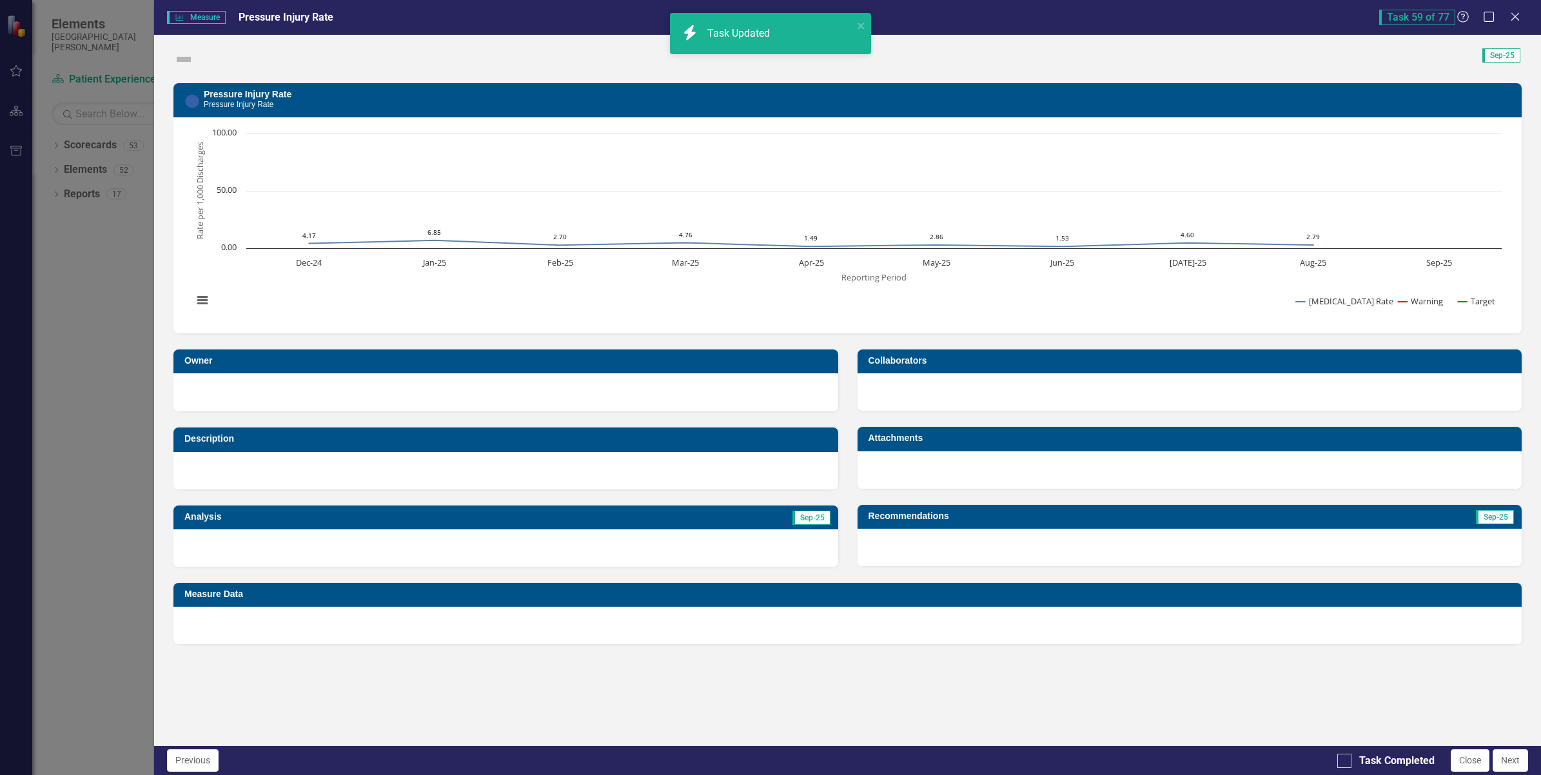
checkbox input "true"
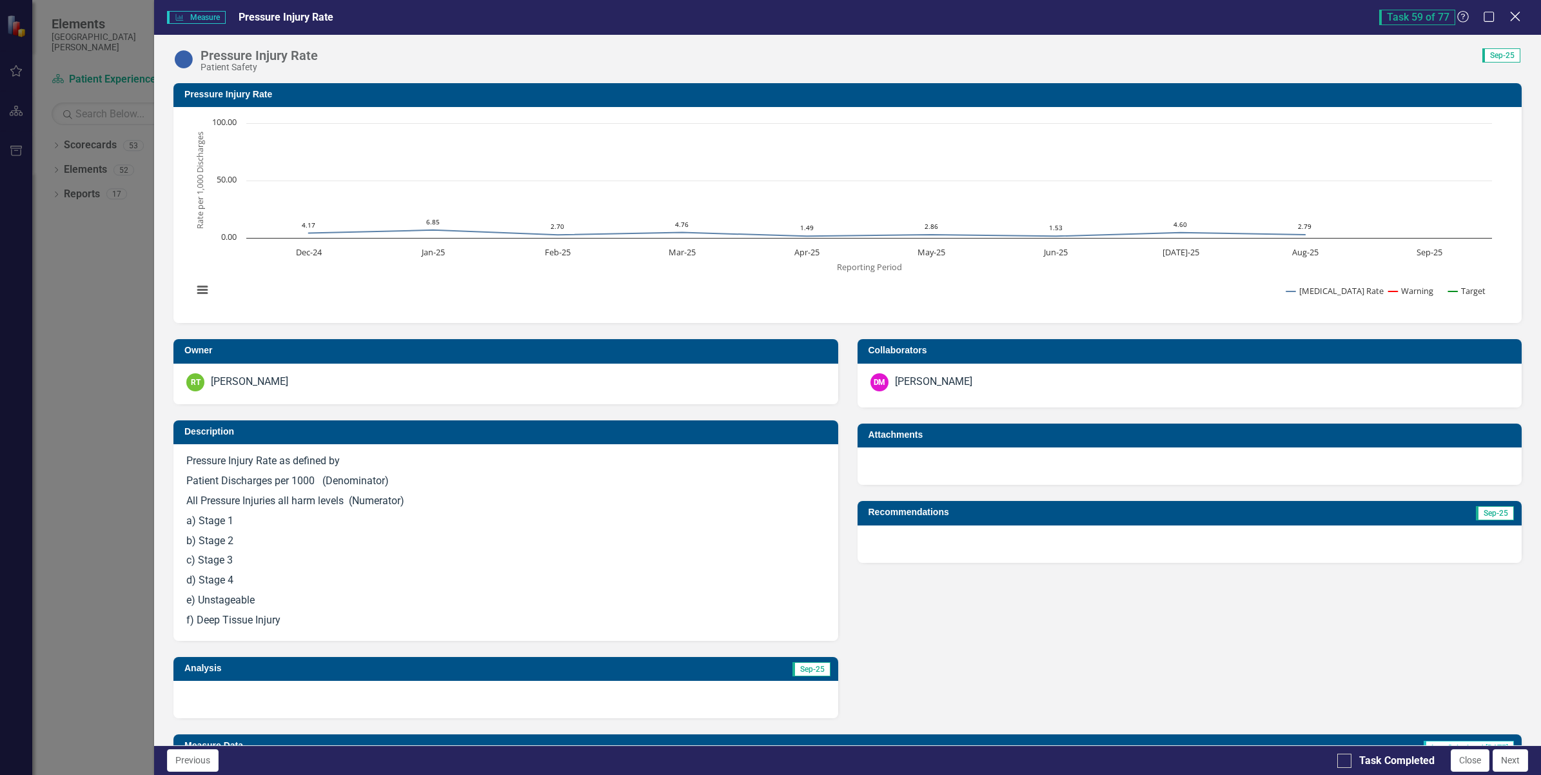
click at [1517, 17] on icon at bounding box center [1515, 17] width 10 height 10
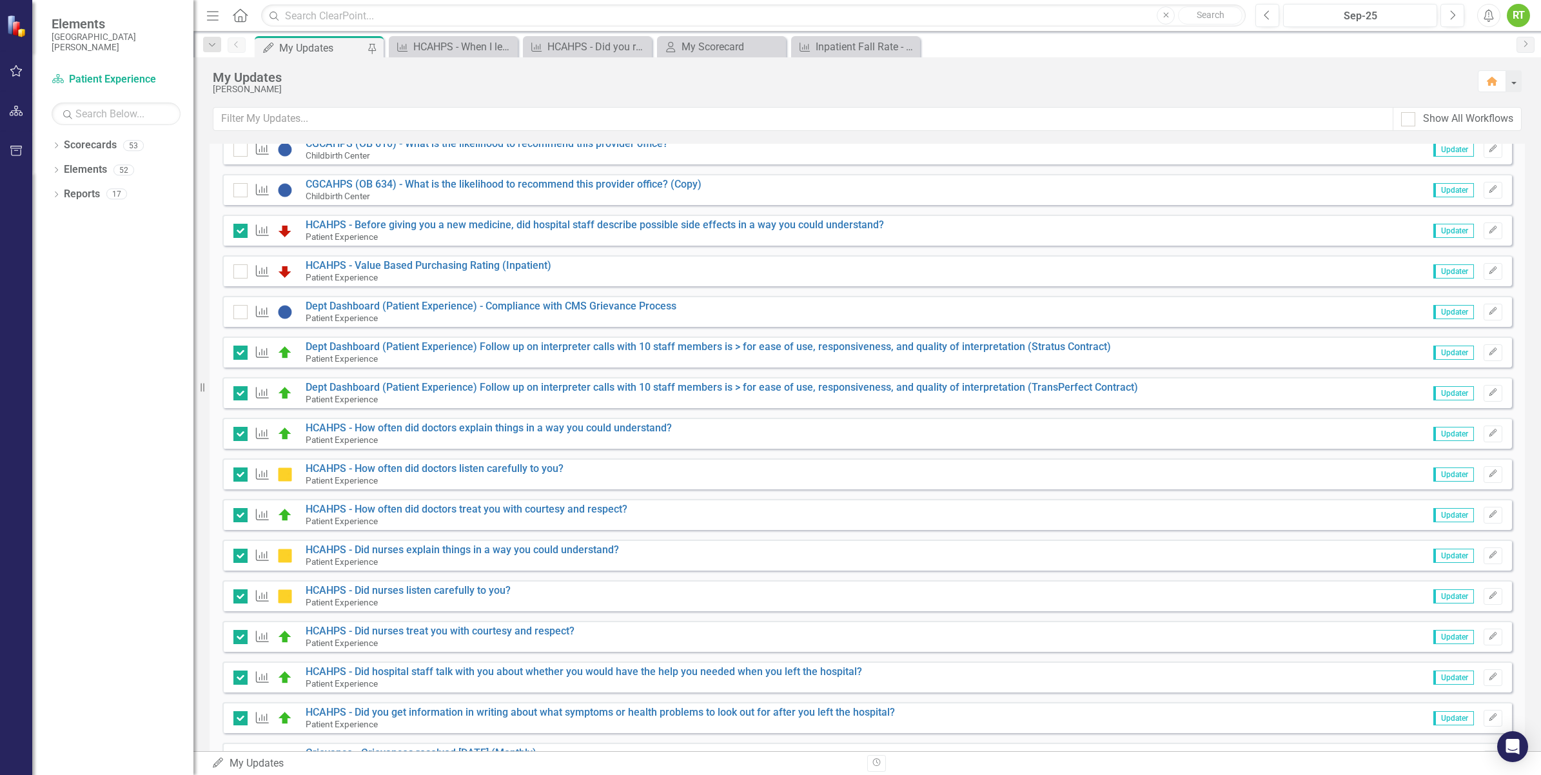
scroll to position [64, 0]
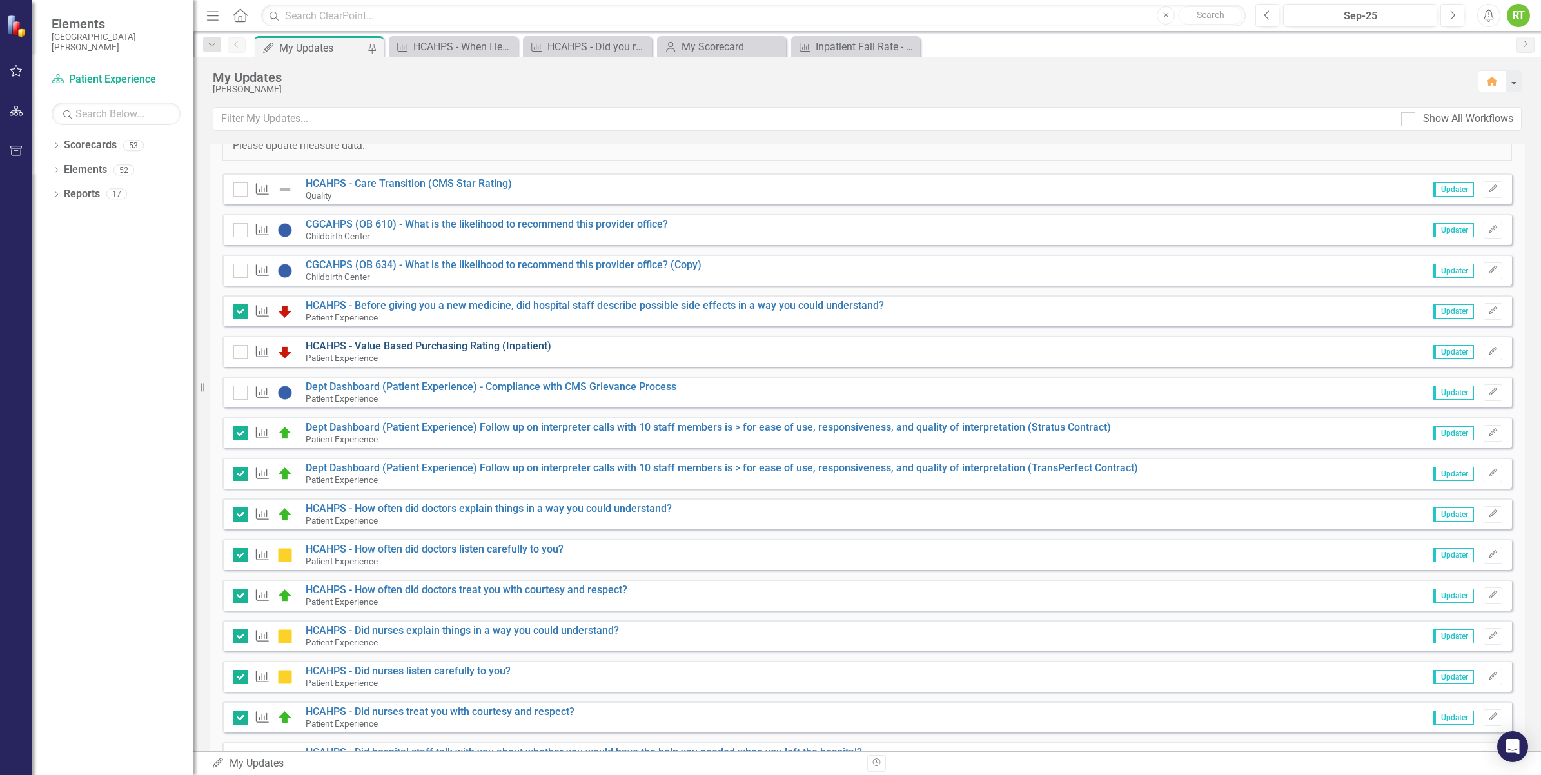
click at [369, 346] on link "HCAHPS - Value Based Purchasing Rating (Inpatient)" at bounding box center [429, 346] width 246 height 12
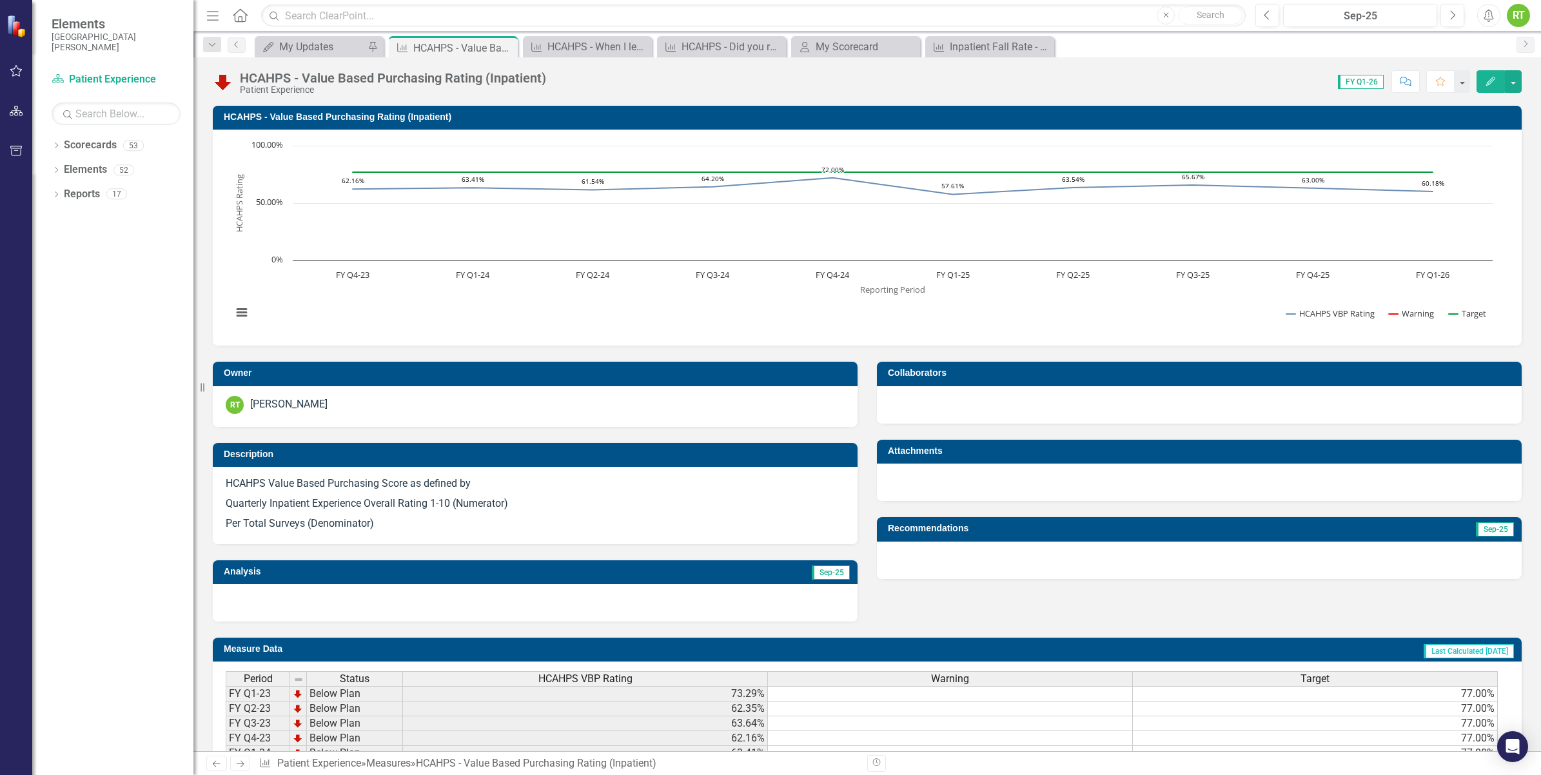
scroll to position [185, 0]
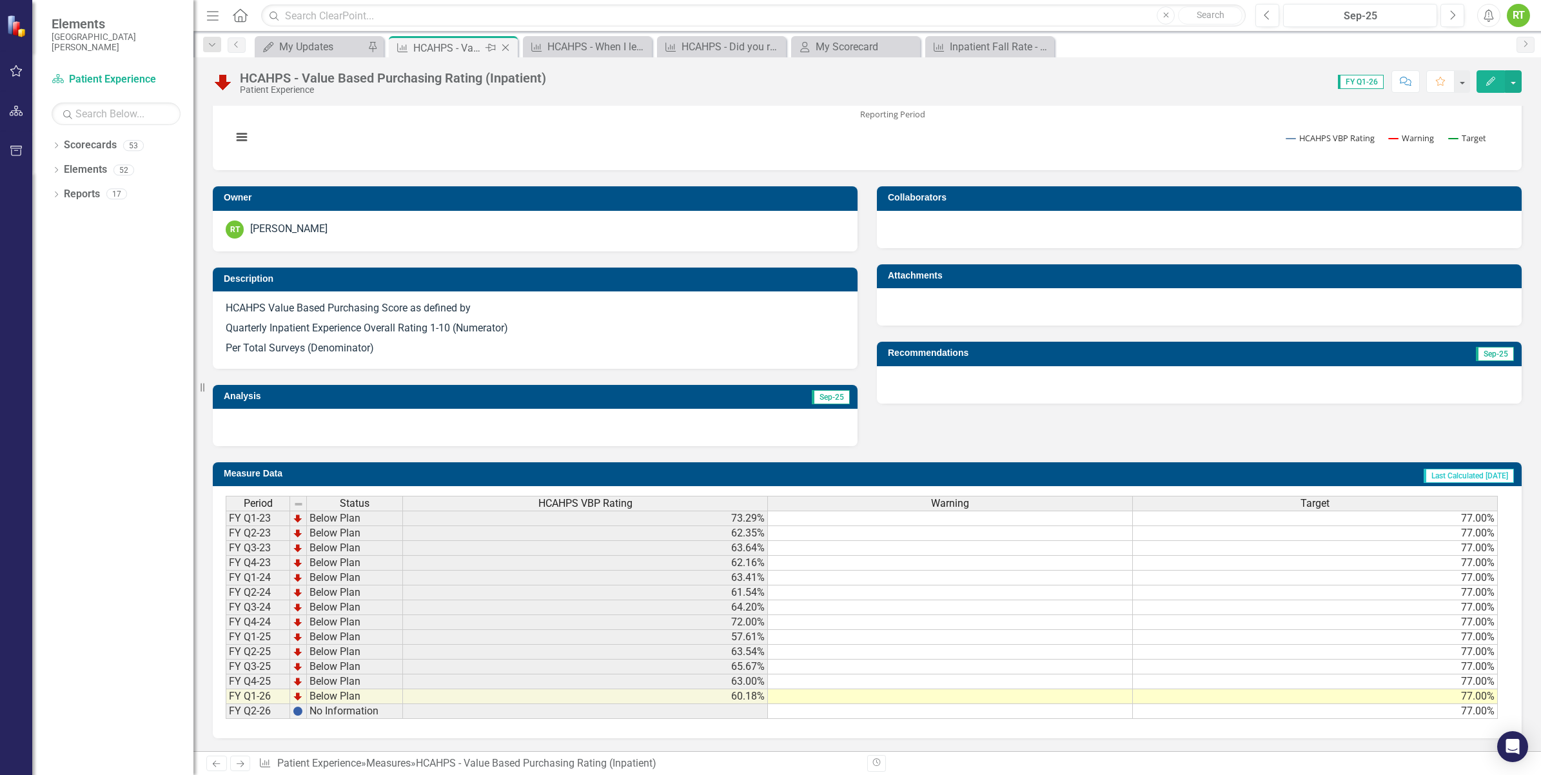
click at [504, 48] on icon "Close" at bounding box center [505, 48] width 13 height 10
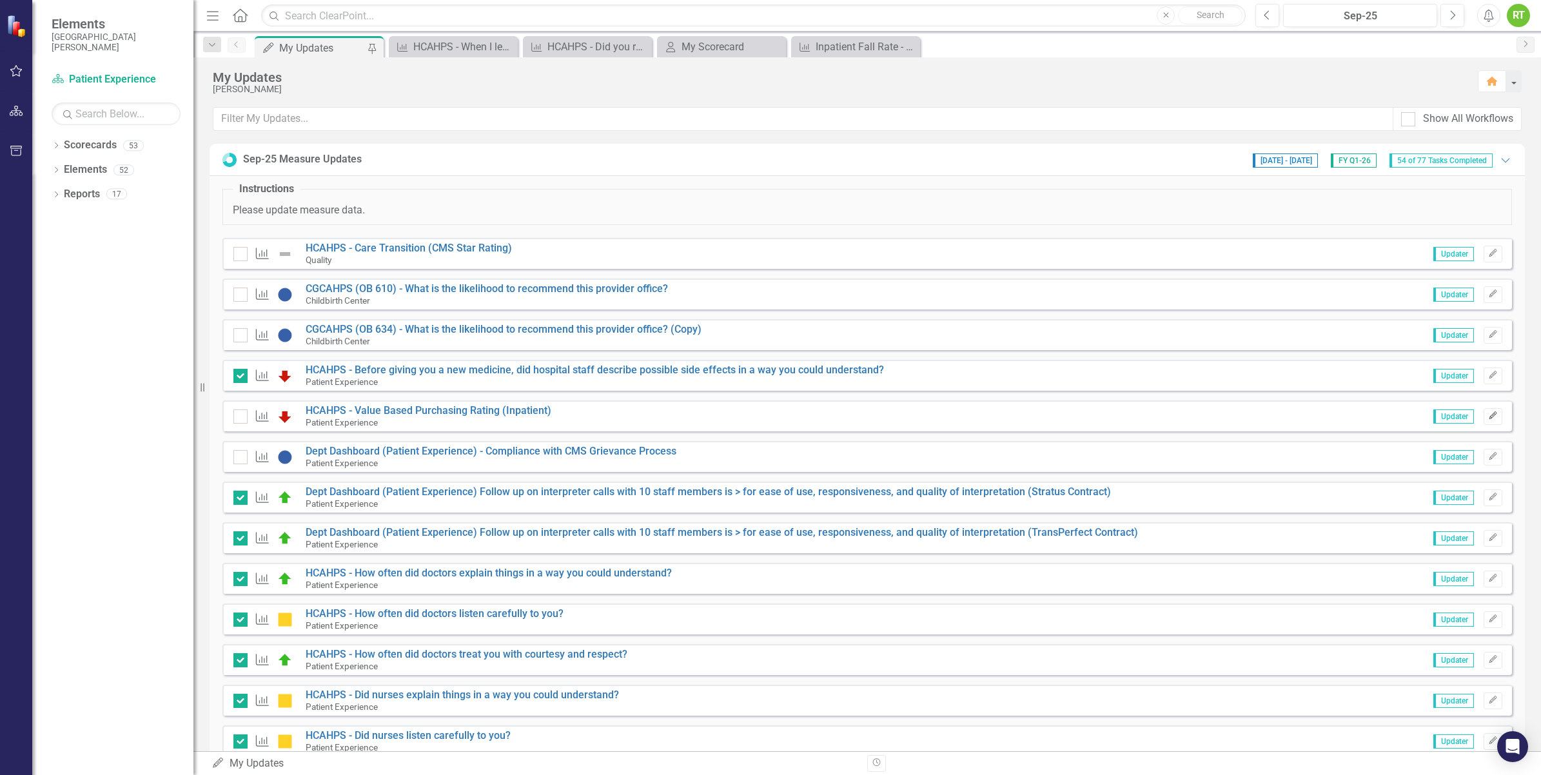
click at [1488, 417] on icon "Edit" at bounding box center [1493, 416] width 10 height 8
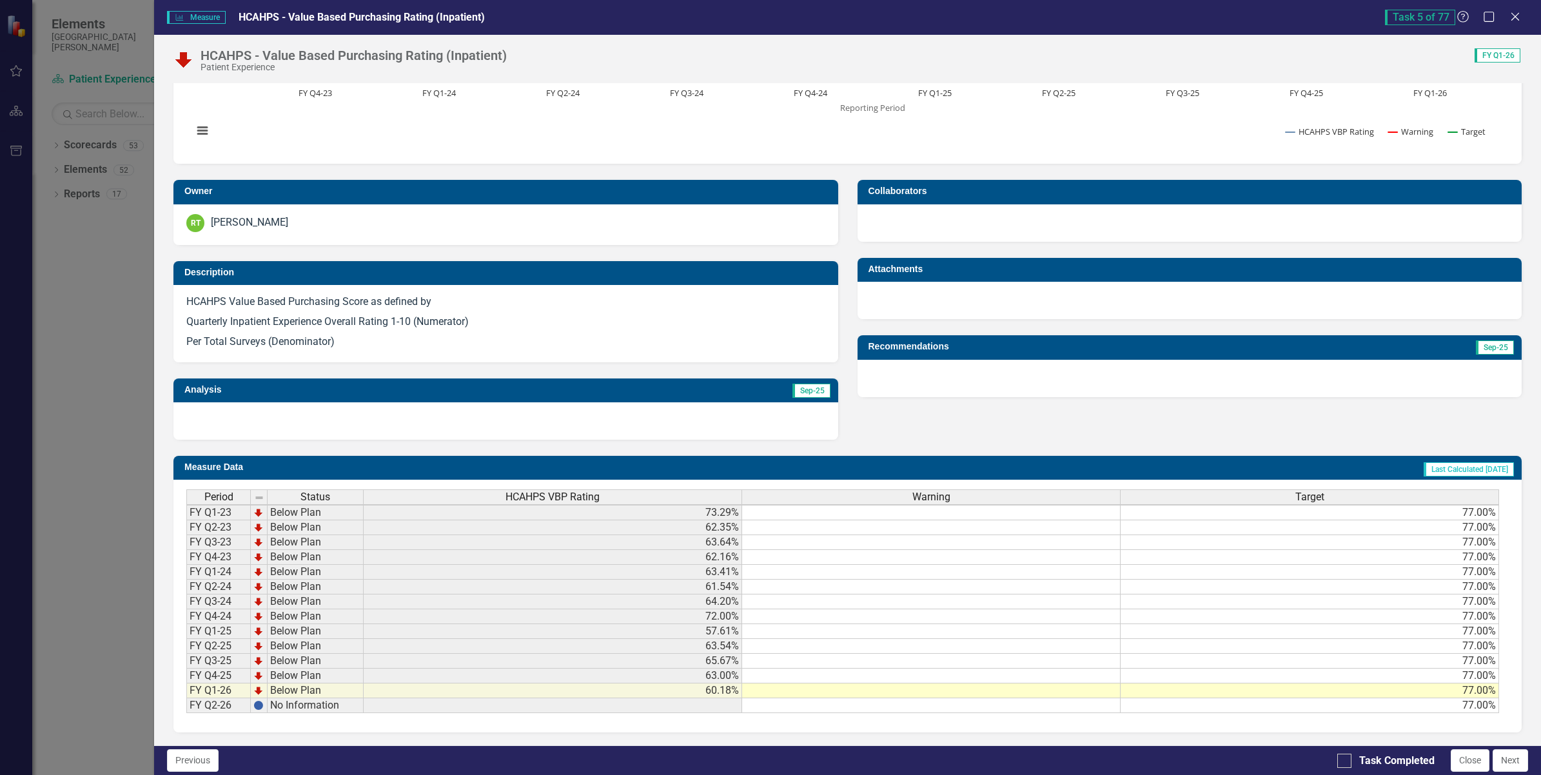
scroll to position [3, 0]
click at [1352, 760] on div "Task Completed" at bounding box center [1386, 761] width 97 height 15
click at [1346, 760] on input "Task Completed" at bounding box center [1342, 758] width 8 height 8
checkbox input "true"
click at [1510, 761] on button "Next" at bounding box center [1510, 760] width 35 height 23
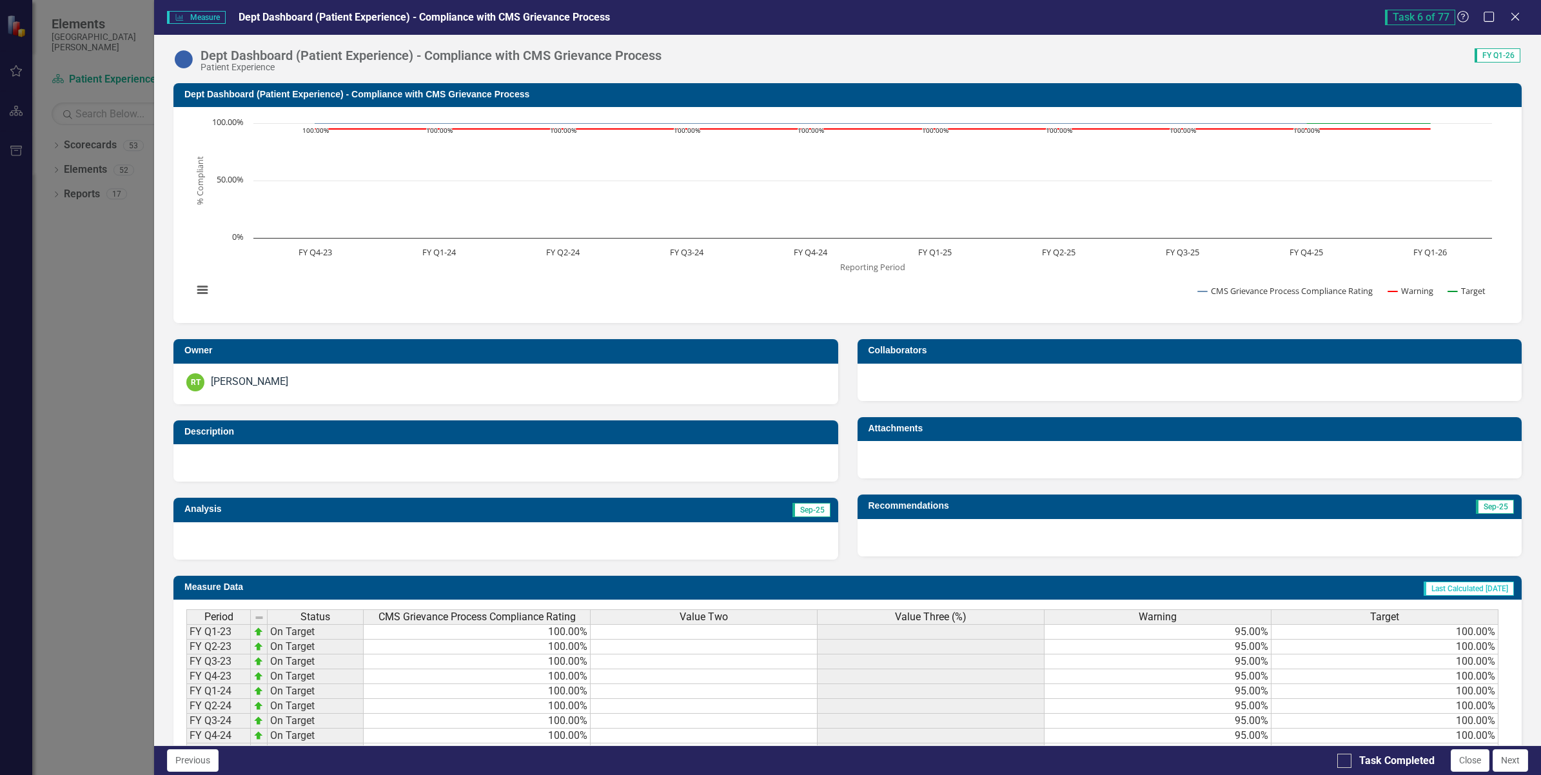
checkbox input "true"
click at [1521, 14] on icon "Close" at bounding box center [1515, 16] width 16 height 12
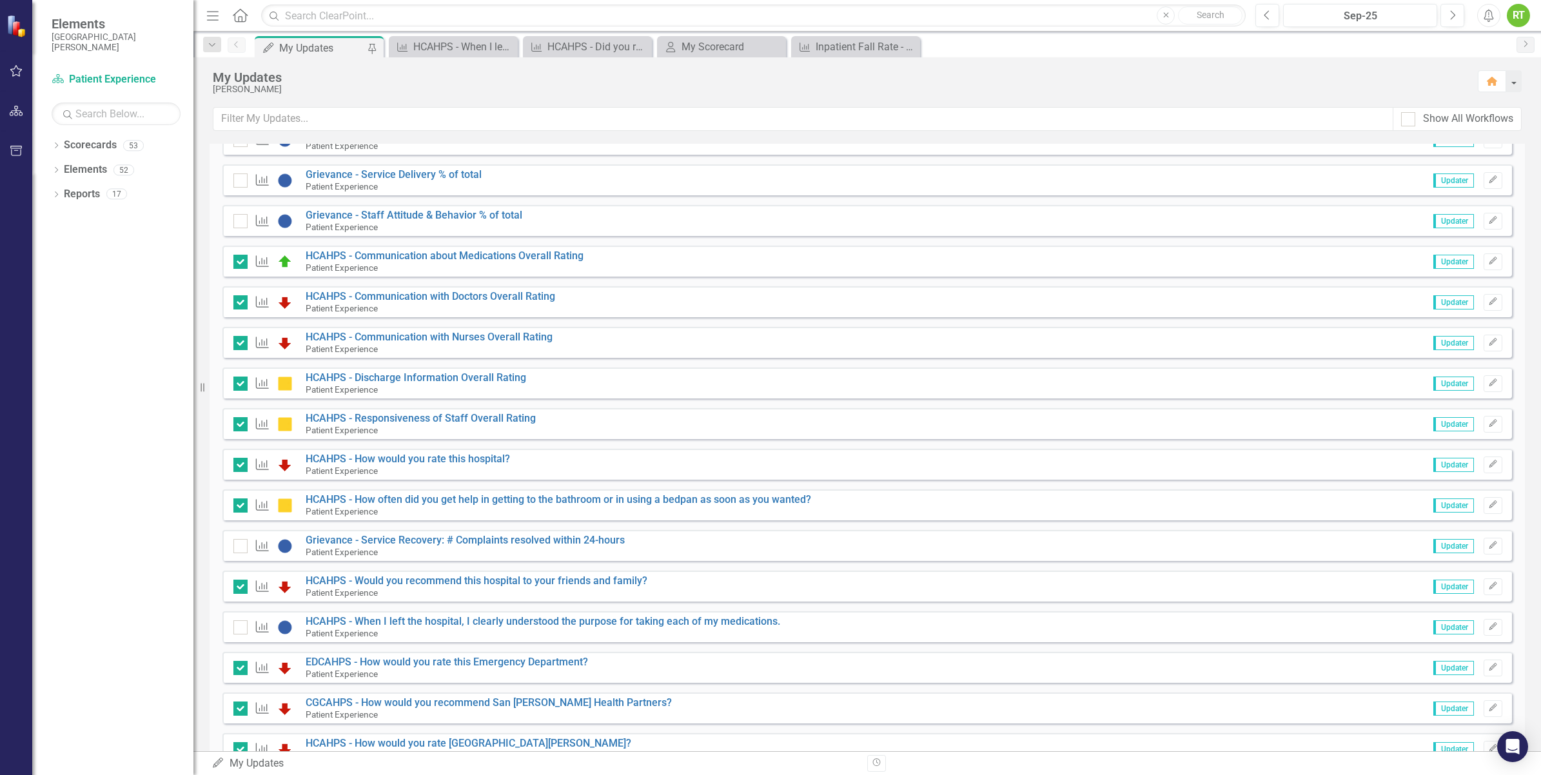
scroll to position [484, 0]
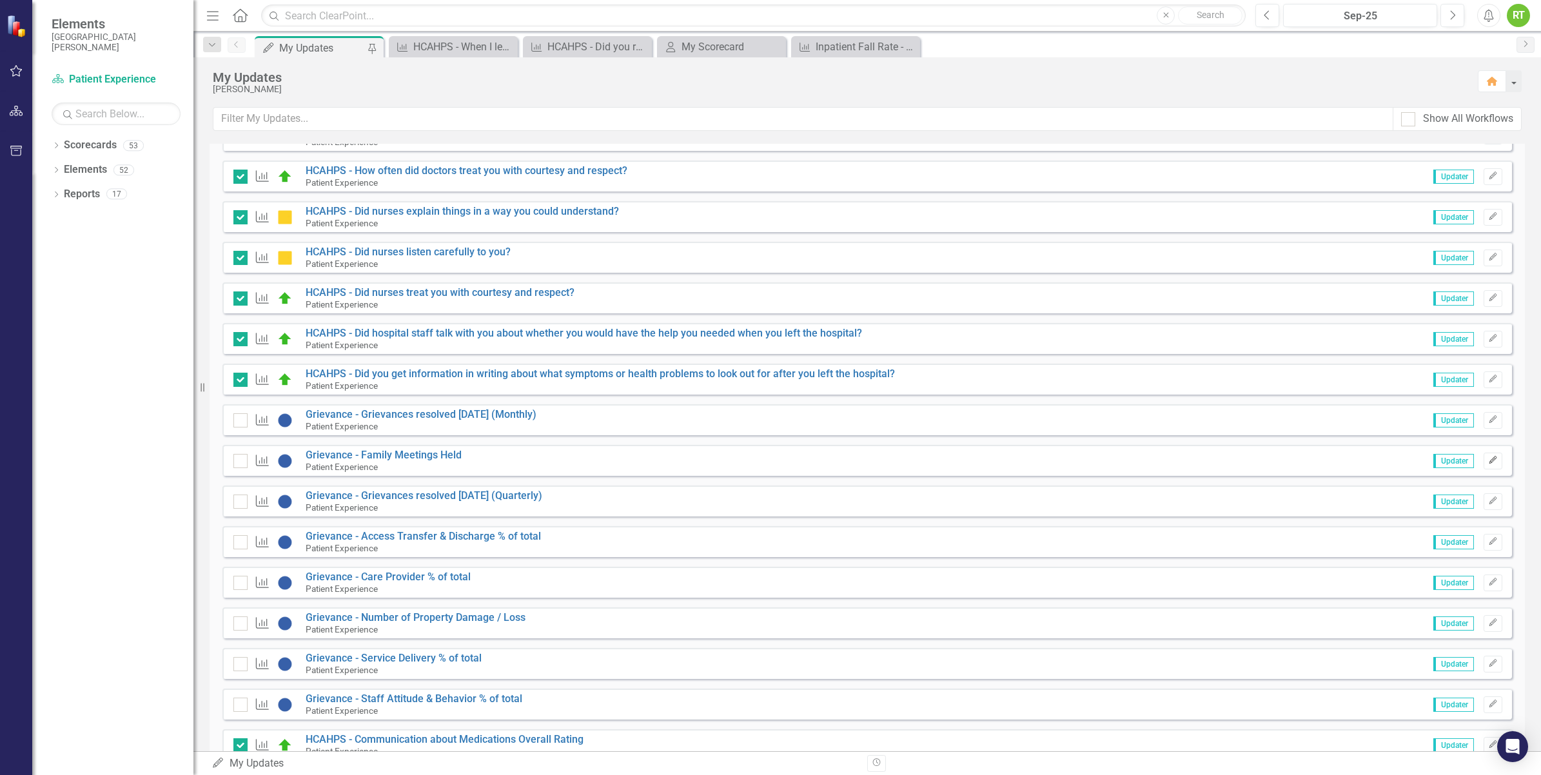
click at [1488, 459] on icon "Edit" at bounding box center [1493, 461] width 10 height 8
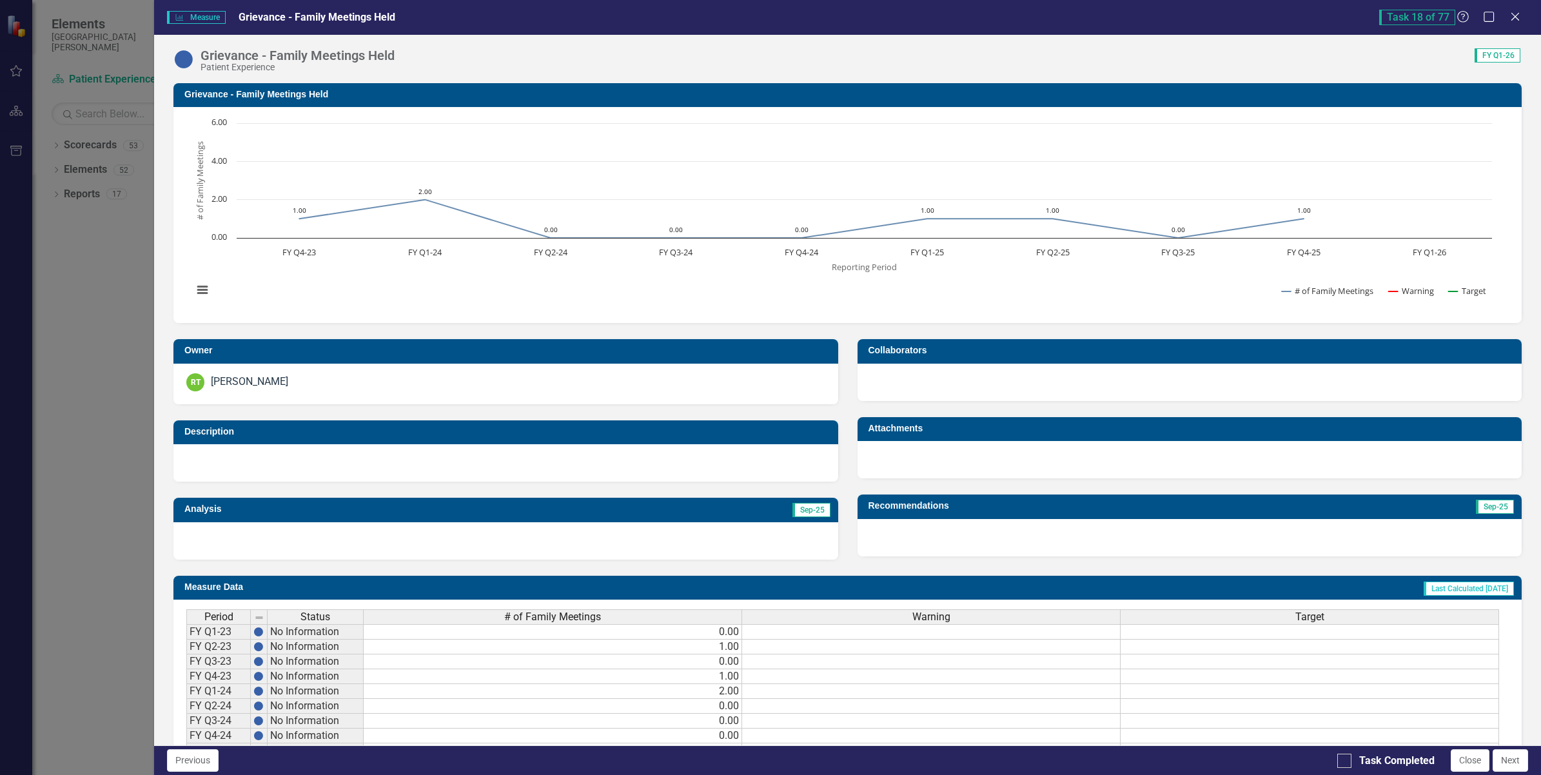
scroll to position [128, 0]
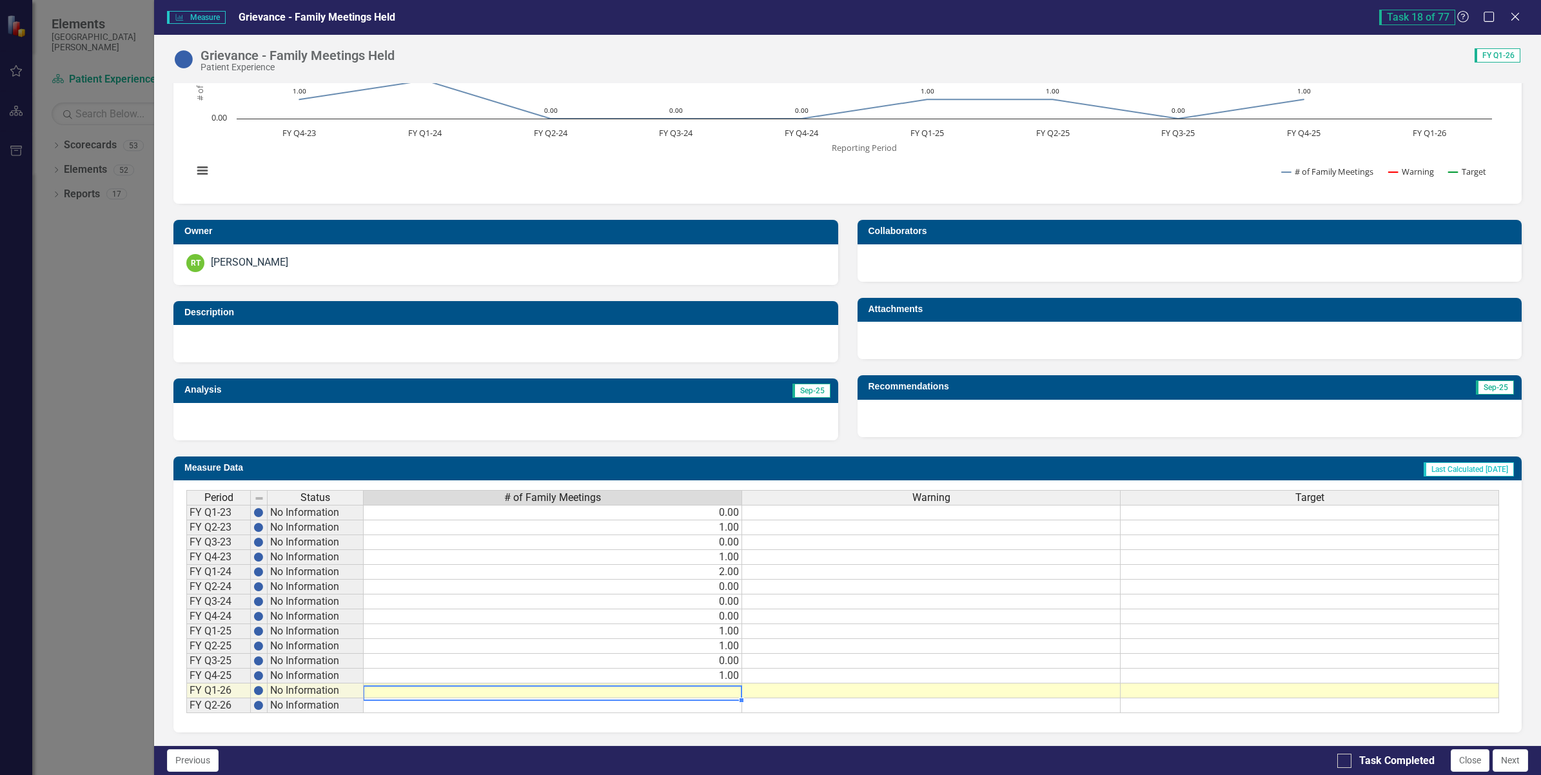
click at [691, 684] on td at bounding box center [553, 691] width 379 height 15
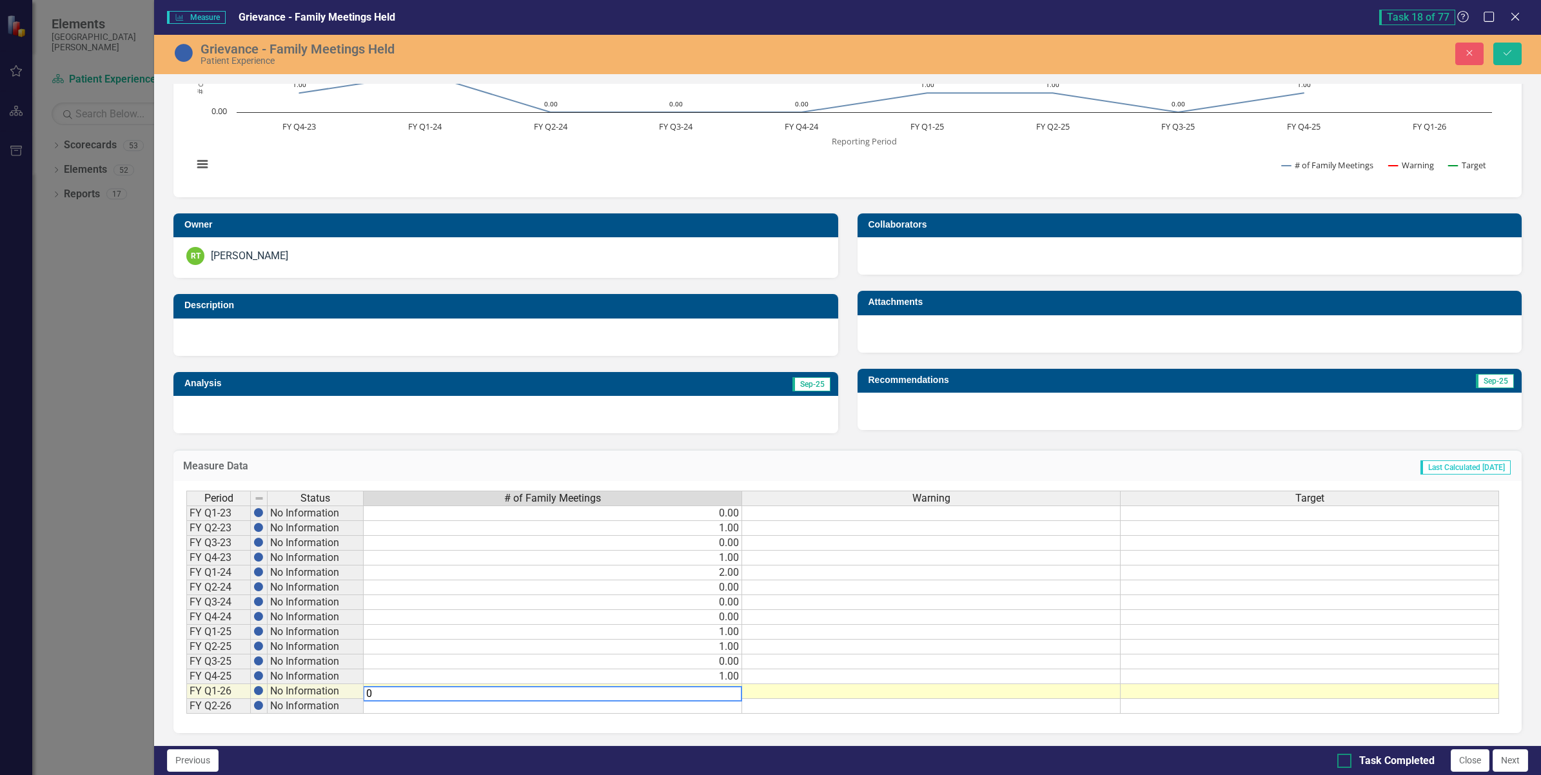
type textarea "0"
click at [1346, 758] on div at bounding box center [1345, 761] width 14 height 14
click at [1346, 758] on input "Task Completed" at bounding box center [1342, 758] width 8 height 8
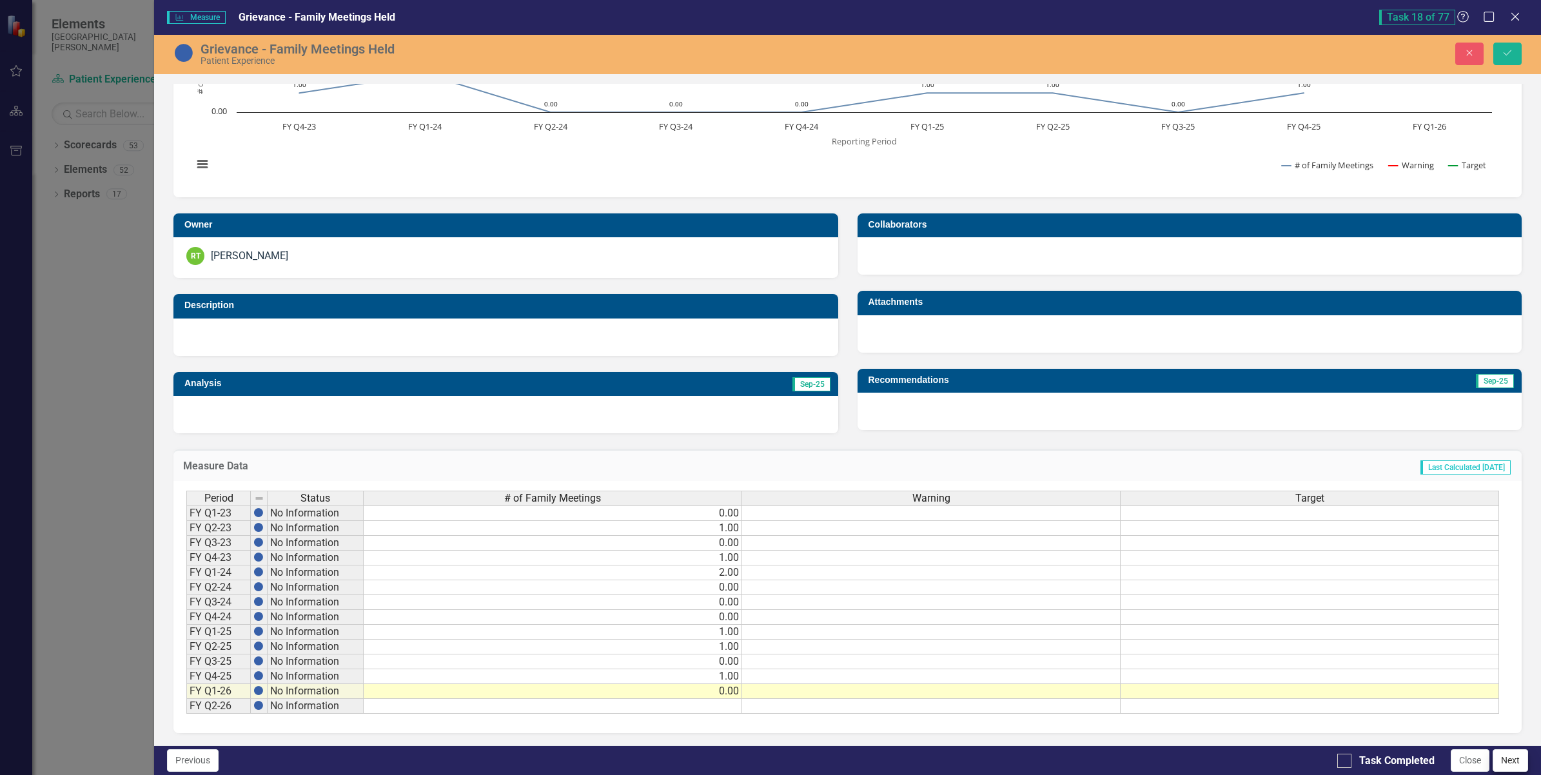
checkbox input "true"
click at [1516, 762] on button "Next" at bounding box center [1510, 760] width 35 height 23
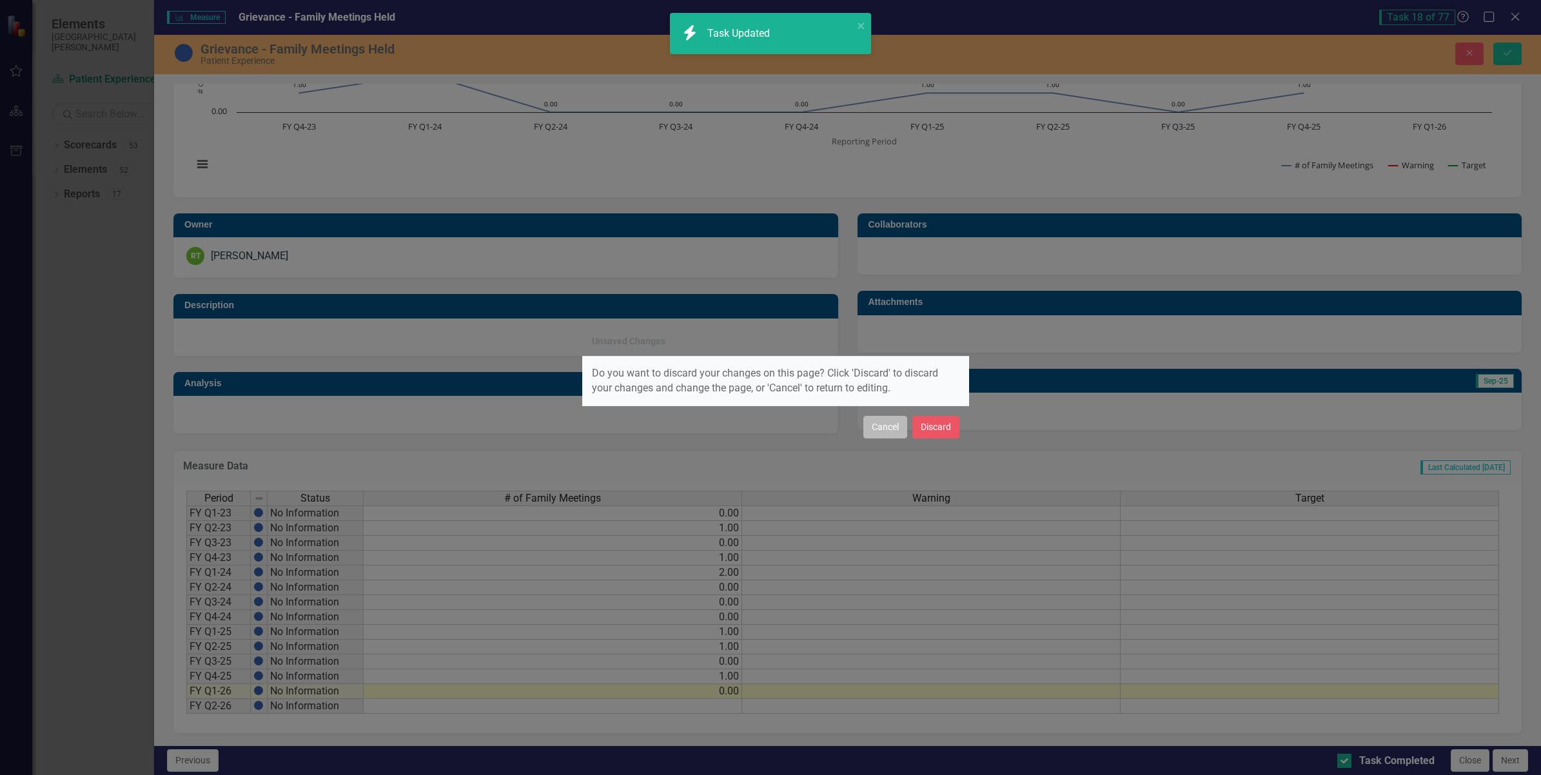
click at [888, 422] on button "Cancel" at bounding box center [886, 427] width 44 height 23
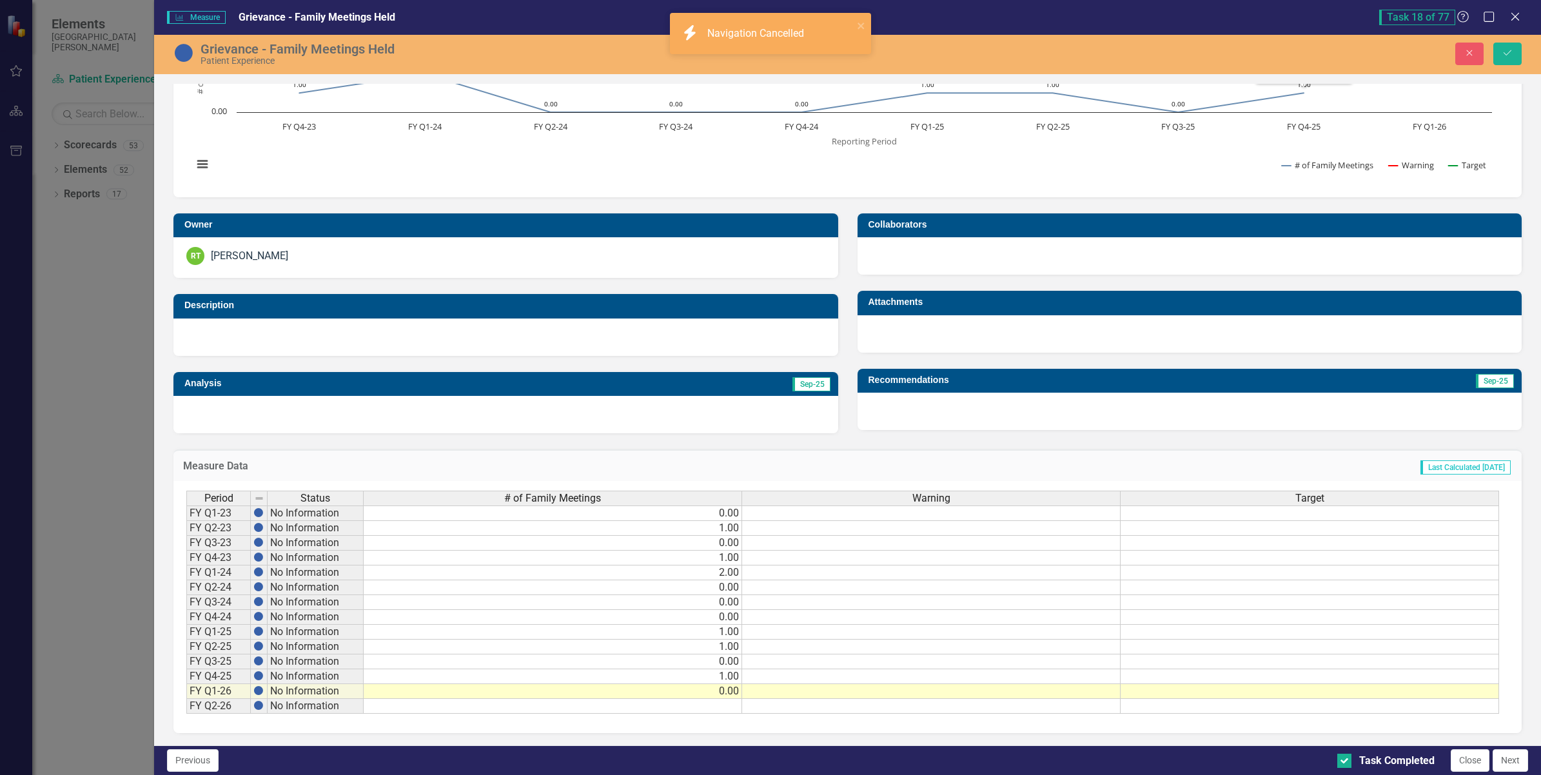
click at [1526, 47] on div "Close Save" at bounding box center [1252, 54] width 558 height 23
click at [1517, 47] on button "Save" at bounding box center [1508, 54] width 28 height 23
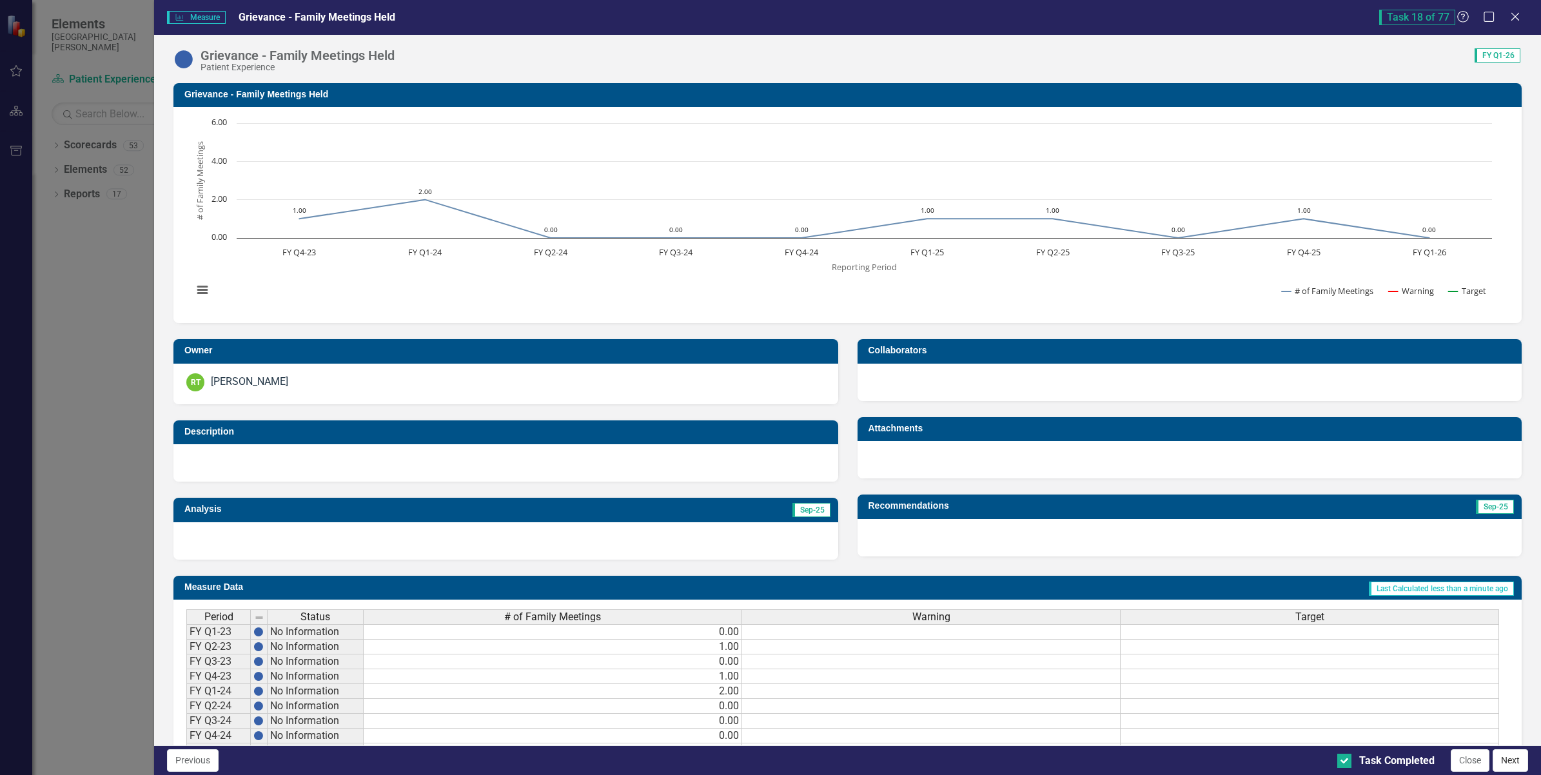
click at [1509, 758] on button "Next" at bounding box center [1510, 760] width 35 height 23
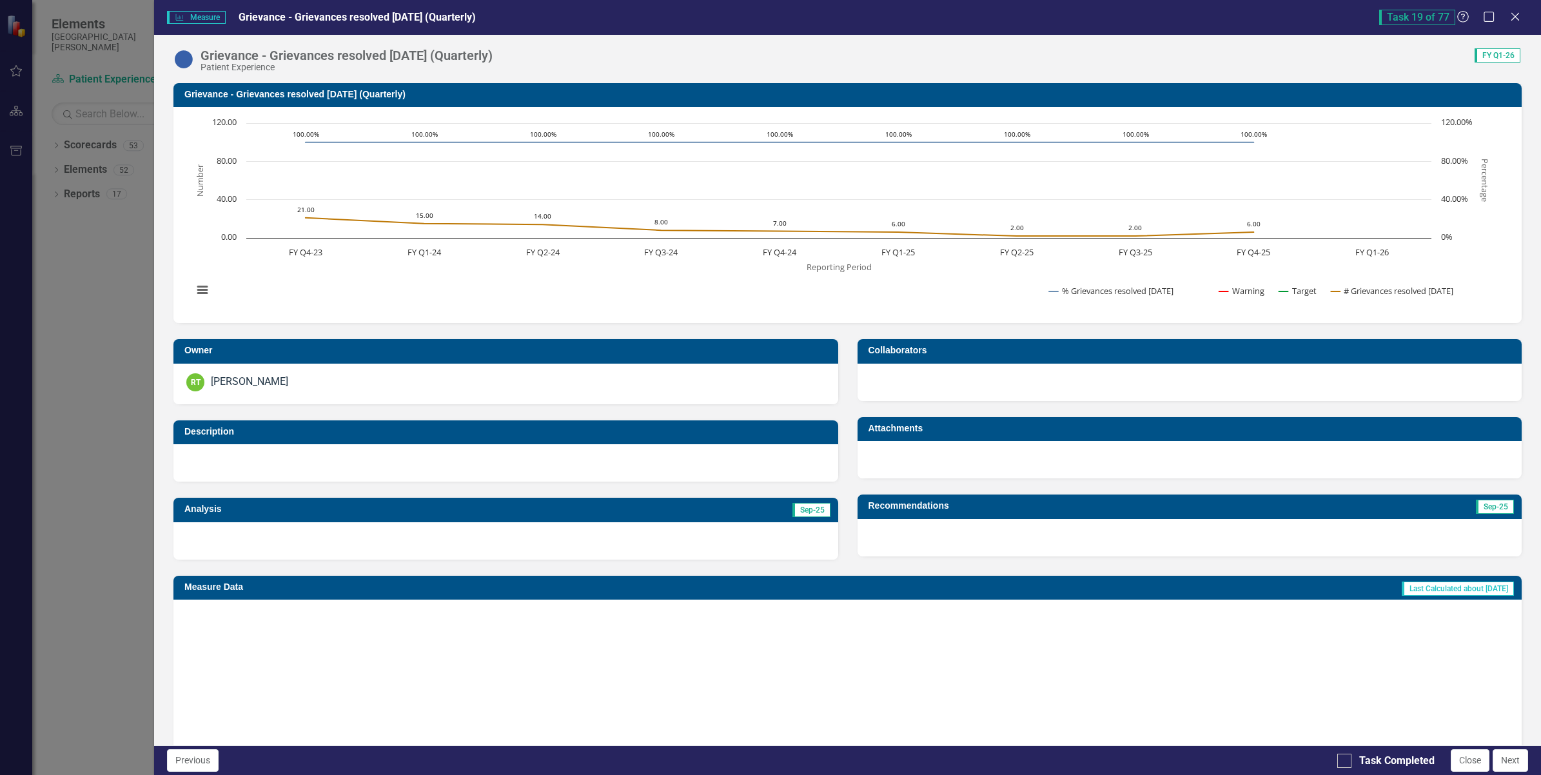
checkbox input "true"
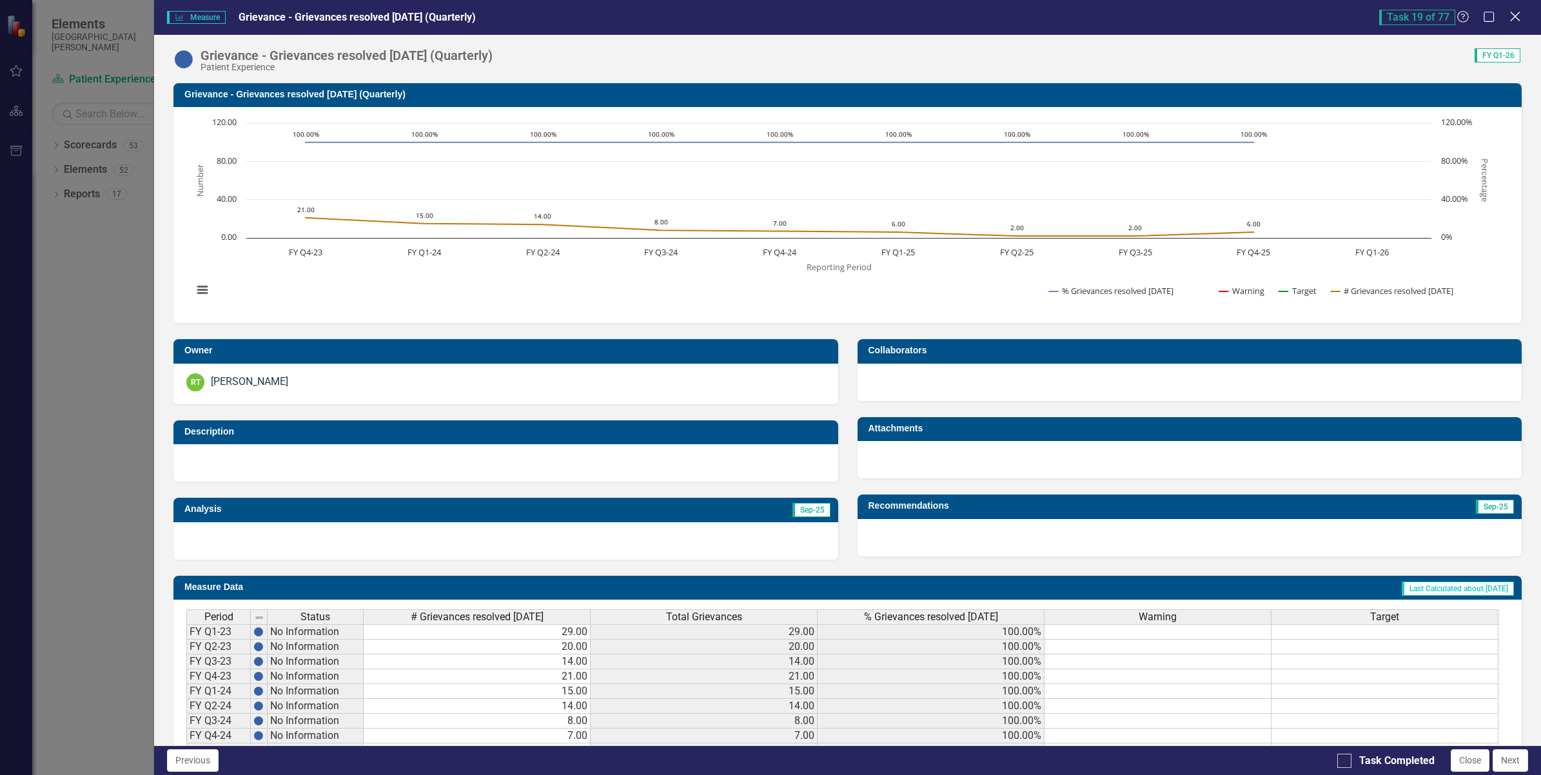
click at [1517, 10] on icon "Close" at bounding box center [1515, 16] width 16 height 12
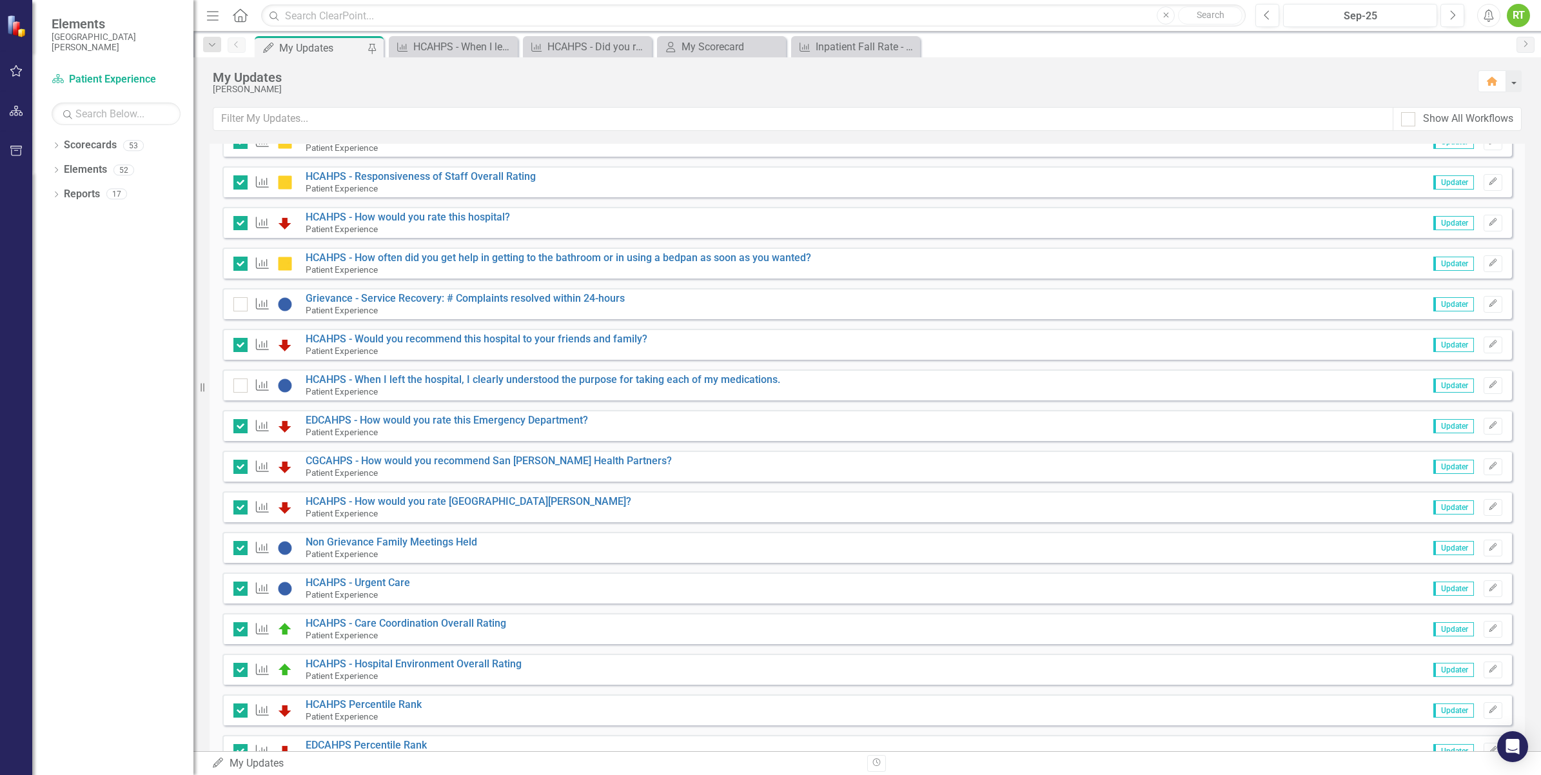
scroll to position [1451, 0]
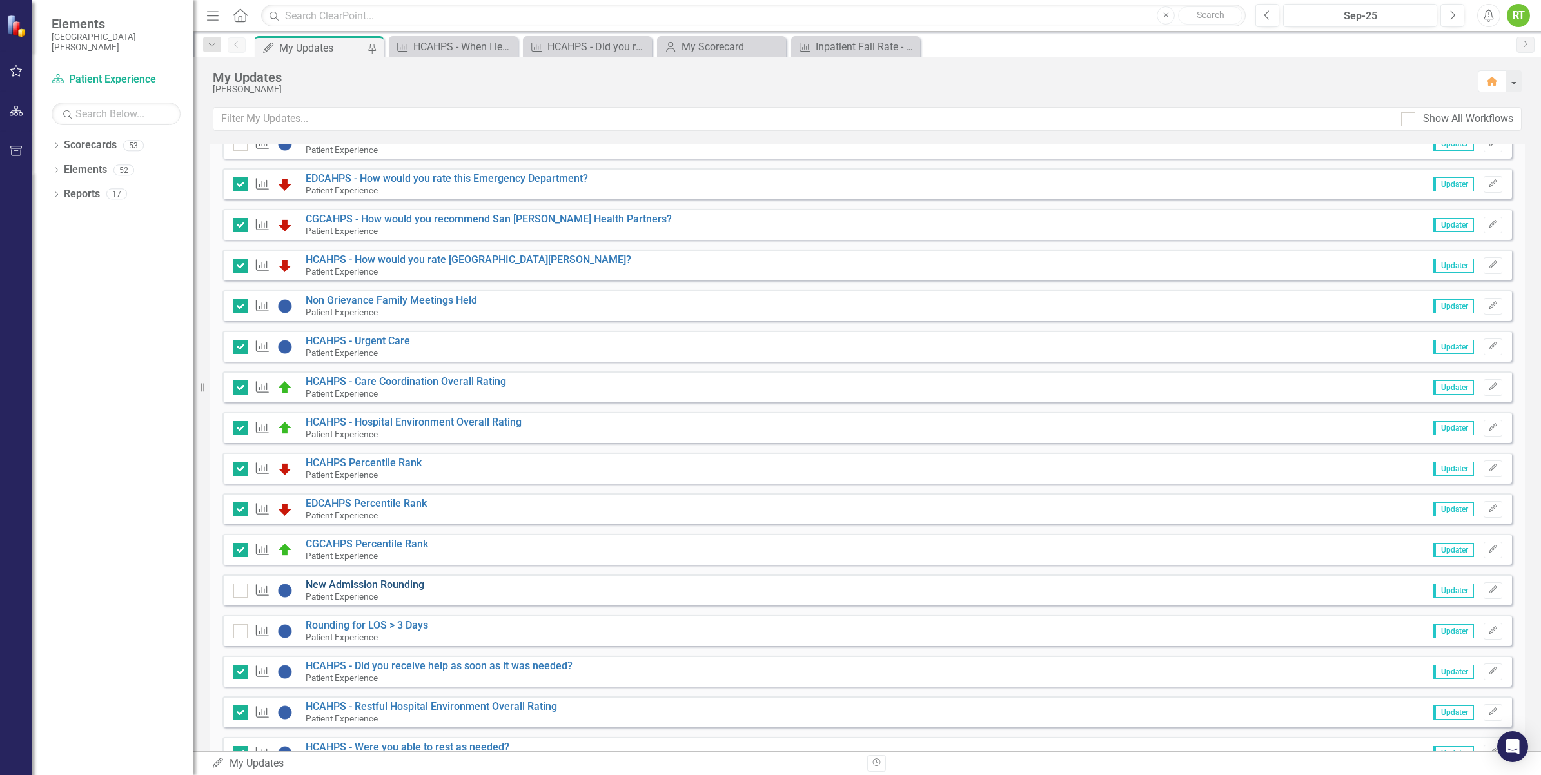
click at [364, 580] on link "New Admission Rounding" at bounding box center [365, 584] width 119 height 12
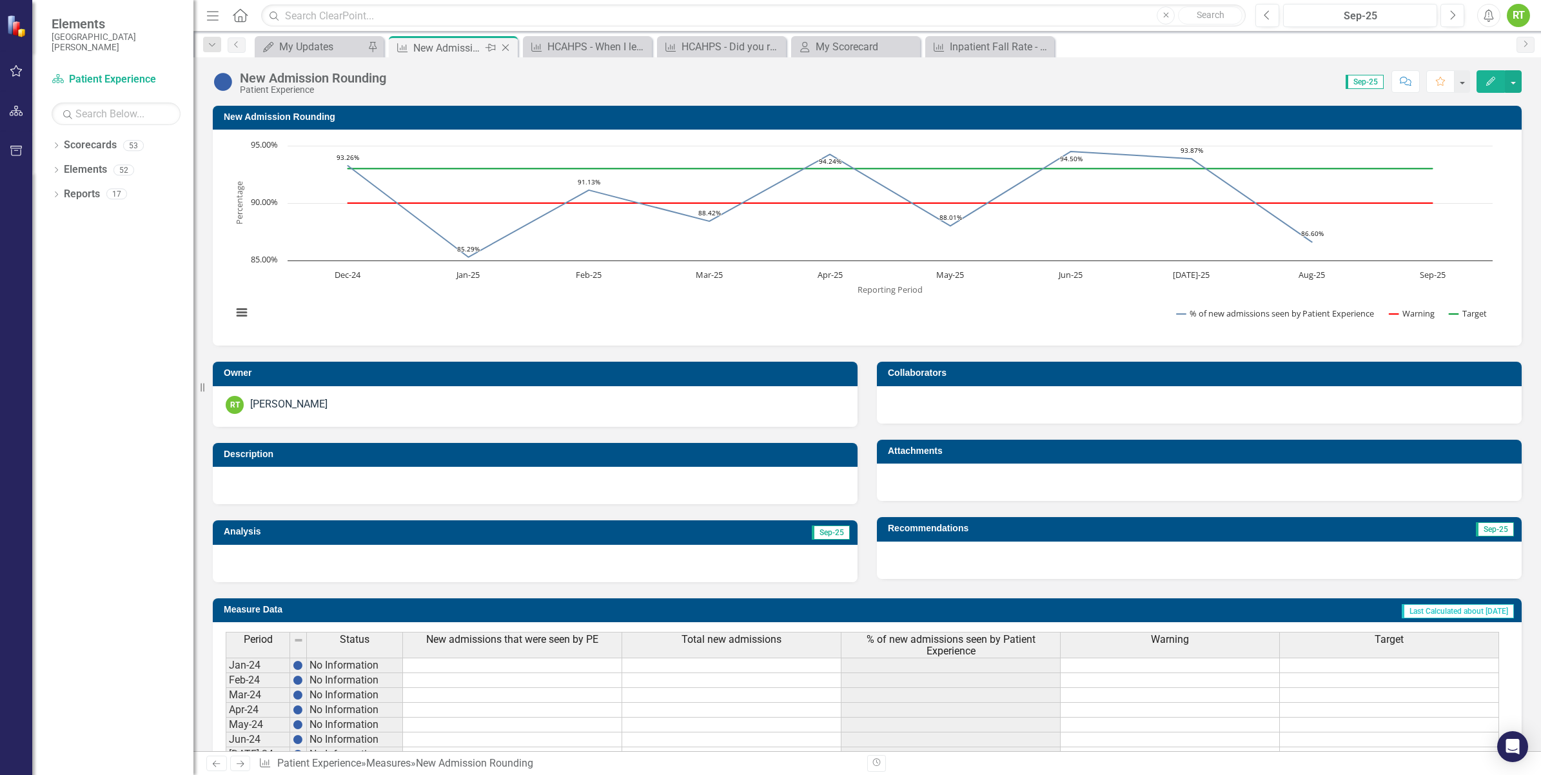
click at [508, 43] on icon "Close" at bounding box center [505, 48] width 13 height 10
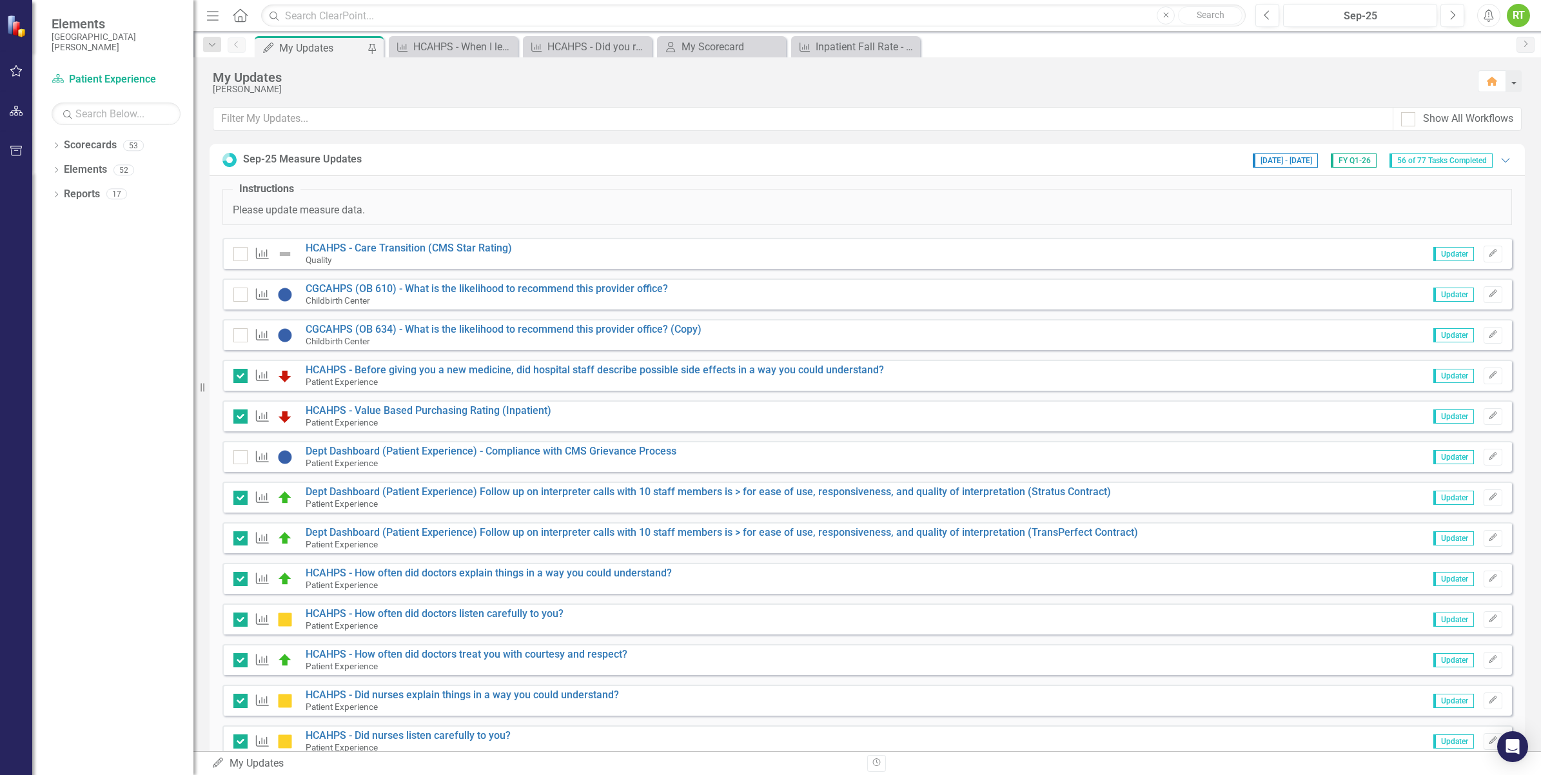
click at [289, 44] on div "My Updates" at bounding box center [321, 48] width 85 height 16
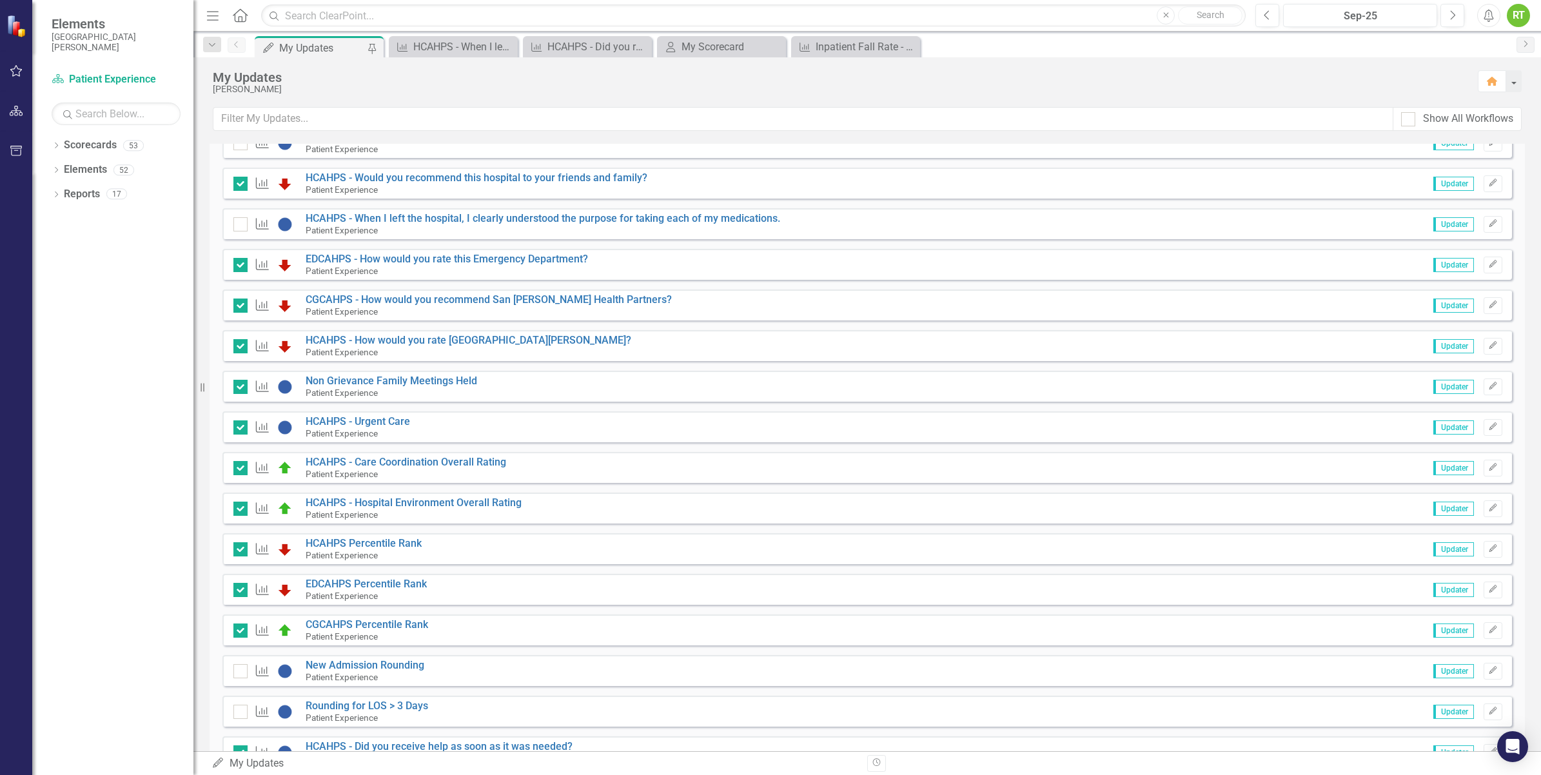
scroll to position [1451, 0]
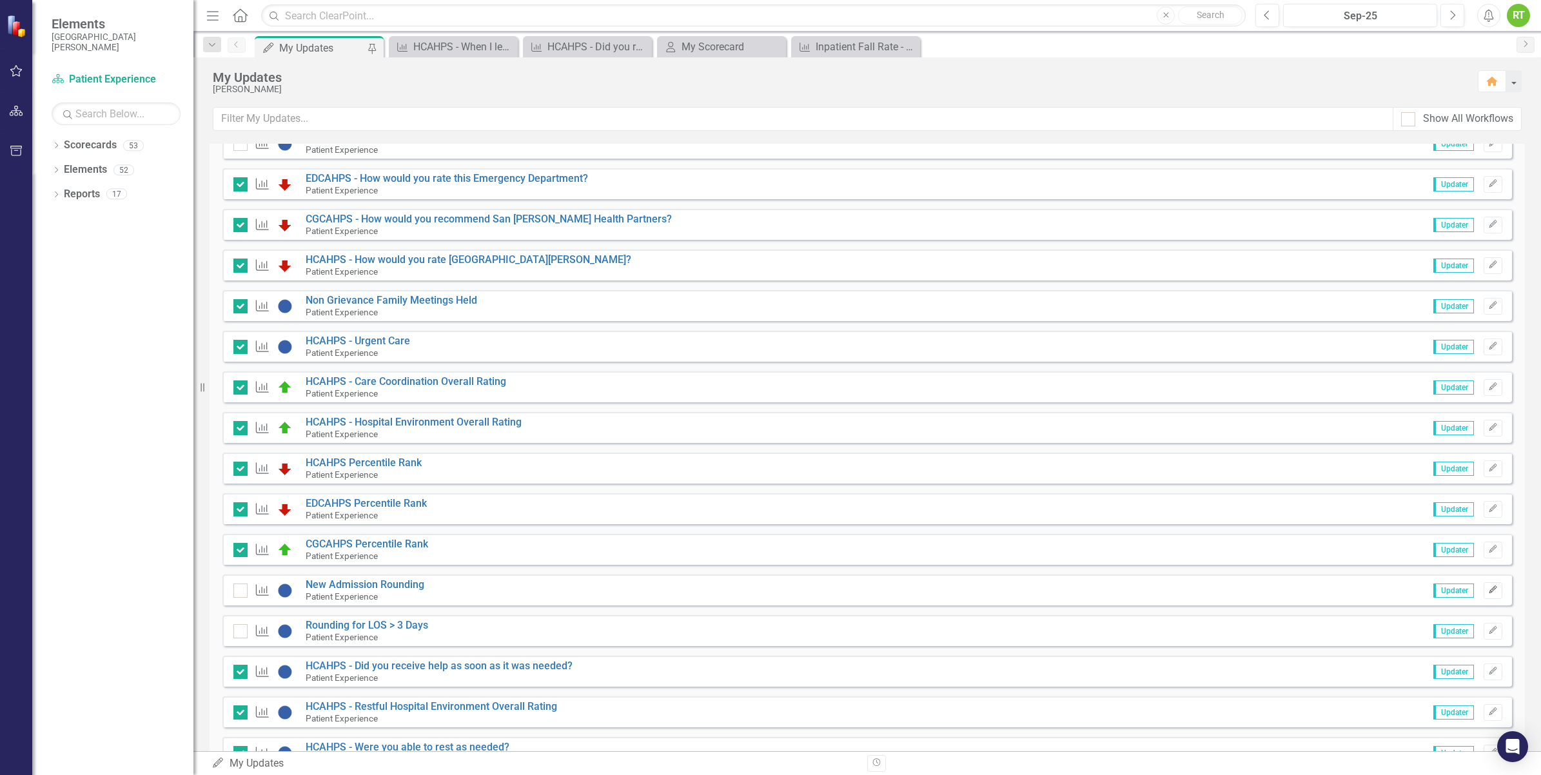
click at [1488, 588] on icon "Edit" at bounding box center [1493, 590] width 10 height 8
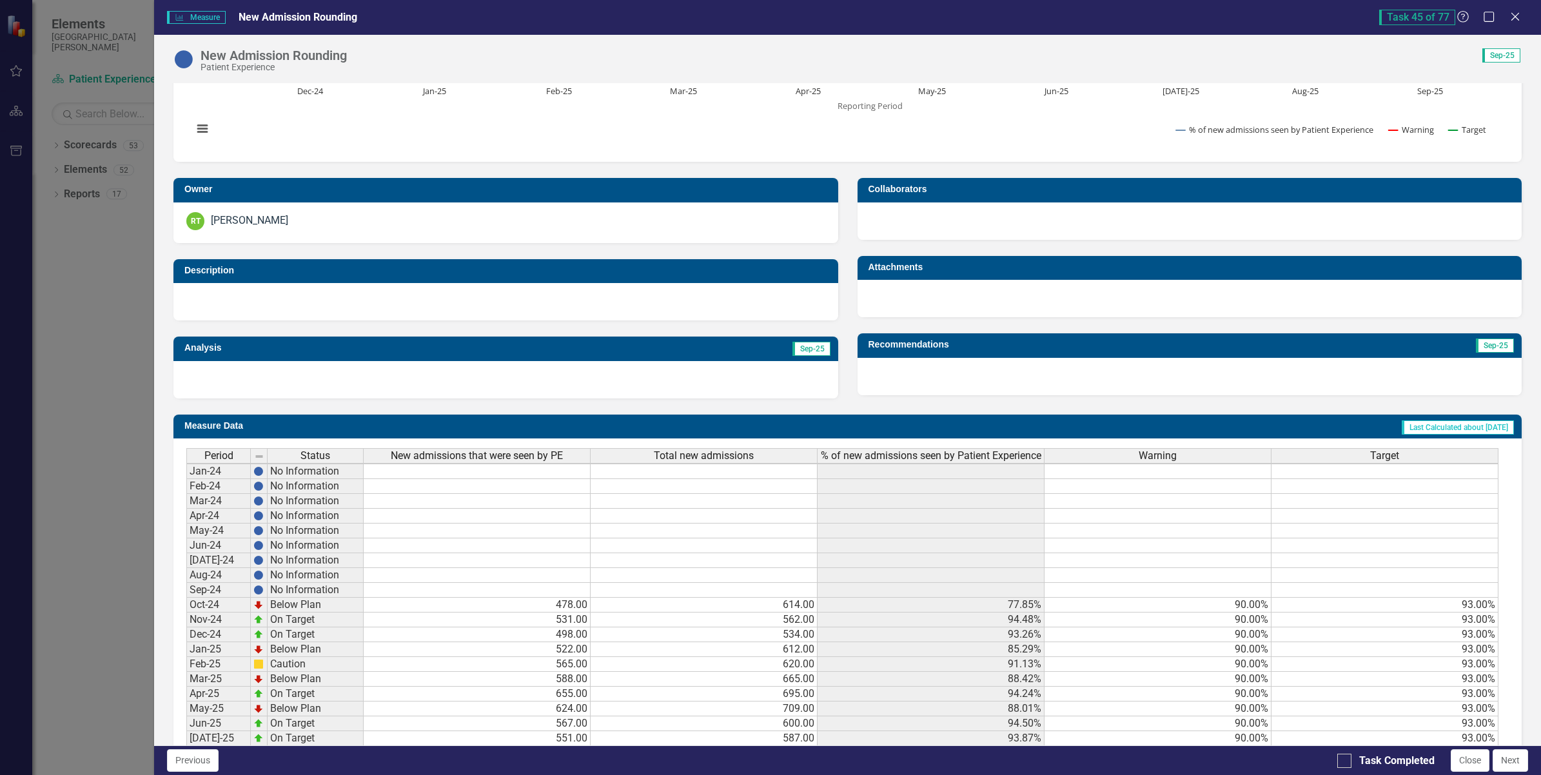
scroll to position [4, 0]
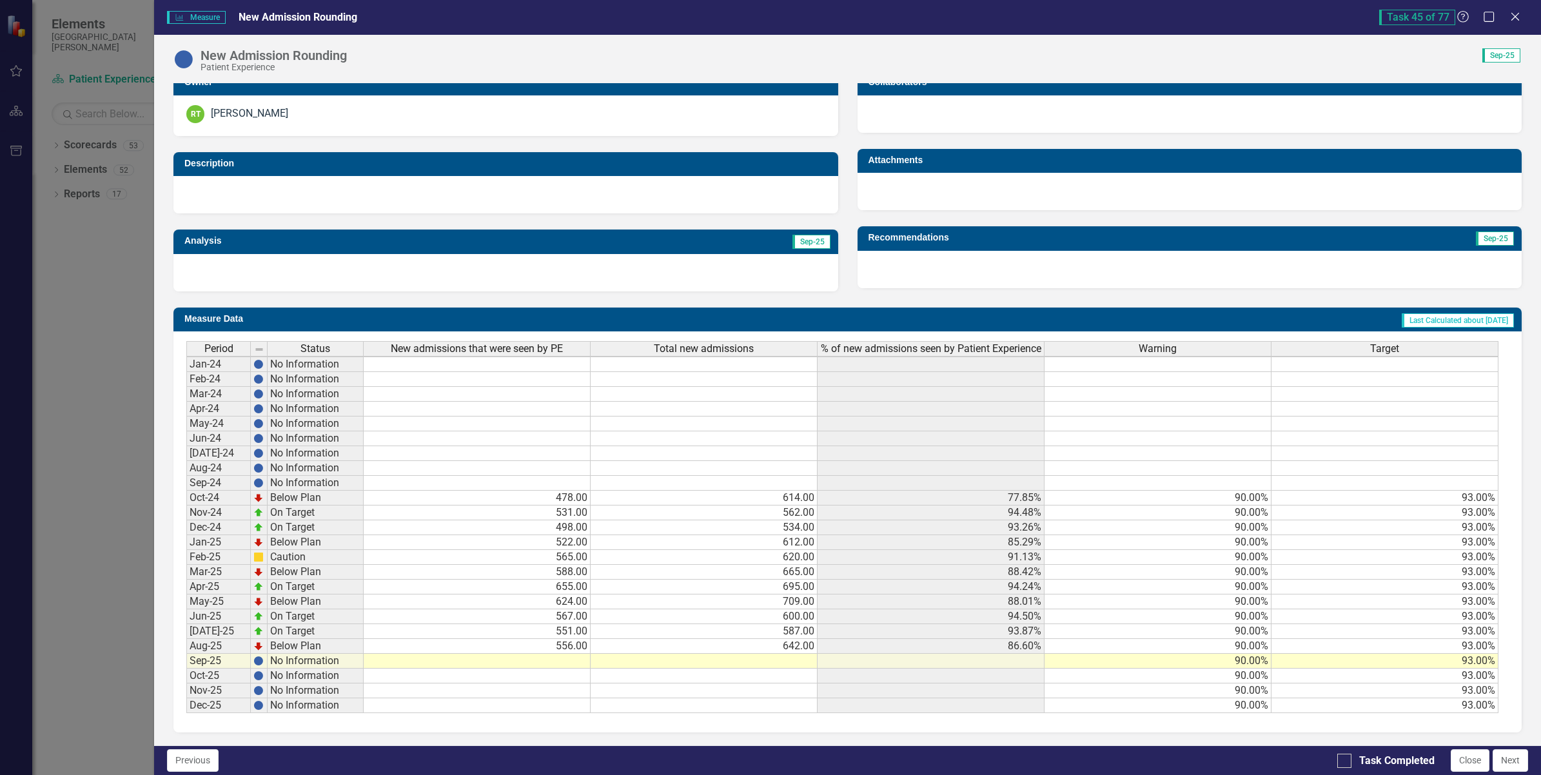
click at [560, 656] on td at bounding box center [477, 661] width 227 height 15
type textarea "479"
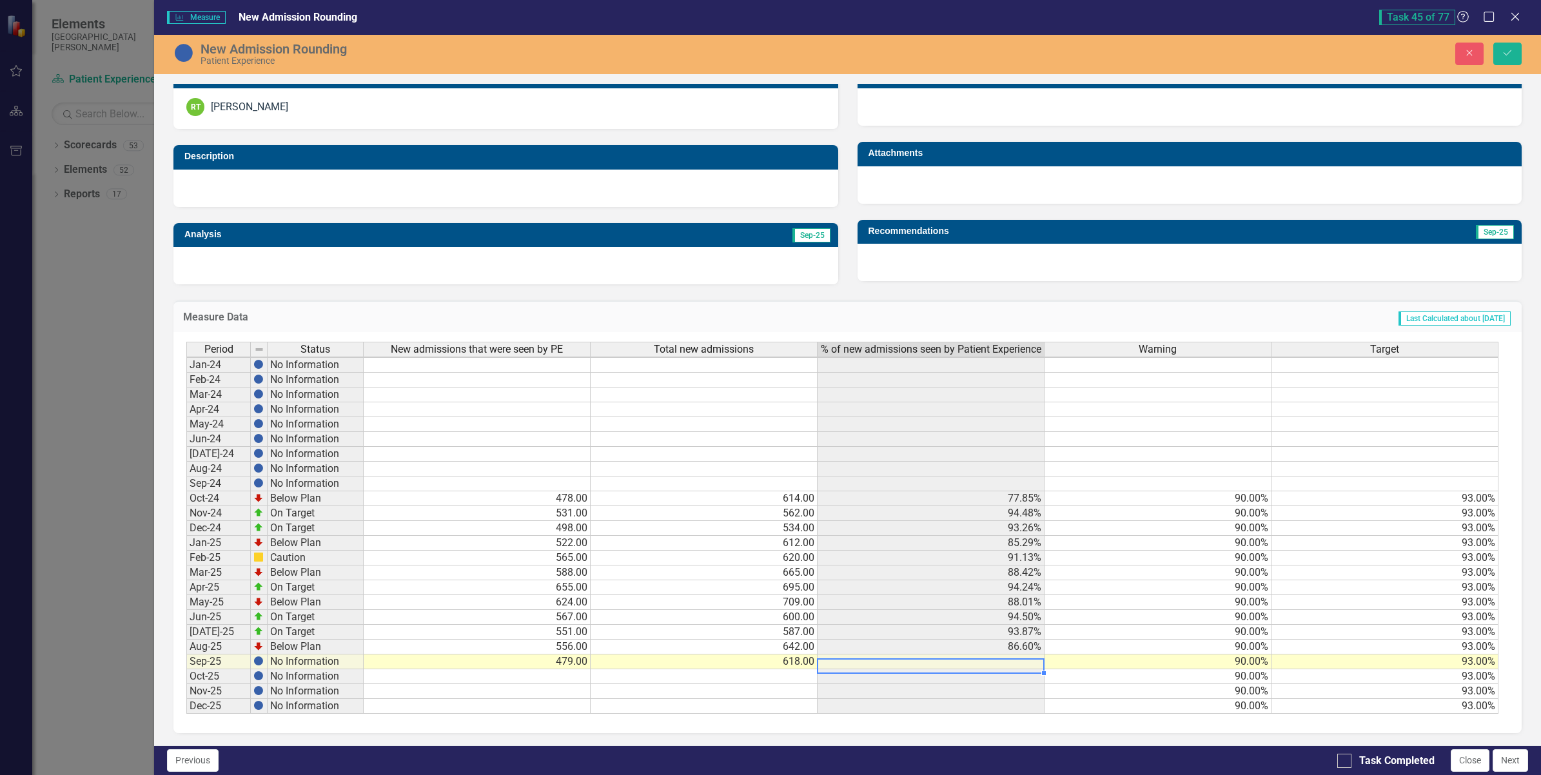
scroll to position [285, 0]
type textarea "618"
click at [1338, 761] on input "Task Completed" at bounding box center [1342, 758] width 8 height 8
checkbox input "true"
click at [1503, 55] on icon "Save" at bounding box center [1508, 52] width 12 height 9
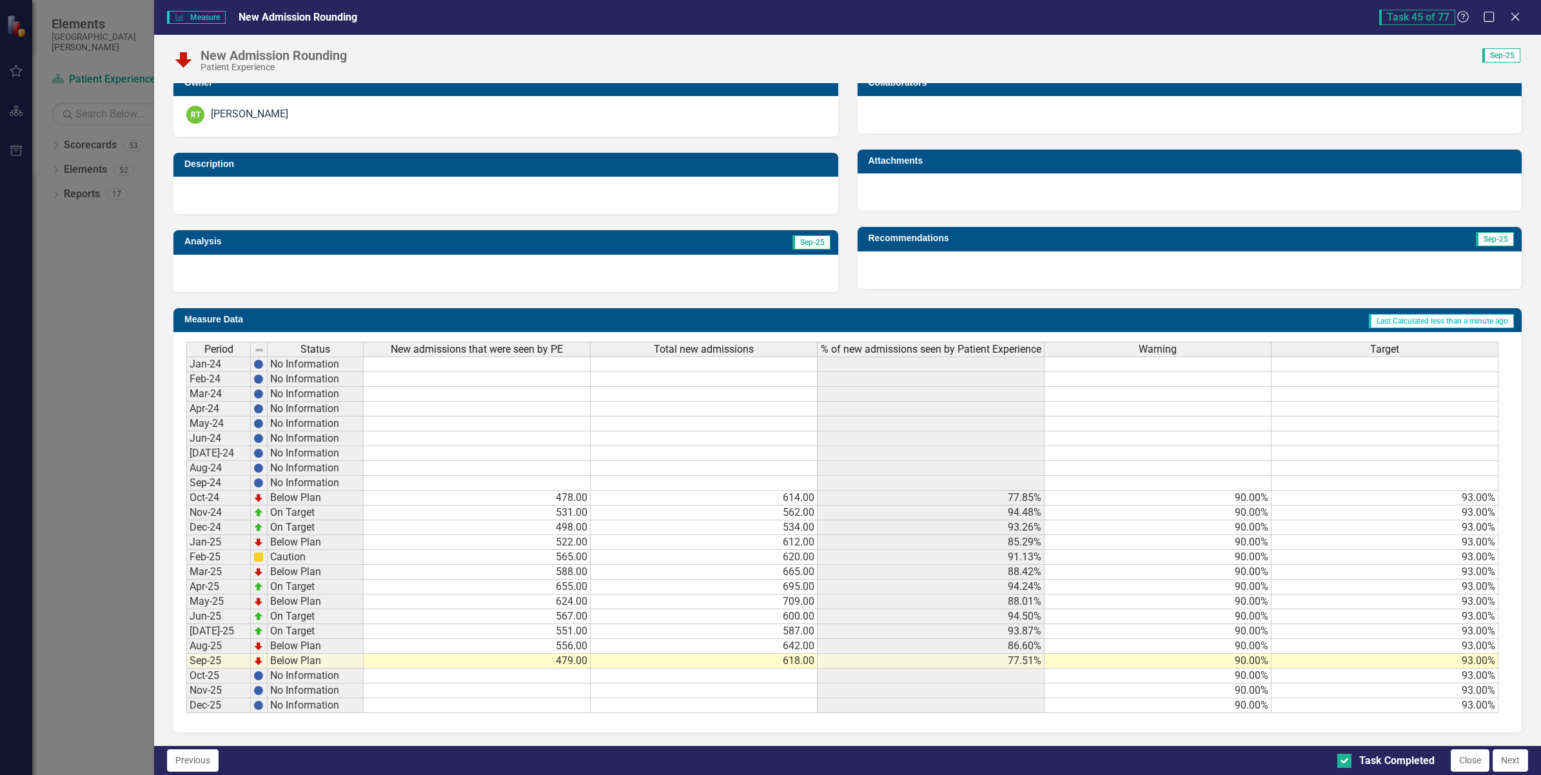
scroll to position [4, 0]
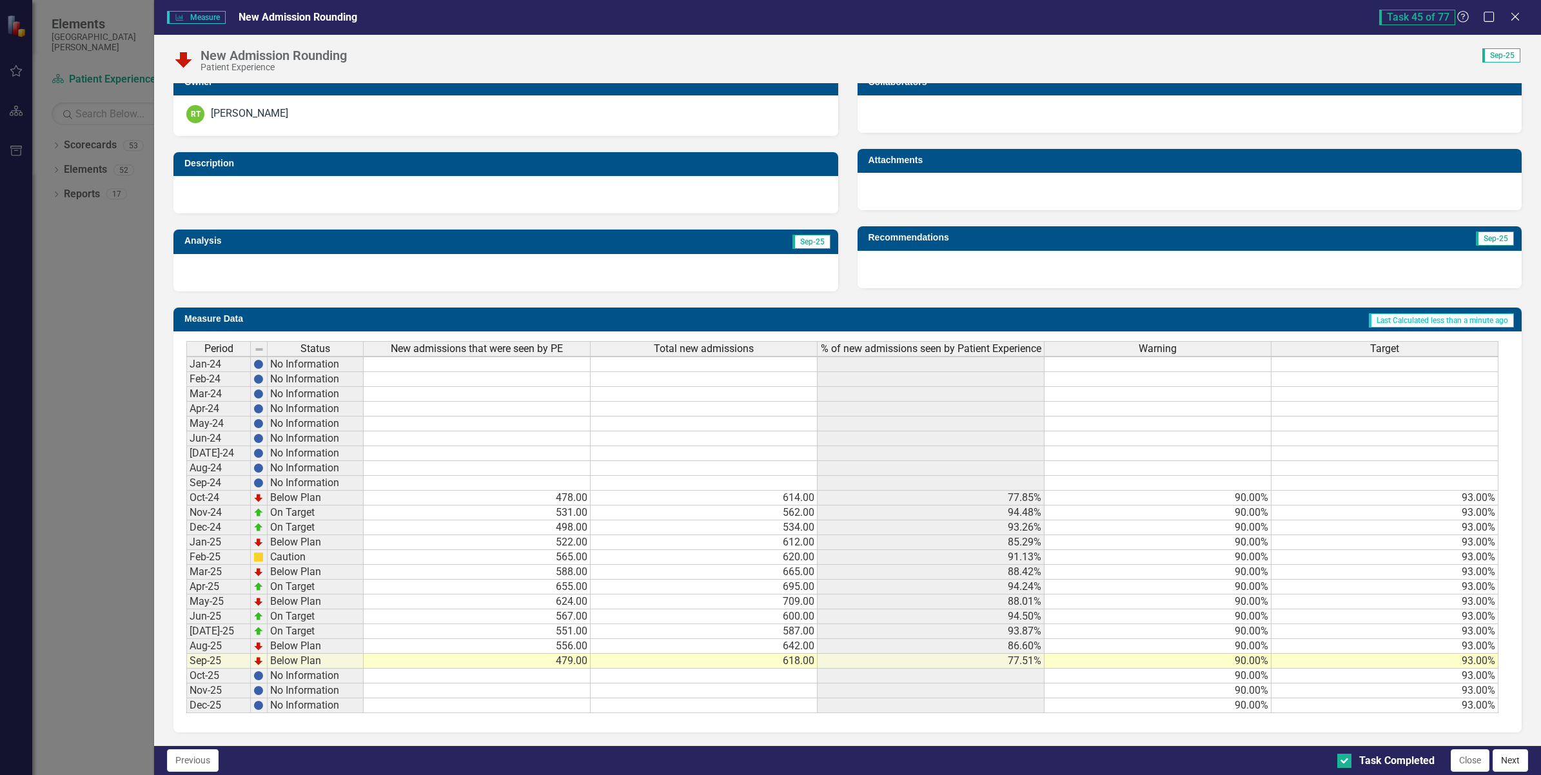
click at [1519, 763] on button "Next" at bounding box center [1510, 760] width 35 height 23
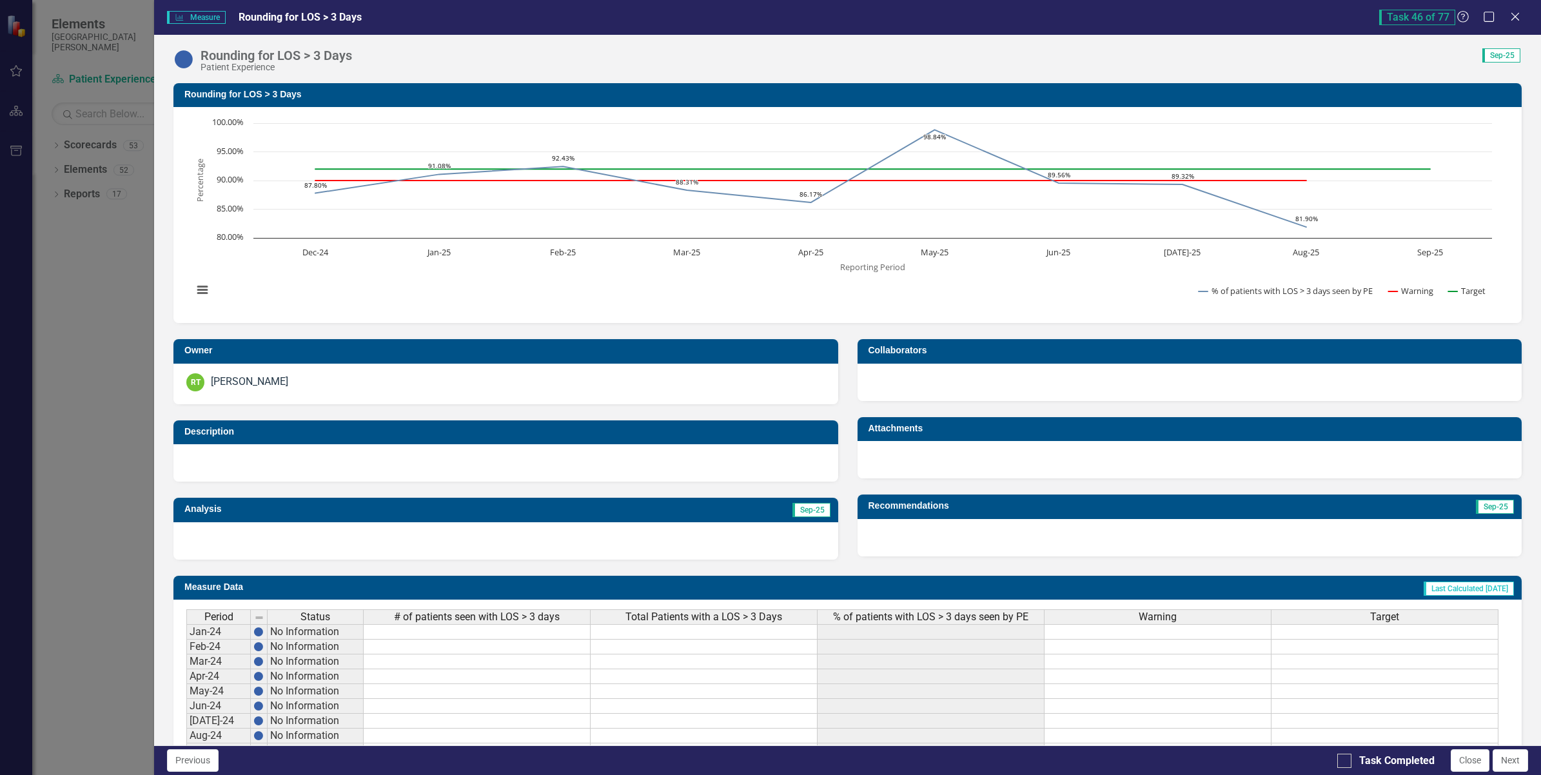
checkbox input "true"
